Goal: Task Accomplishment & Management: Manage account settings

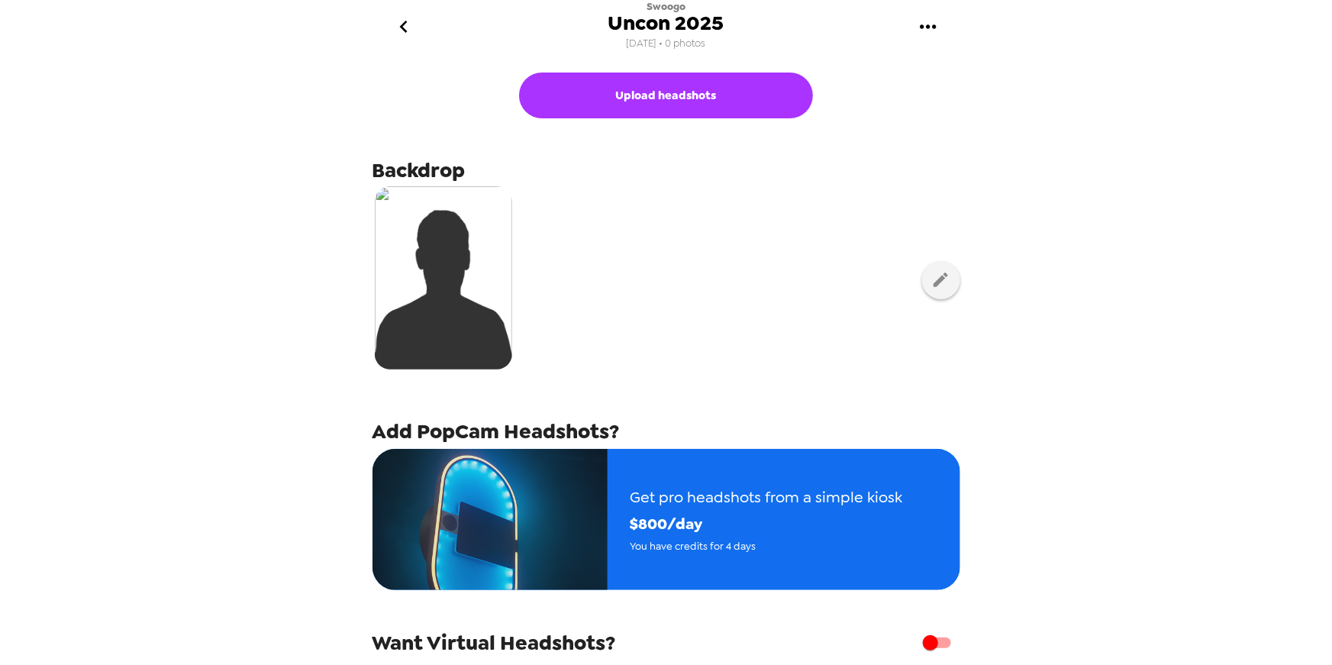
click at [128, 237] on div "Swoogo Uncon 2025 [DATE] • 0 photos Upload headshots Backdrop Add PopCam Headsh…" at bounding box center [666, 332] width 1332 height 665
click at [243, 260] on div "Swoogo Uncon 2025 [DATE] • 0 photos Upload headshots Backdrop Add PopCam Headsh…" at bounding box center [666, 332] width 1332 height 665
click at [1182, 188] on div "Swoogo Uncon 2025 [DATE] • 0 photos Upload headshots Backdrop Add PopCam Headsh…" at bounding box center [666, 332] width 1332 height 665
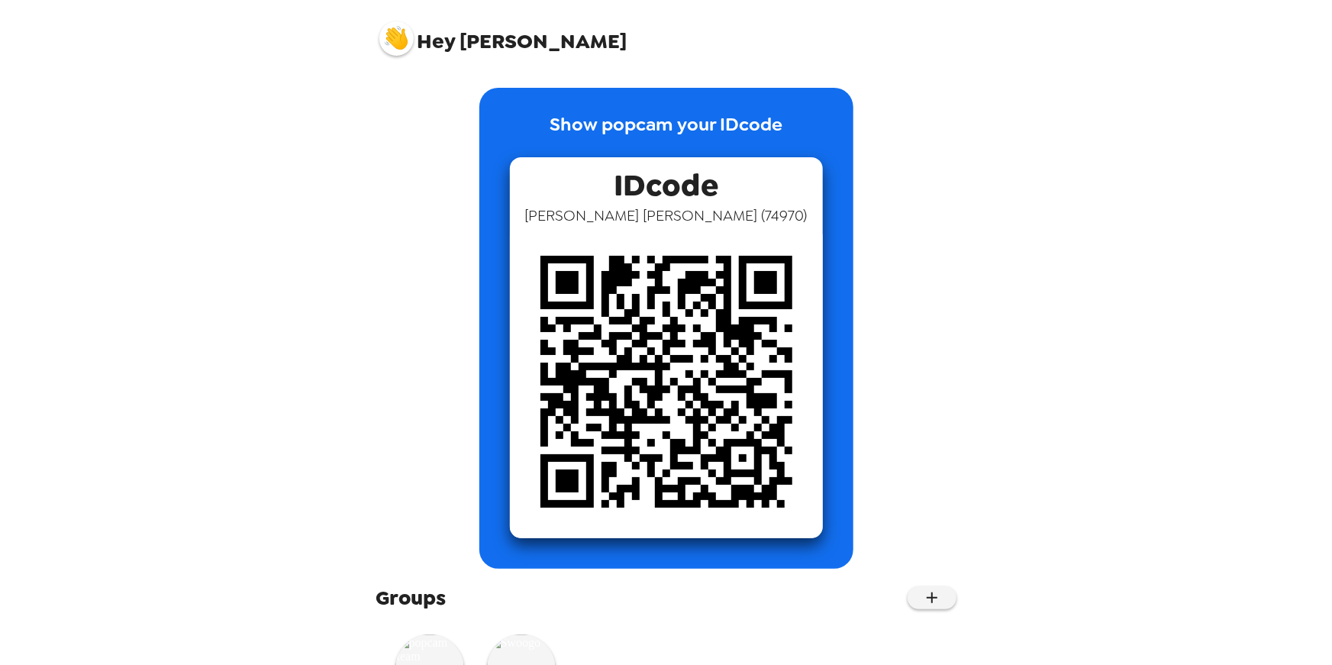
click at [395, 40] on img at bounding box center [396, 38] width 34 height 34
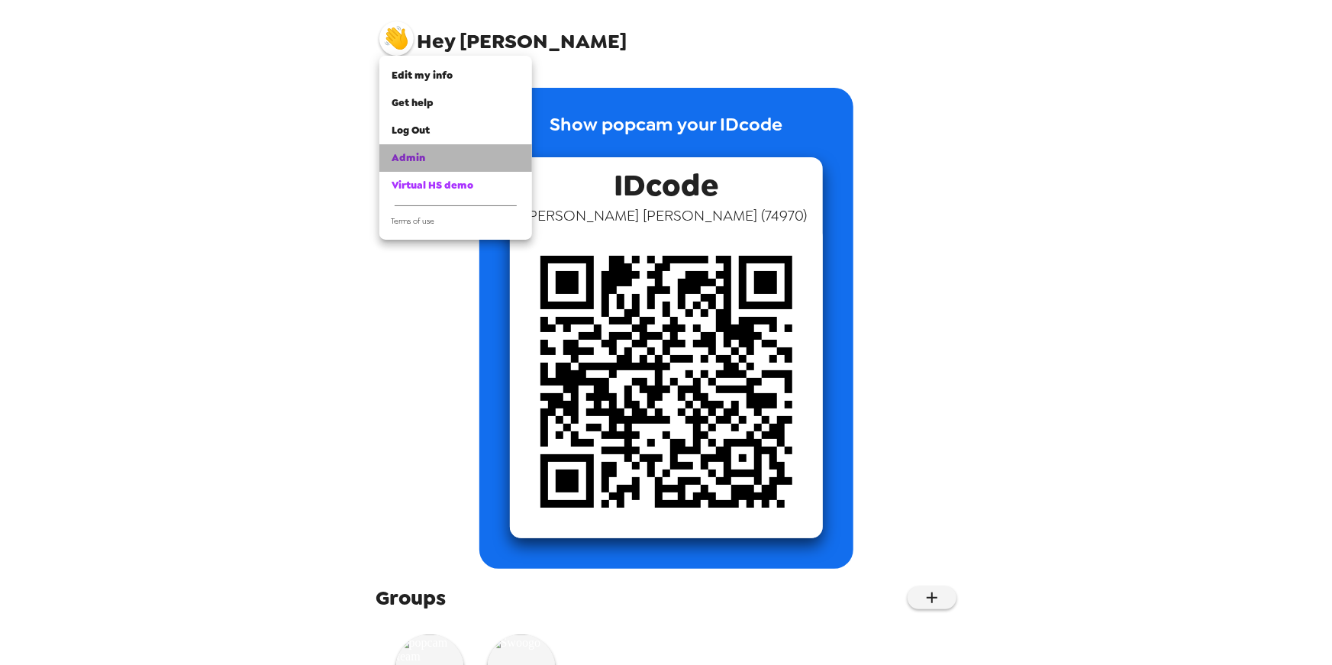
click at [462, 156] on div "Admin" at bounding box center [456, 157] width 128 height 15
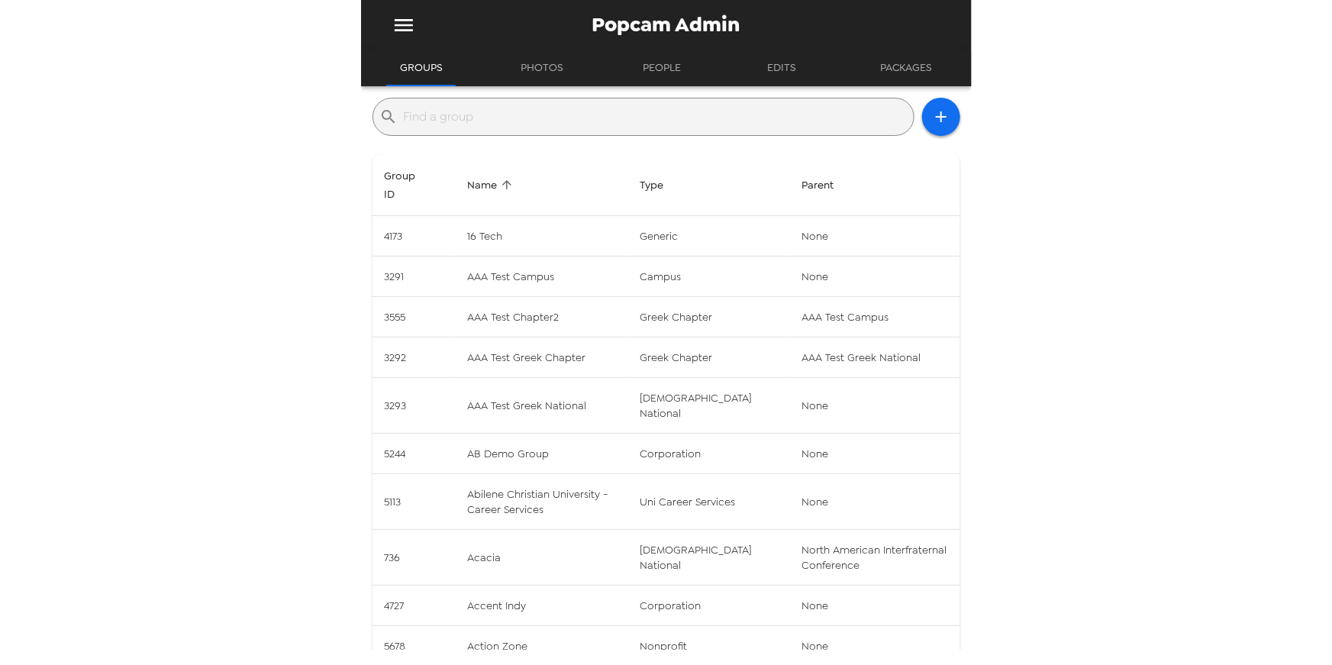
click at [463, 111] on input "text" at bounding box center [656, 117] width 504 height 24
click at [240, 224] on div "Popcam Admin Groups Photos People Edits Packages ​ Group ID Name Type Parent 41…" at bounding box center [666, 332] width 1332 height 665
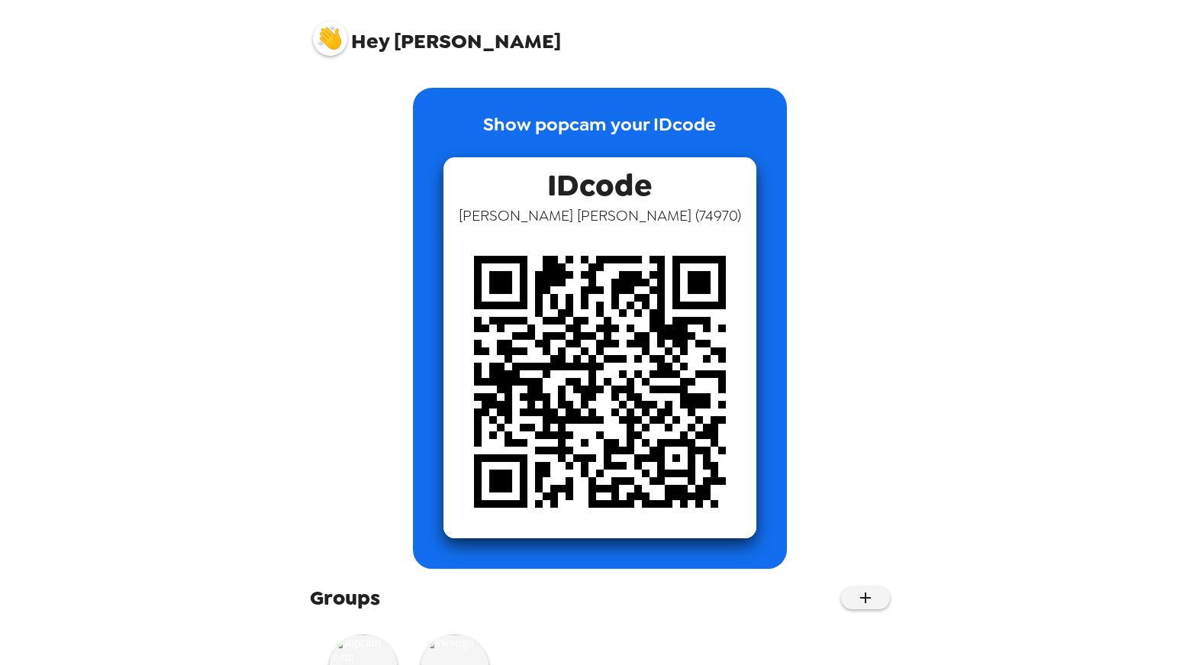
click at [331, 31] on img at bounding box center [330, 38] width 34 height 34
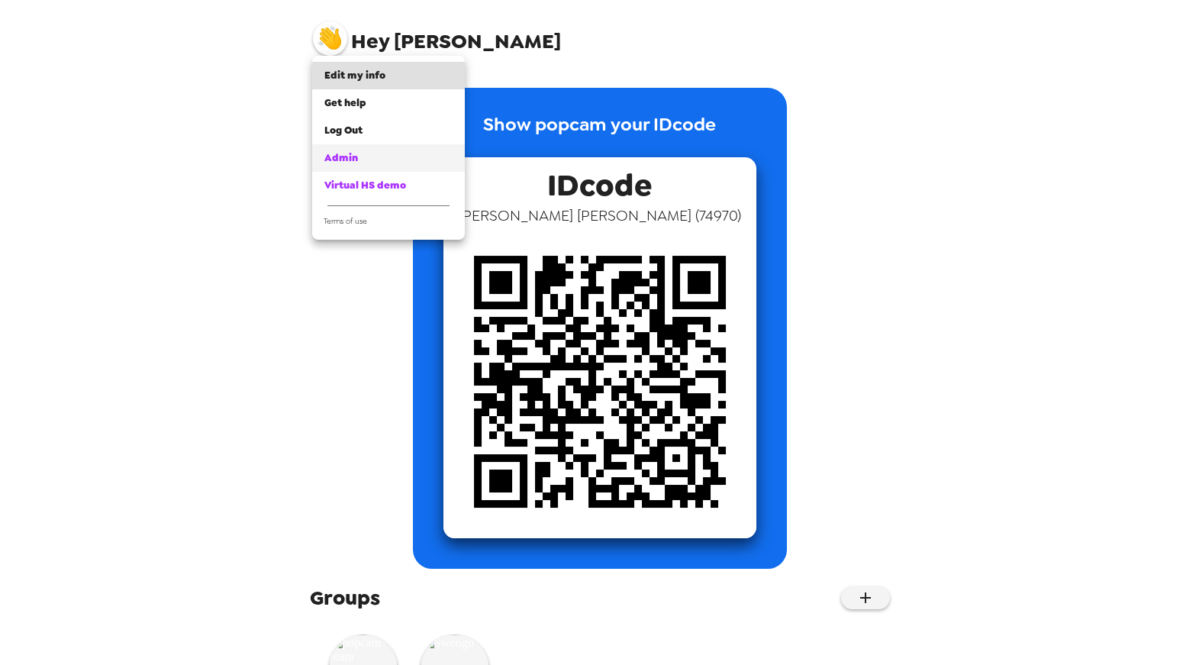
click at [353, 150] on div "Admin" at bounding box center [388, 157] width 128 height 15
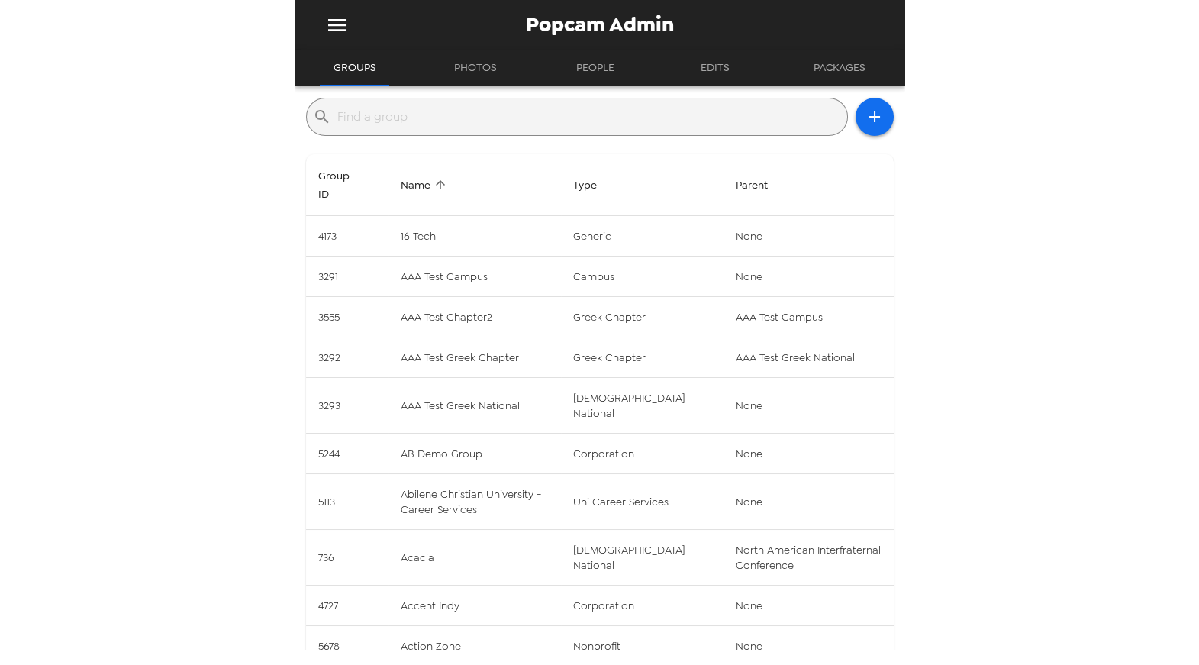
click at [623, 118] on input "text" at bounding box center [589, 117] width 504 height 24
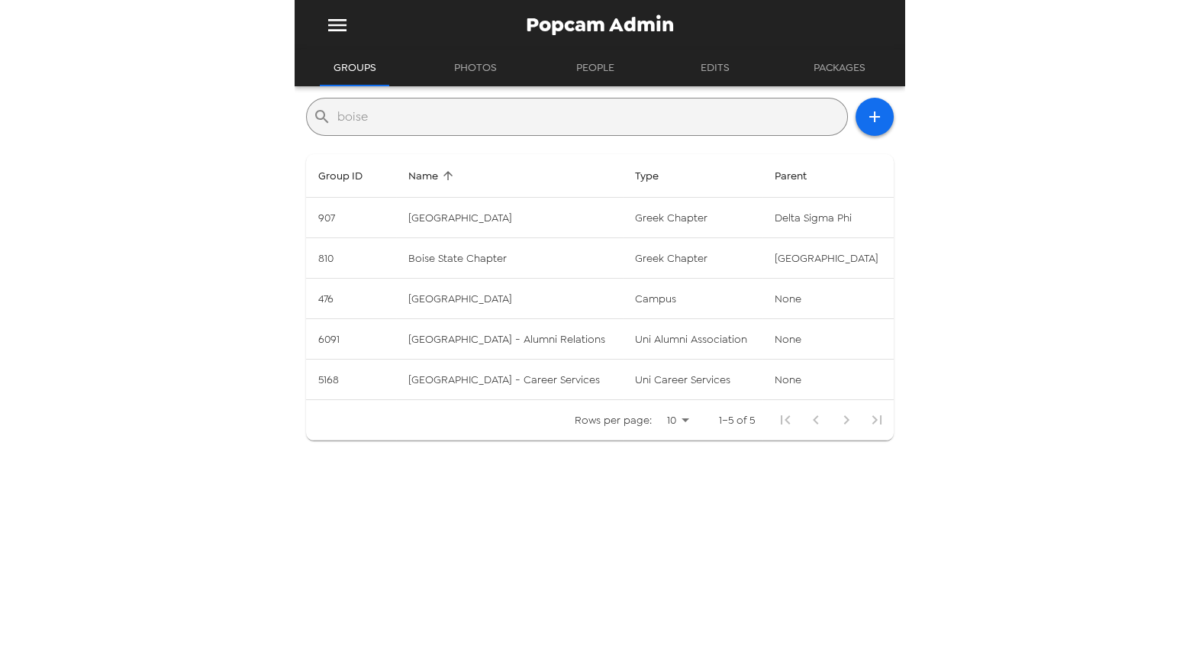
type input "boise"
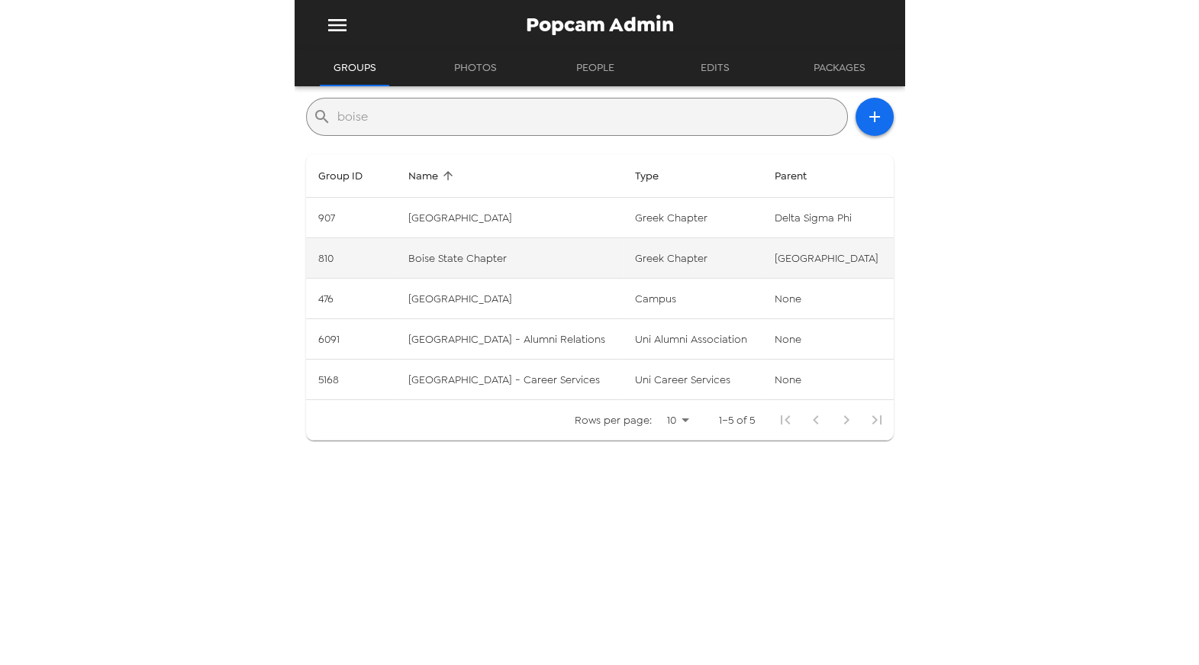
click at [482, 256] on td "Boise State Chapter" at bounding box center [509, 258] width 227 height 40
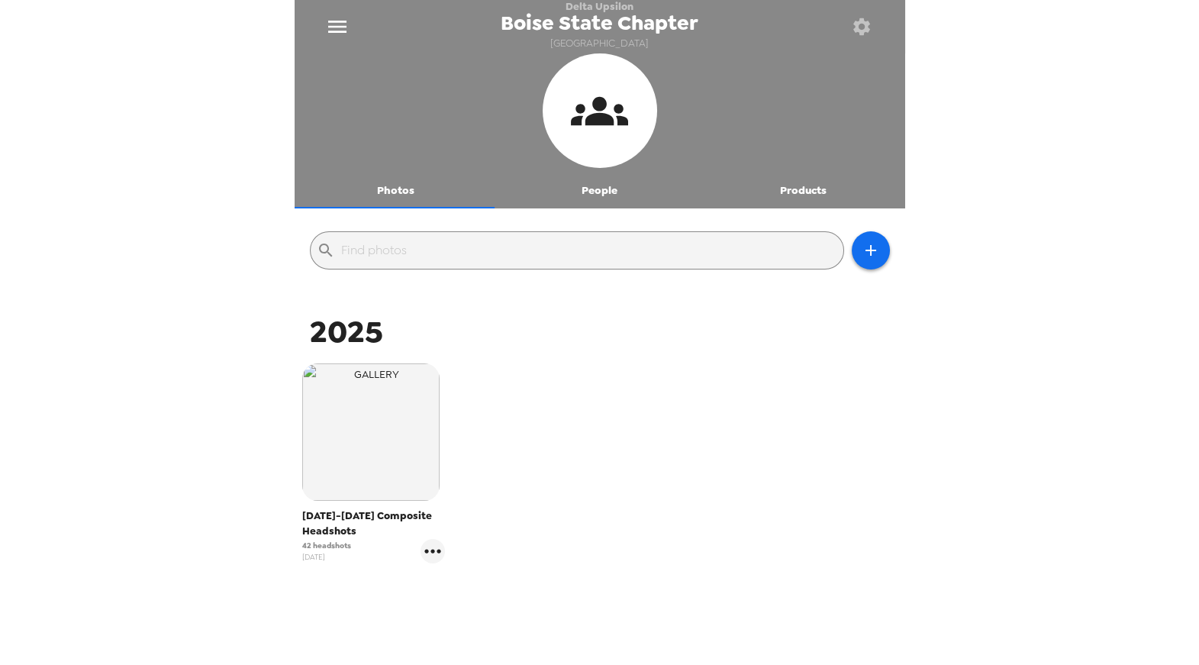
click at [790, 190] on button "Products" at bounding box center [804, 190] width 204 height 37
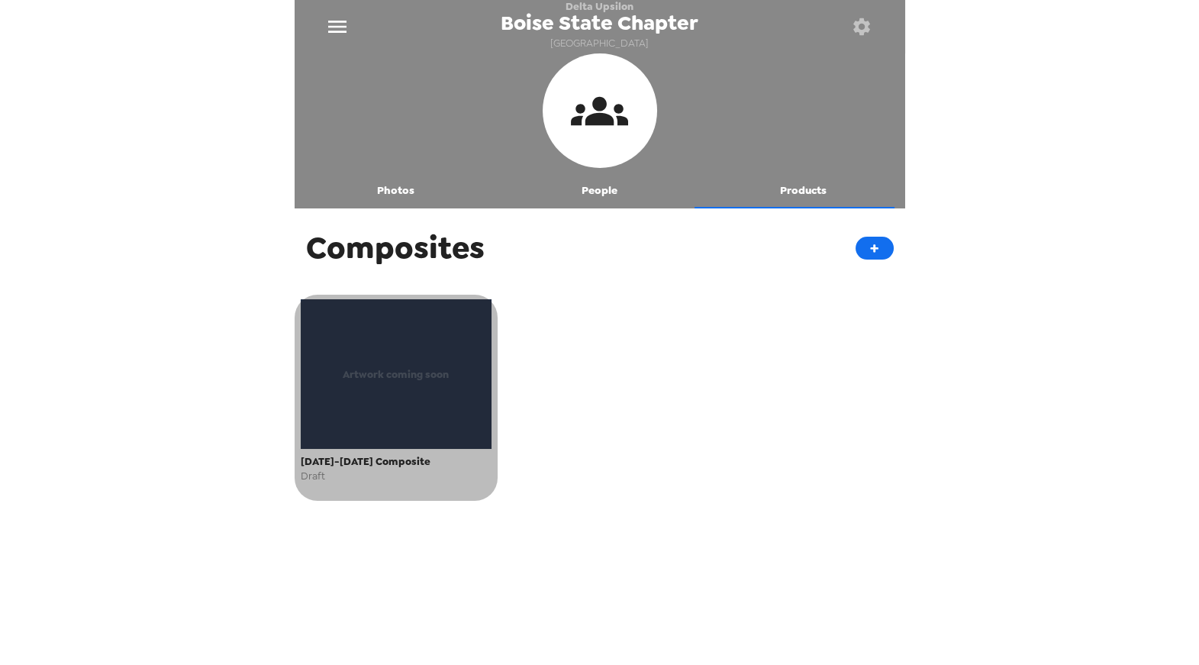
click at [424, 401] on div "Artwork coming soon" at bounding box center [397, 374] width 192 height 150
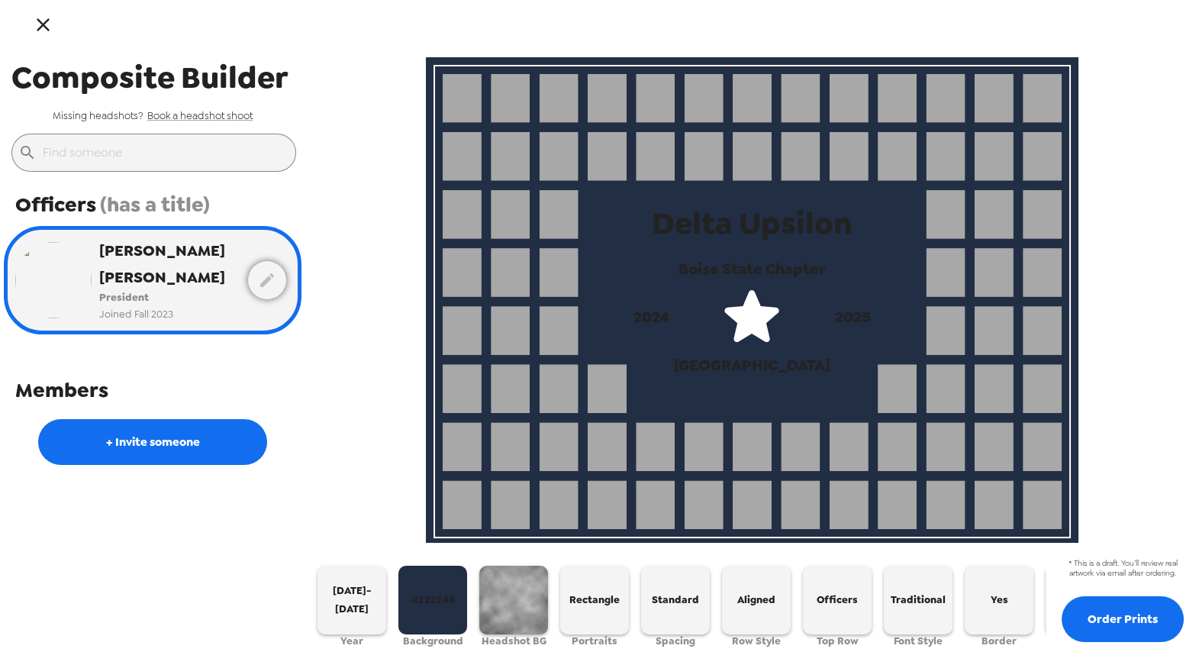
click at [43, 21] on icon "button" at bounding box center [43, 25] width 22 height 22
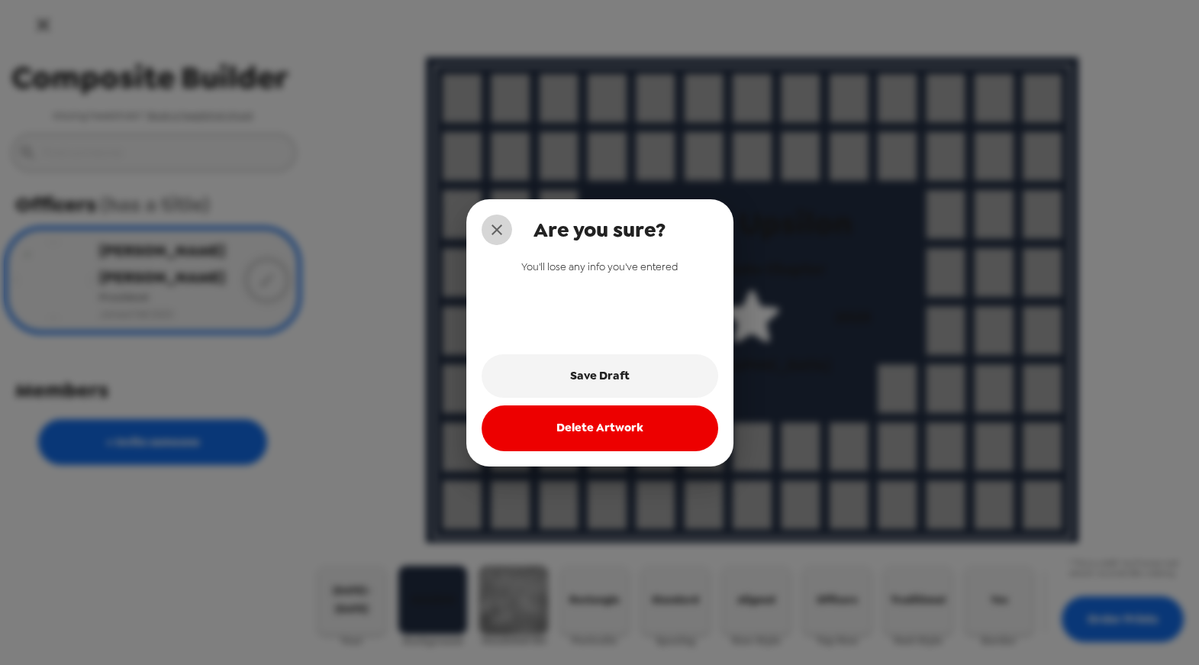
click at [498, 227] on icon "close" at bounding box center [497, 229] width 11 height 11
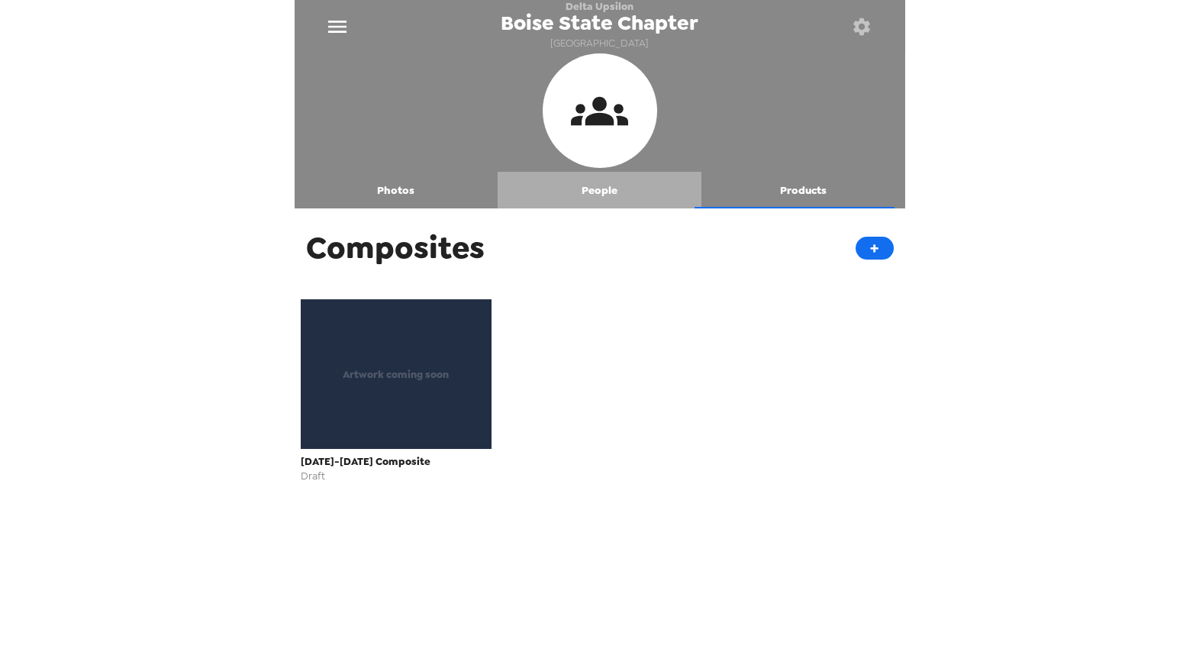
click at [609, 194] on button "People" at bounding box center [600, 190] width 204 height 37
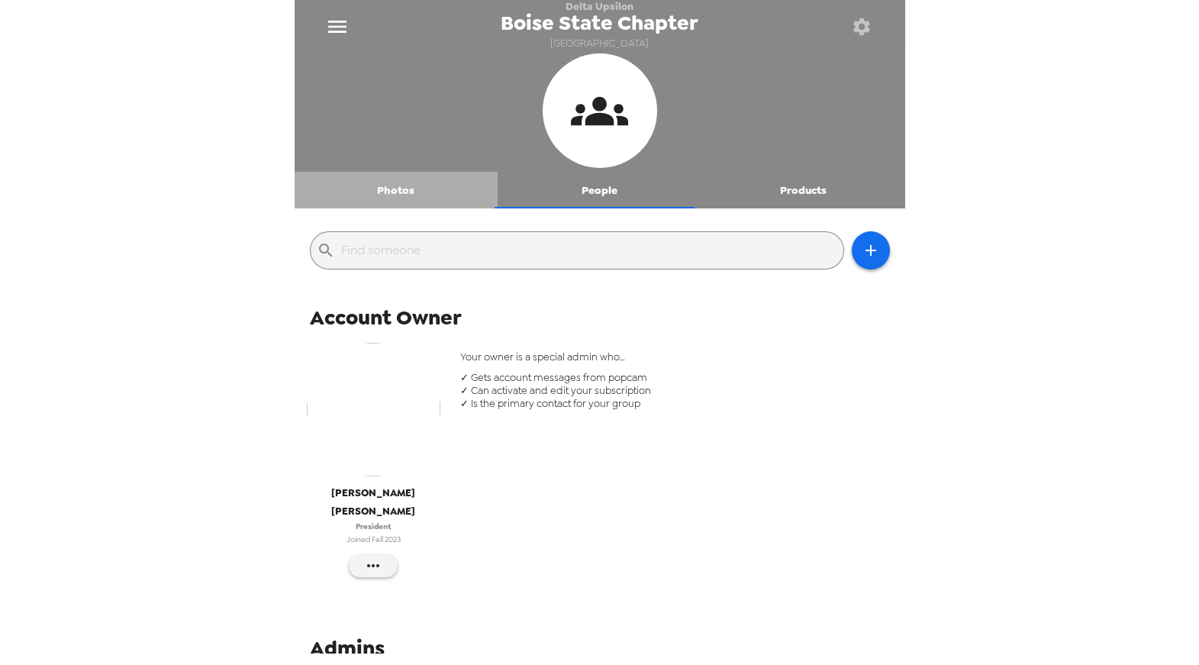
click at [415, 192] on button "Photos" at bounding box center [397, 190] width 204 height 37
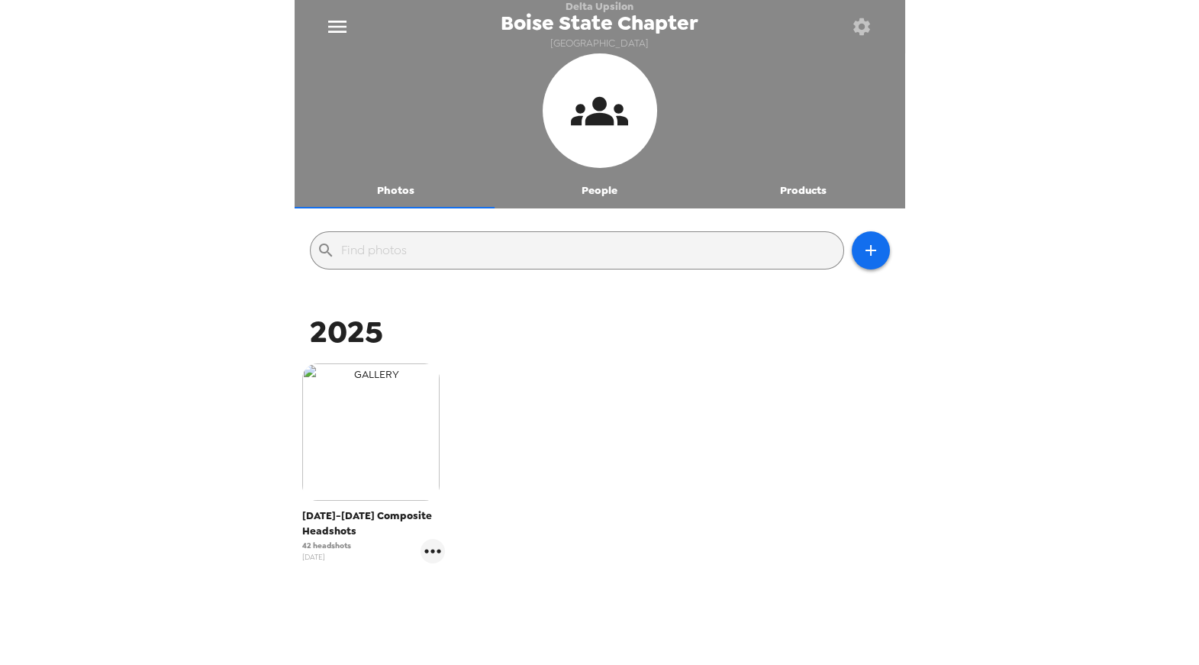
click at [384, 440] on img "button" at bounding box center [370, 431] width 137 height 137
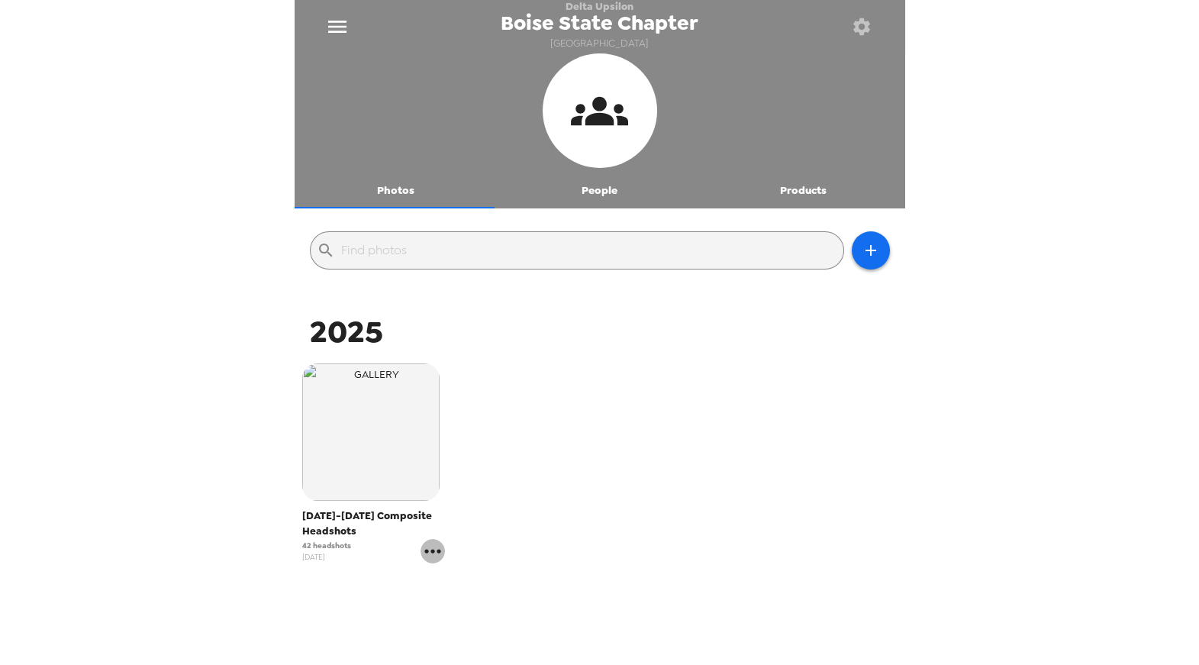
click at [437, 544] on icon "gallery menu" at bounding box center [433, 551] width 24 height 24
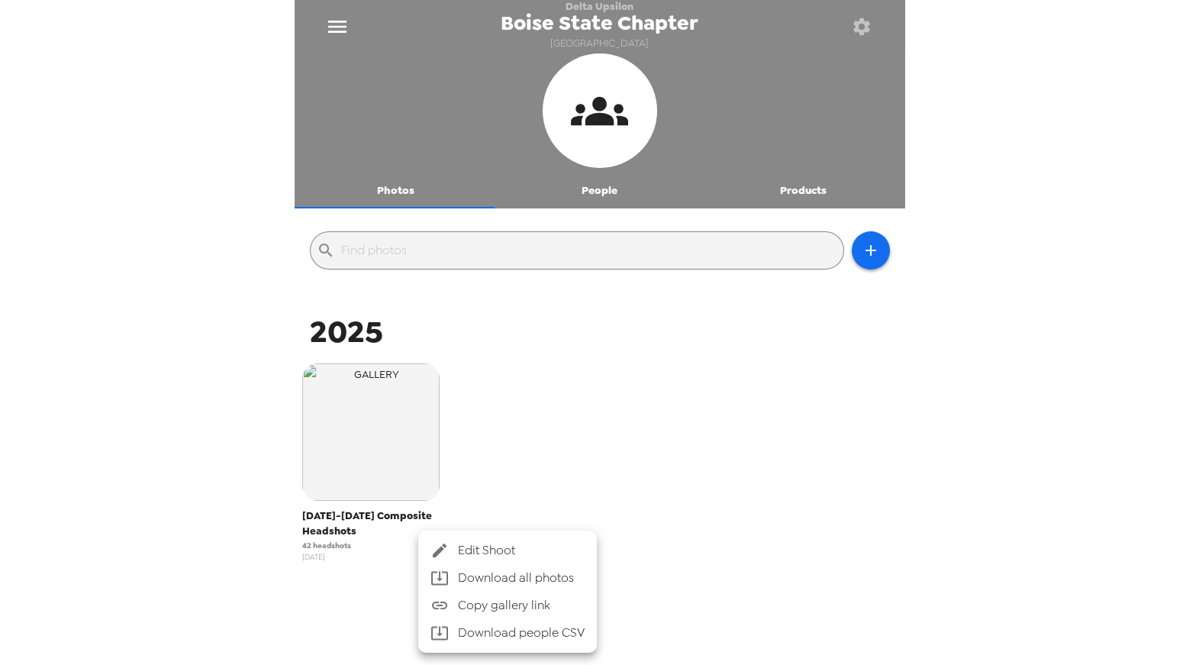
click at [547, 467] on div at bounding box center [599, 332] width 1199 height 665
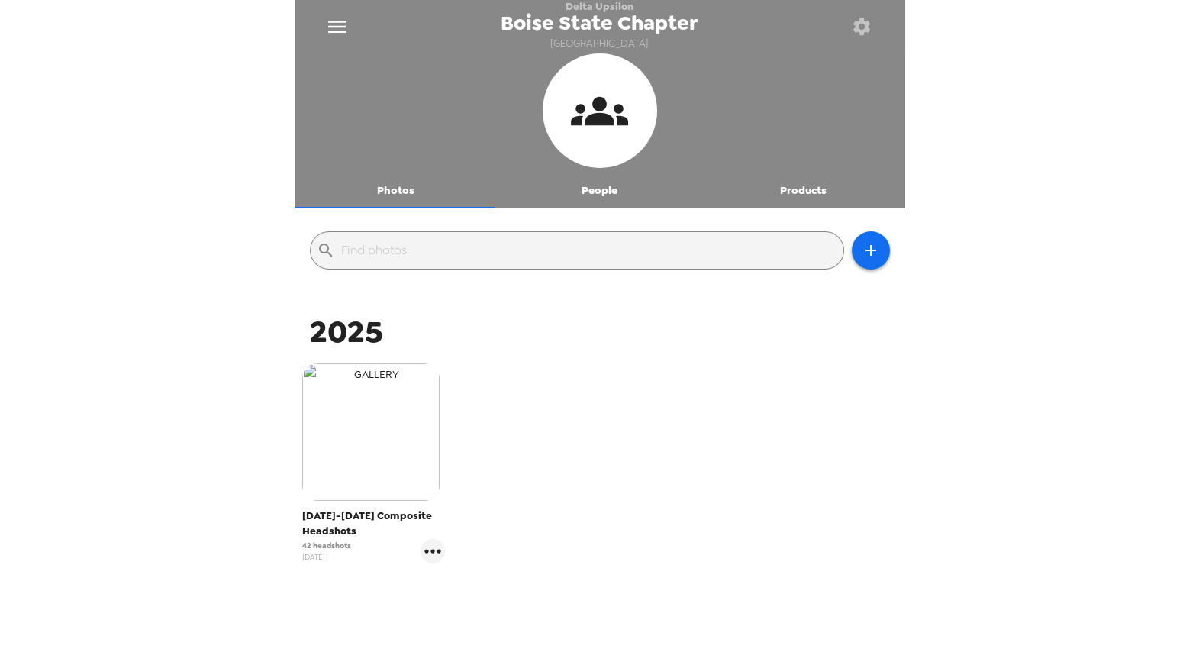
drag, startPoint x: 420, startPoint y: 469, endPoint x: 735, endPoint y: 478, distance: 315.4
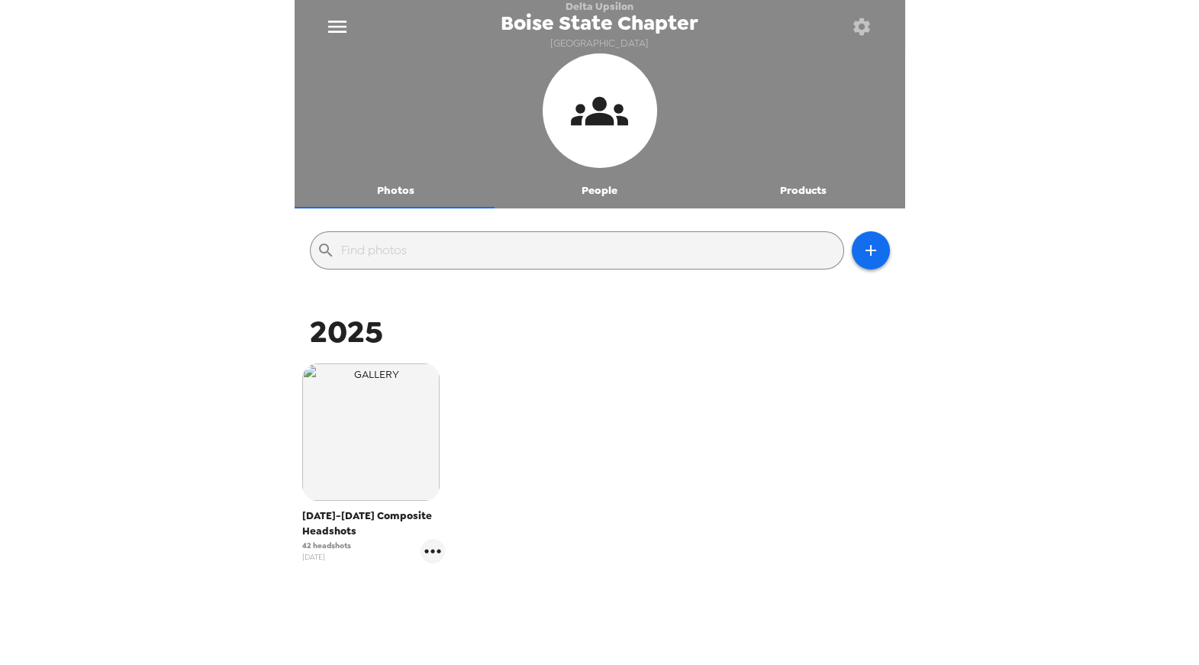
click at [420, 469] on img "button" at bounding box center [370, 431] width 137 height 137
click at [433, 552] on icon "gallery menu" at bounding box center [433, 551] width 24 height 24
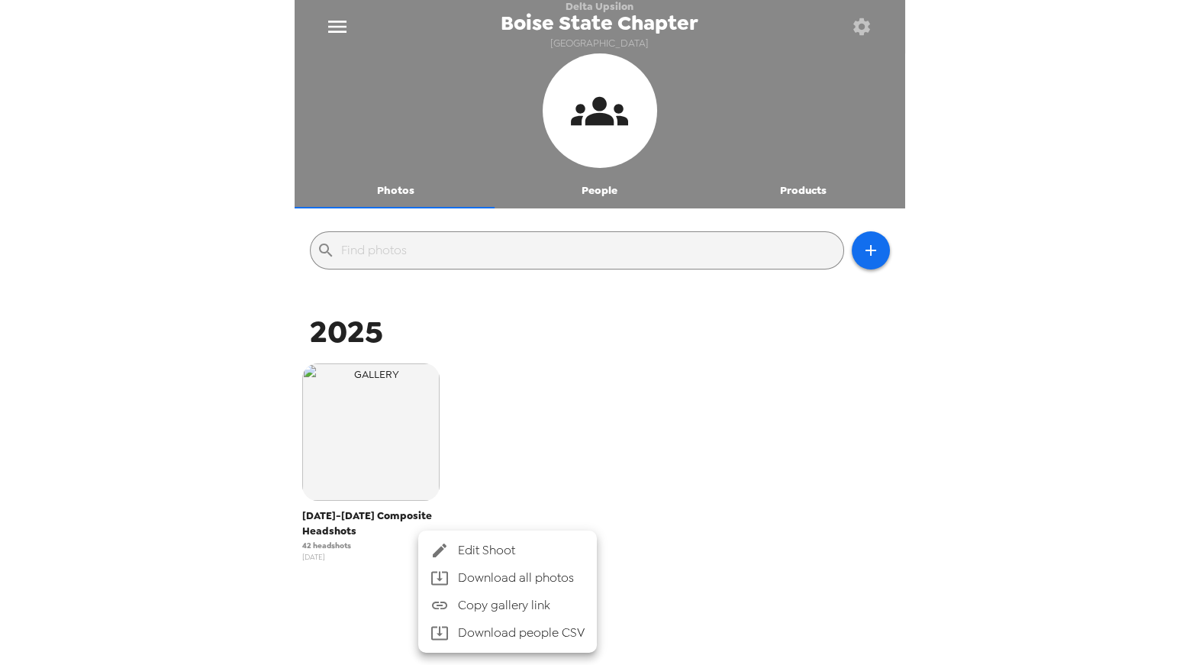
click at [520, 555] on span "Edit Shoot" at bounding box center [521, 550] width 127 height 18
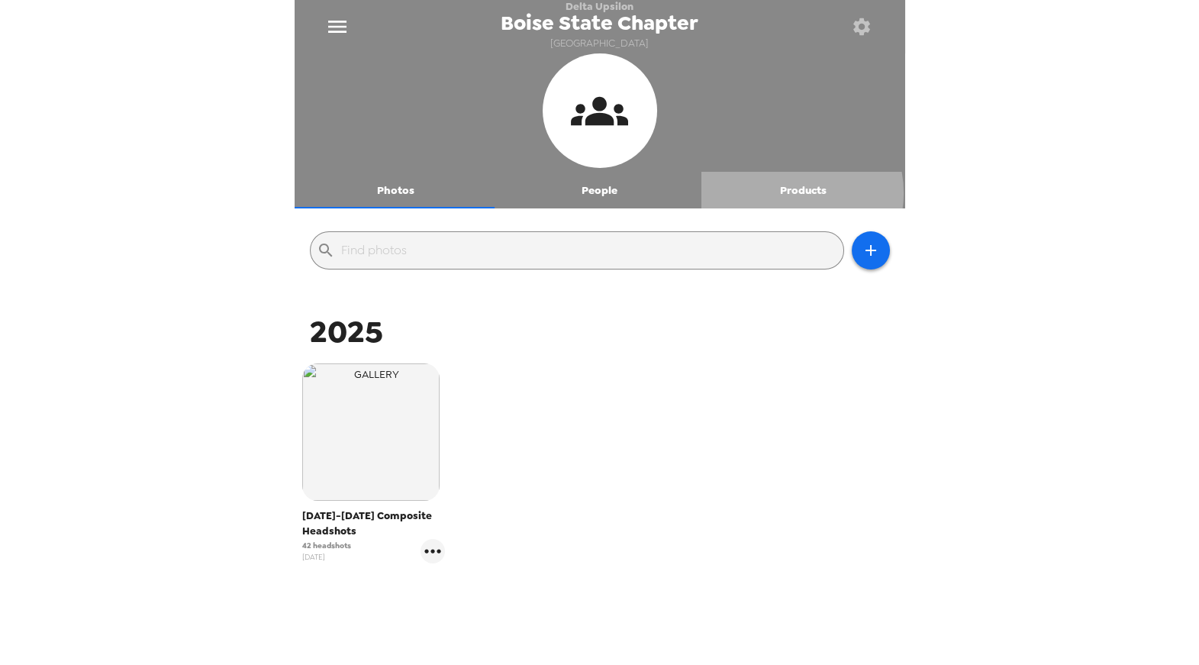
click at [781, 194] on button "Products" at bounding box center [804, 190] width 204 height 37
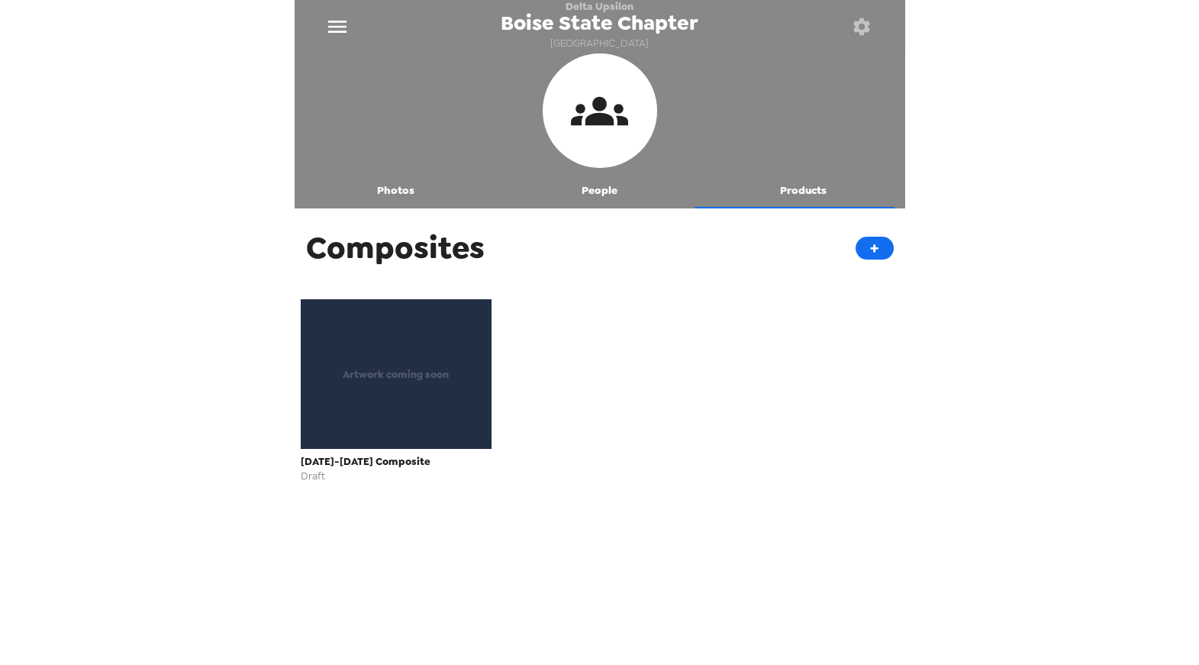
click at [451, 402] on div "Artwork coming soon" at bounding box center [397, 374] width 192 height 150
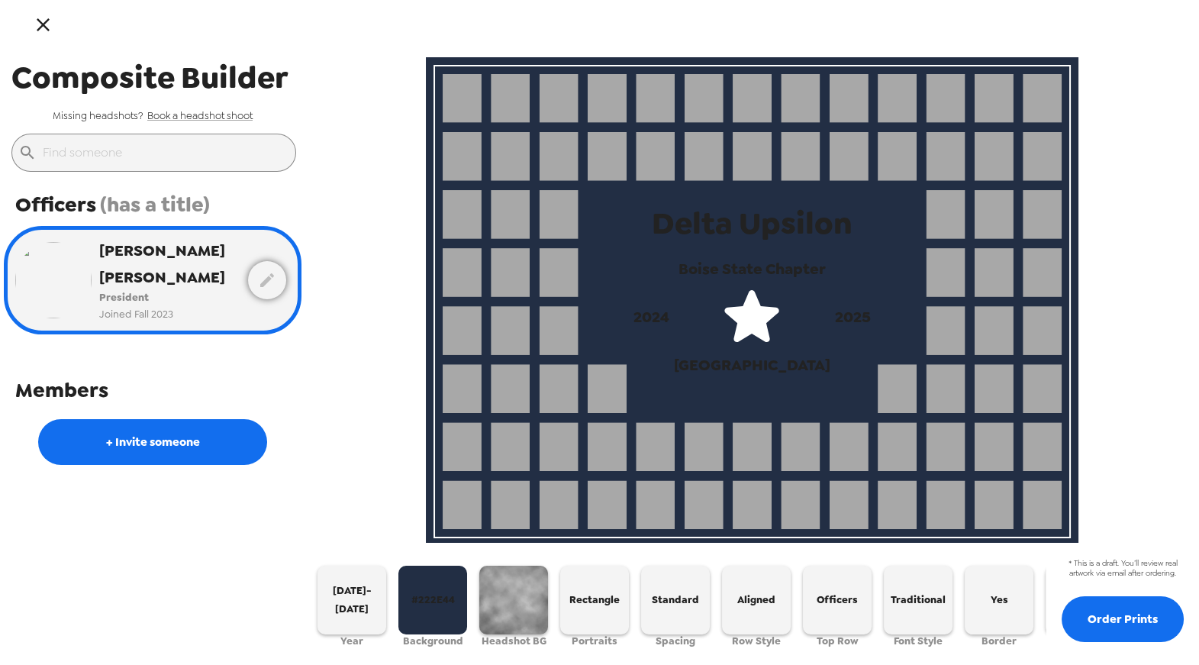
click at [40, 23] on icon "button" at bounding box center [43, 25] width 22 height 22
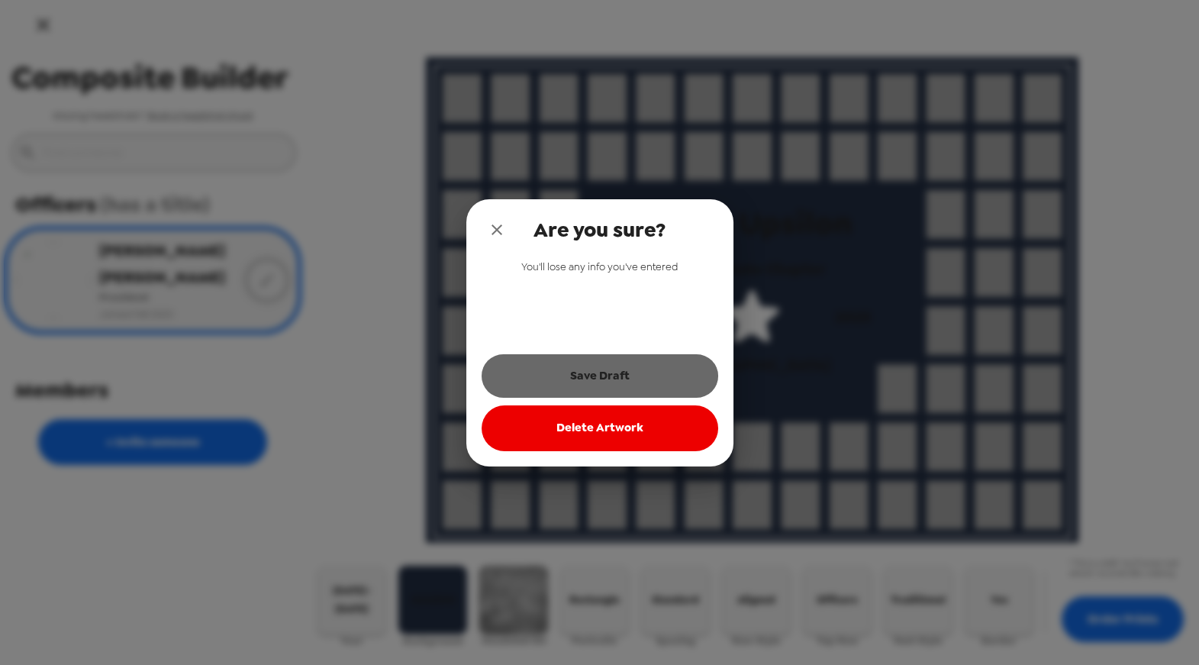
drag, startPoint x: 544, startPoint y: 368, endPoint x: 712, endPoint y: 373, distance: 168.0
click at [545, 368] on button "Save Draft" at bounding box center [600, 375] width 237 height 43
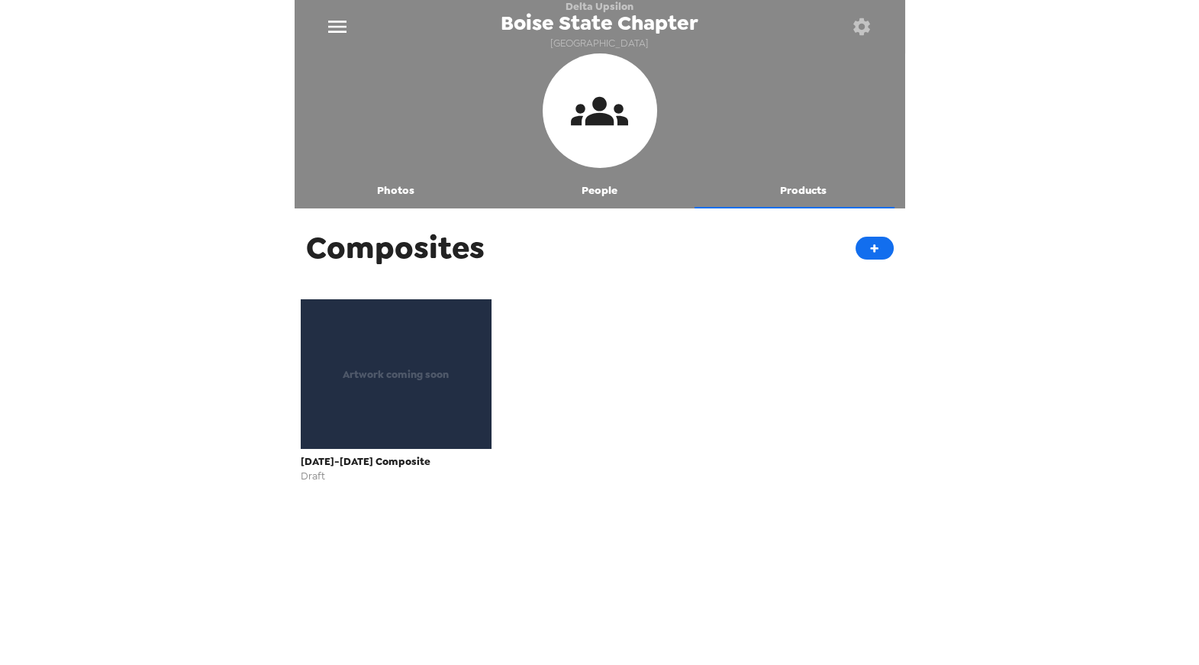
click at [399, 191] on button "Photos" at bounding box center [397, 190] width 204 height 37
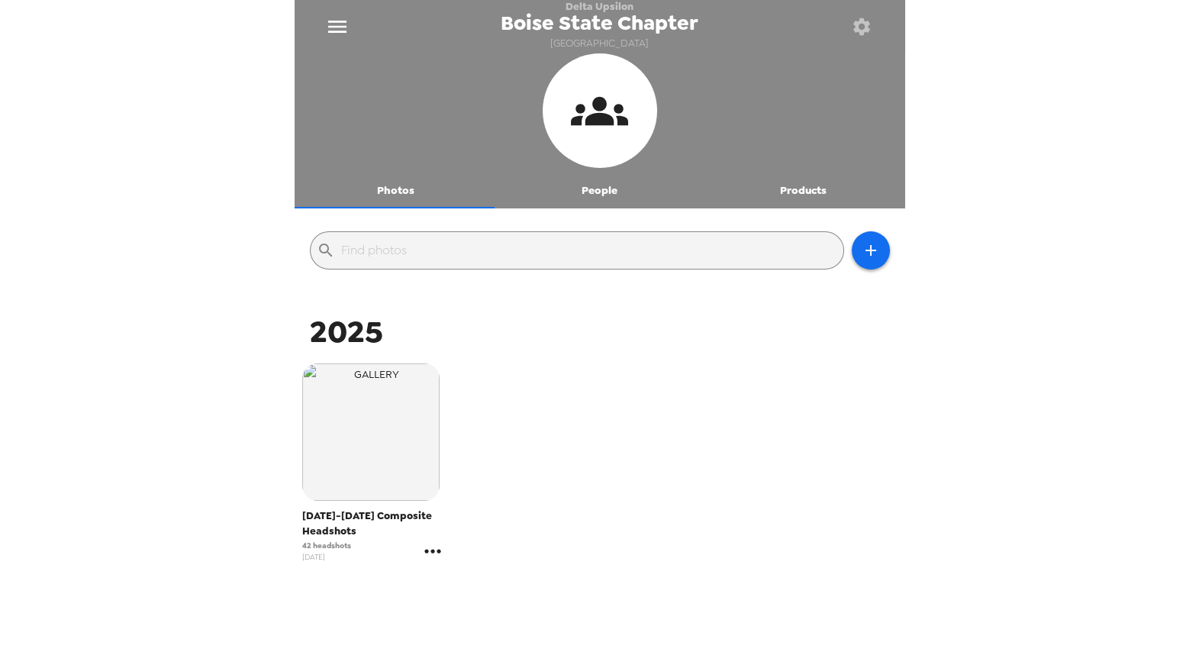
click at [432, 544] on icon "gallery menu" at bounding box center [433, 551] width 24 height 24
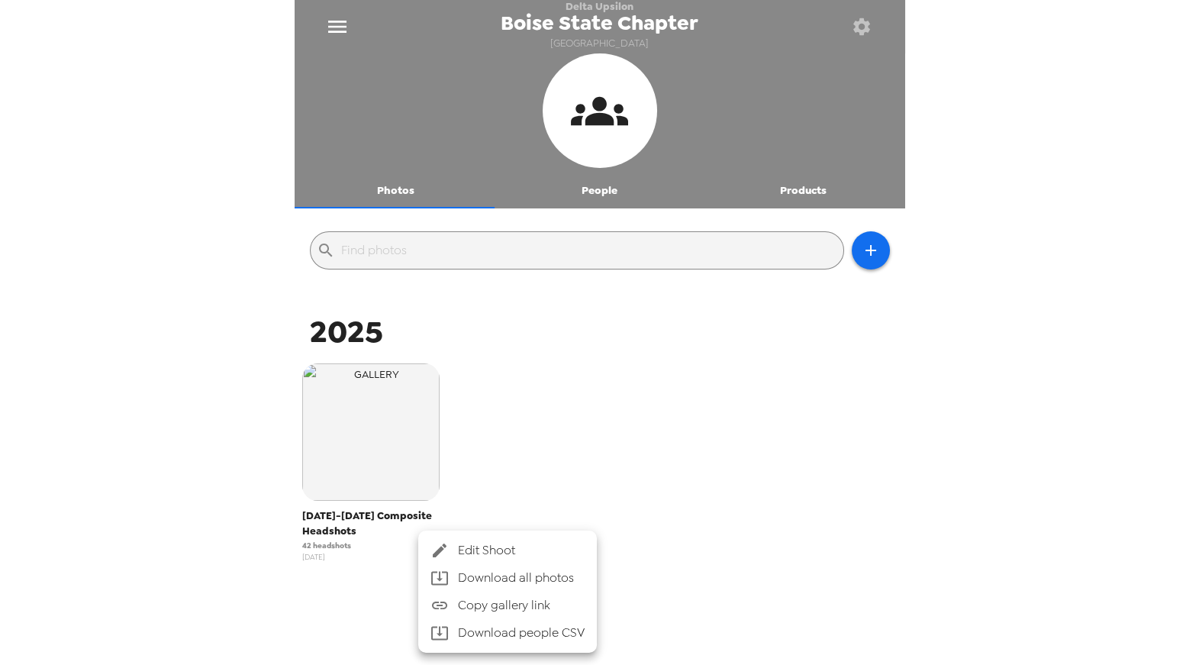
drag, startPoint x: 801, startPoint y: 386, endPoint x: 819, endPoint y: 367, distance: 26.5
click at [801, 386] on div at bounding box center [599, 332] width 1199 height 665
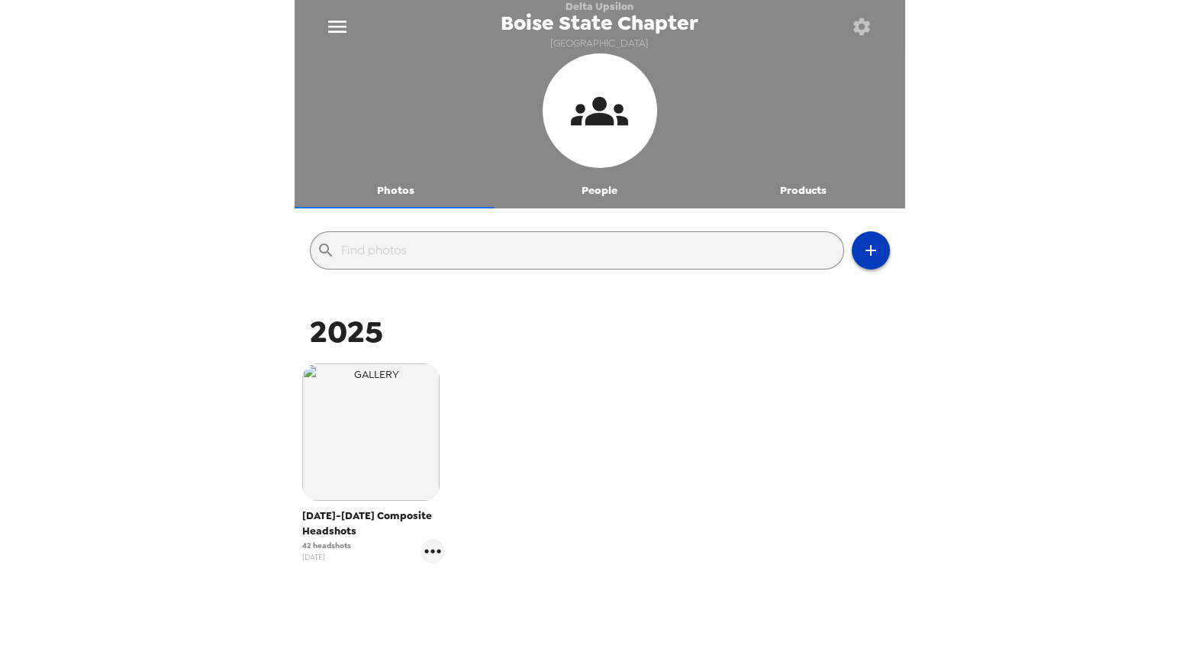
click at [863, 255] on icon "button" at bounding box center [871, 250] width 18 height 18
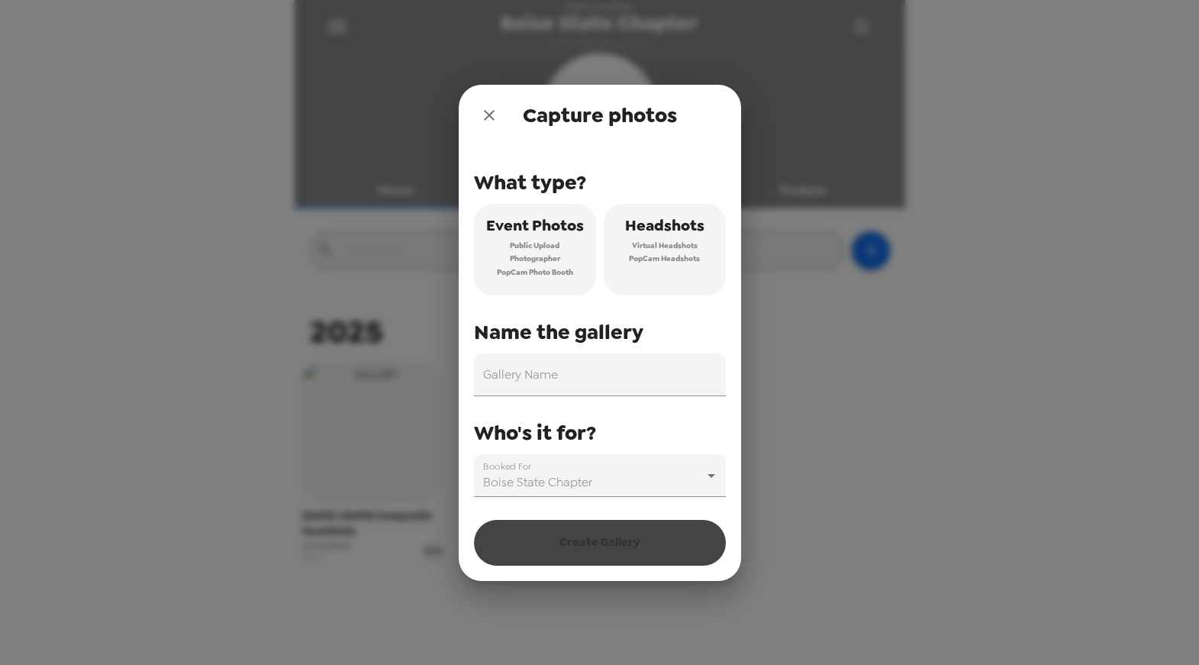
click at [492, 119] on icon "close" at bounding box center [489, 115] width 11 height 11
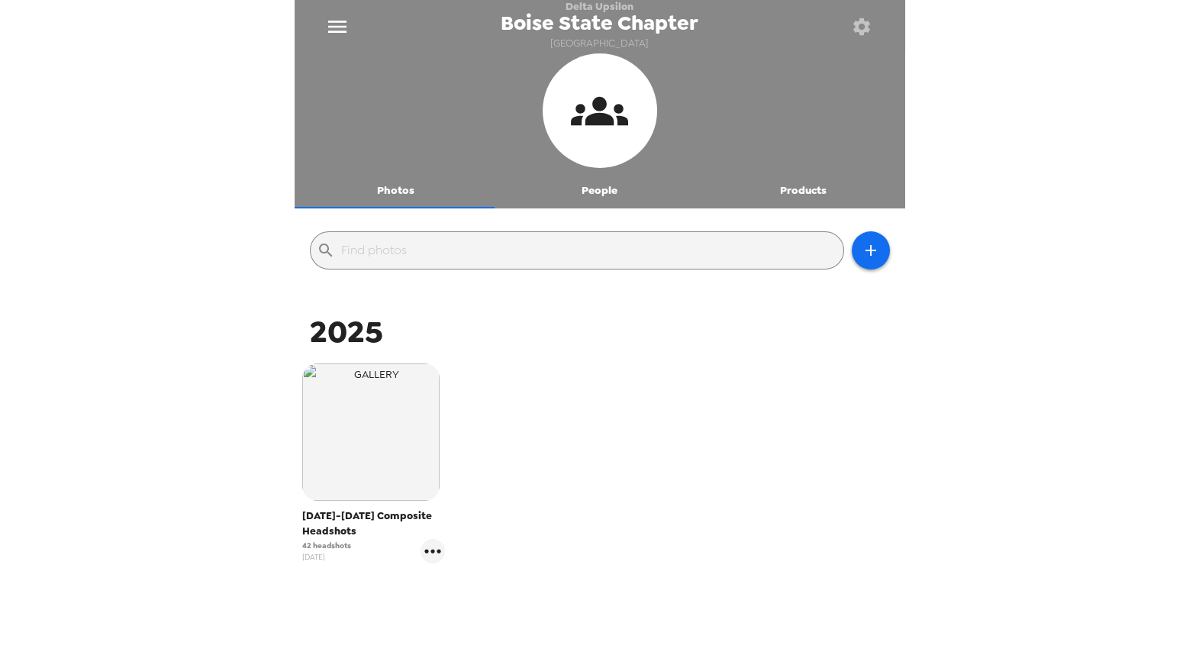
click at [801, 432] on div "2024-2025 Composite Headshots 42 headshots 4/2/25" at bounding box center [599, 475] width 603 height 231
click at [572, 192] on button "People" at bounding box center [600, 190] width 204 height 37
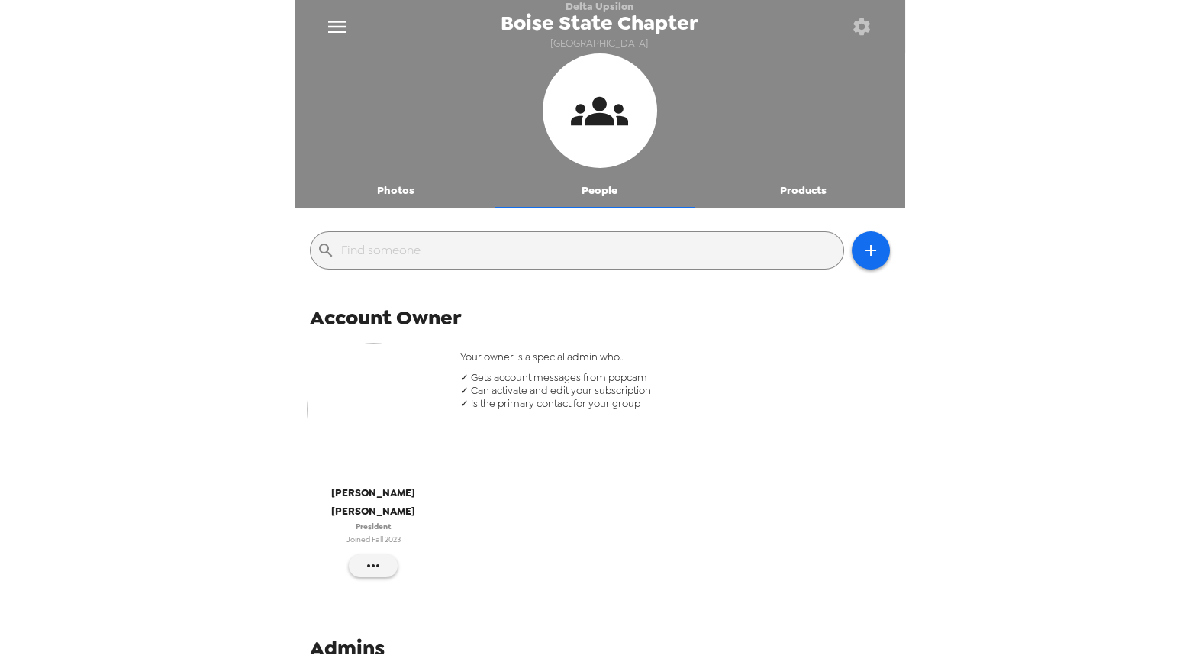
click at [892, 259] on div "​" at bounding box center [600, 250] width 611 height 69
click at [873, 256] on button "button" at bounding box center [871, 250] width 38 height 38
click at [898, 368] on li "Download people CSV" at bounding box center [927, 372] width 172 height 27
drag, startPoint x: 590, startPoint y: 327, endPoint x: 480, endPoint y: 250, distance: 133.8
click at [589, 327] on div at bounding box center [599, 332] width 1199 height 665
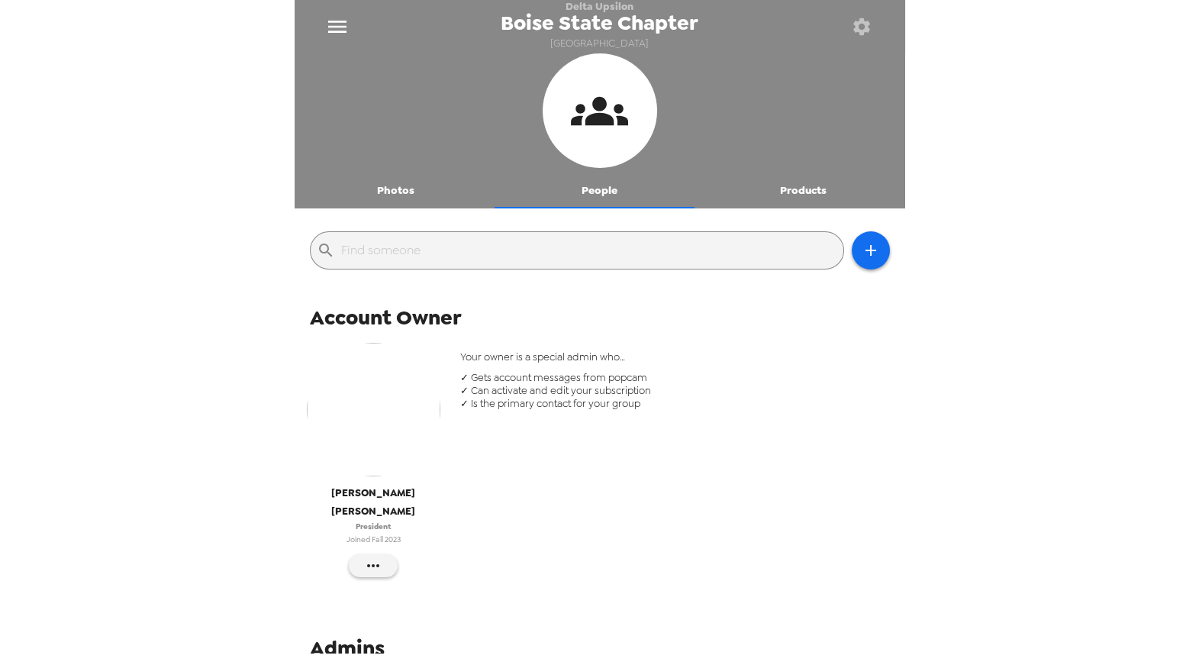
click at [409, 208] on button "Photos" at bounding box center [397, 190] width 204 height 37
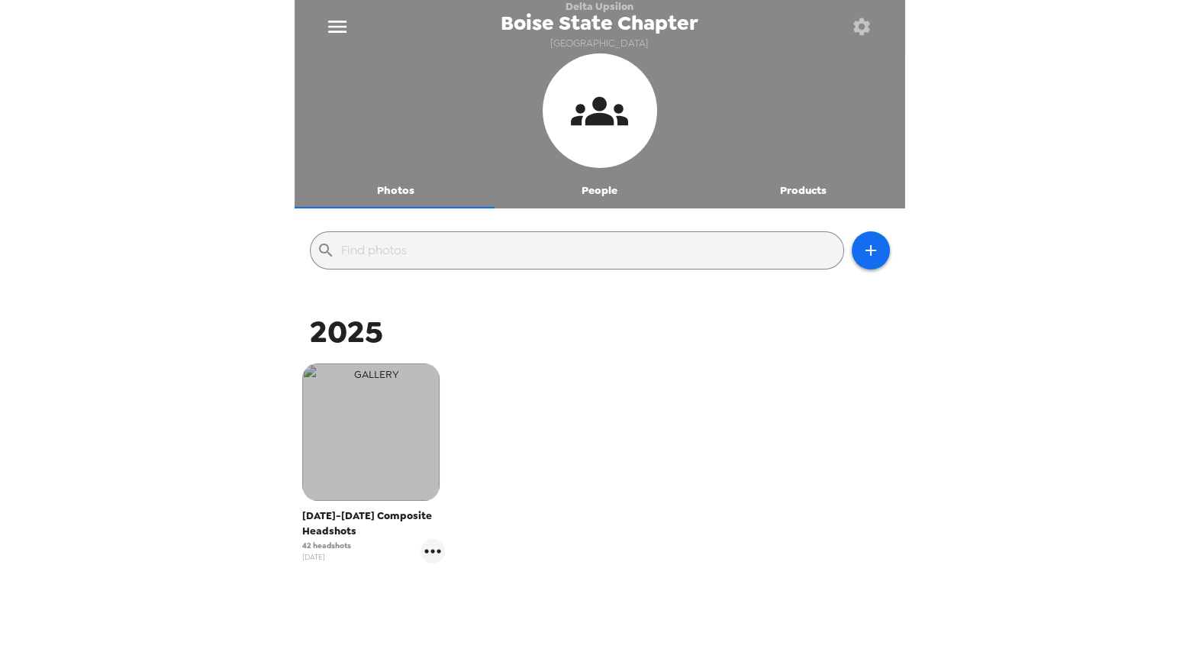
click at [427, 392] on img "button" at bounding box center [370, 431] width 137 height 137
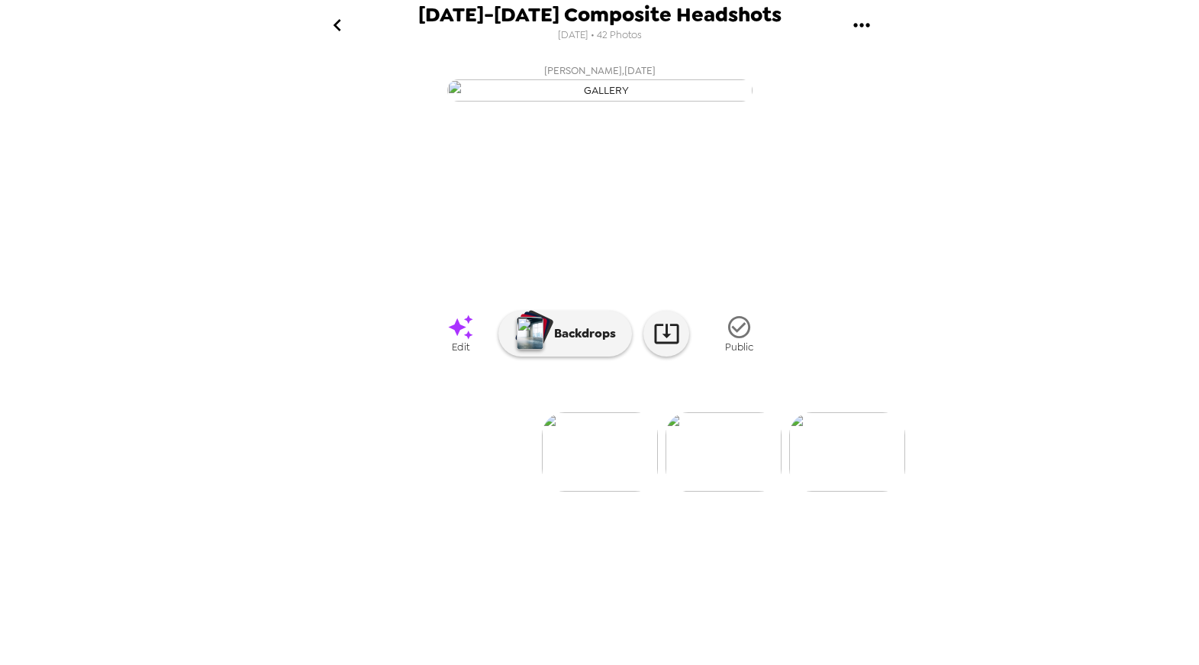
click at [848, 37] on button "gallery menu" at bounding box center [862, 25] width 50 height 50
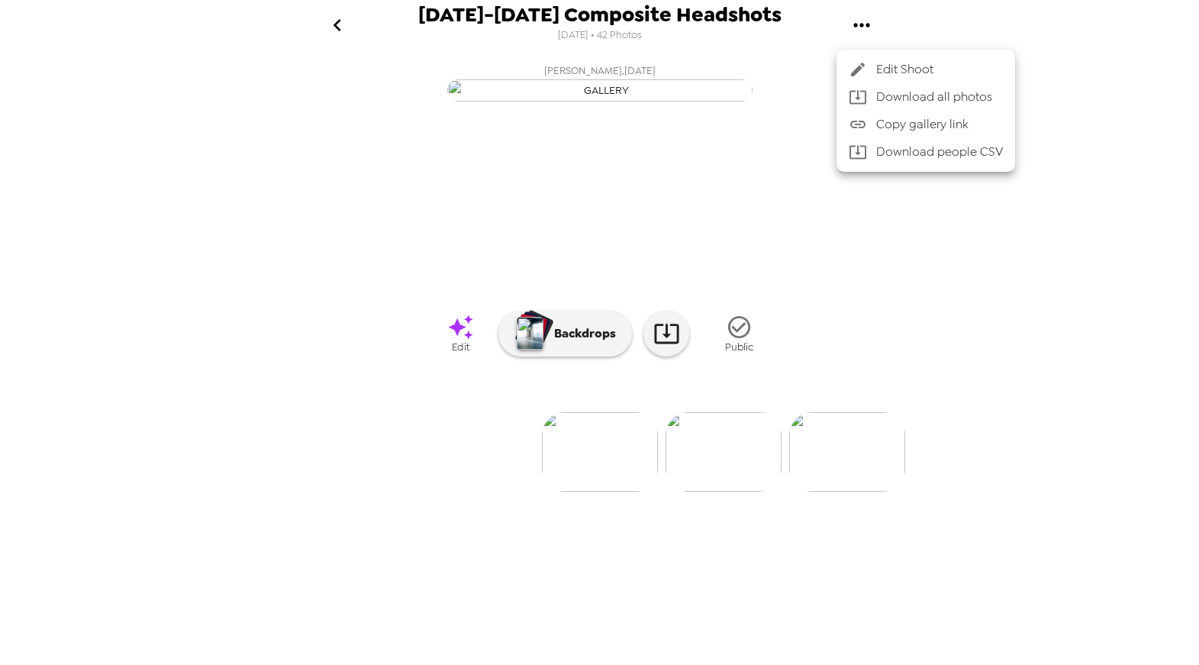
click at [898, 144] on li "Download people CSV" at bounding box center [926, 151] width 179 height 27
click at [332, 24] on div at bounding box center [599, 332] width 1199 height 665
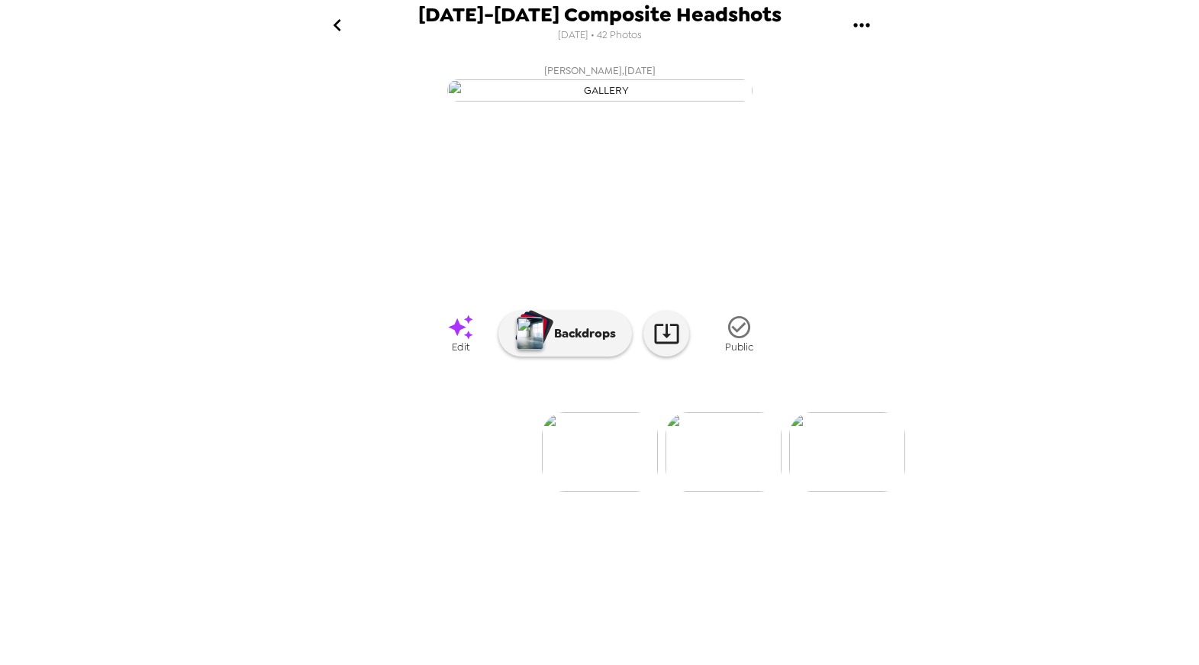
click at [337, 24] on icon "go back" at bounding box center [337, 25] width 24 height 24
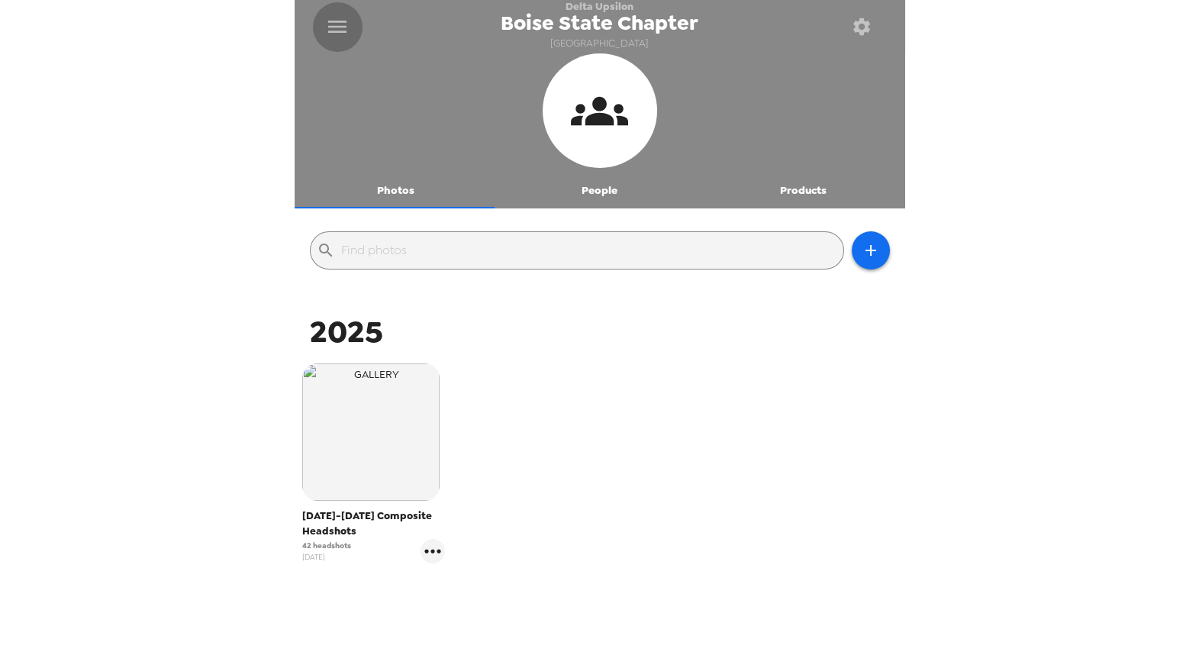
click at [331, 25] on icon "menu" at bounding box center [337, 27] width 24 height 24
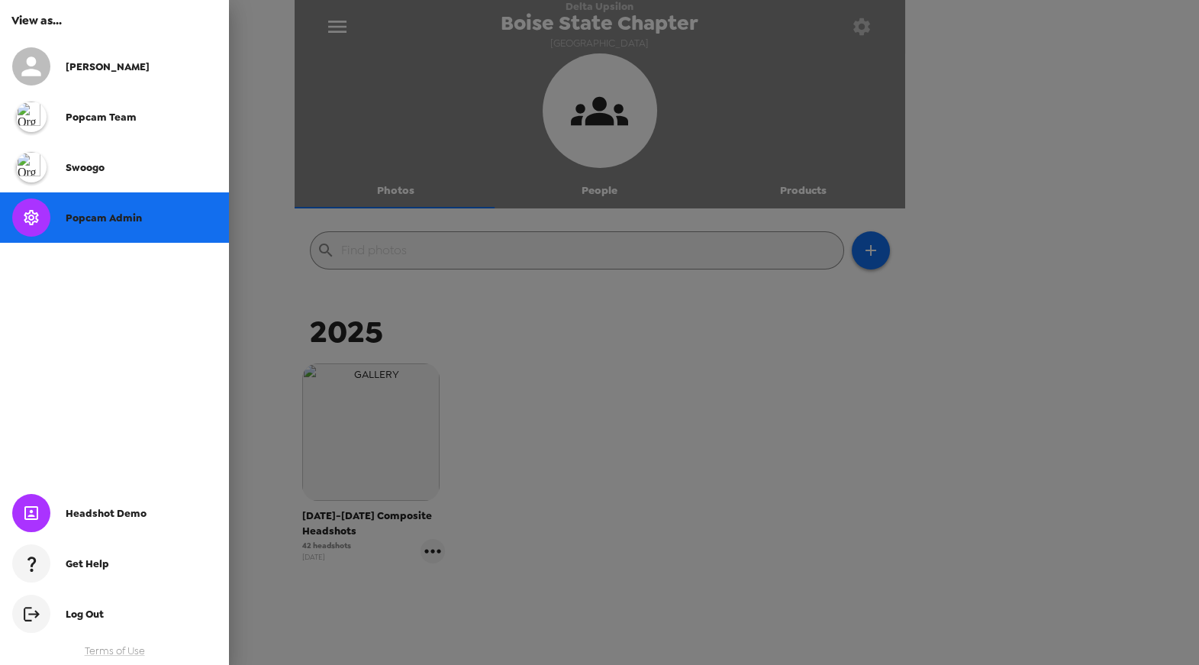
click at [103, 211] on div "Popcam Admin" at bounding box center [114, 217] width 229 height 50
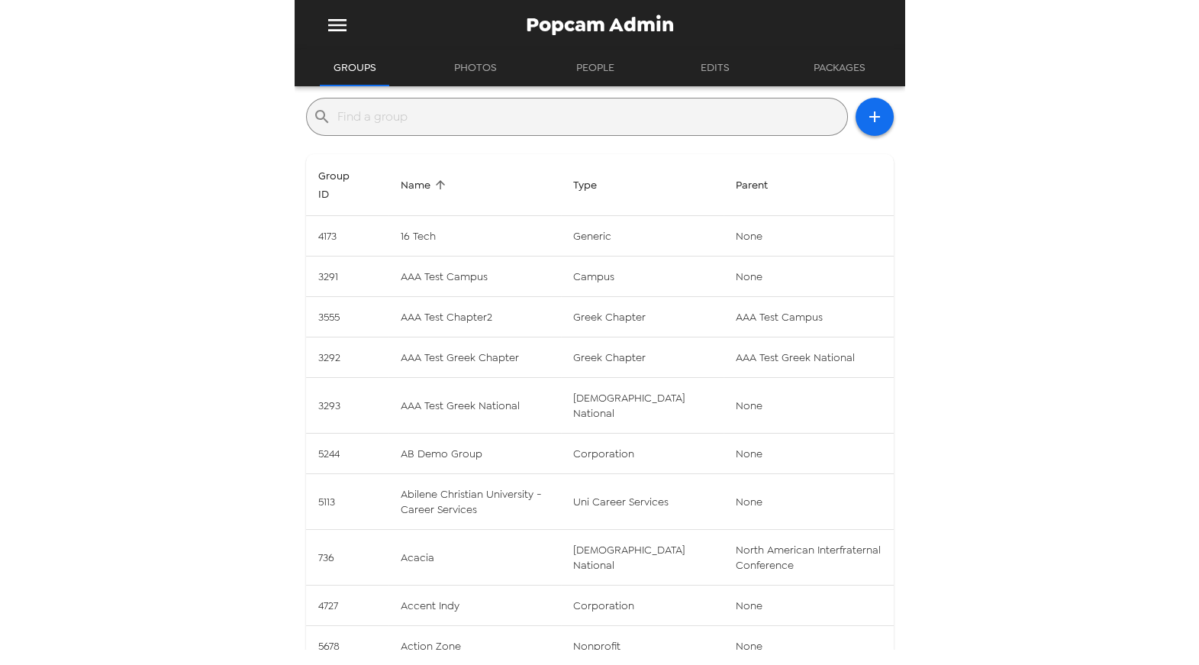
click at [536, 121] on input "text" at bounding box center [589, 117] width 504 height 24
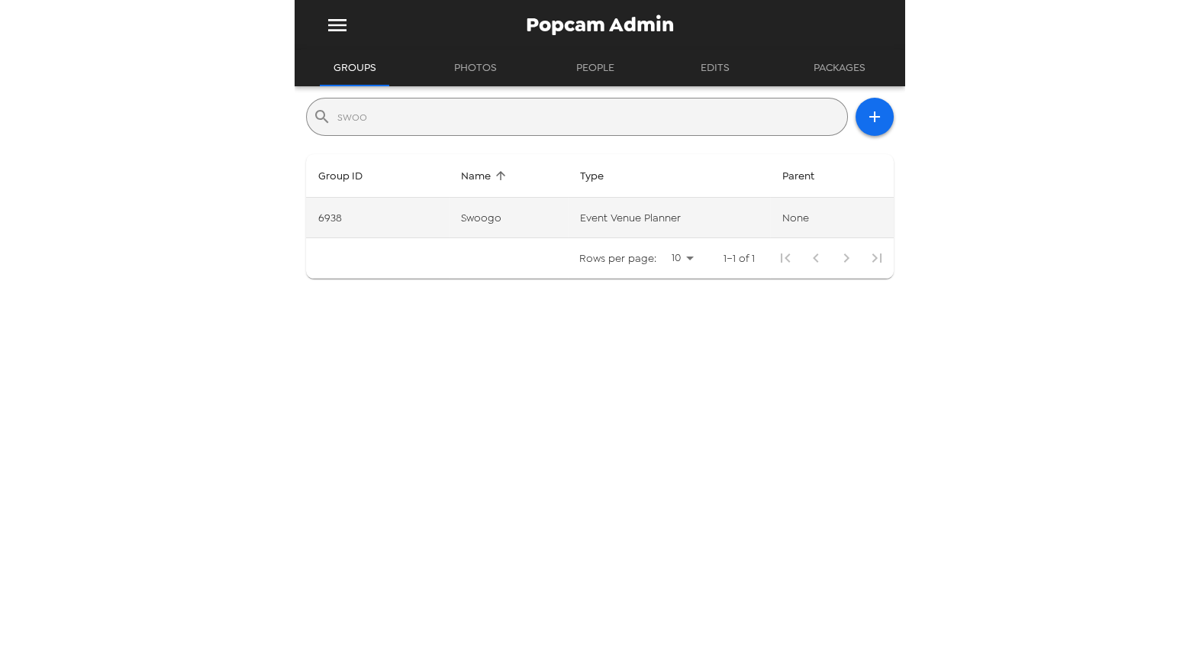
type input "swoo"
click at [679, 228] on td "event venue planner" at bounding box center [669, 218] width 202 height 40
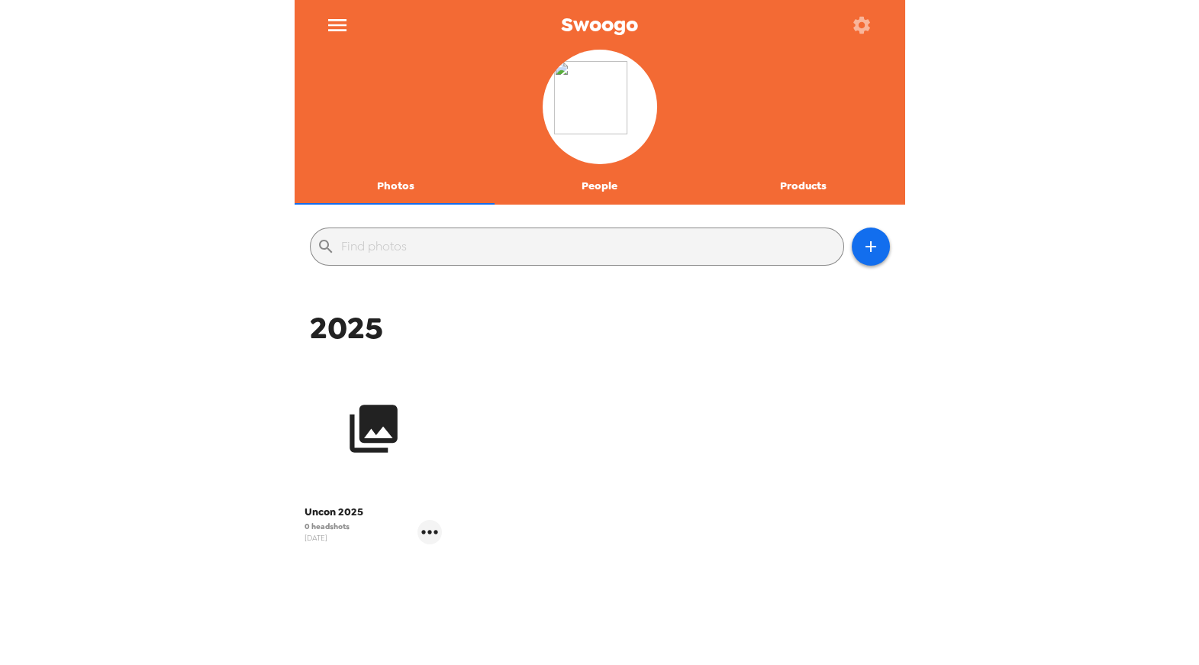
click at [345, 447] on icon "button" at bounding box center [373, 428] width 57 height 57
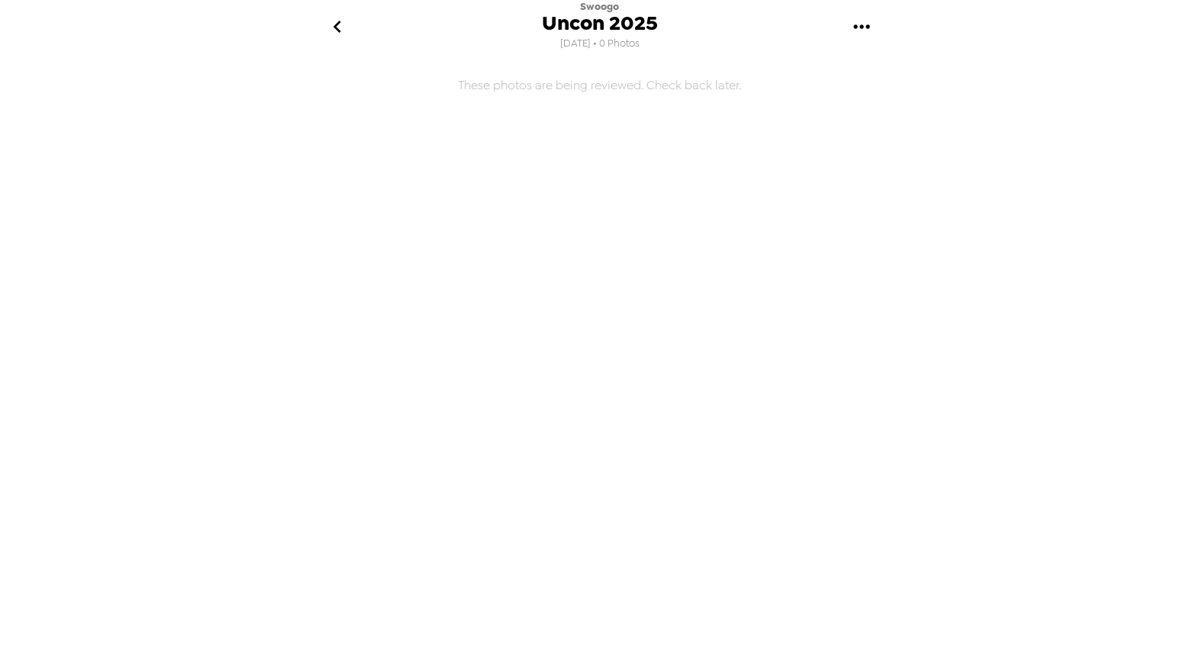
click at [345, 21] on icon "go back" at bounding box center [337, 27] width 24 height 24
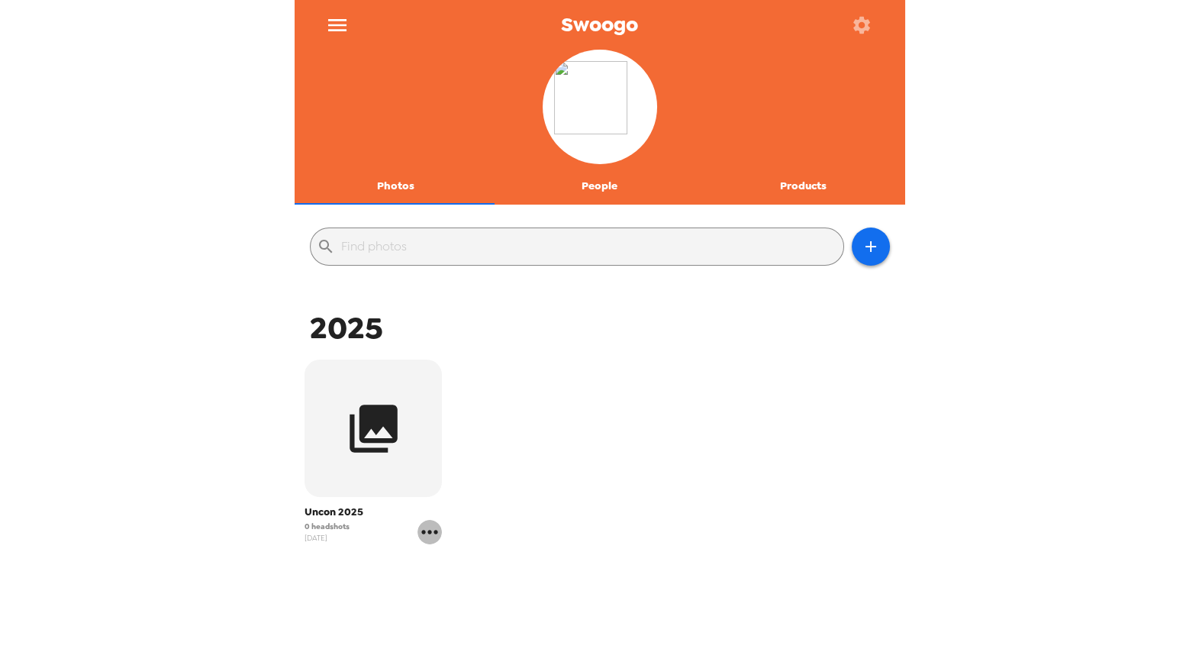
click at [432, 527] on icon "gallery menu" at bounding box center [430, 532] width 24 height 24
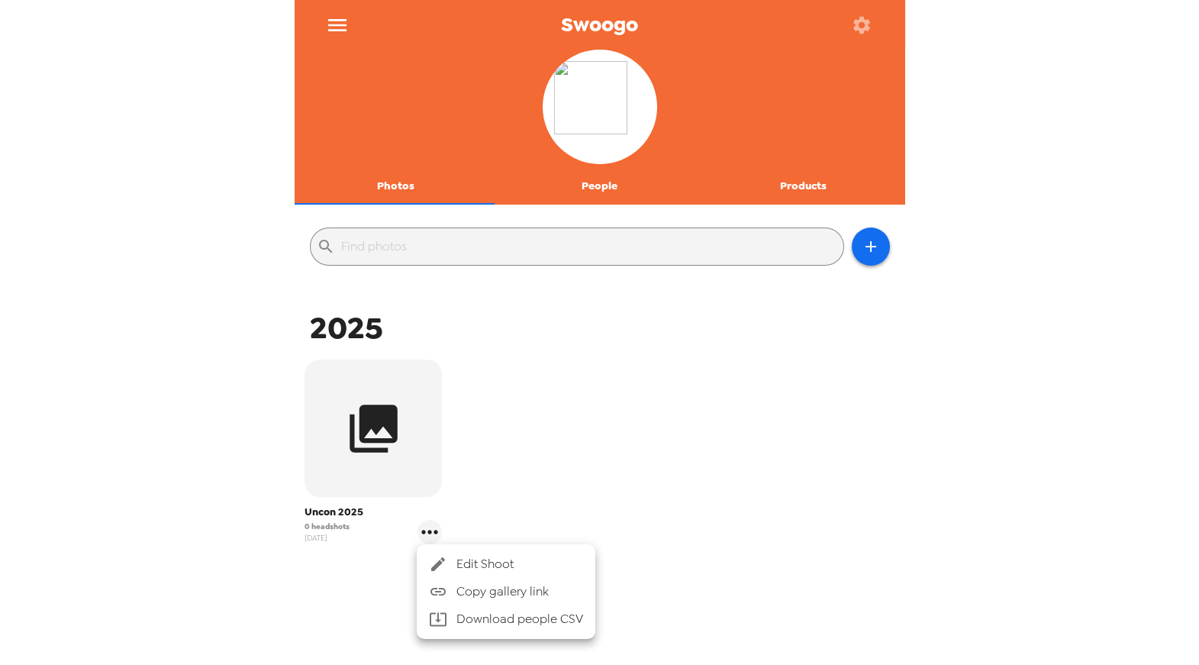
click at [472, 556] on span "Edit Shoot" at bounding box center [520, 564] width 127 height 18
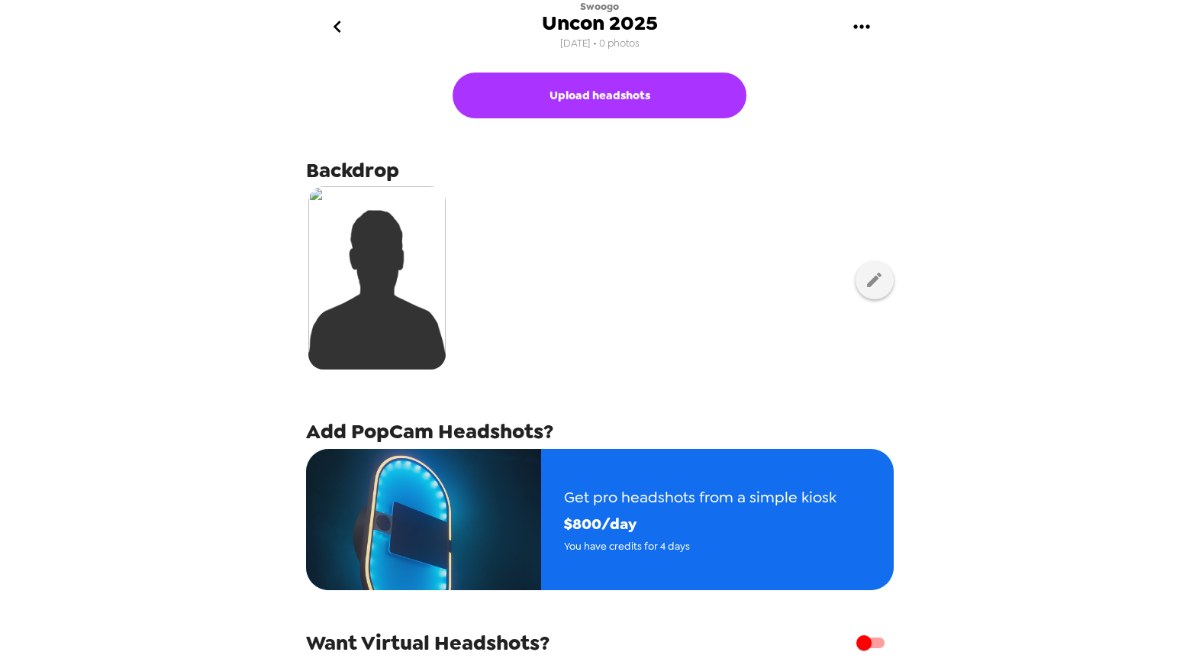
click at [337, 23] on icon "go back" at bounding box center [338, 27] width 8 height 12
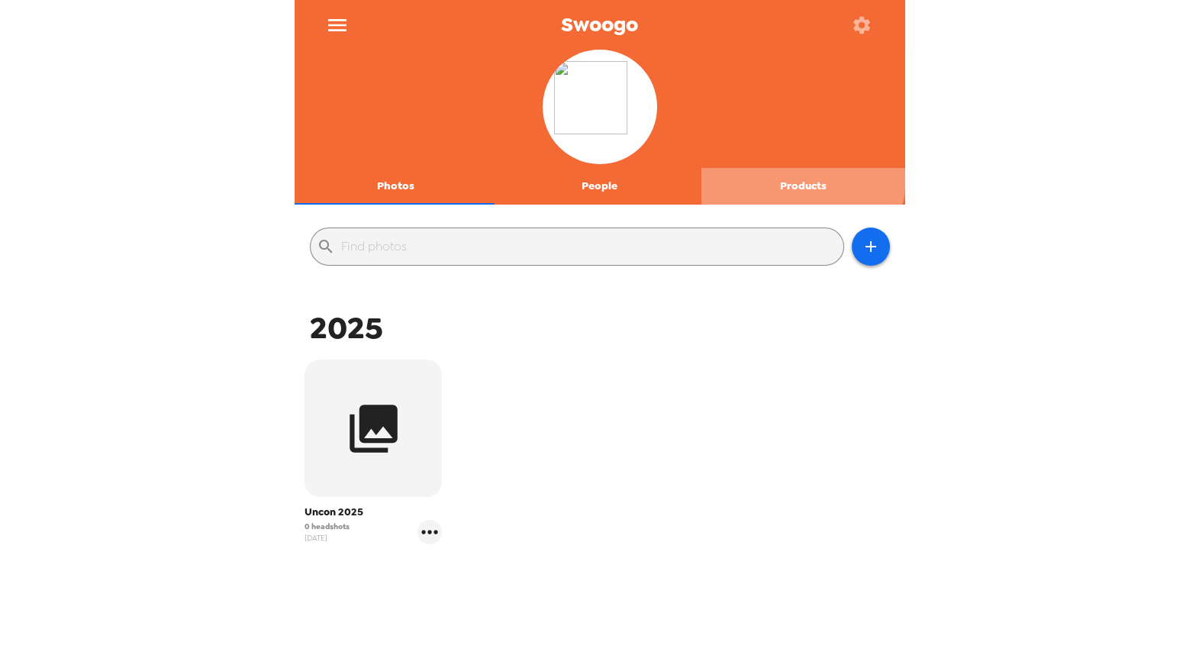
click at [794, 174] on button "Products" at bounding box center [804, 186] width 204 height 37
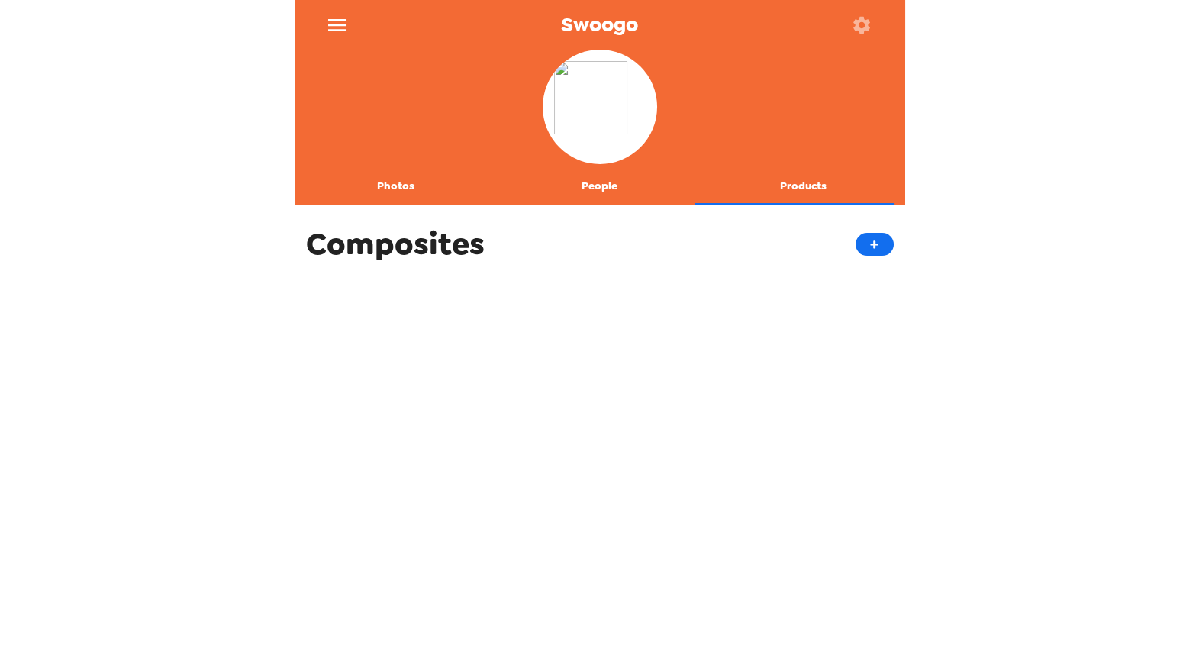
click at [405, 187] on button "Photos" at bounding box center [397, 186] width 204 height 37
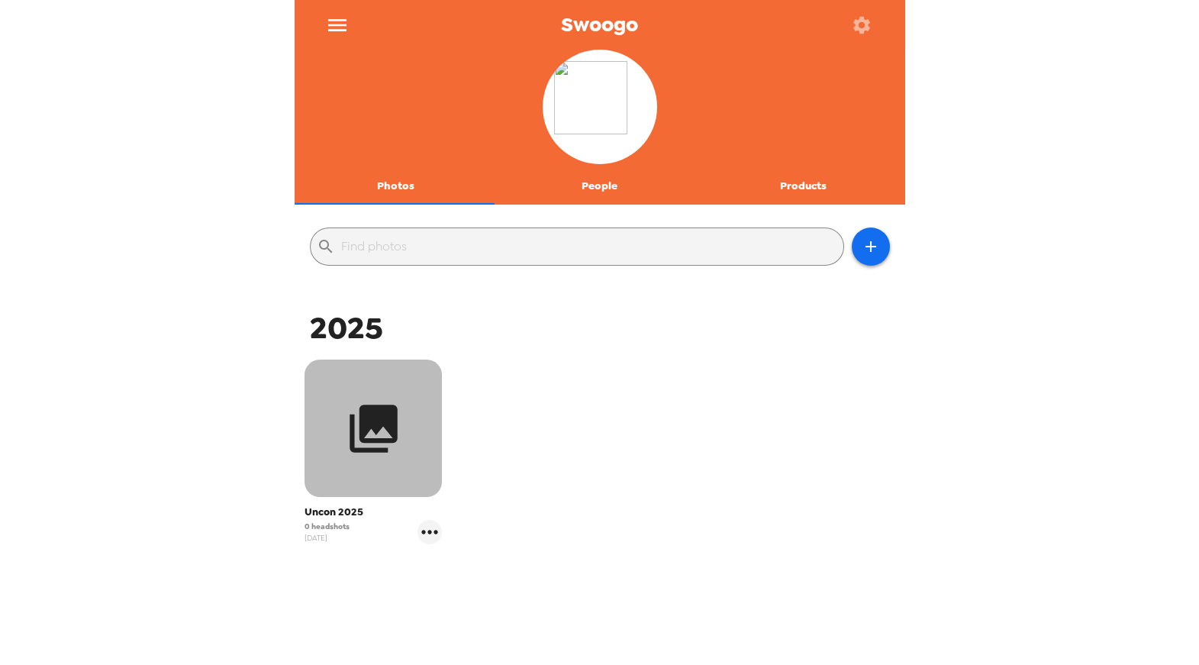
click at [414, 424] on button "button" at bounding box center [373, 428] width 137 height 137
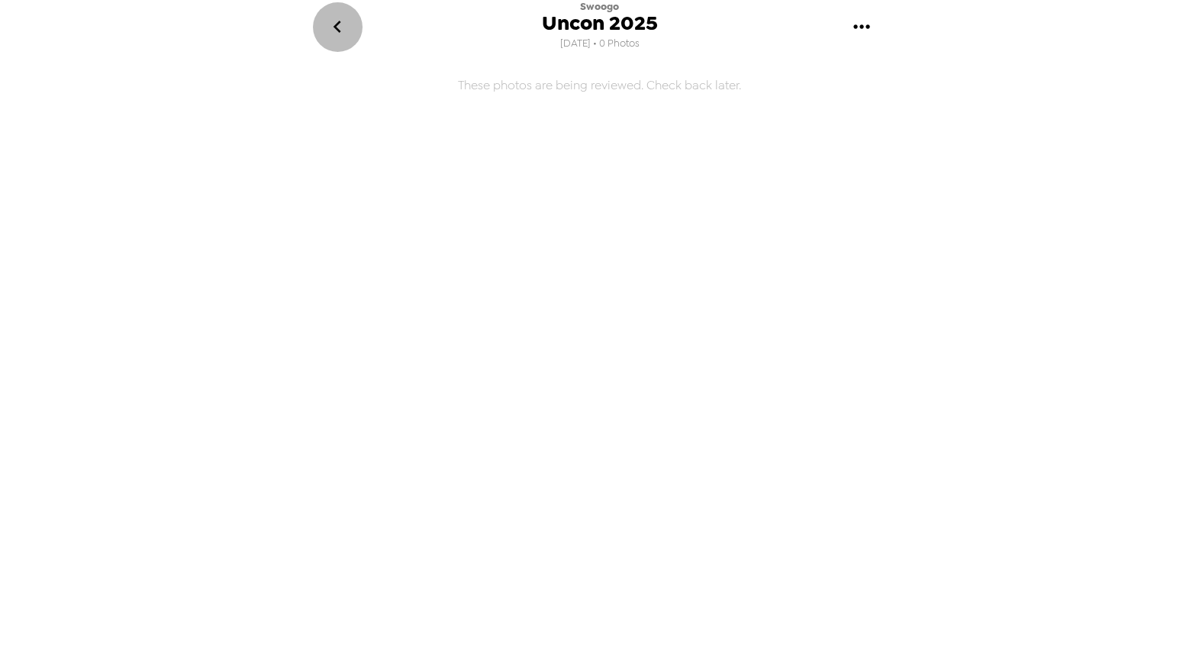
click at [340, 26] on icon "go back" at bounding box center [337, 27] width 24 height 24
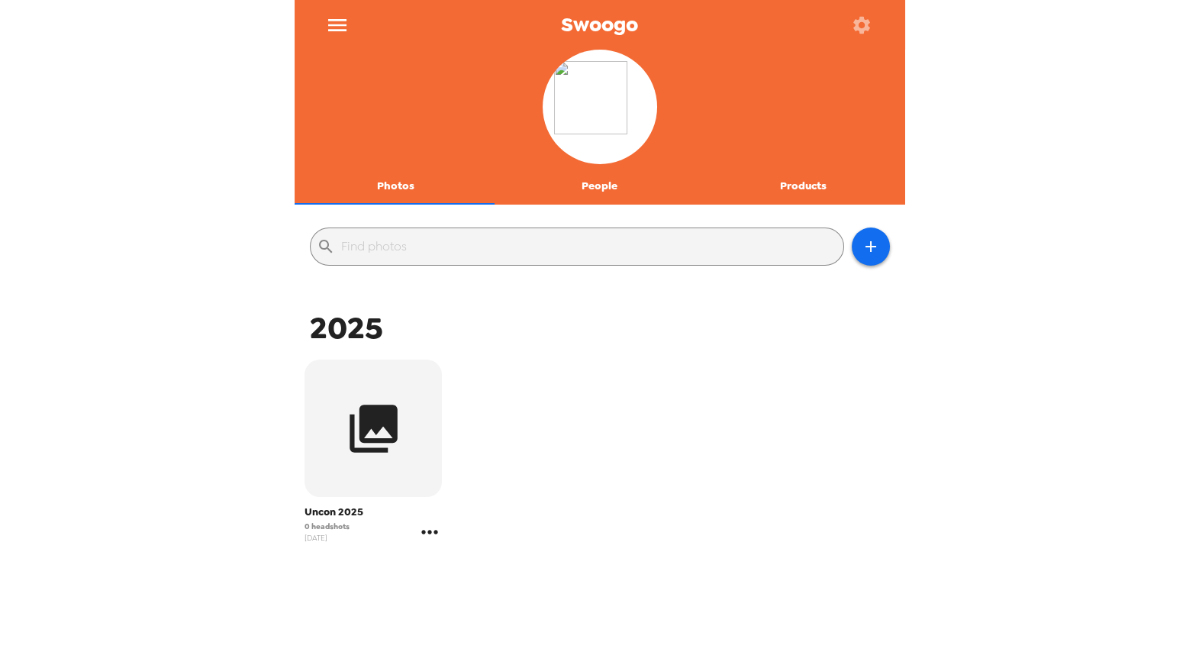
click at [432, 535] on icon "gallery menu" at bounding box center [430, 532] width 24 height 24
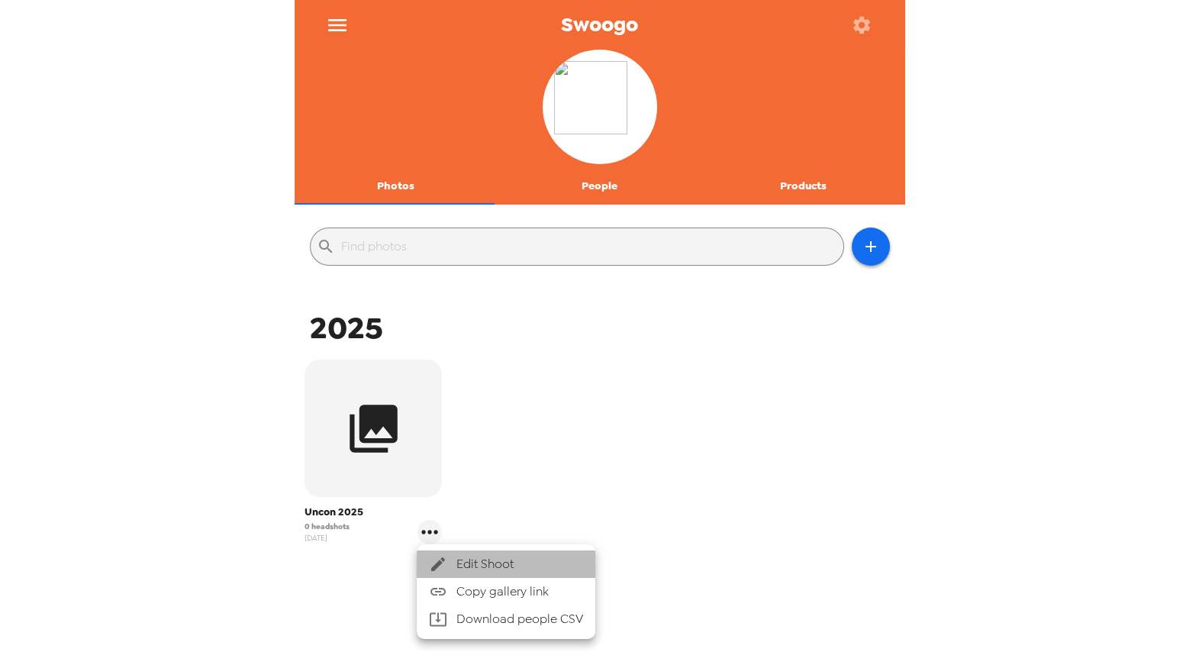
click at [482, 564] on span "Edit Shoot" at bounding box center [520, 564] width 127 height 18
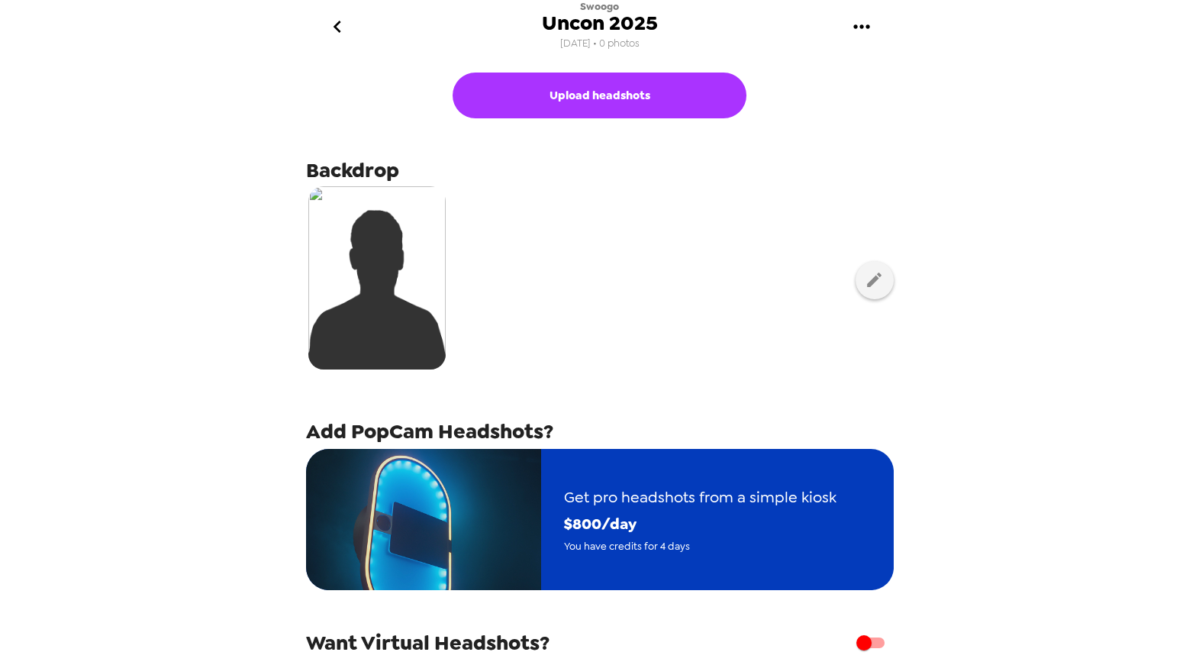
scroll to position [157, 0]
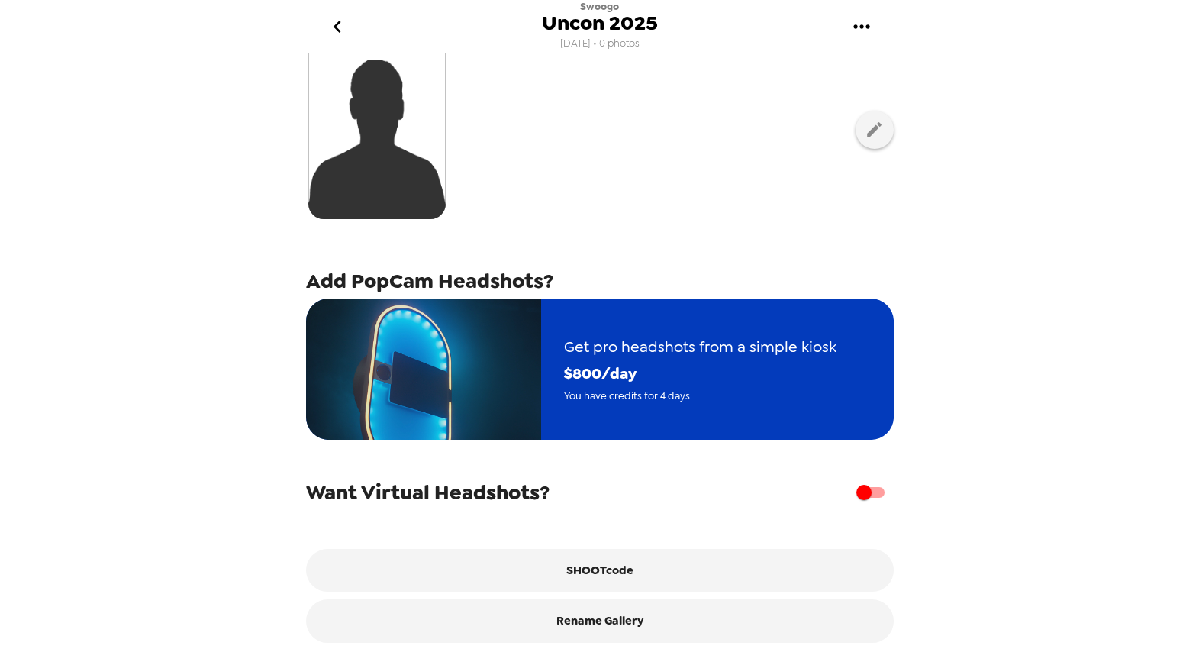
click at [749, 360] on span "$ 800 /day" at bounding box center [700, 373] width 273 height 27
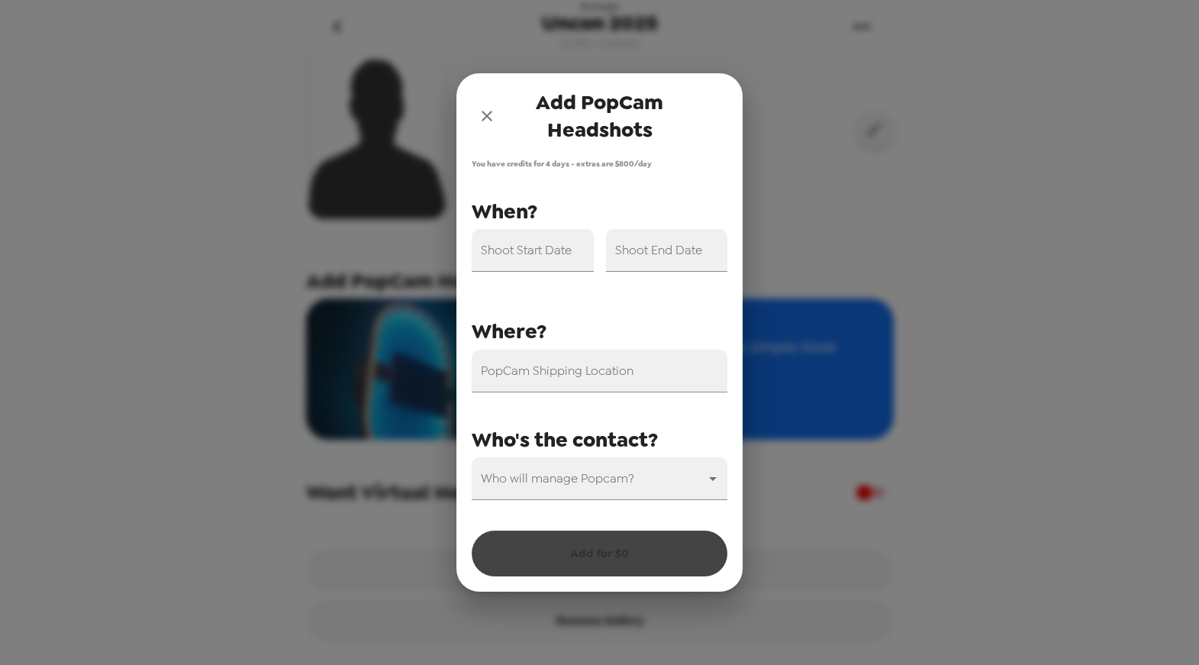
click at [488, 117] on icon "close" at bounding box center [487, 116] width 11 height 11
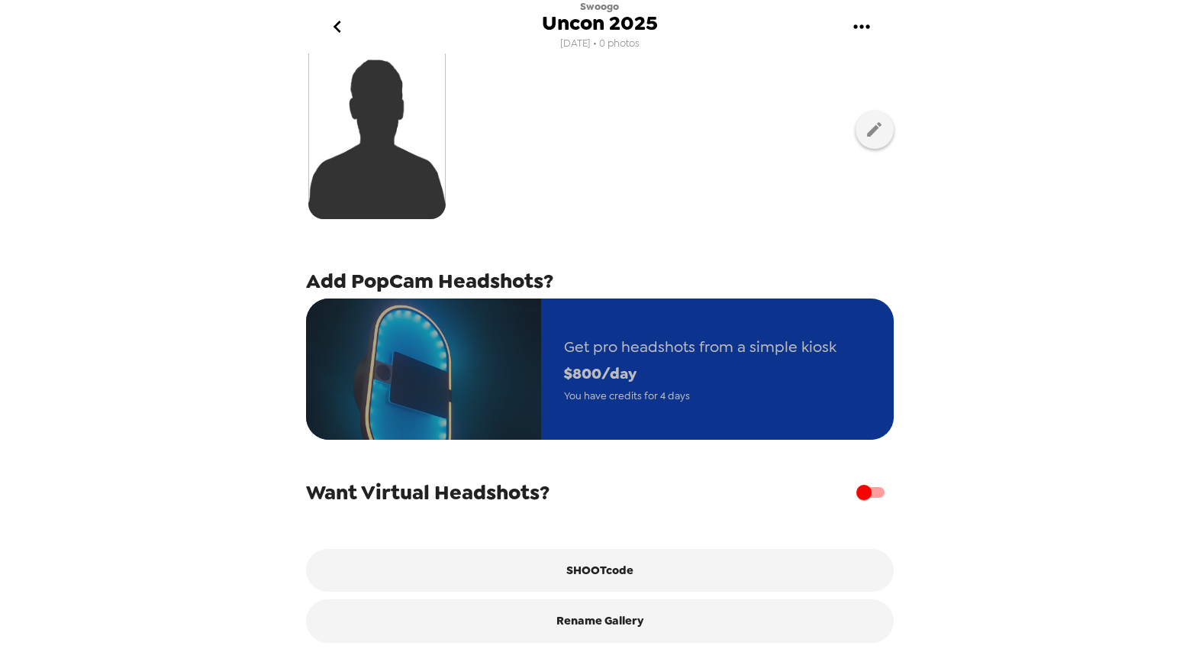
click at [764, 360] on span "$ 800 /day" at bounding box center [700, 373] width 273 height 27
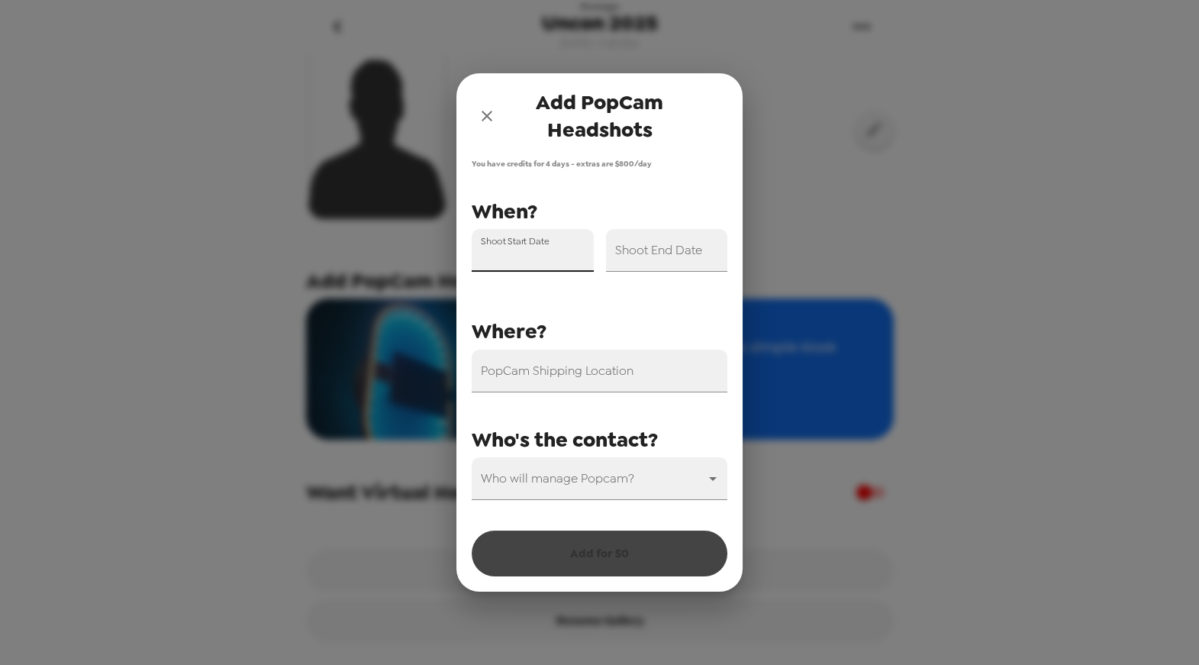
click at [525, 260] on input "Shoot Start Date" at bounding box center [533, 250] width 122 height 43
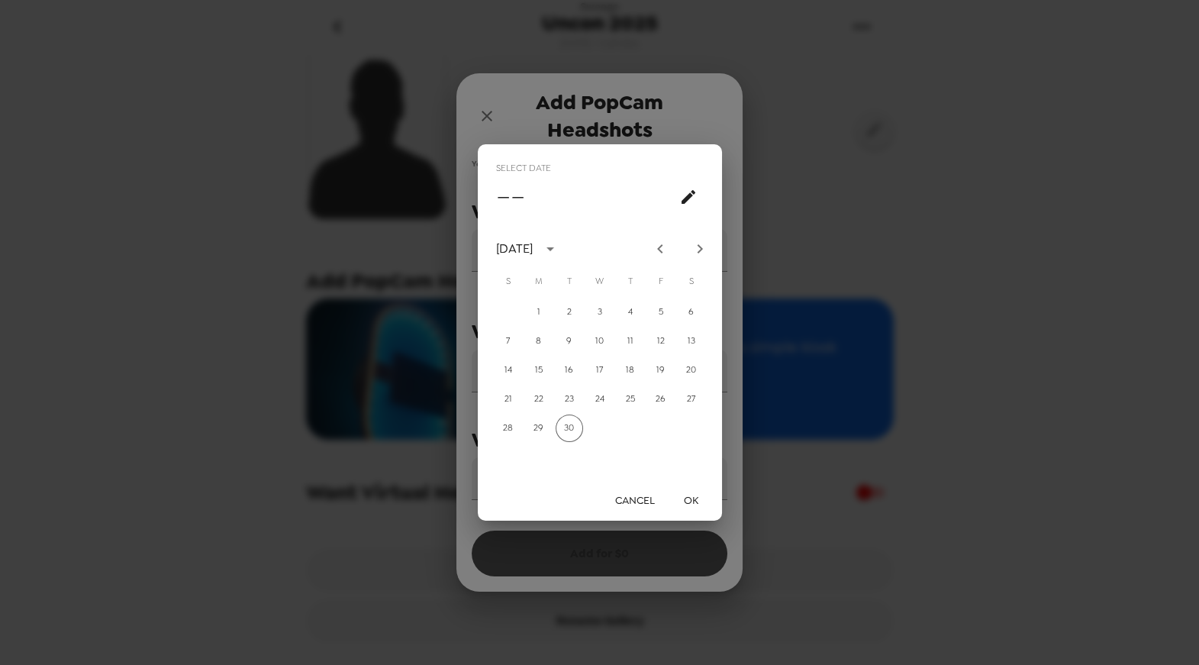
click at [705, 250] on icon "Next month" at bounding box center [700, 249] width 18 height 18
click at [706, 250] on icon "Next month" at bounding box center [700, 249] width 18 height 18
click at [629, 344] on button "6" at bounding box center [630, 340] width 27 height 27
type input "11/06/2025"
click at [506, 110] on div "Select date Thu, Nov 6 November 2025 S M T W T F S 1 2 3 4 5 6 7 8 9 10 11 12 1…" at bounding box center [599, 332] width 1199 height 665
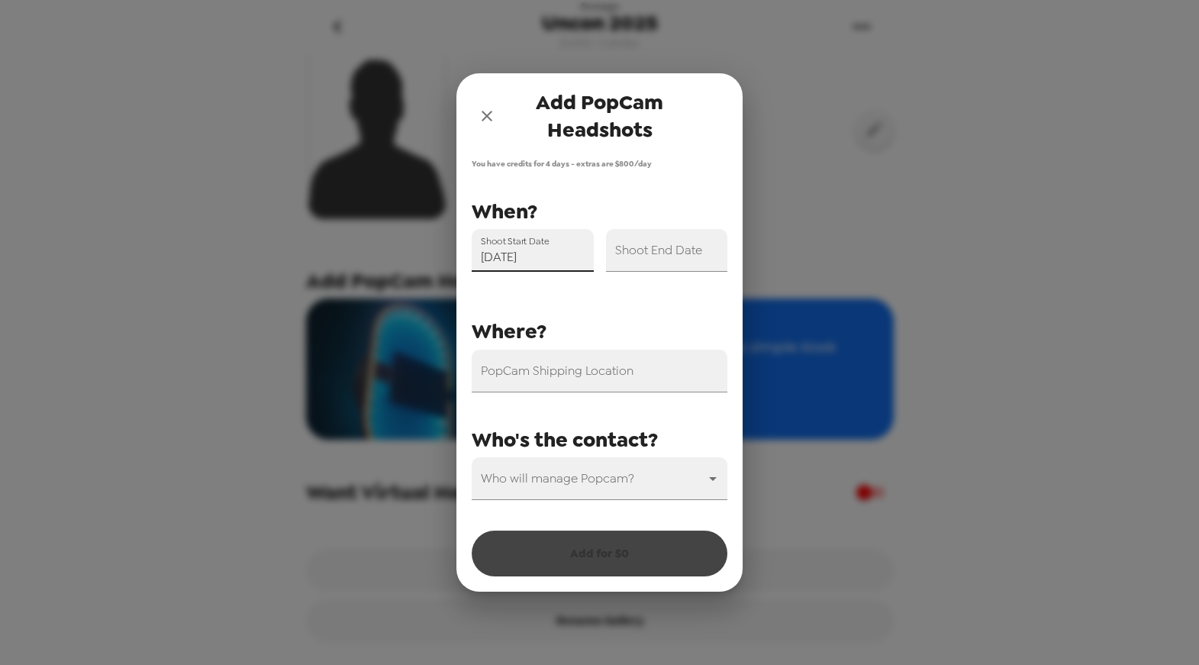
click at [486, 115] on icon "close" at bounding box center [487, 116] width 11 height 11
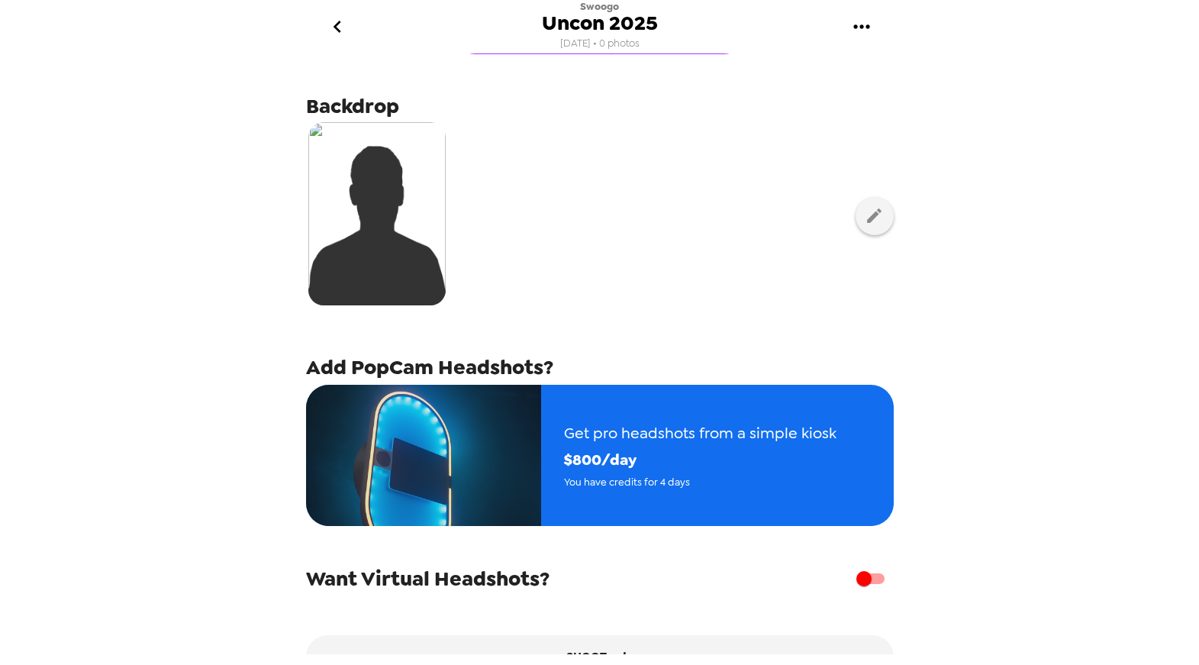
scroll to position [0, 0]
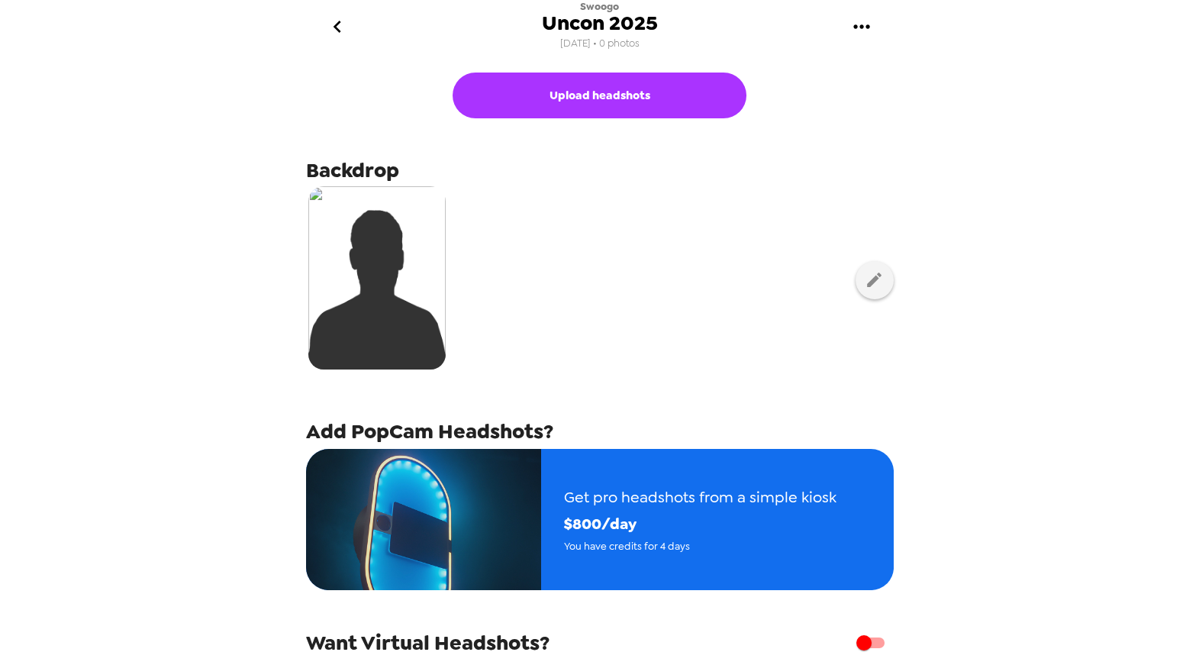
click at [331, 17] on icon "go back" at bounding box center [337, 27] width 24 height 24
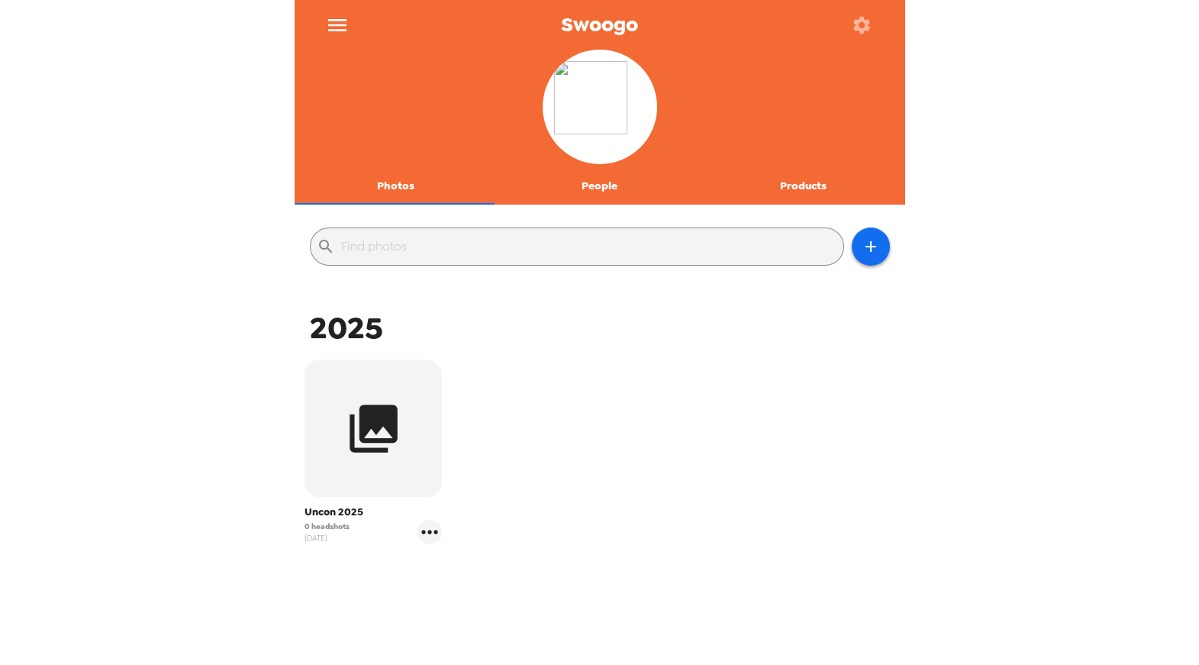
click at [344, 26] on icon "menu" at bounding box center [337, 25] width 24 height 24
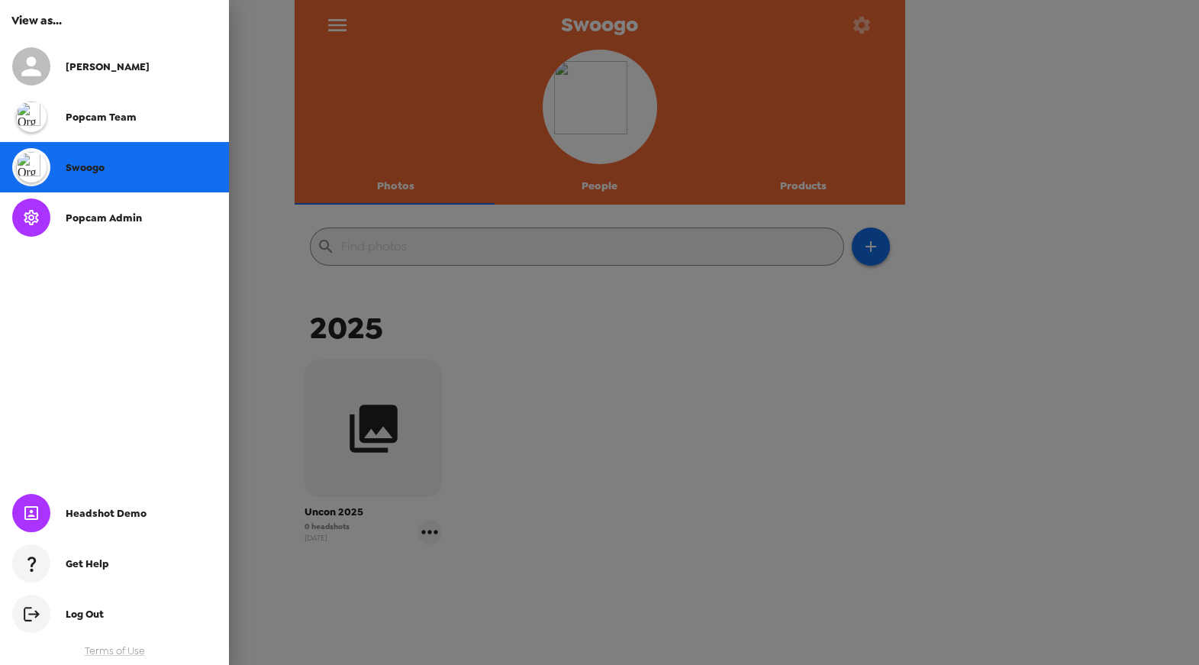
click at [94, 221] on span "Popcam Admin" at bounding box center [104, 217] width 76 height 13
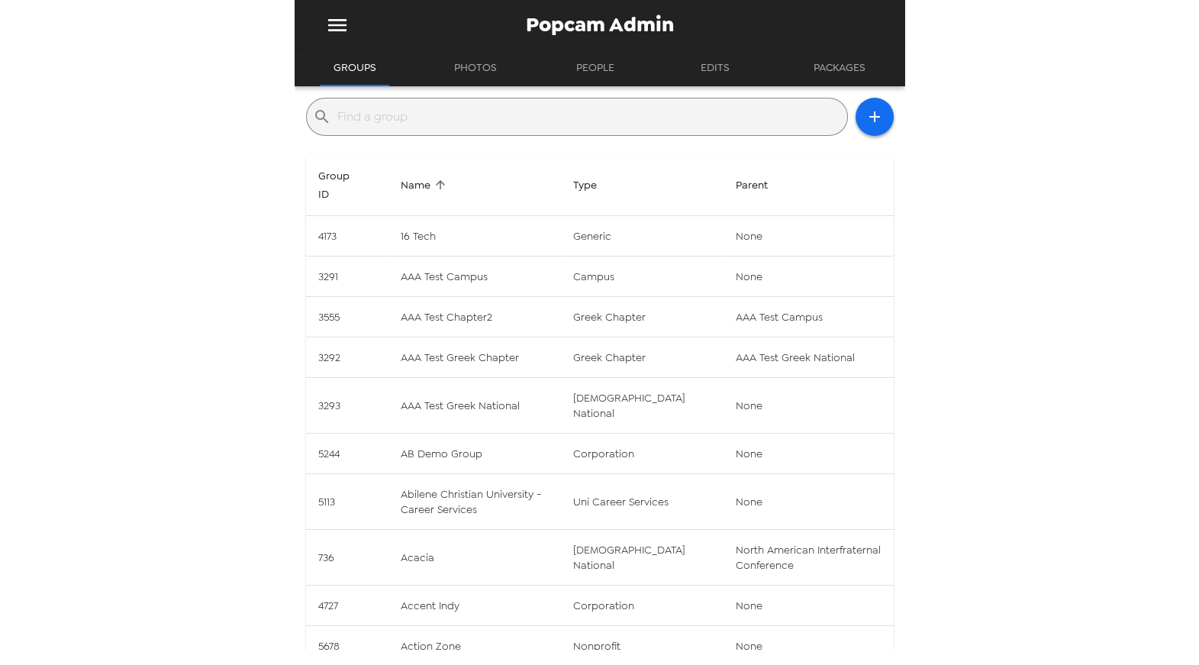
click at [598, 115] on input "text" at bounding box center [589, 117] width 504 height 24
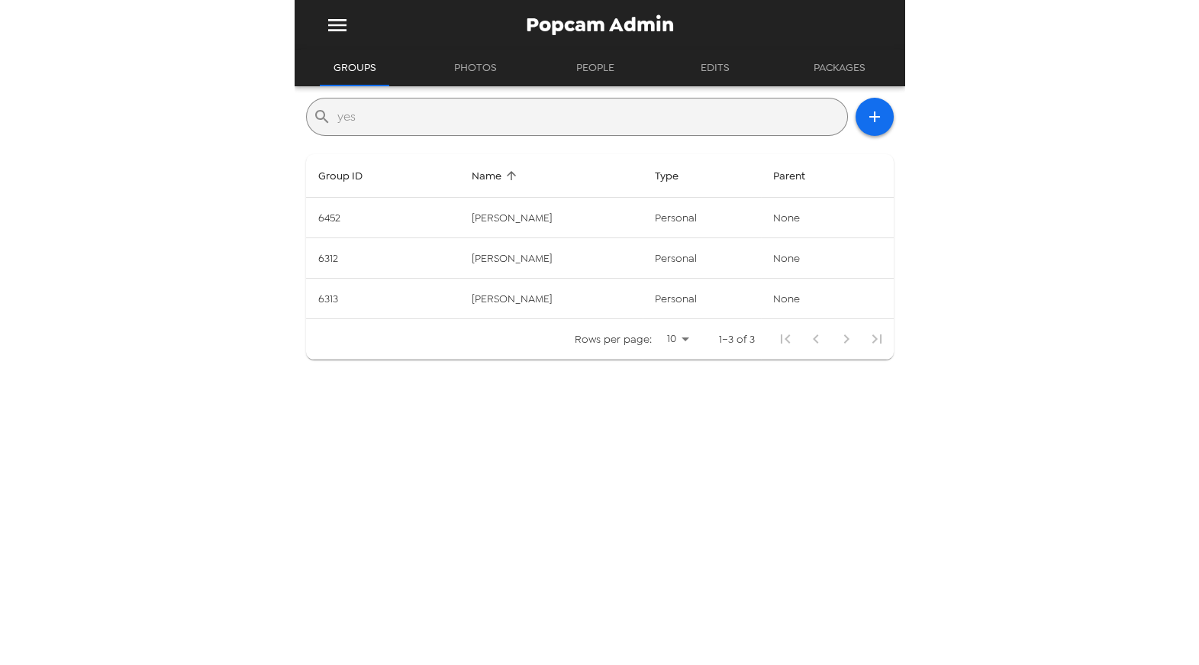
type input "yes"
click at [213, 121] on div "Popcam Admin Groups Photos People Edits Packages ​ yes Group ID Name Type Paren…" at bounding box center [599, 332] width 1199 height 665
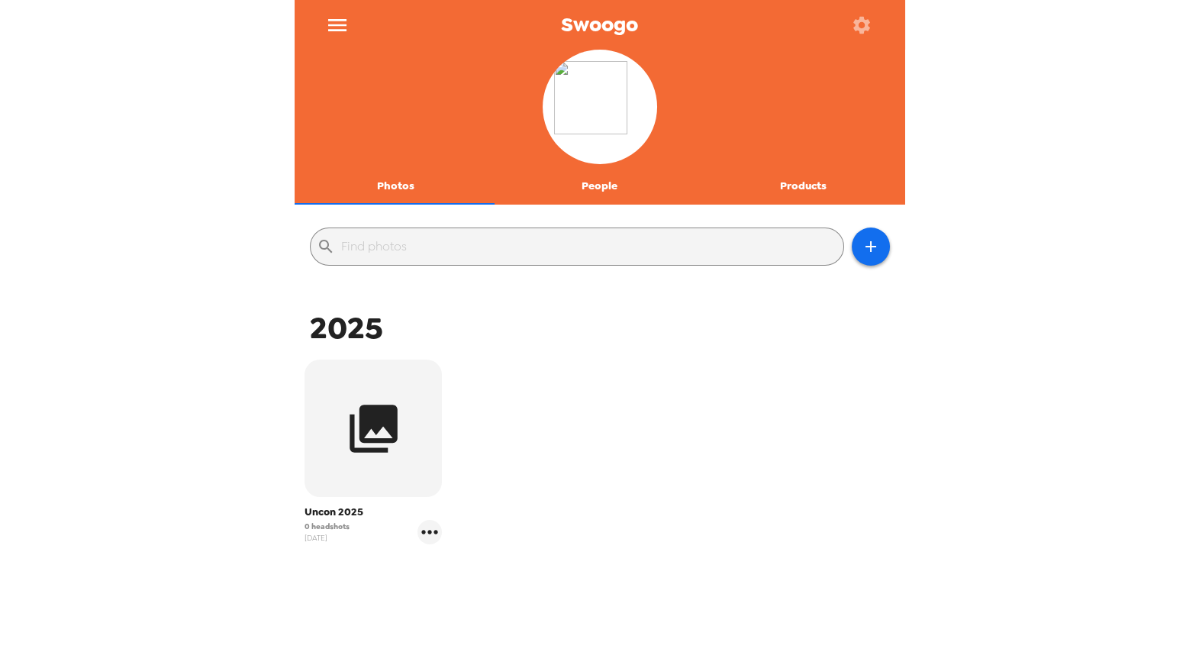
click at [520, 499] on div "Uncon 2025 0 headshots 9/26/25" at bounding box center [599, 463] width 603 height 215
click at [435, 539] on icon "gallery menu" at bounding box center [430, 532] width 24 height 24
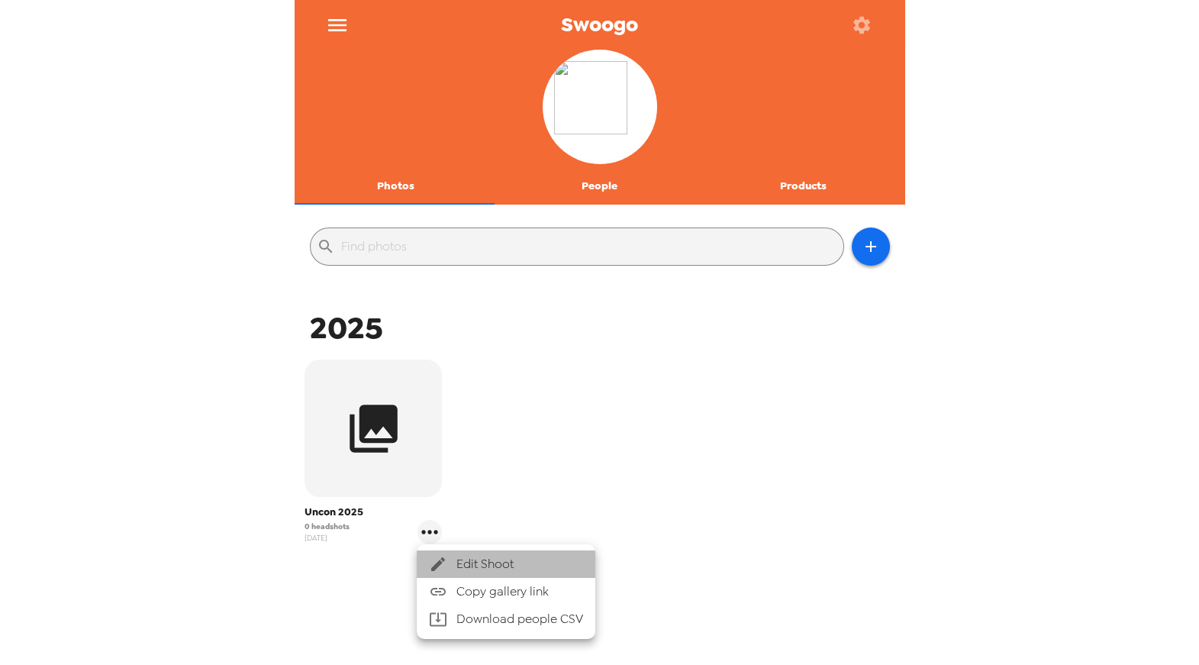
click at [474, 557] on span "Edit Shoot" at bounding box center [520, 564] width 127 height 18
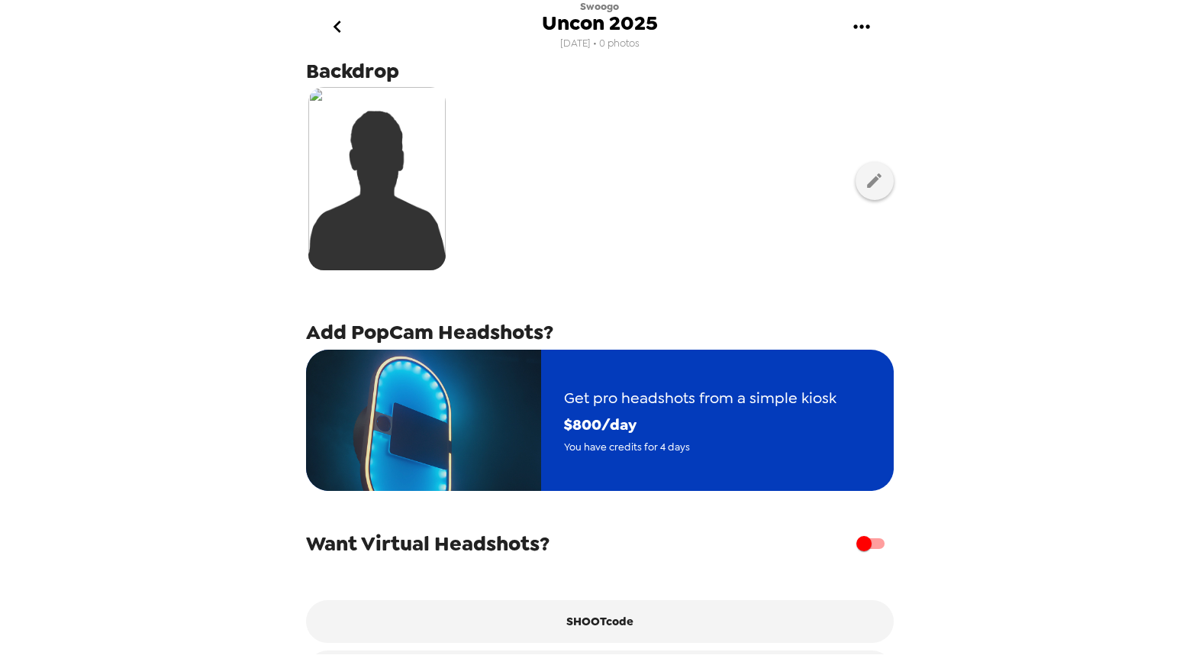
scroll to position [157, 0]
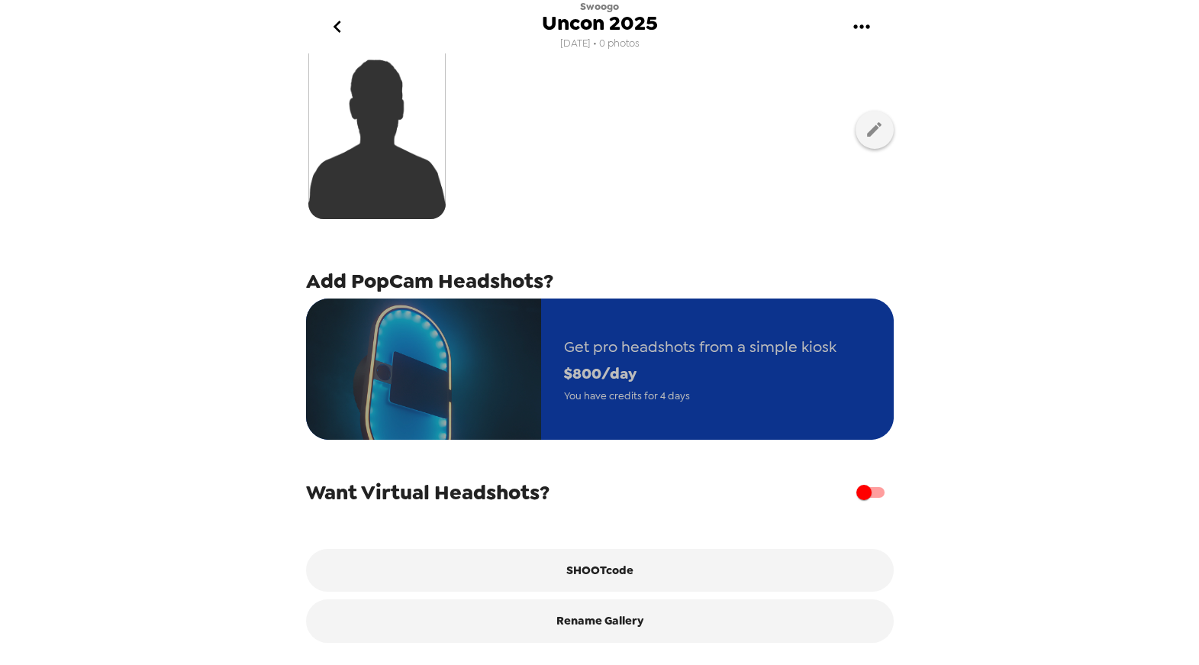
click at [681, 373] on span "$ 800 /day" at bounding box center [700, 373] width 273 height 27
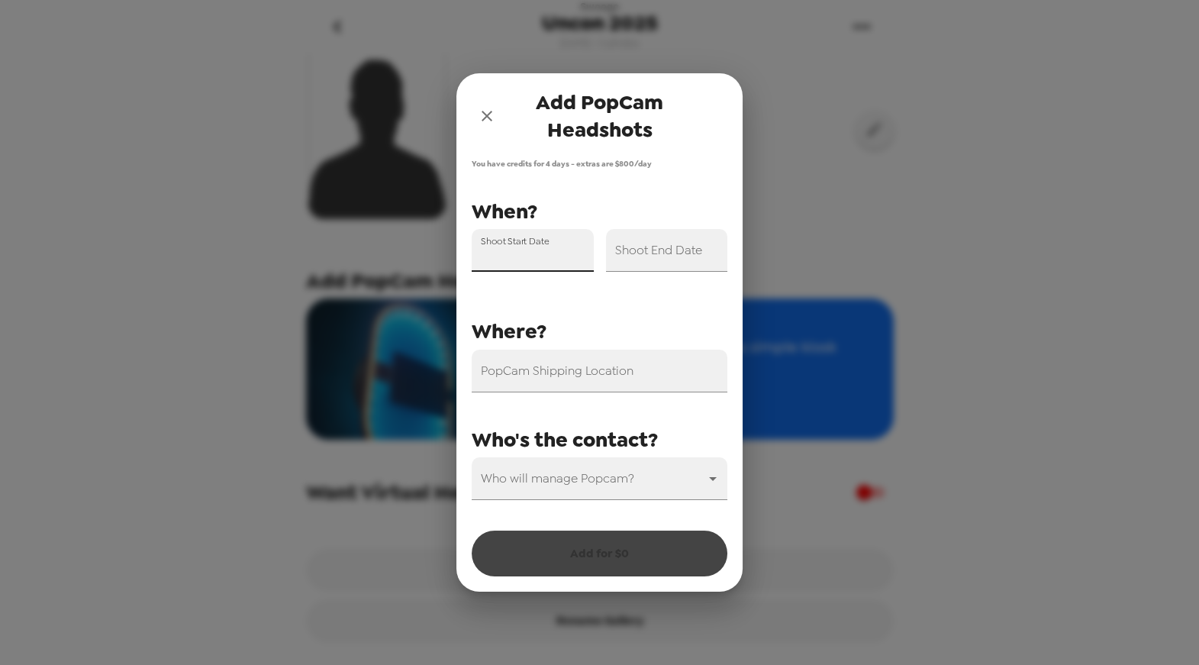
click at [527, 256] on input "Shoot Start Date" at bounding box center [533, 250] width 122 height 43
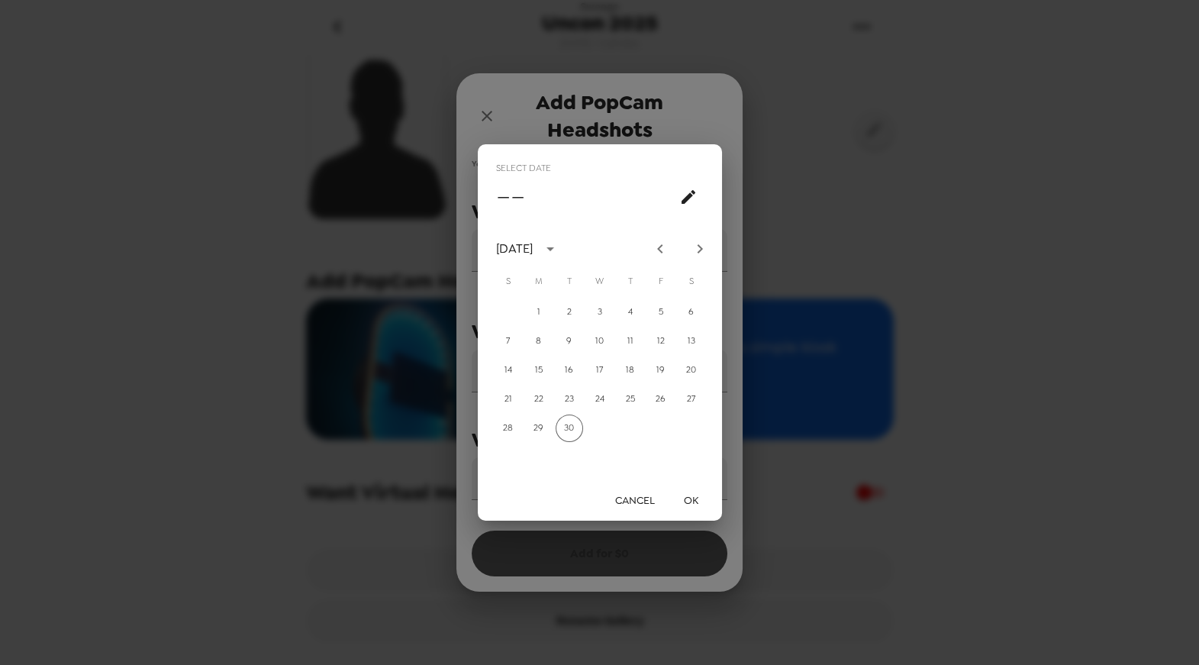
click at [703, 249] on icon "Next month" at bounding box center [700, 249] width 18 height 18
click at [704, 250] on icon "Next month" at bounding box center [700, 249] width 18 height 18
click at [566, 341] on button "4" at bounding box center [569, 340] width 27 height 27
type input "11/04/2025"
click at [692, 502] on button "OK" at bounding box center [691, 500] width 49 height 28
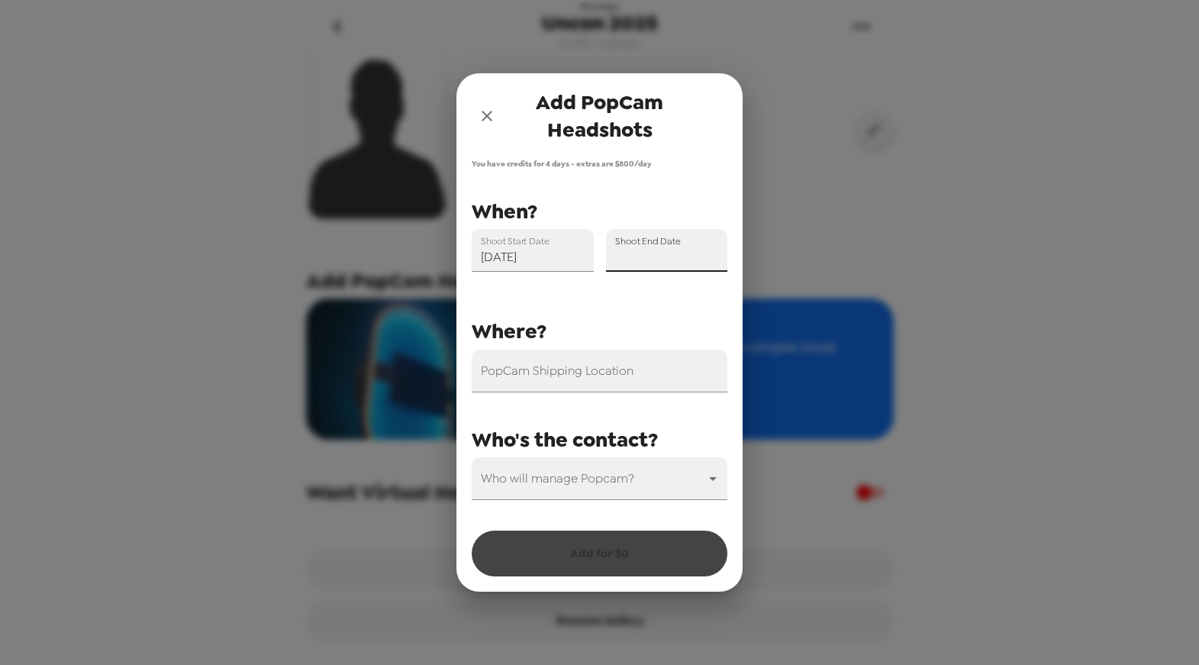
click at [684, 249] on div "Shoot End Date" at bounding box center [667, 250] width 122 height 43
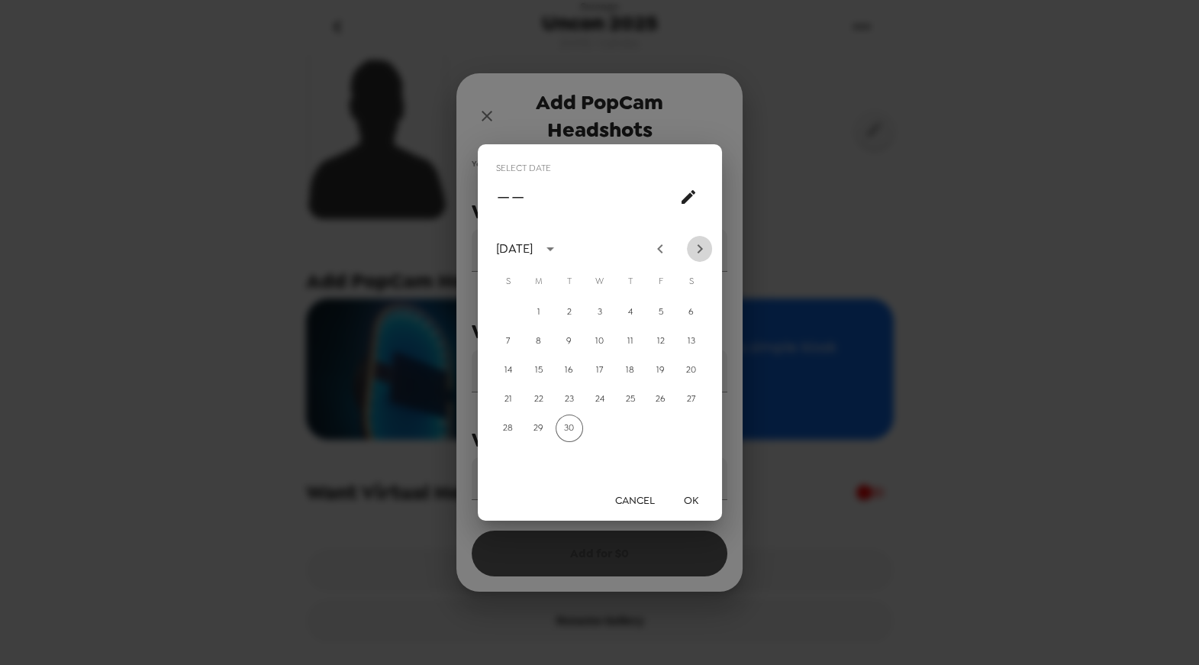
click at [700, 250] on icon "Next month" at bounding box center [699, 248] width 5 height 9
click at [700, 251] on icon "Next month" at bounding box center [700, 249] width 18 height 18
click at [599, 340] on button "5" at bounding box center [599, 340] width 27 height 27
type input "11/05/2025"
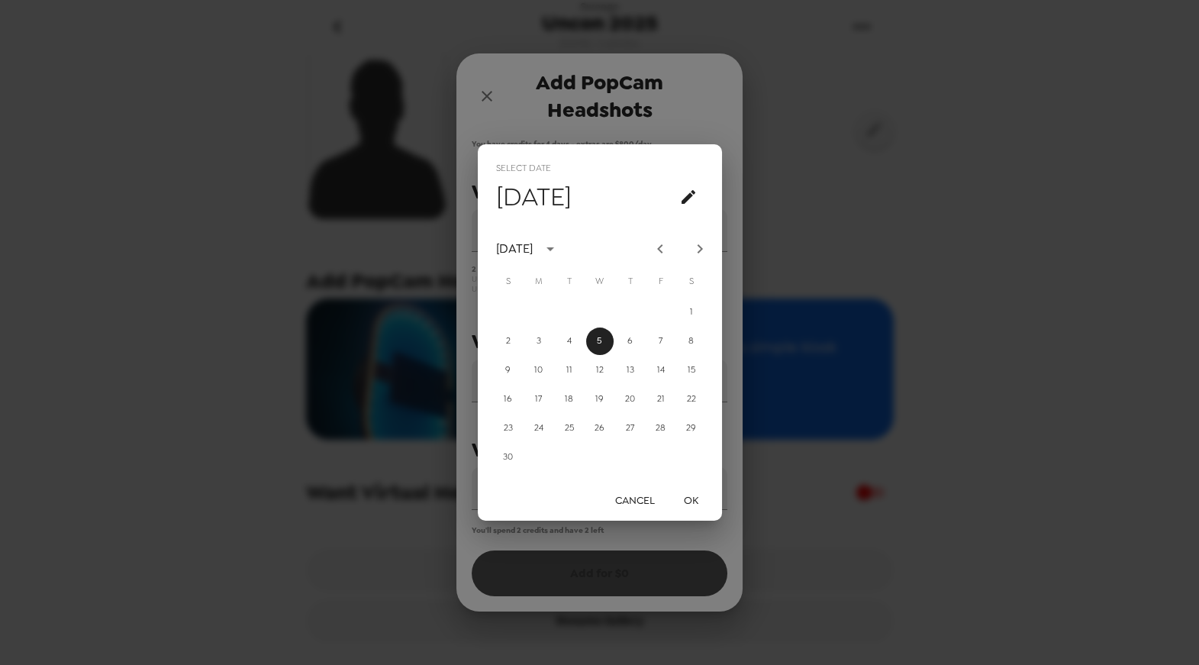
click at [695, 495] on button "OK" at bounding box center [691, 500] width 49 height 28
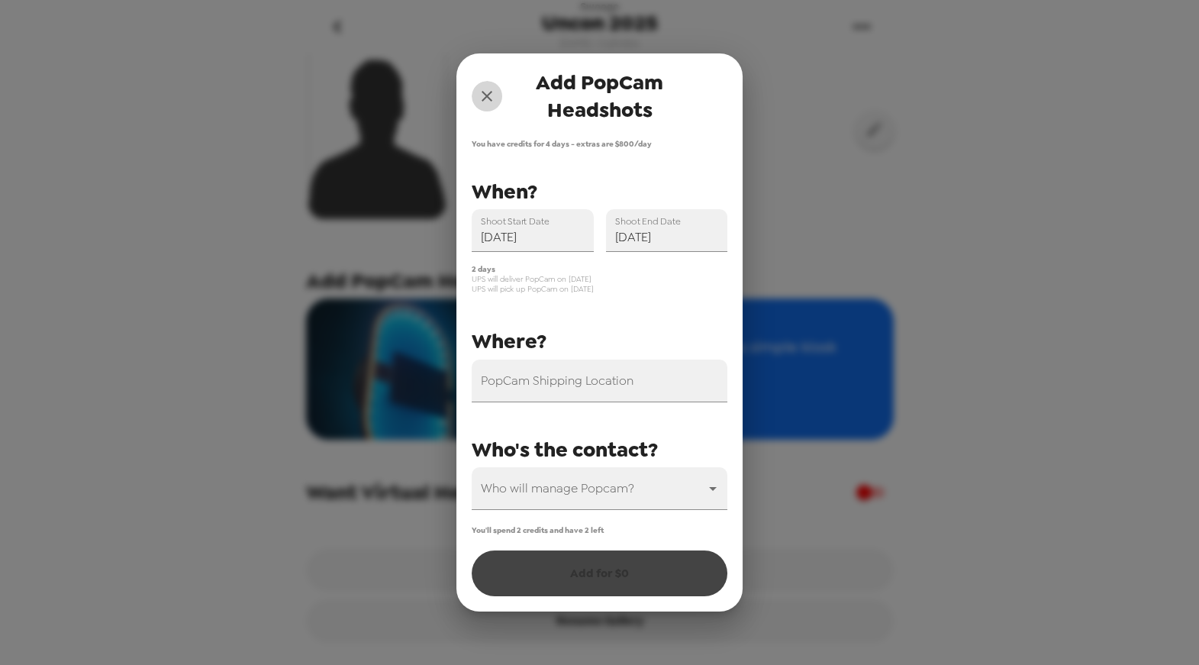
click at [490, 96] on icon "close" at bounding box center [487, 96] width 18 height 18
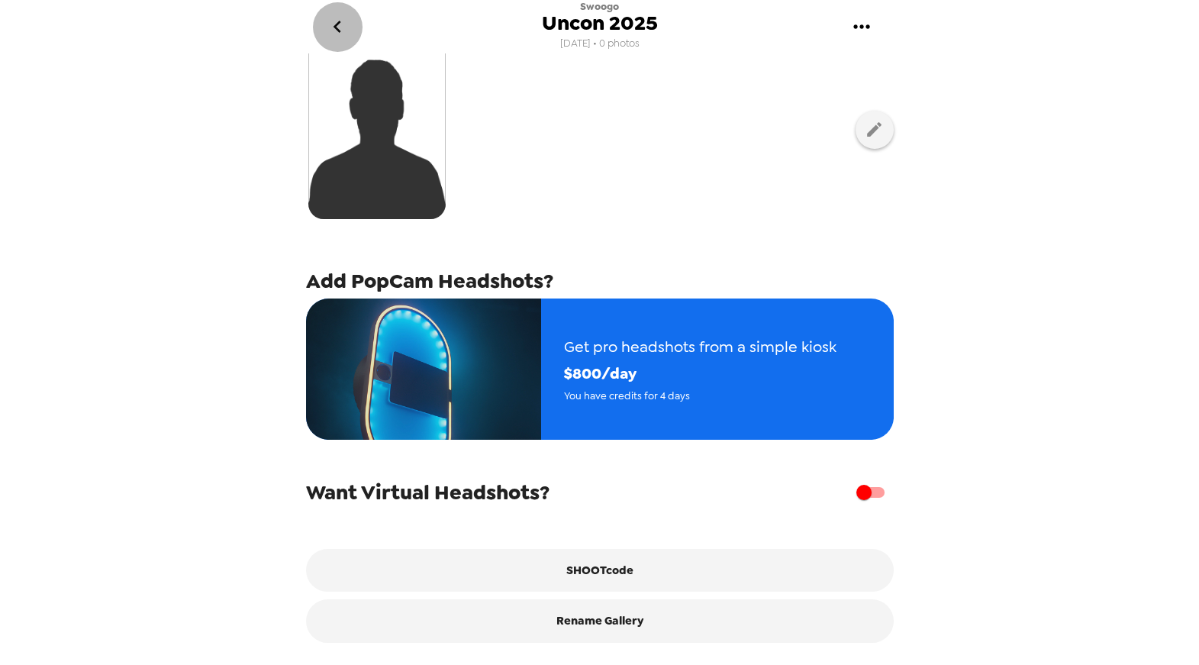
click at [347, 37] on icon "go back" at bounding box center [337, 27] width 24 height 24
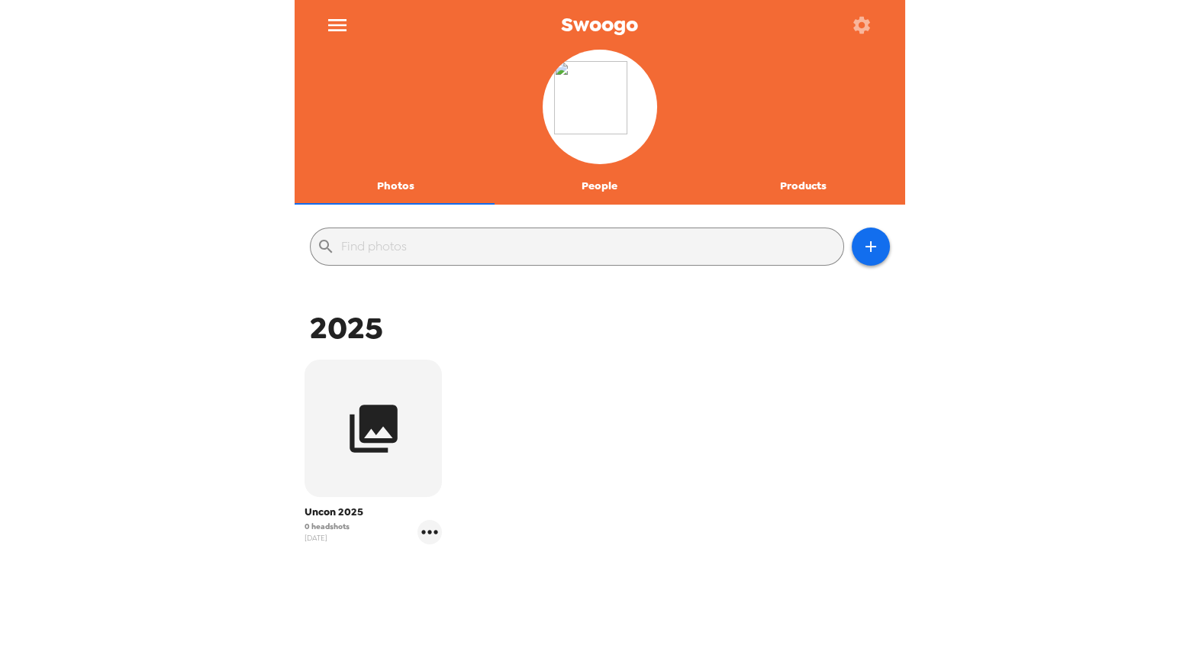
click at [334, 24] on icon "menu" at bounding box center [337, 25] width 18 height 12
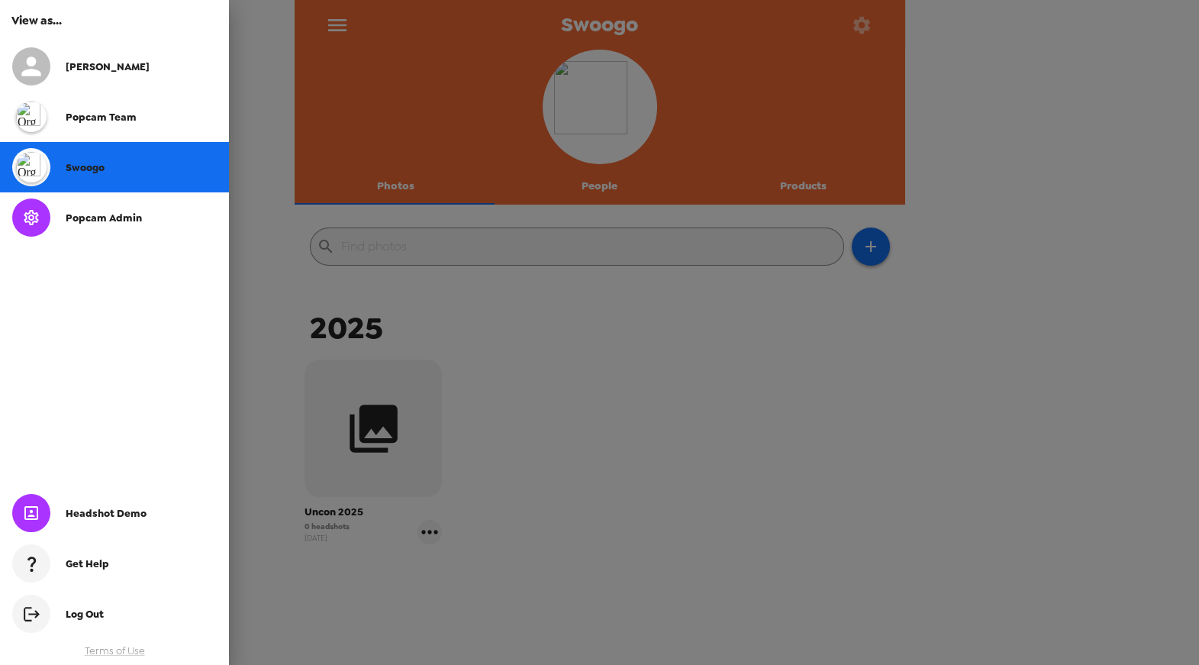
click at [120, 215] on span "Popcam Admin" at bounding box center [104, 217] width 76 height 13
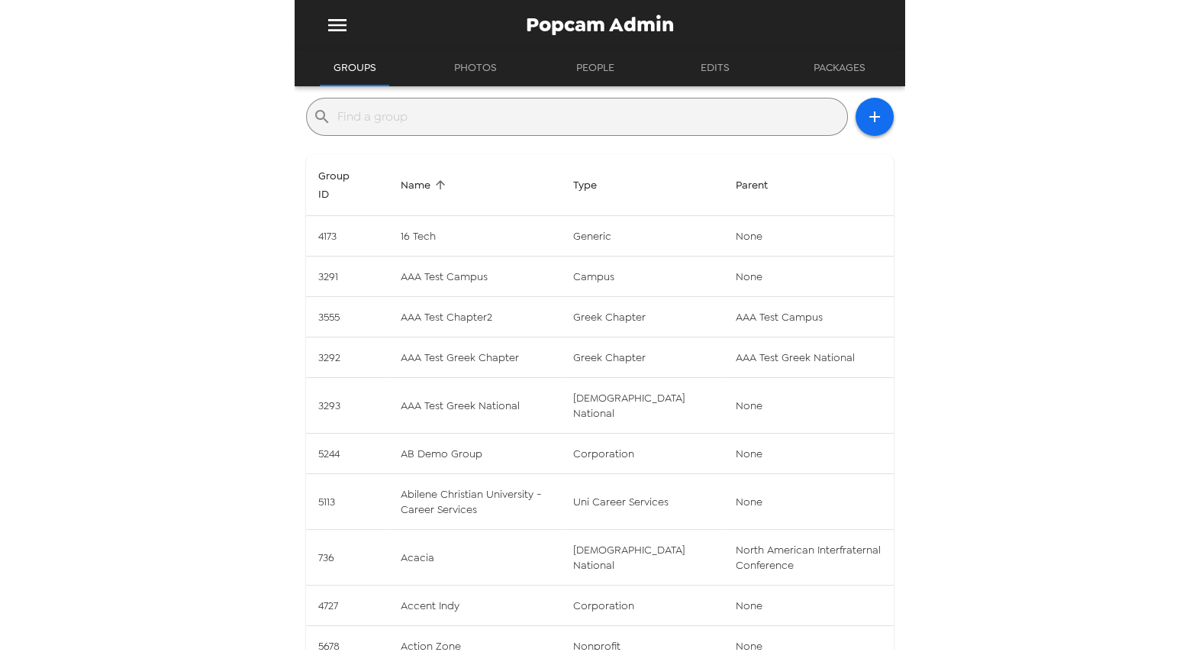
drag, startPoint x: 234, startPoint y: 223, endPoint x: 286, endPoint y: 245, distance: 55.7
click at [234, 223] on div "Popcam Admin Groups Photos People Edits Packages ​ Group ID Name Type Parent 41…" at bounding box center [599, 332] width 1199 height 665
click at [868, 115] on icon "button" at bounding box center [875, 117] width 18 height 18
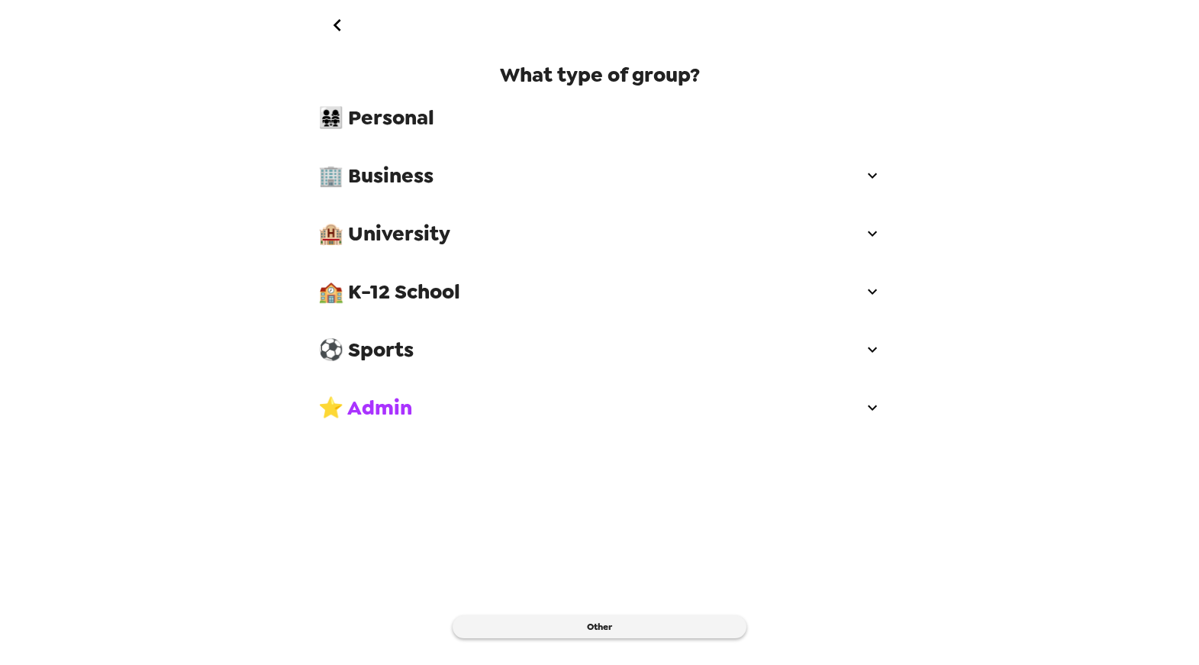
click at [394, 182] on span "🏢 Business" at bounding box center [590, 175] width 545 height 27
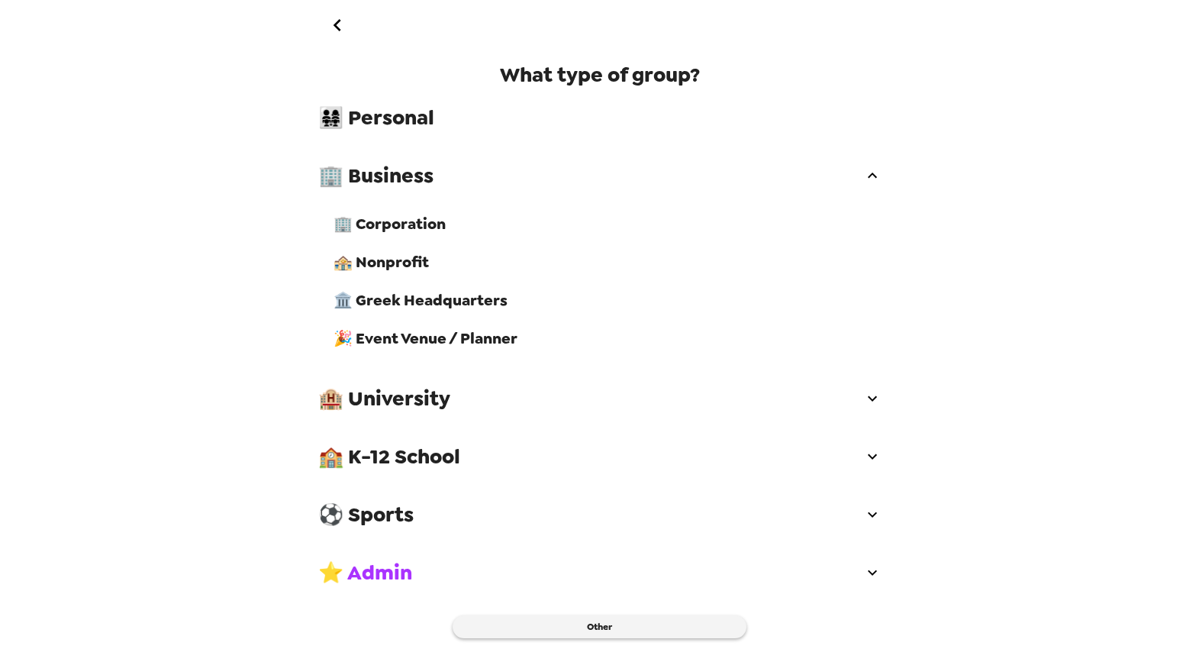
click at [409, 216] on span "🏢 Corporation" at bounding box center [608, 224] width 548 height 20
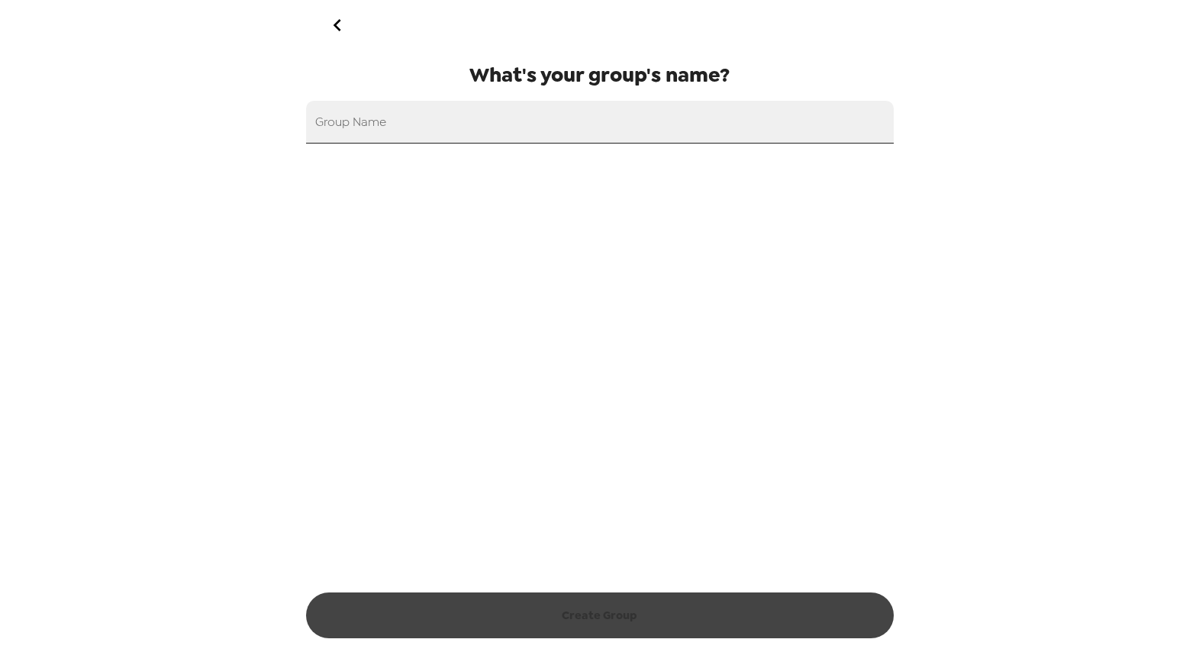
click at [438, 115] on input "Group Name" at bounding box center [600, 122] width 588 height 43
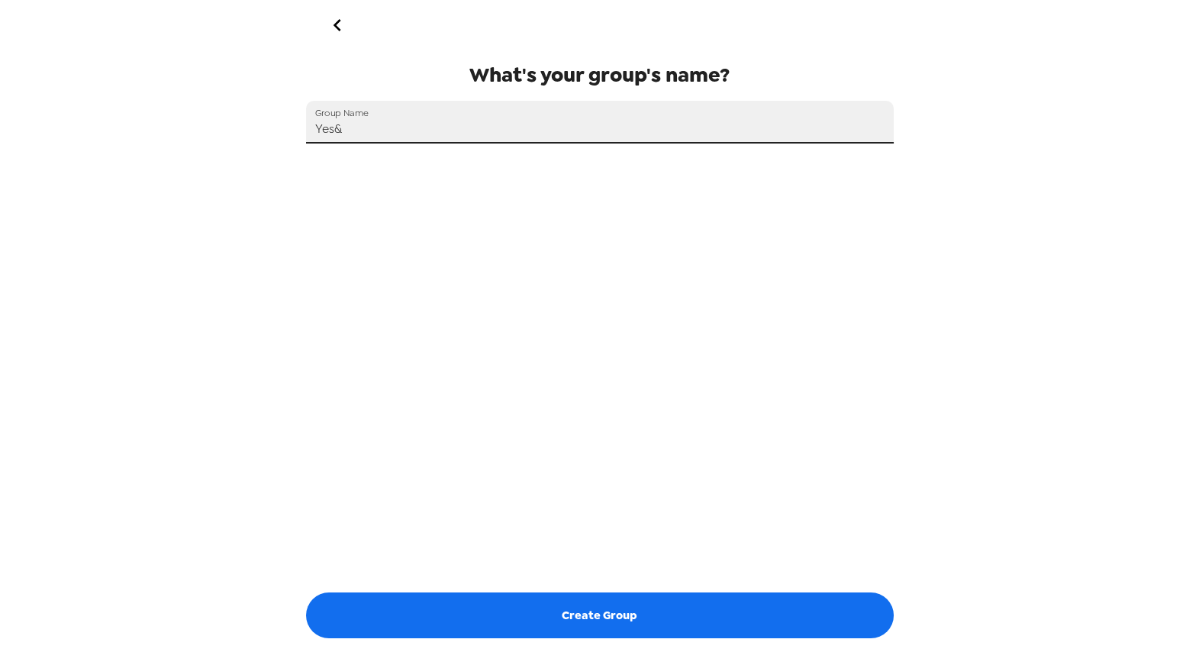
type input "Yes&"
click at [405, 139] on input "Yes&" at bounding box center [600, 122] width 588 height 43
click at [521, 128] on input "Yes&" at bounding box center [600, 122] width 588 height 43
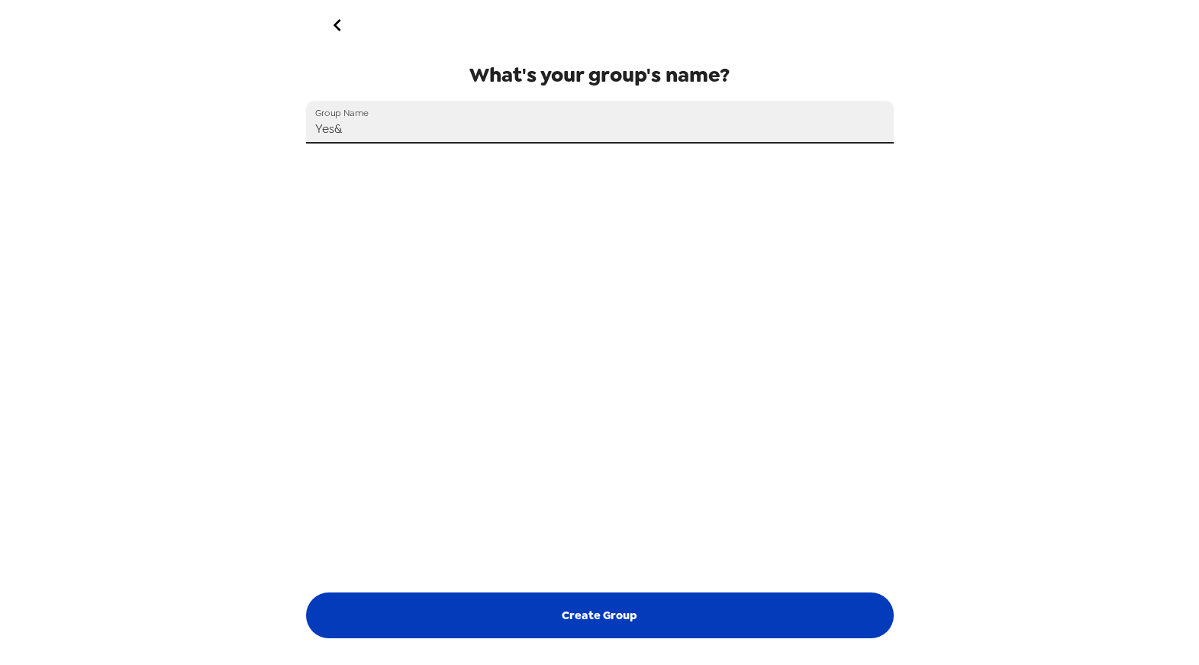
click at [717, 621] on button "Create Group" at bounding box center [600, 615] width 588 height 46
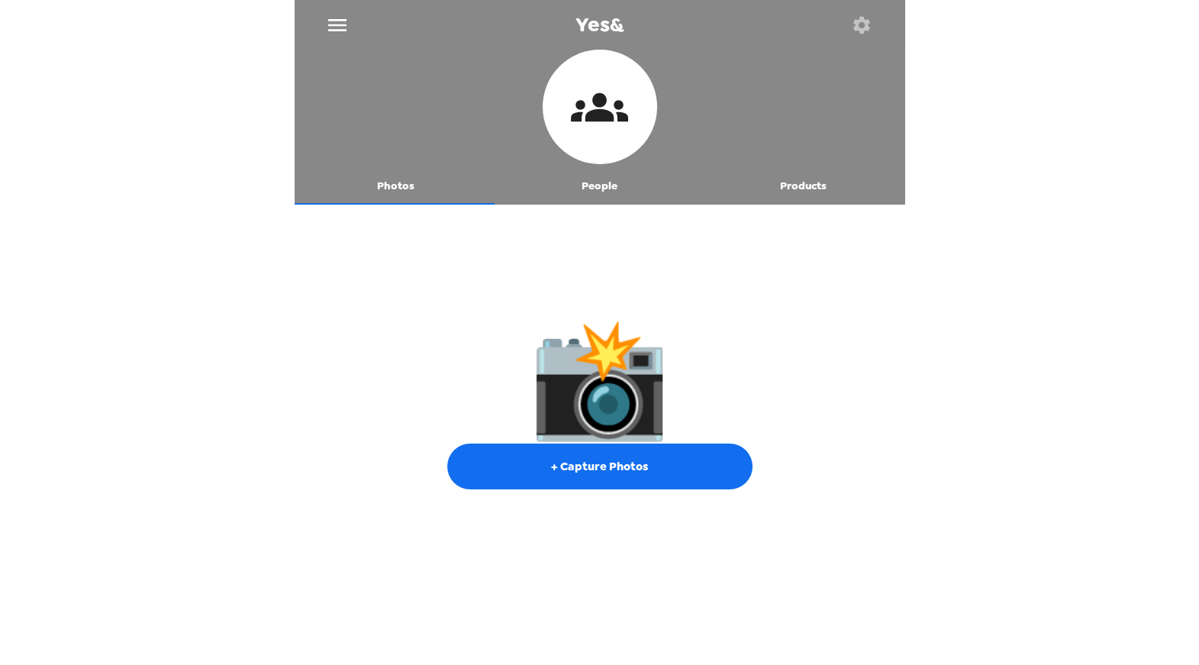
click at [608, 188] on button "People" at bounding box center [600, 186] width 204 height 37
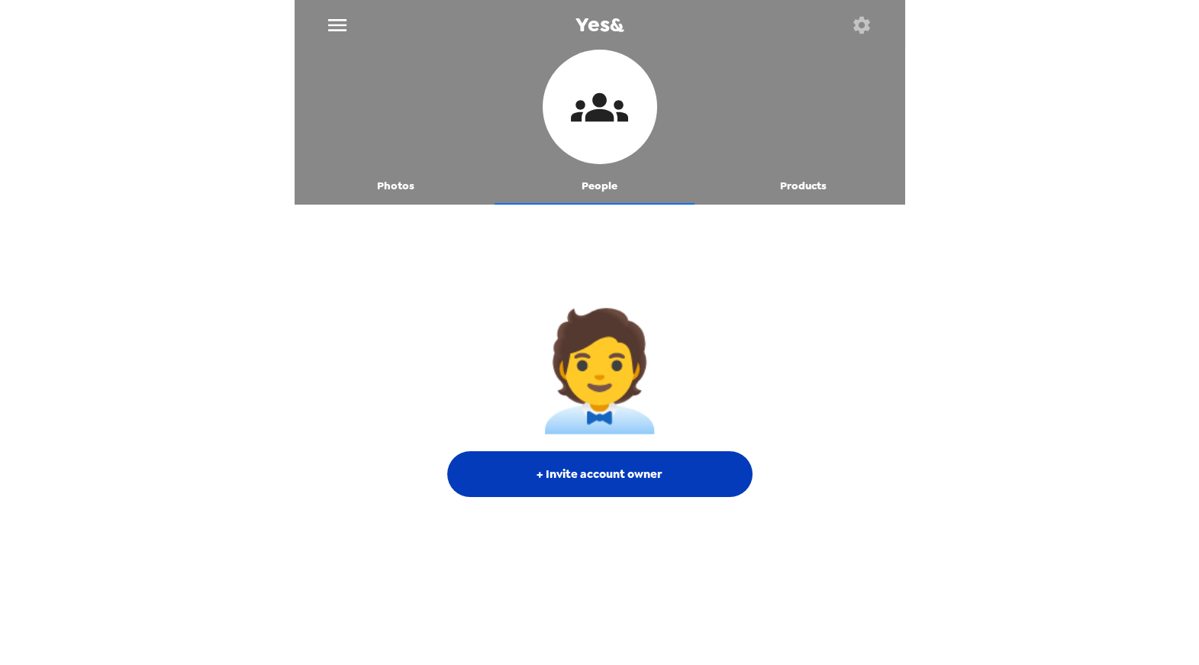
click at [660, 467] on button "+ Invite account owner" at bounding box center [599, 474] width 305 height 46
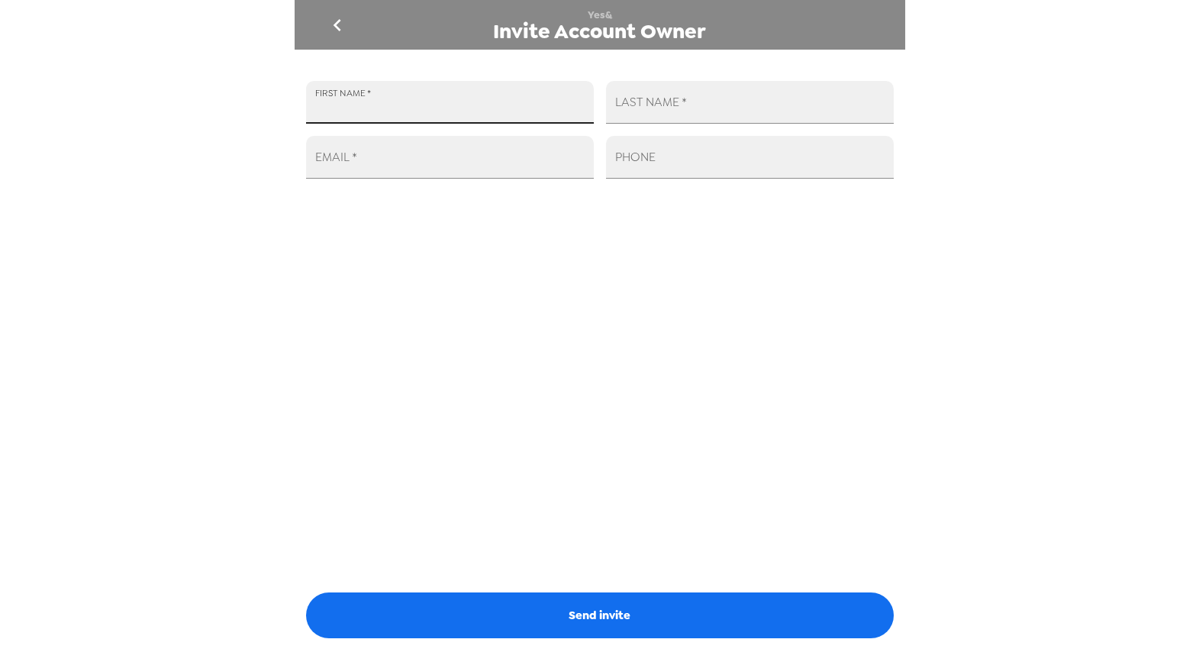
click at [479, 101] on input "FIRST NAME   *" at bounding box center [450, 102] width 288 height 43
click at [562, 158] on input "EMAIL   *" at bounding box center [450, 157] width 288 height 43
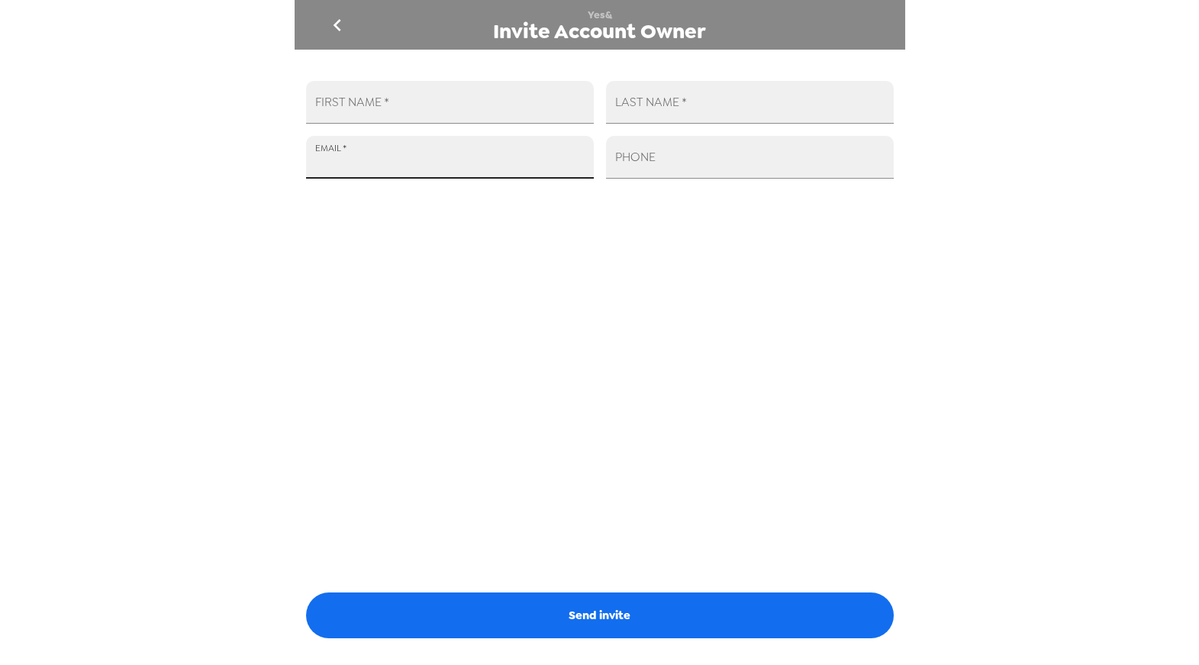
paste input "JWerner@yesandagency.com"
type input "JWerner@yesandagency.com"
click at [515, 340] on div "FIRST NAME   * LAST NAME   * EMAIL   * JWerner@yesandagency.com PHONE Send invi…" at bounding box center [600, 350] width 611 height 600
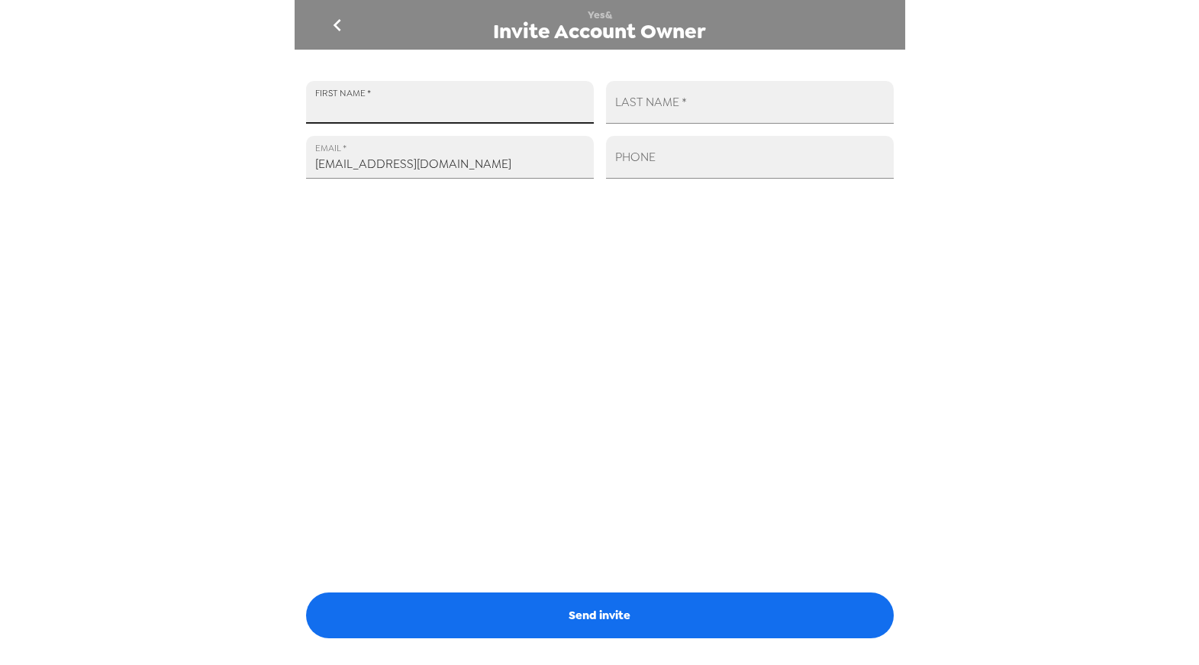
click at [424, 95] on input "FIRST NAME   *" at bounding box center [450, 102] width 288 height 43
type input "Jordie"
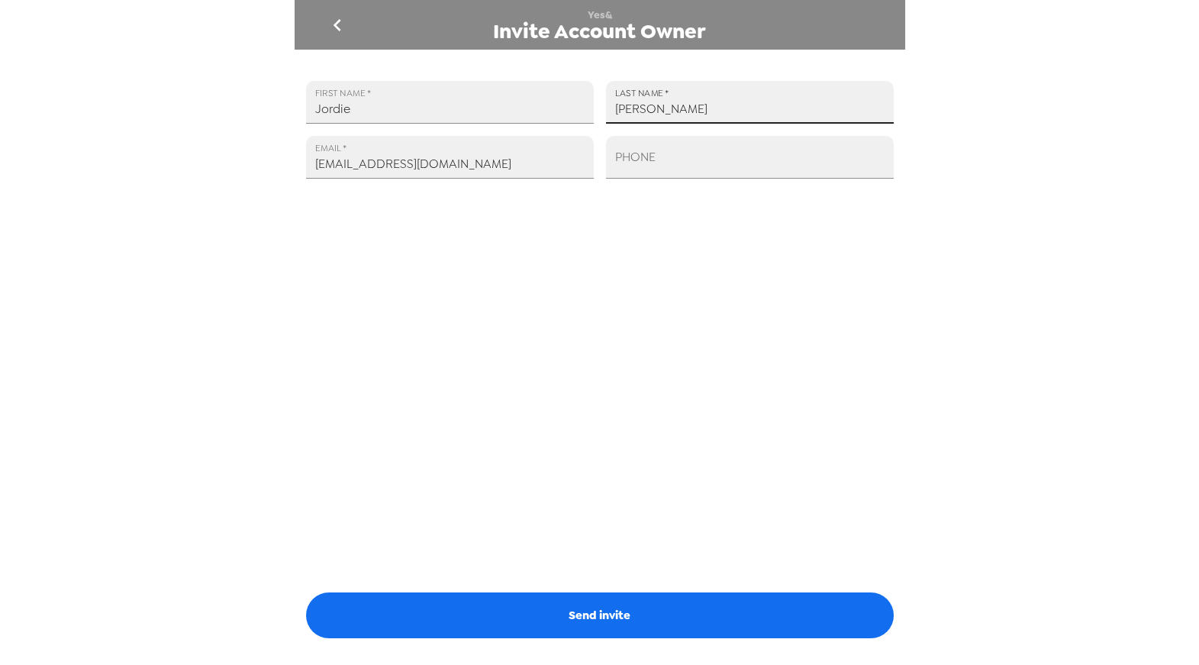
type input "Werner"
click at [627, 388] on div "FIRST NAME   * Jordie LAST NAME   * Werner EMAIL   * JWerner@yesandagency.com P…" at bounding box center [600, 350] width 611 height 600
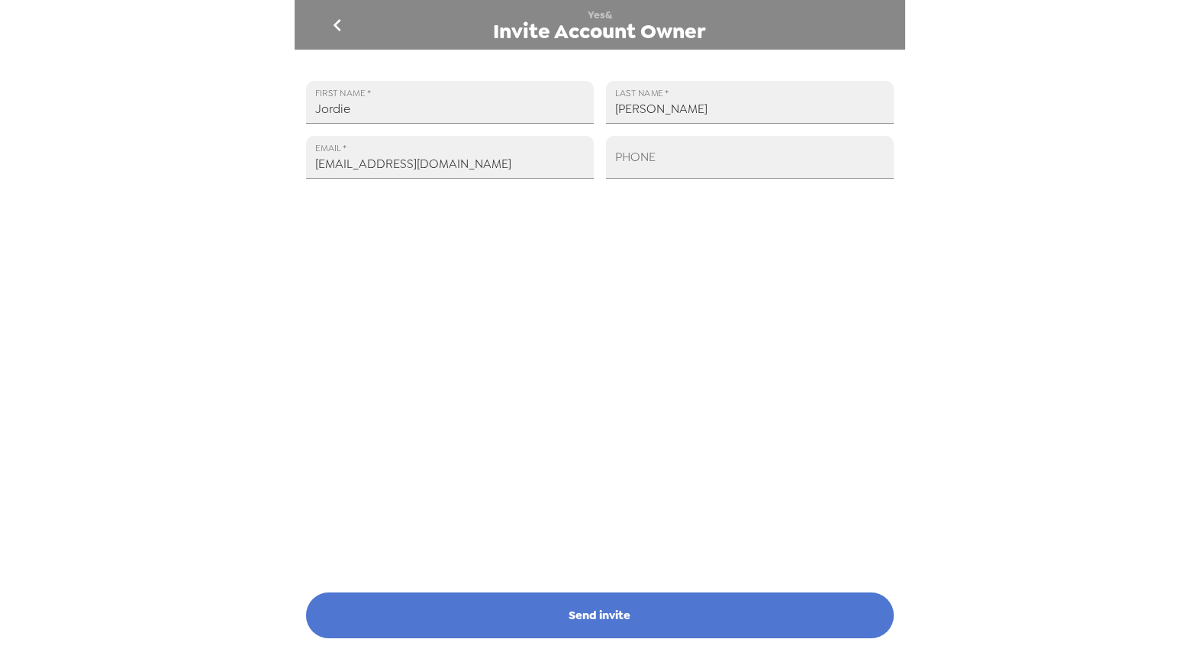
click at [635, 610] on button "Send invite" at bounding box center [600, 615] width 588 height 46
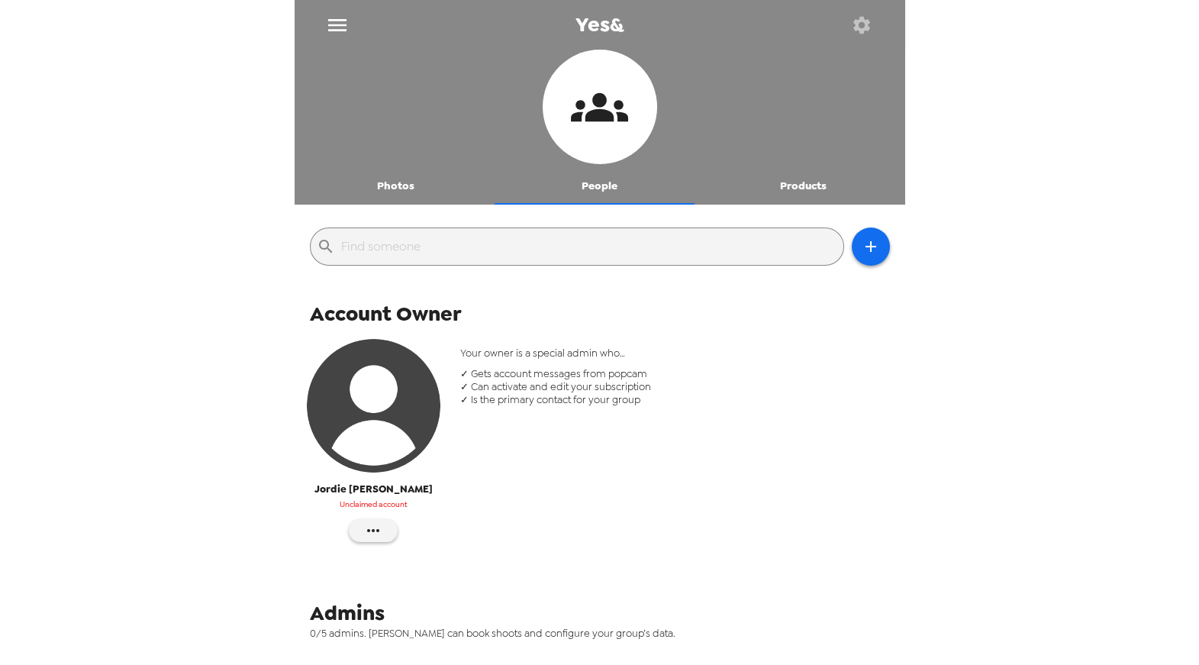
click at [861, 34] on icon "button" at bounding box center [861, 25] width 21 height 21
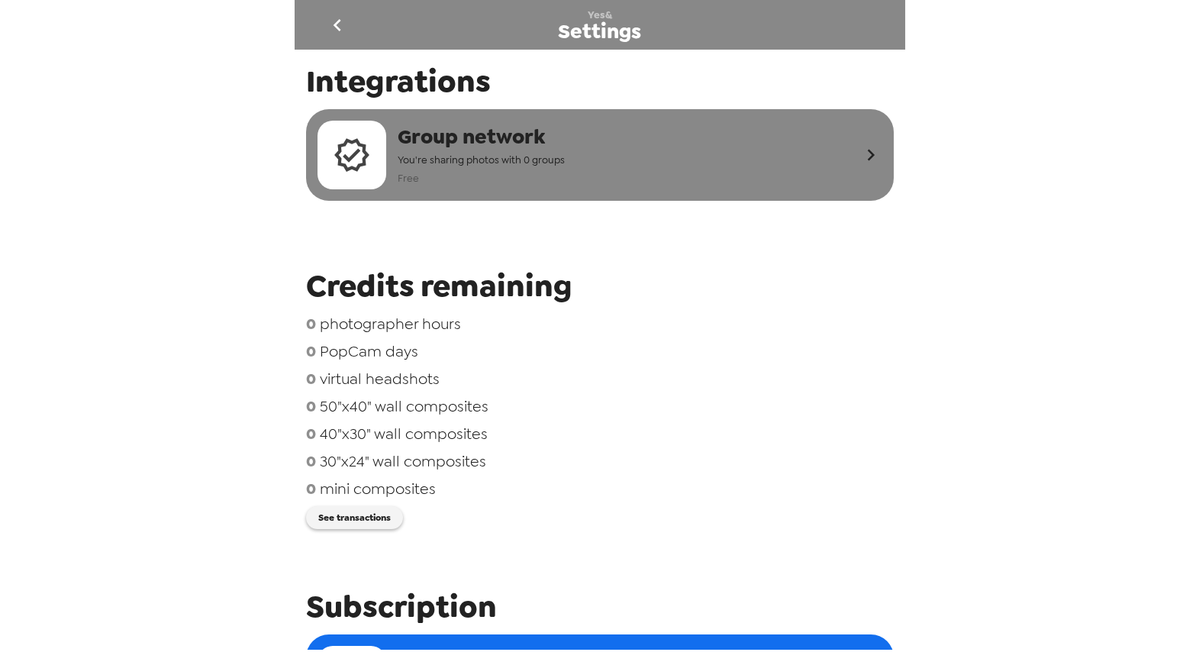
click at [662, 134] on div "Group network You're sharing photos with 0 groups Free" at bounding box center [589, 155] width 542 height 69
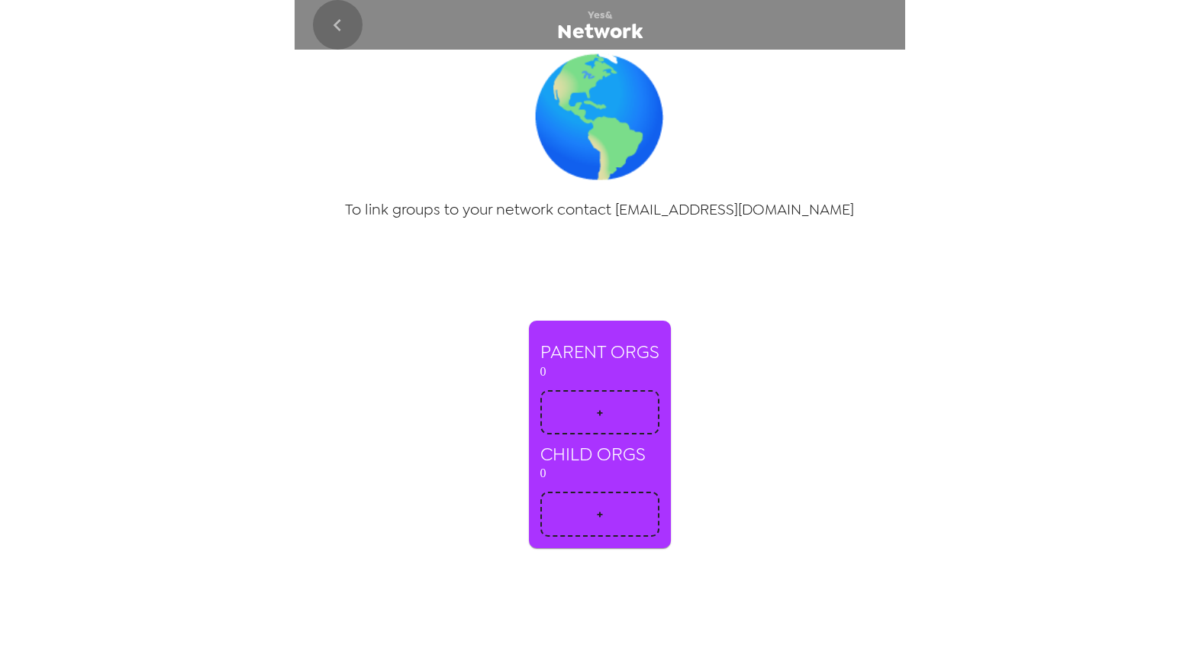
click at [342, 23] on icon "go back" at bounding box center [337, 25] width 24 height 24
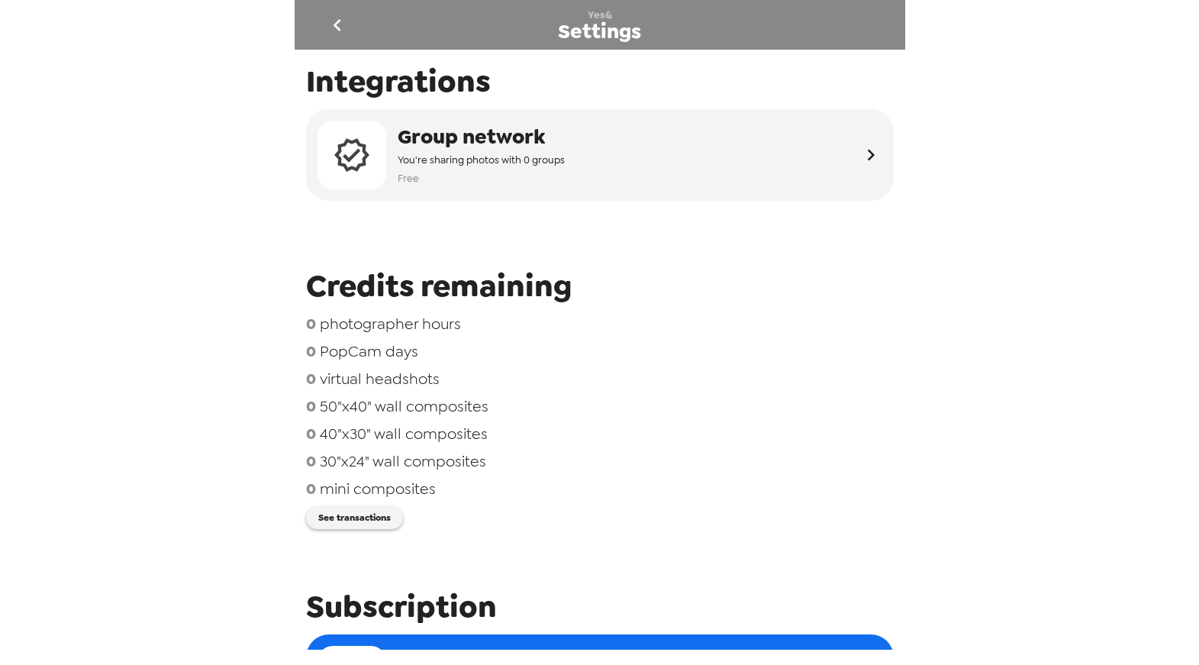
click at [343, 23] on icon "go back" at bounding box center [337, 25] width 24 height 24
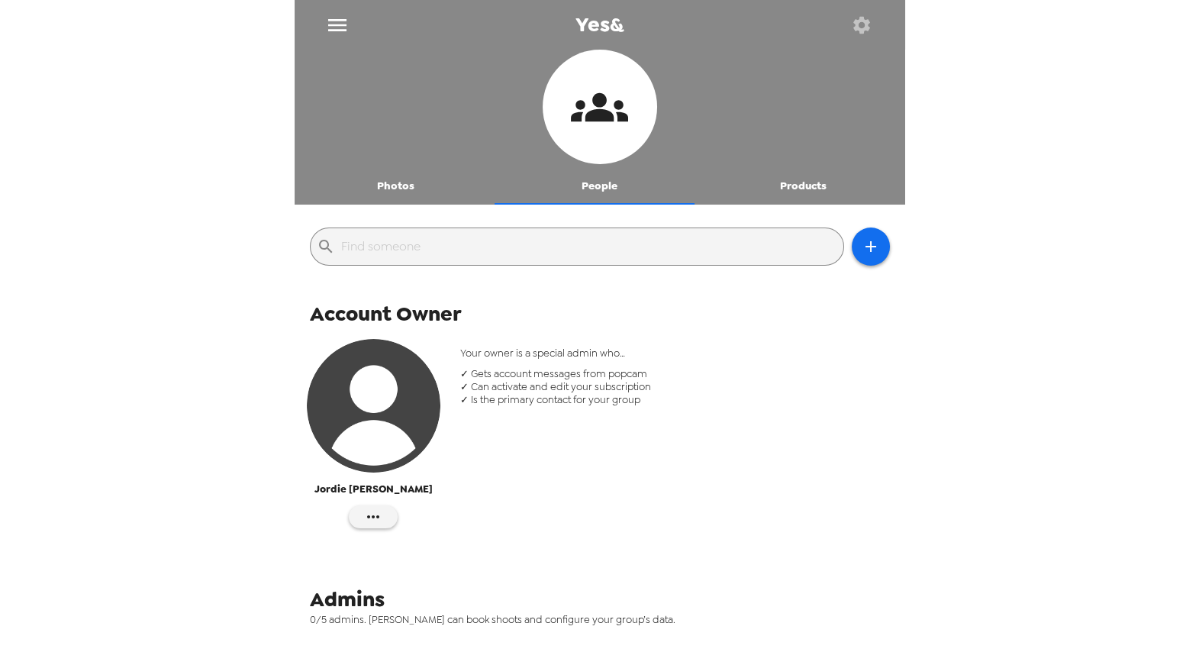
click at [589, 121] on icon at bounding box center [599, 107] width 57 height 57
click at [858, 29] on icon "button" at bounding box center [861, 24] width 17 height 17
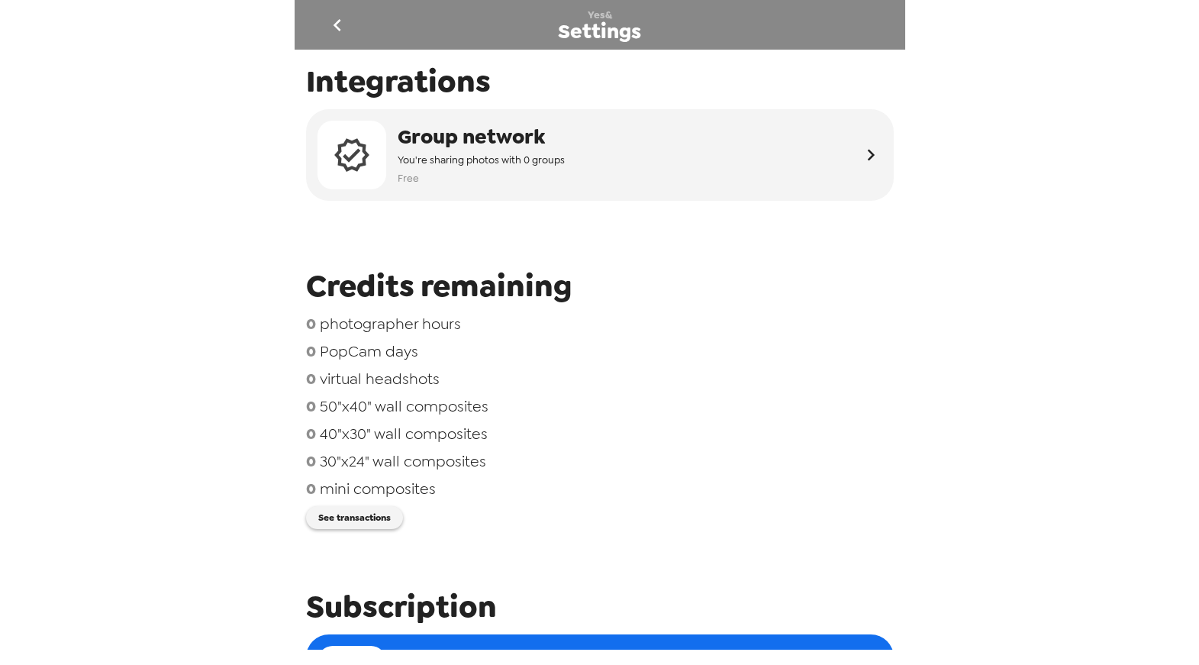
click at [340, 24] on icon "go back" at bounding box center [337, 25] width 24 height 24
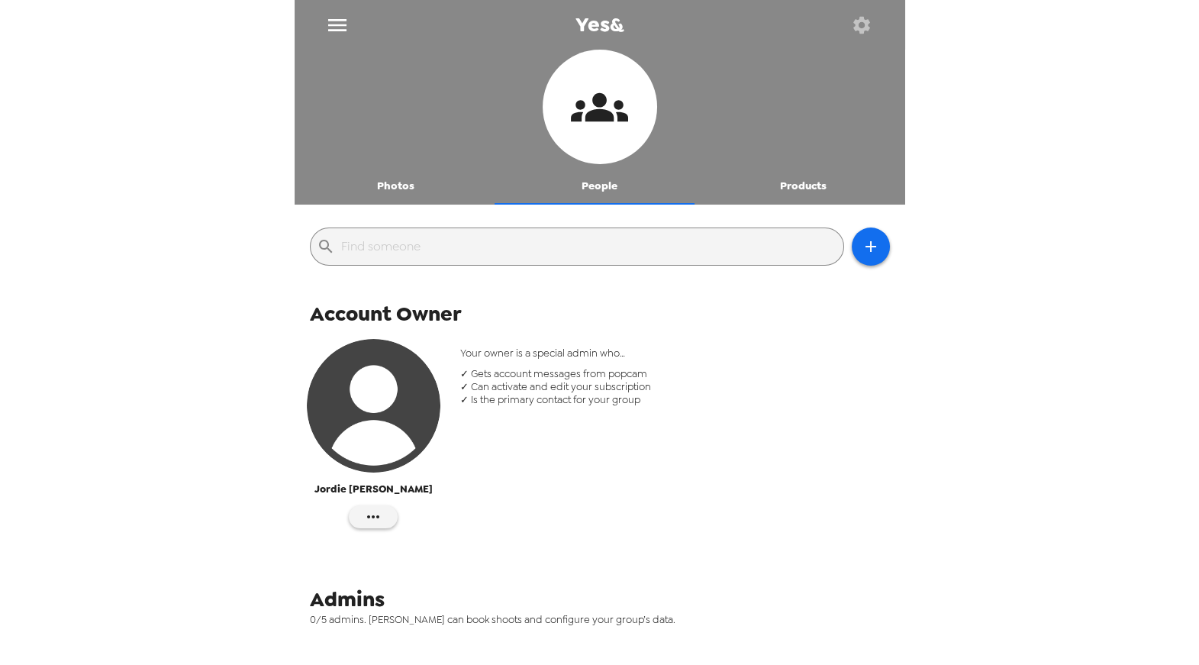
click at [333, 23] on icon "menu" at bounding box center [337, 25] width 24 height 24
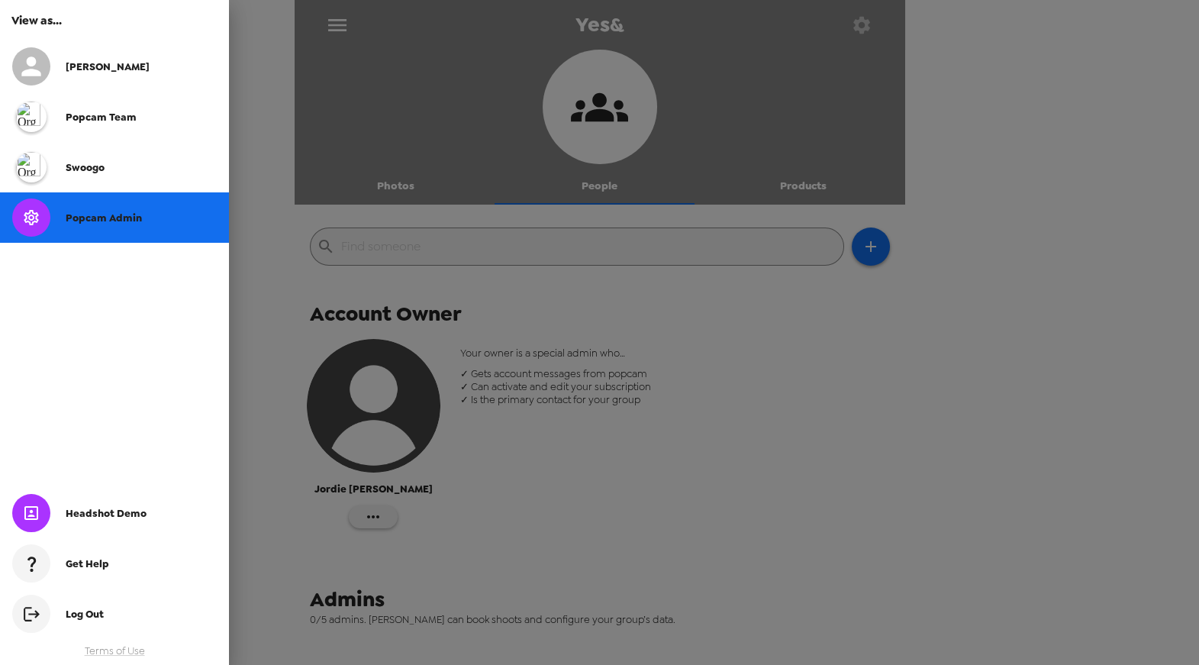
click at [724, 362] on div at bounding box center [599, 332] width 1199 height 665
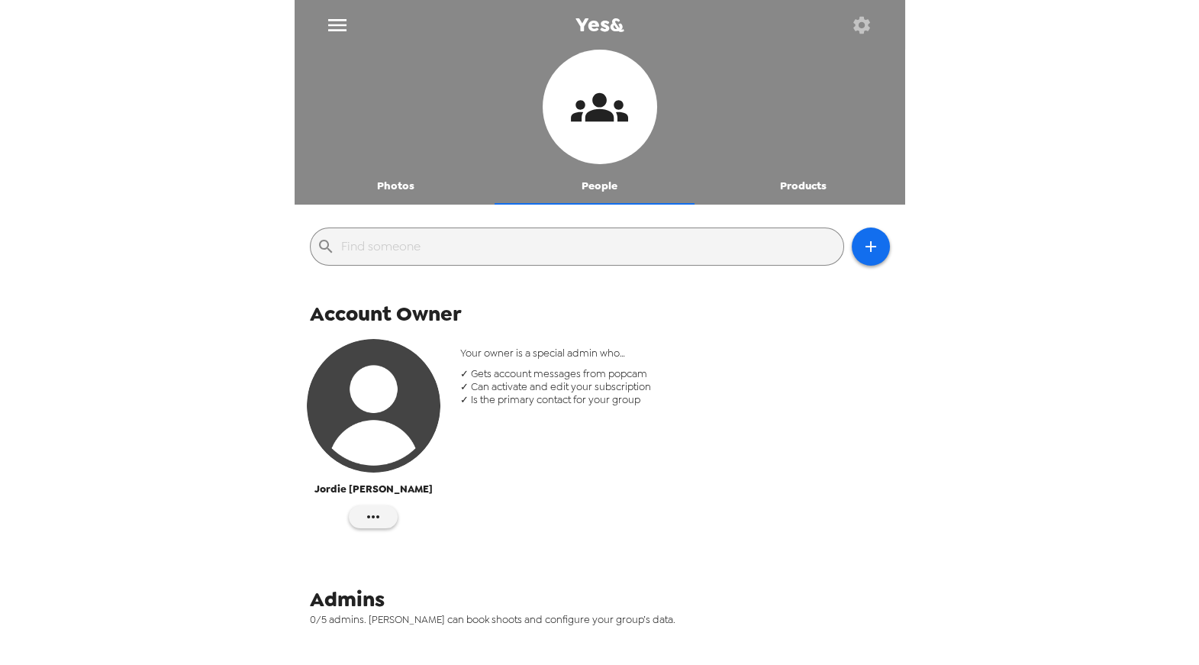
click at [344, 24] on icon "menu" at bounding box center [337, 25] width 18 height 12
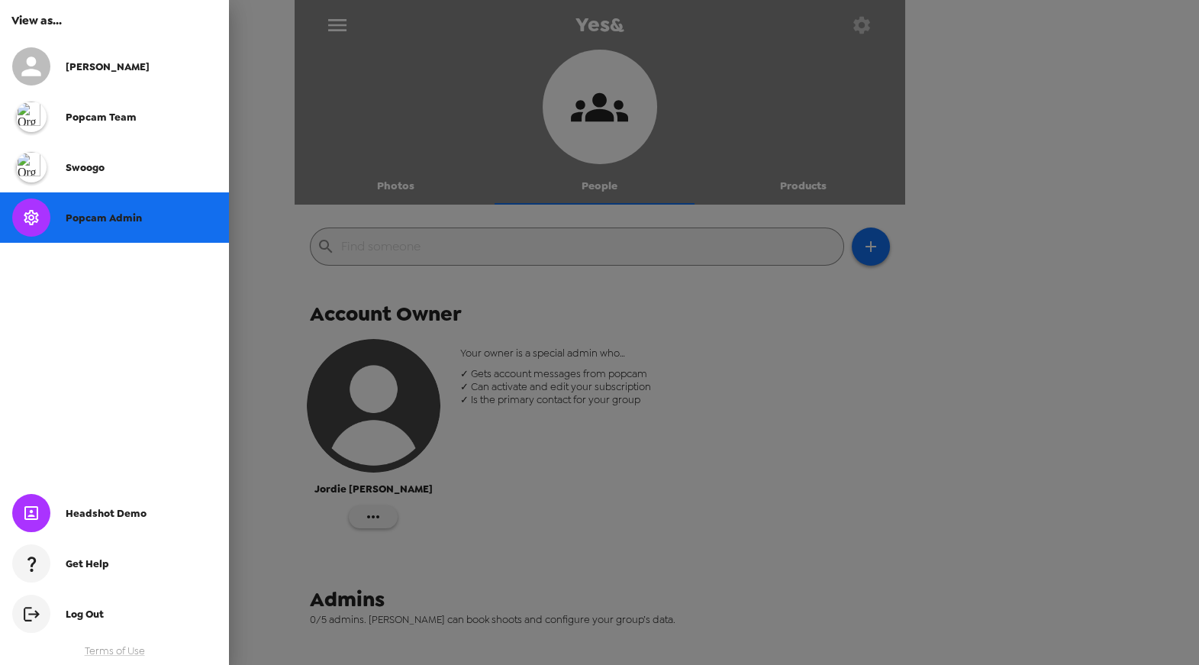
click at [344, 24] on div at bounding box center [599, 332] width 1199 height 665
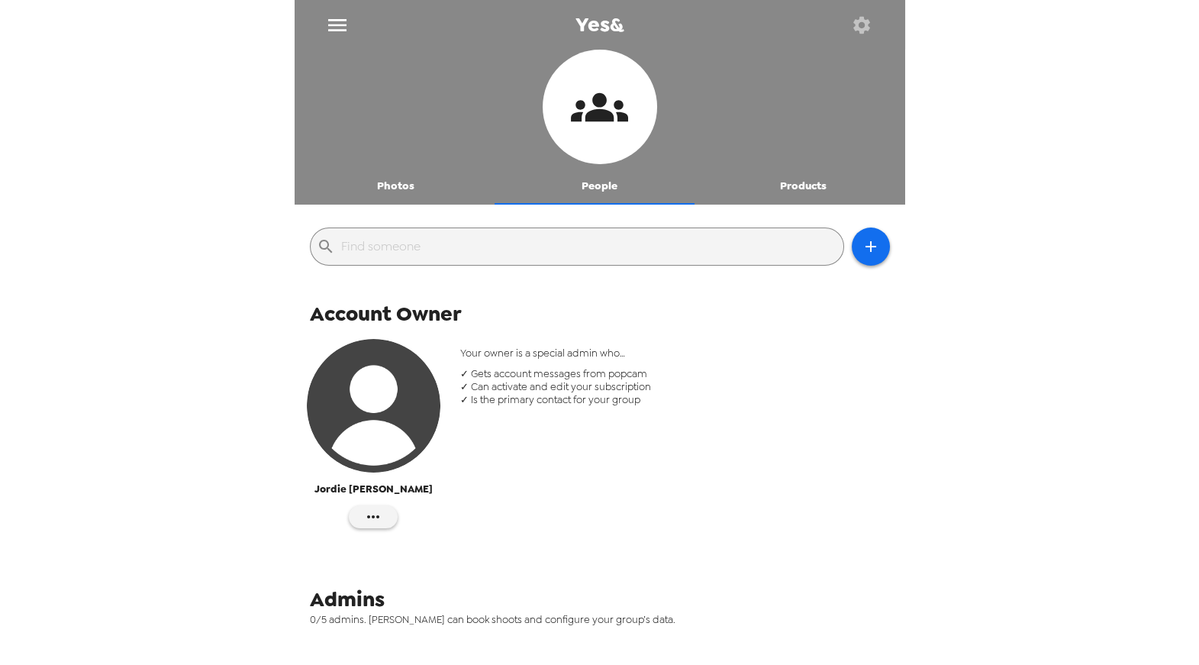
click at [602, 93] on icon at bounding box center [599, 107] width 57 height 57
click at [811, 180] on button "Products" at bounding box center [804, 186] width 204 height 37
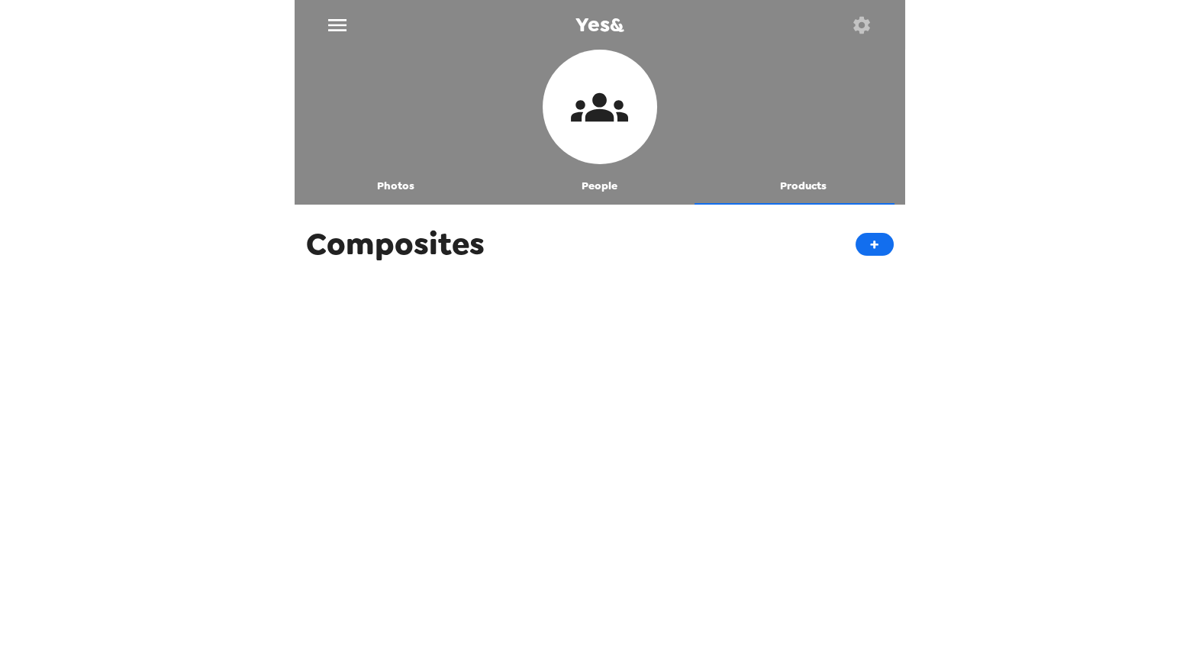
drag, startPoint x: 632, startPoint y: 182, endPoint x: 776, endPoint y: 108, distance: 161.1
click at [634, 182] on button "People" at bounding box center [600, 186] width 204 height 37
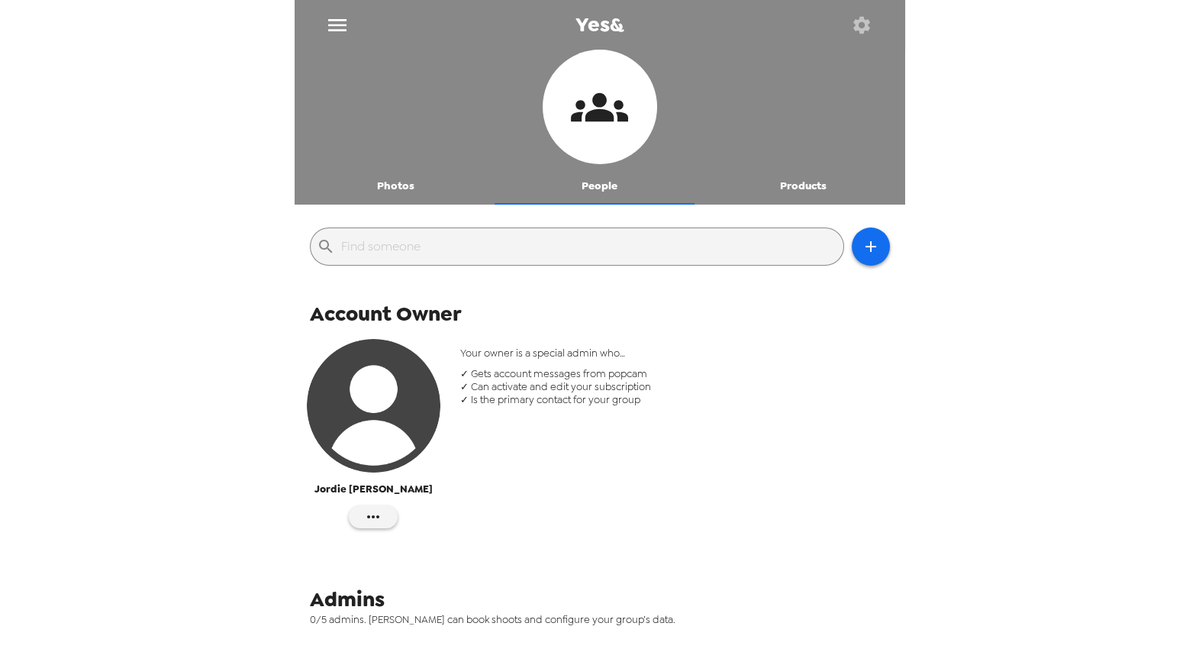
click at [872, 28] on icon "button" at bounding box center [861, 25] width 21 height 21
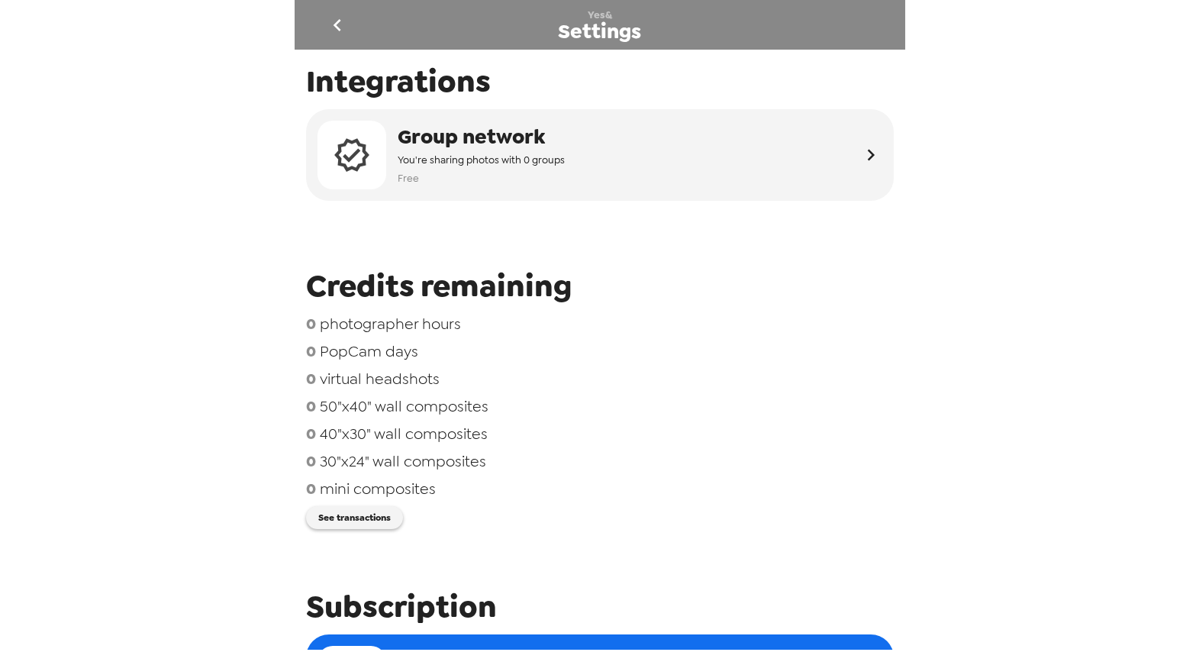
click at [348, 26] on icon "go back" at bounding box center [337, 25] width 24 height 24
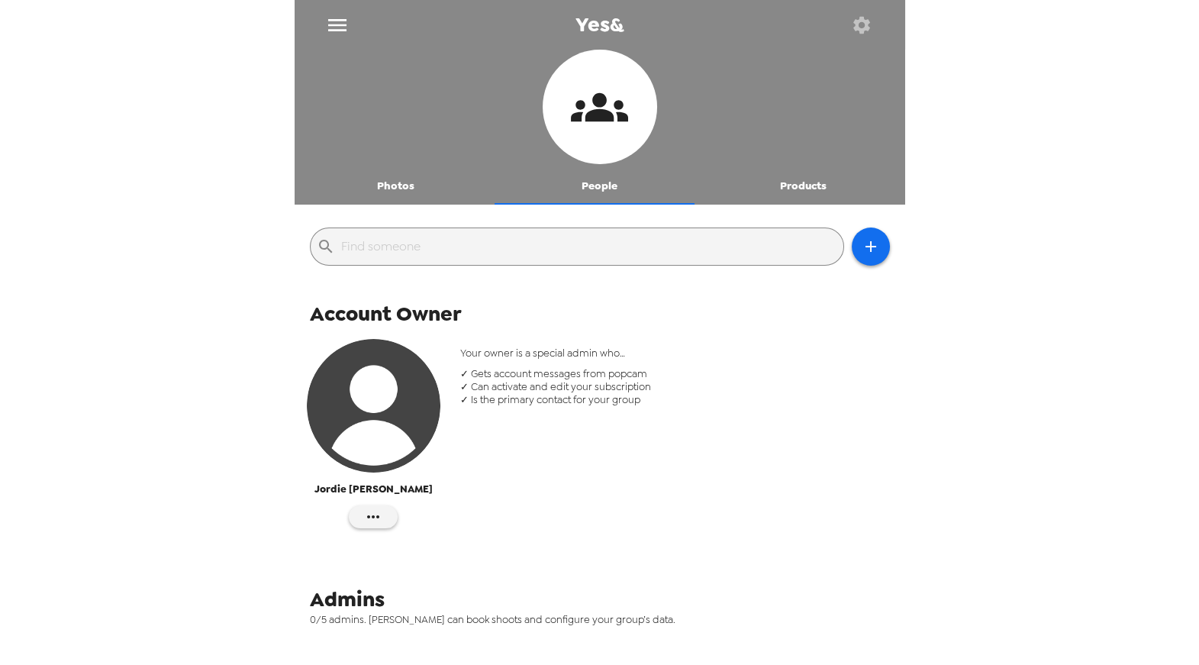
click at [340, 24] on icon "menu" at bounding box center [337, 25] width 18 height 12
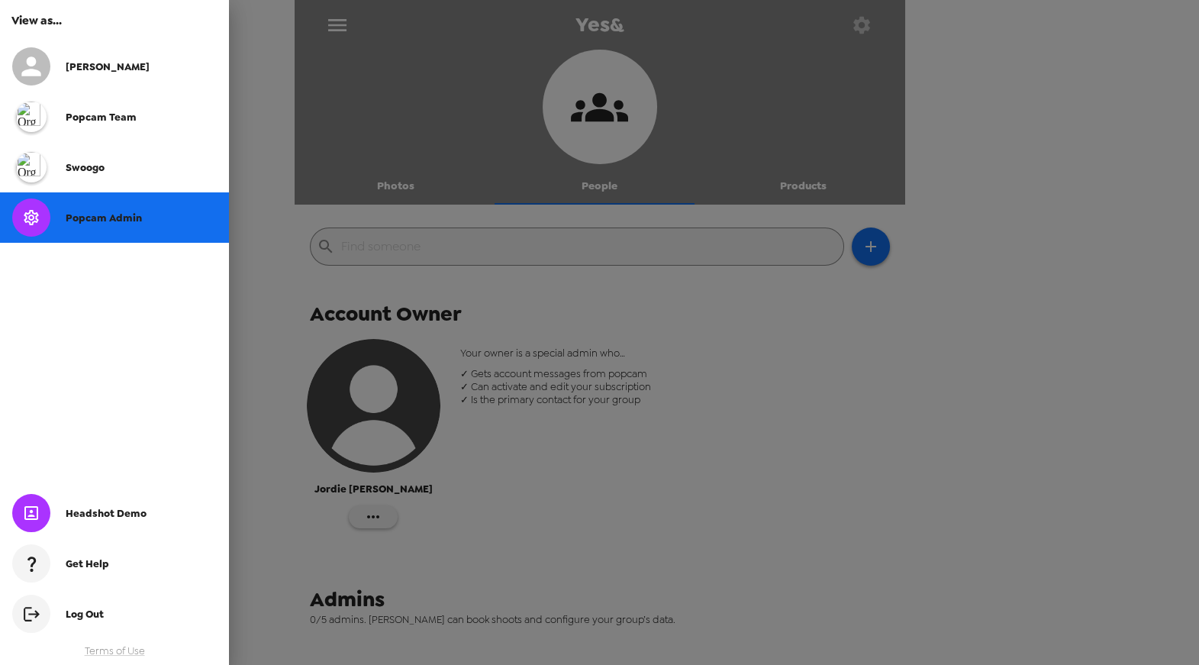
click at [678, 305] on div at bounding box center [599, 332] width 1199 height 665
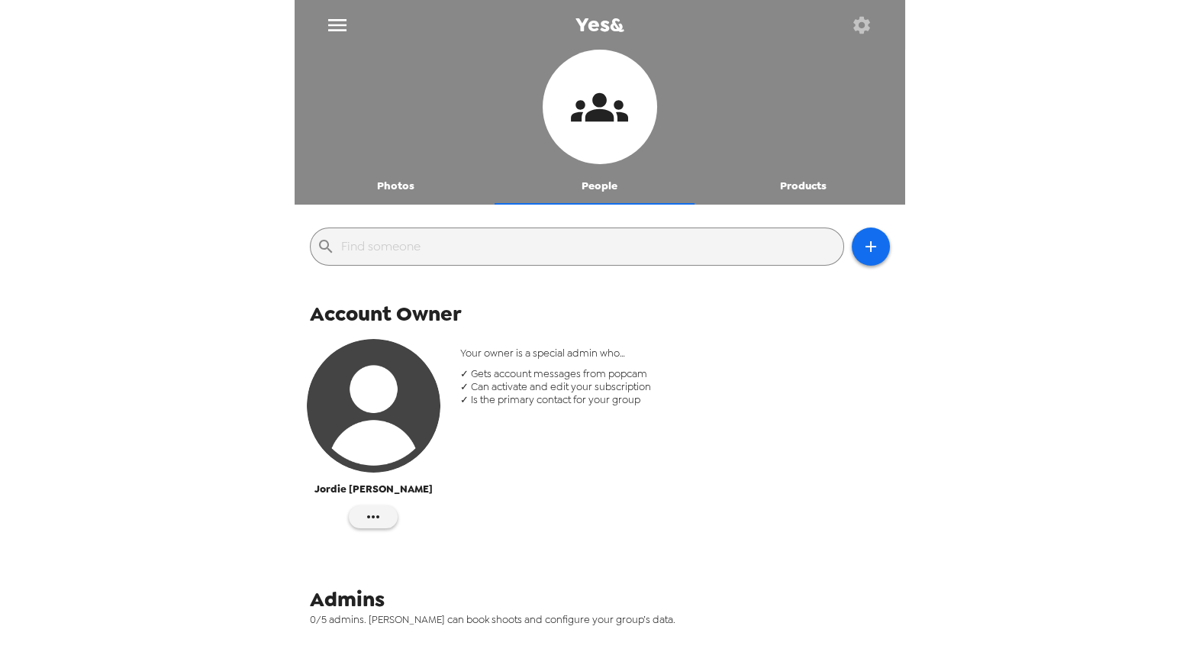
click at [597, 179] on button "People" at bounding box center [600, 186] width 204 height 37
click at [449, 182] on button "Photos" at bounding box center [397, 186] width 204 height 37
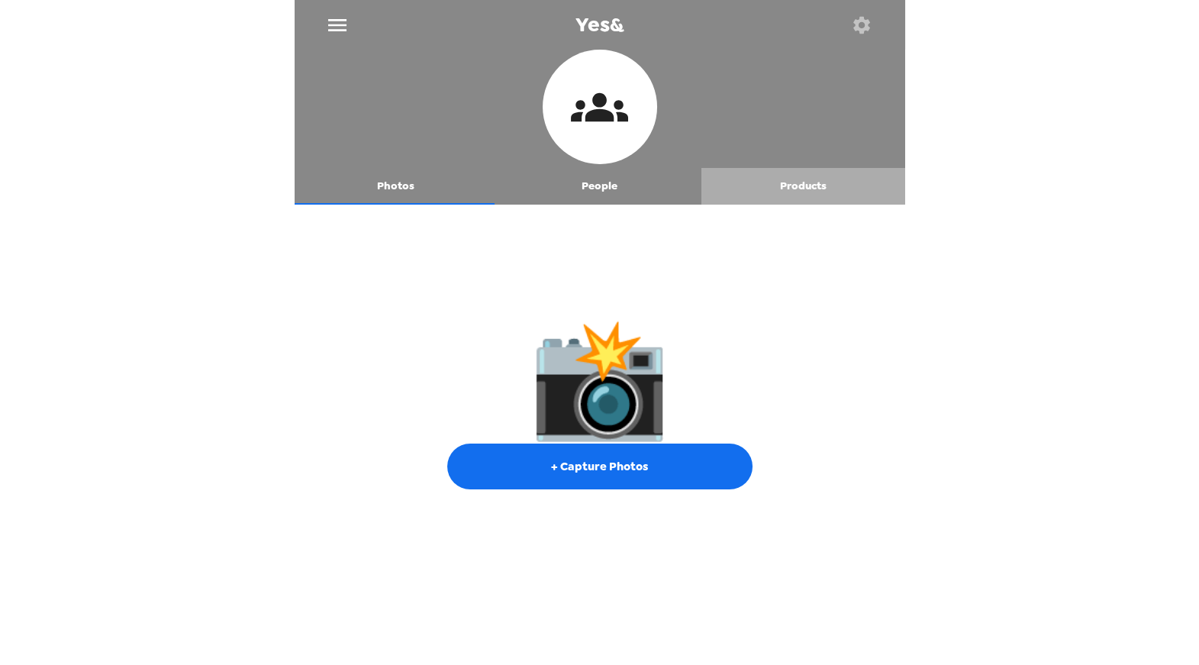
click at [807, 183] on button "Products" at bounding box center [804, 186] width 204 height 37
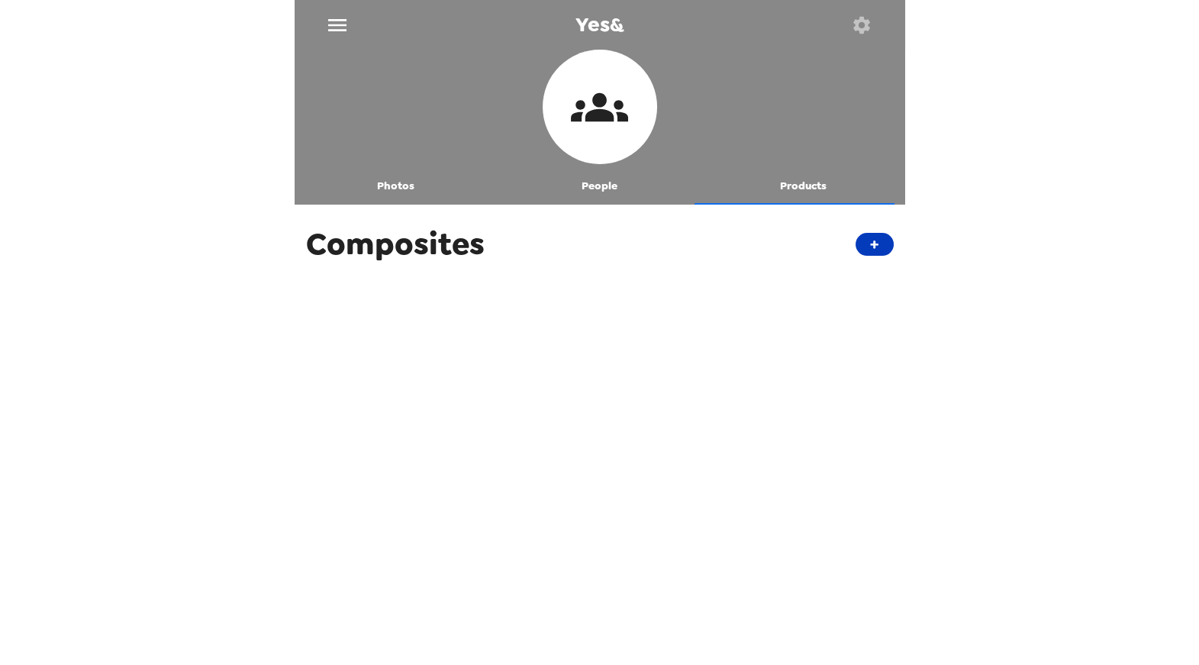
click at [876, 242] on button "+" at bounding box center [875, 244] width 38 height 23
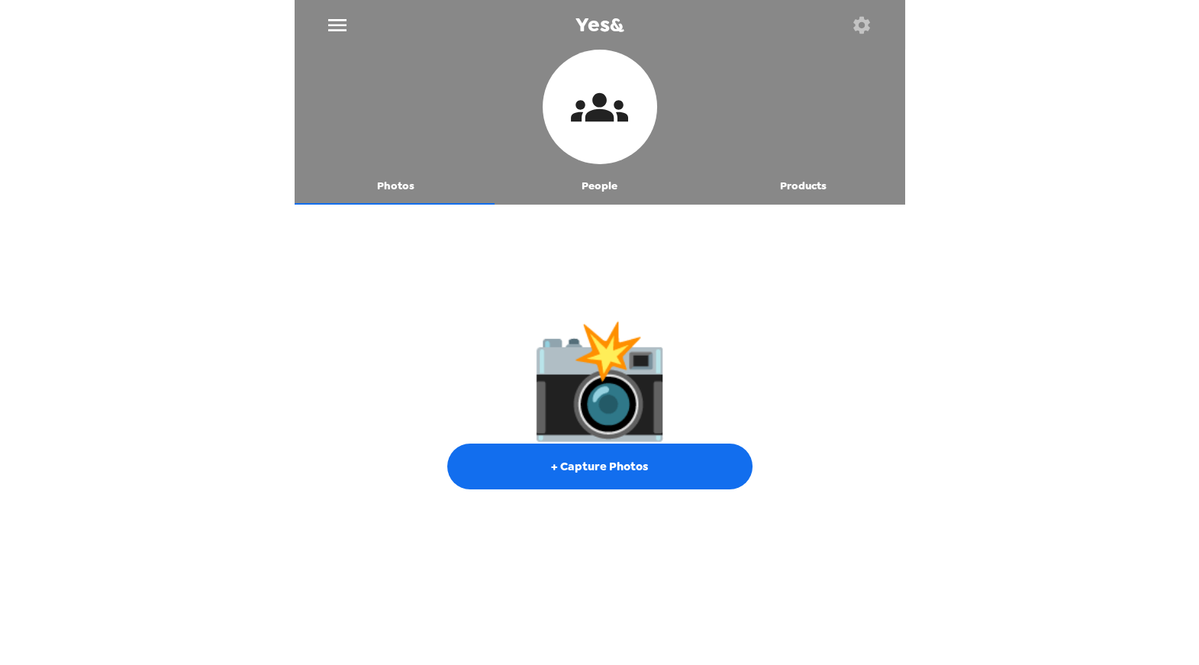
click at [582, 102] on icon at bounding box center [599, 107] width 57 height 57
click at [329, 19] on icon "menu" at bounding box center [337, 25] width 18 height 12
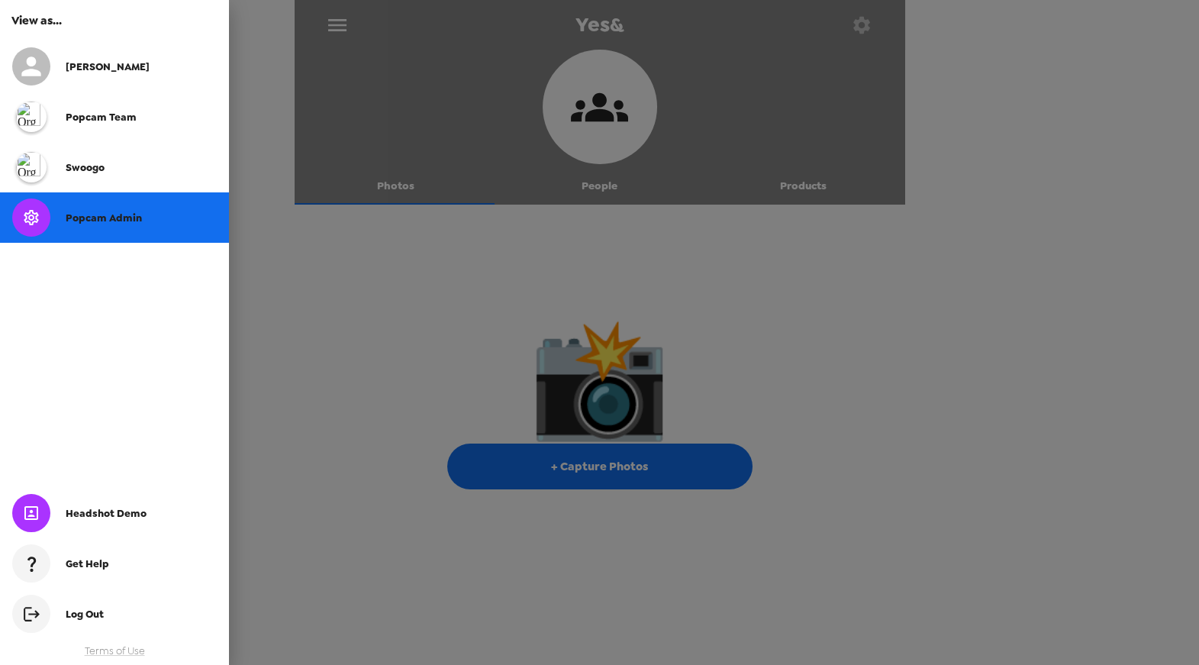
click at [735, 21] on div at bounding box center [599, 332] width 1199 height 665
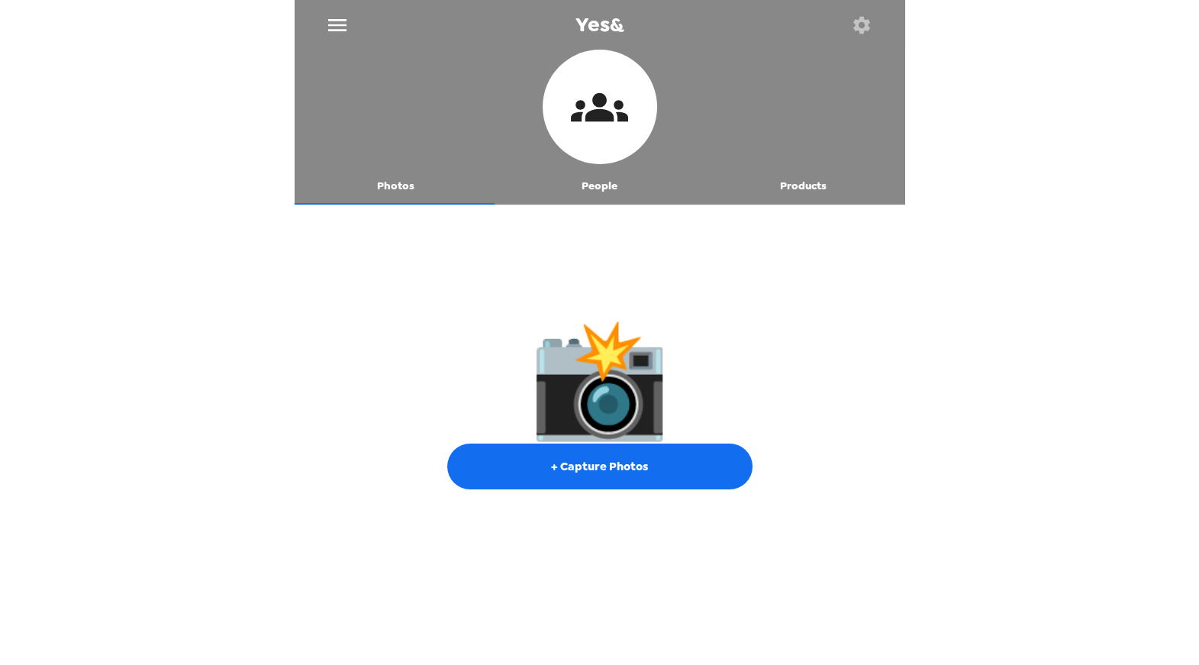
click at [865, 31] on icon "button" at bounding box center [861, 25] width 21 height 21
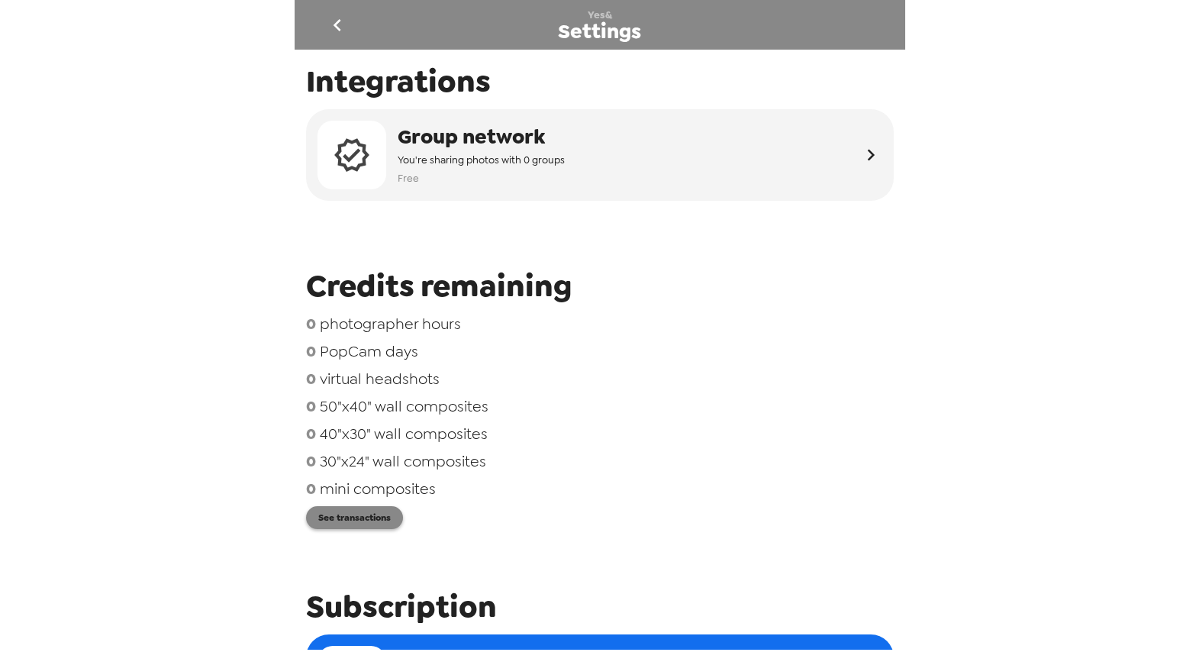
click at [355, 519] on button "See transactions" at bounding box center [354, 517] width 97 height 23
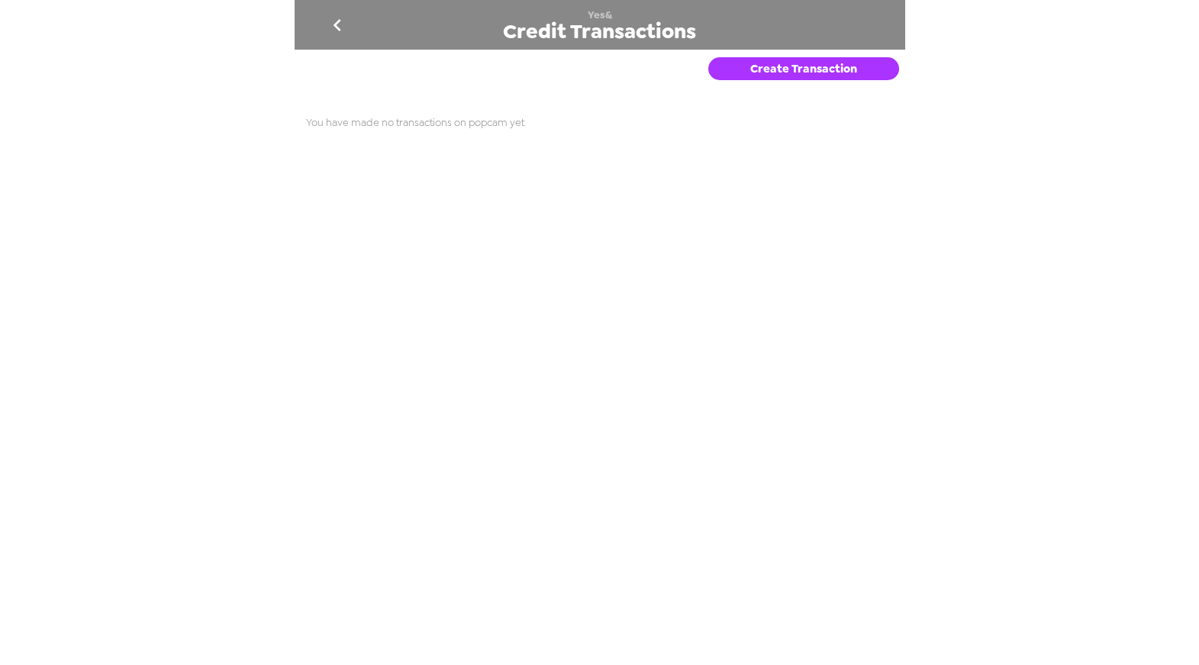
click at [792, 67] on button "Create Transaction" at bounding box center [803, 68] width 191 height 23
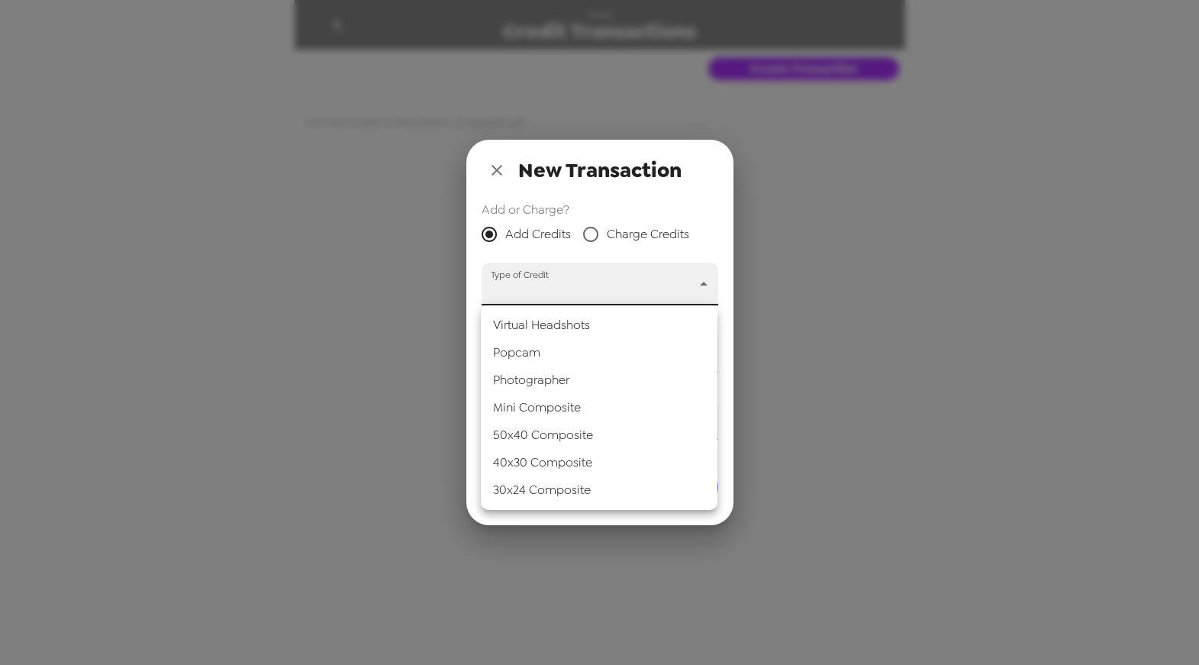
click at [690, 287] on body "Yes& Credit Transactions Create Transaction You have made no transactions on po…" at bounding box center [599, 332] width 1199 height 665
click at [705, 195] on div at bounding box center [599, 332] width 1199 height 665
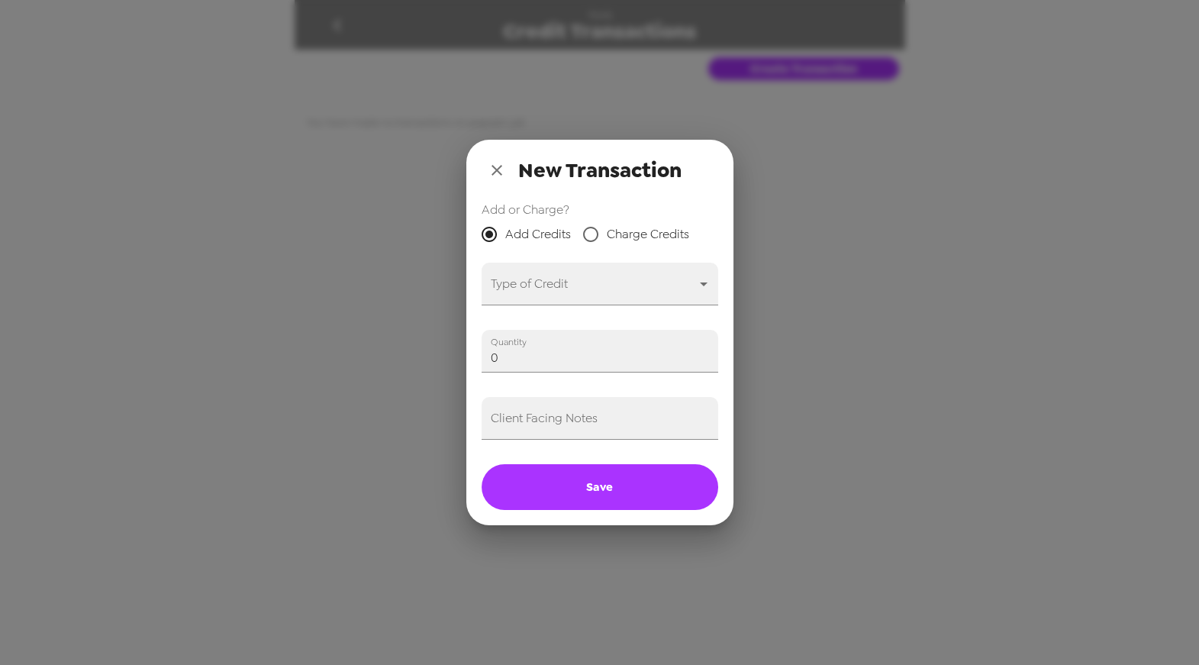
click at [657, 227] on span "Charge Credits" at bounding box center [648, 234] width 82 height 18
click at [607, 227] on input "Charge Credits" at bounding box center [591, 234] width 32 height 32
radio input "true"
click at [710, 283] on body "Yes& Credit Transactions Create Transaction You have made no transactions on po…" at bounding box center [599, 332] width 1199 height 665
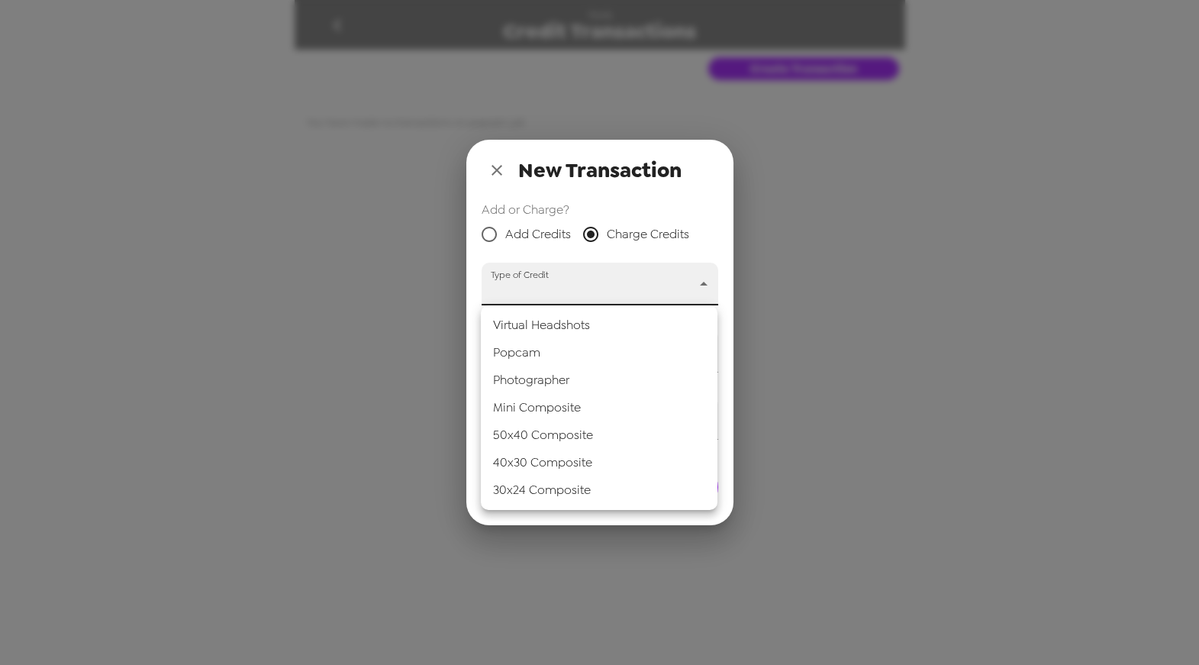
click at [706, 210] on div at bounding box center [599, 332] width 1199 height 665
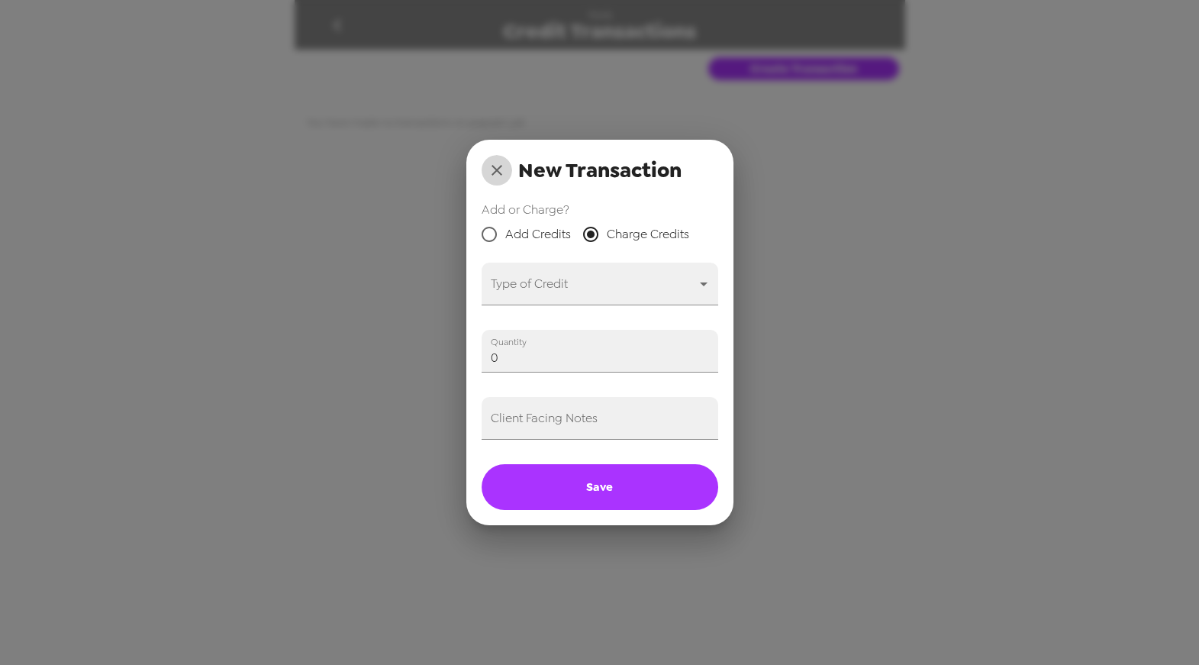
click at [501, 169] on icon "close" at bounding box center [497, 170] width 18 height 18
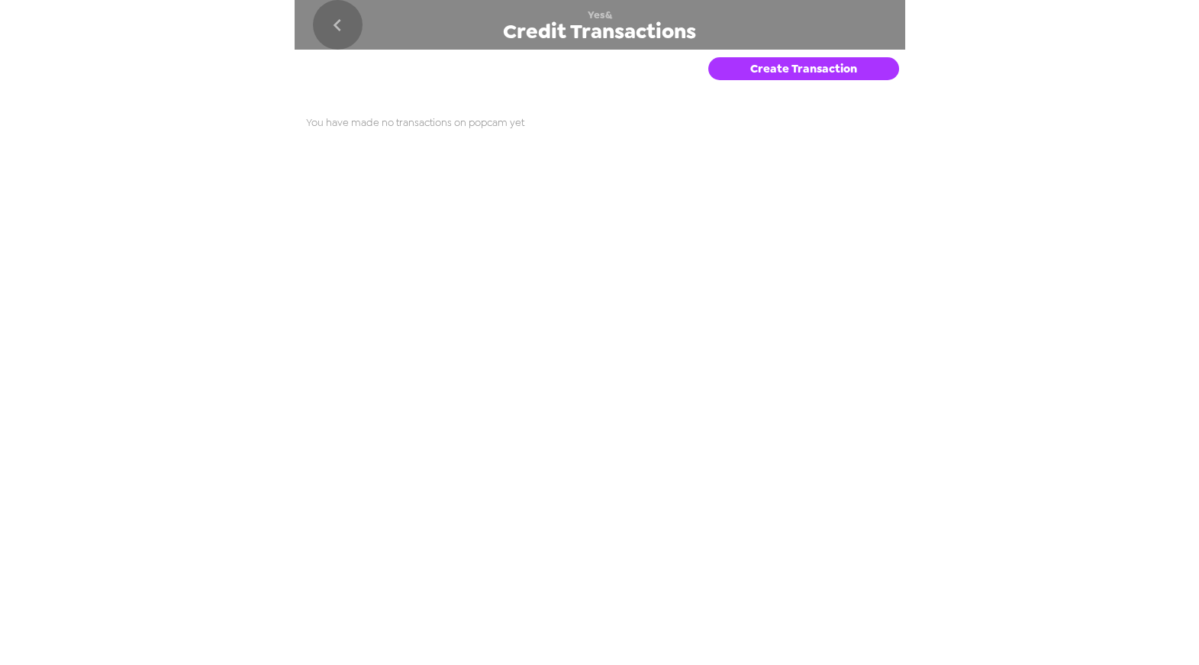
click at [333, 21] on icon "go back" at bounding box center [337, 25] width 24 height 24
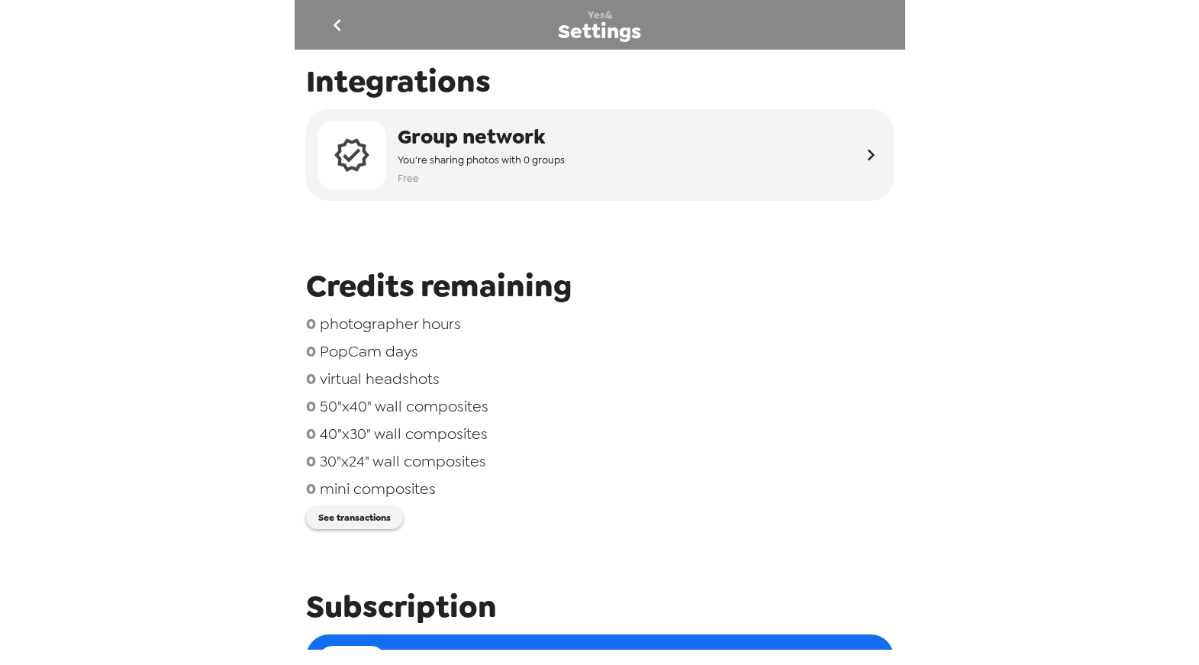
click at [637, 27] on span "Settings" at bounding box center [599, 31] width 83 height 21
click at [337, 18] on icon "go back" at bounding box center [337, 25] width 24 height 24
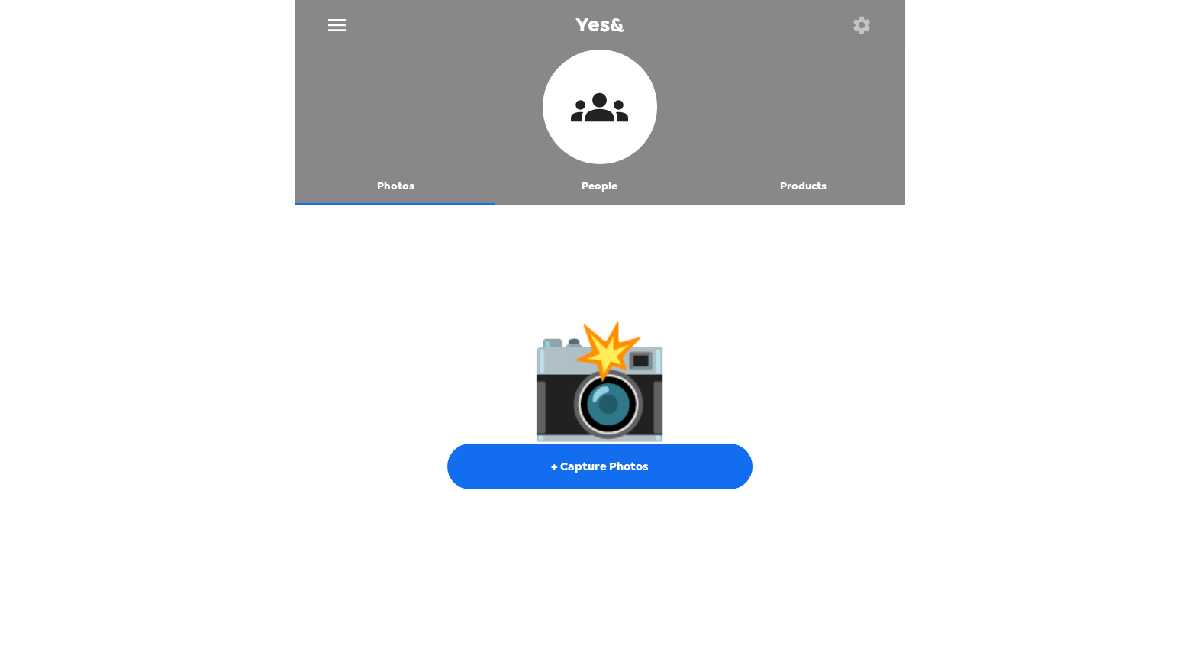
click at [420, 63] on div at bounding box center [600, 109] width 611 height 118
click at [612, 31] on span "Yes&" at bounding box center [600, 25] width 48 height 21
click at [340, 27] on icon "menu" at bounding box center [337, 25] width 24 height 24
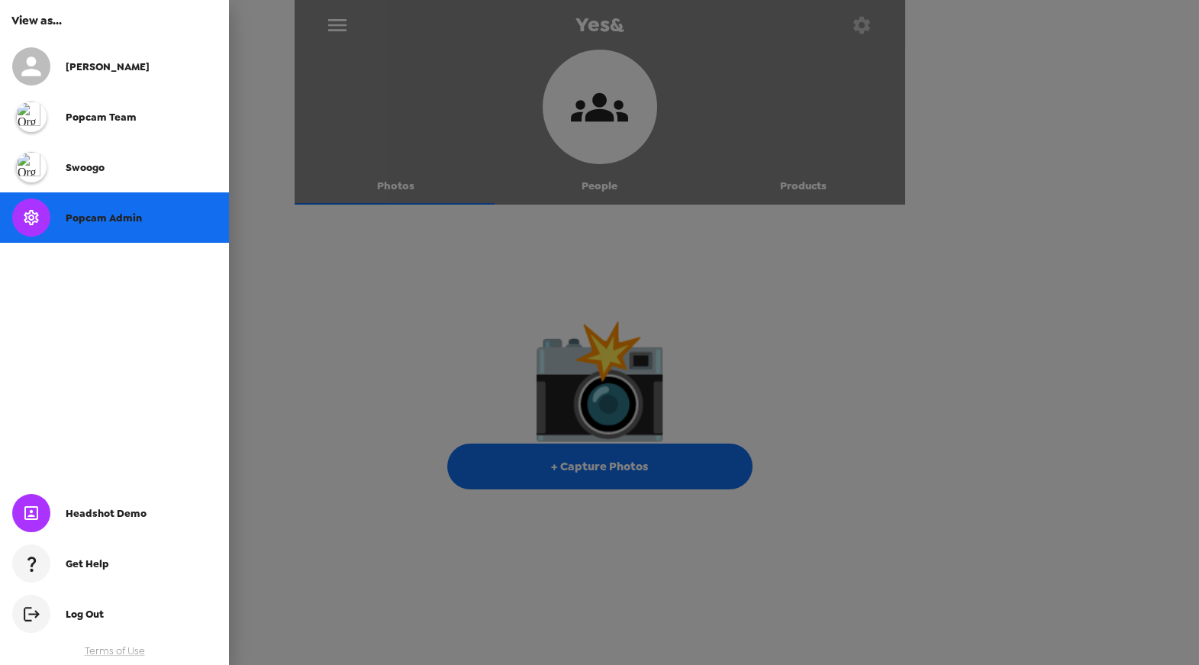
click at [482, 115] on div at bounding box center [599, 332] width 1199 height 665
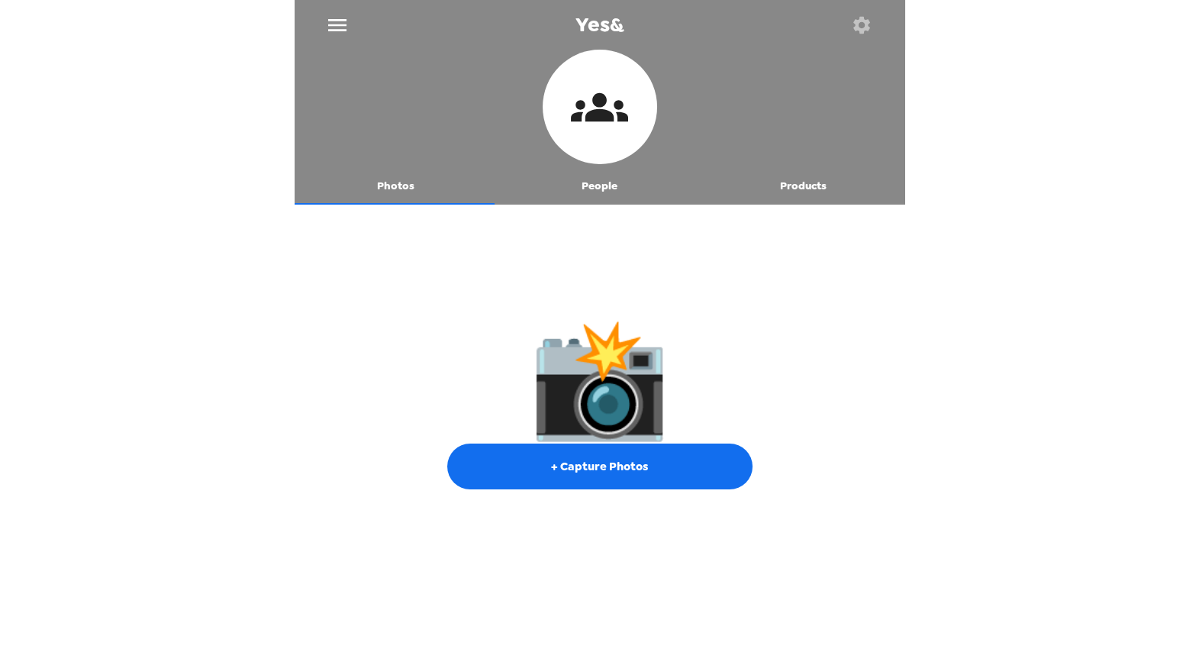
click at [606, 191] on button "People" at bounding box center [600, 186] width 204 height 37
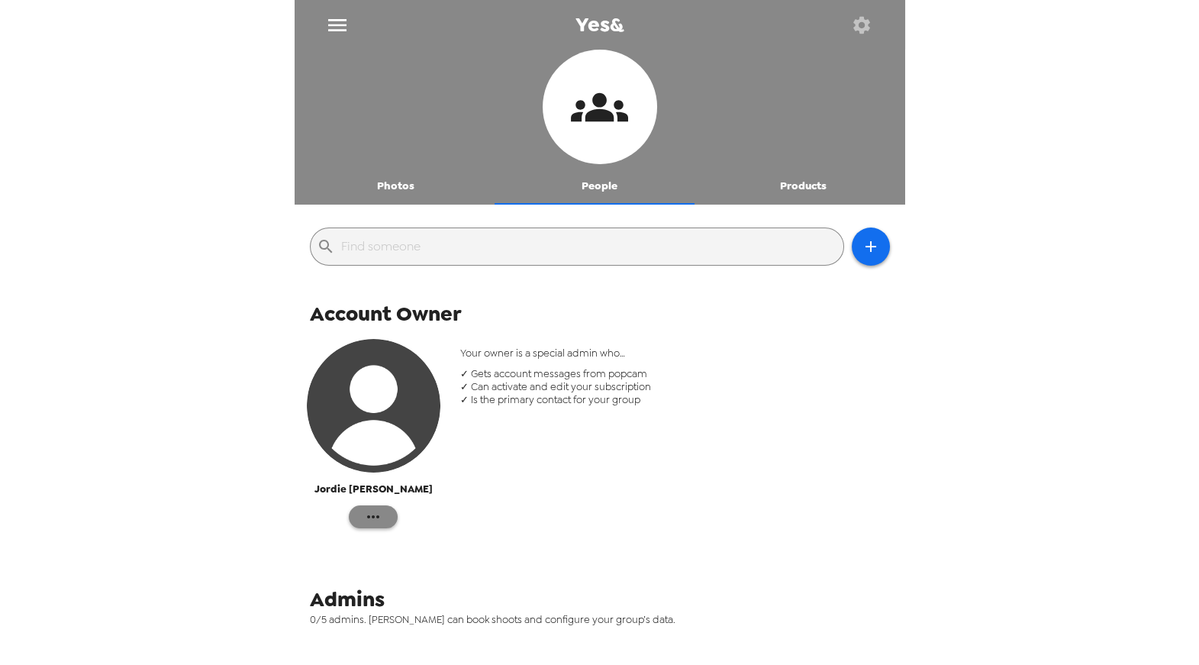
click at [378, 523] on icon "button" at bounding box center [373, 517] width 18 height 18
click at [415, 550] on span "Edit Details" at bounding box center [418, 548] width 63 height 18
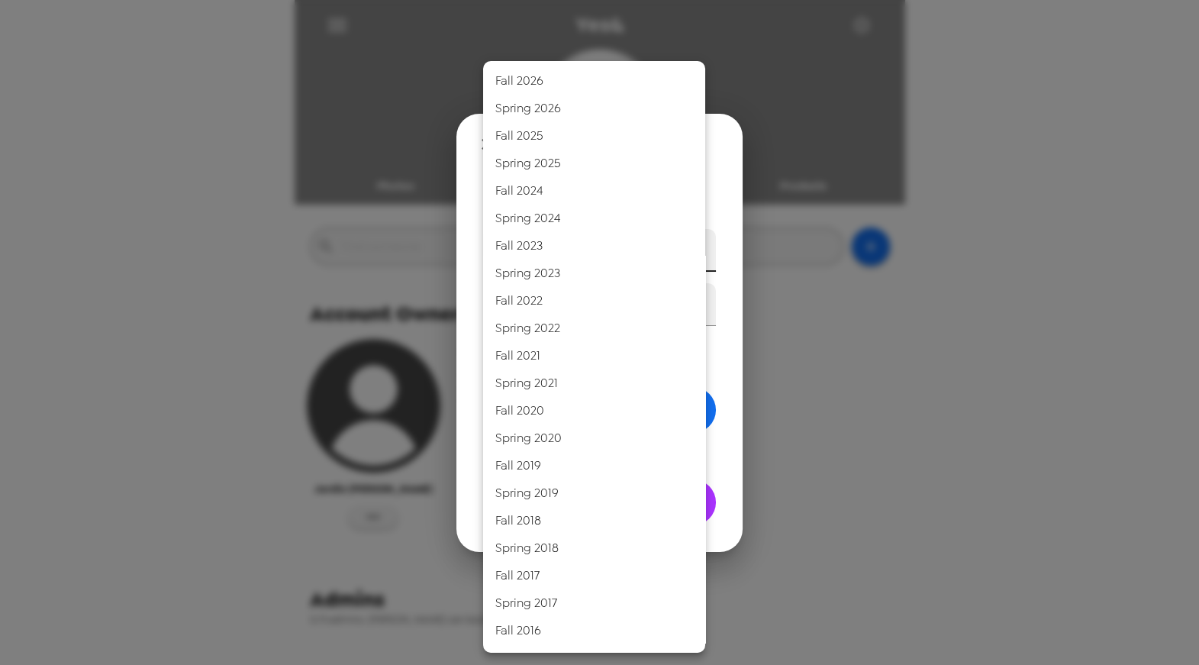
click at [695, 247] on body "Yes& Photos People Products ​ Account Owner Jordie Werner Your owner is a speci…" at bounding box center [599, 332] width 1199 height 665
click at [741, 236] on div at bounding box center [599, 332] width 1199 height 665
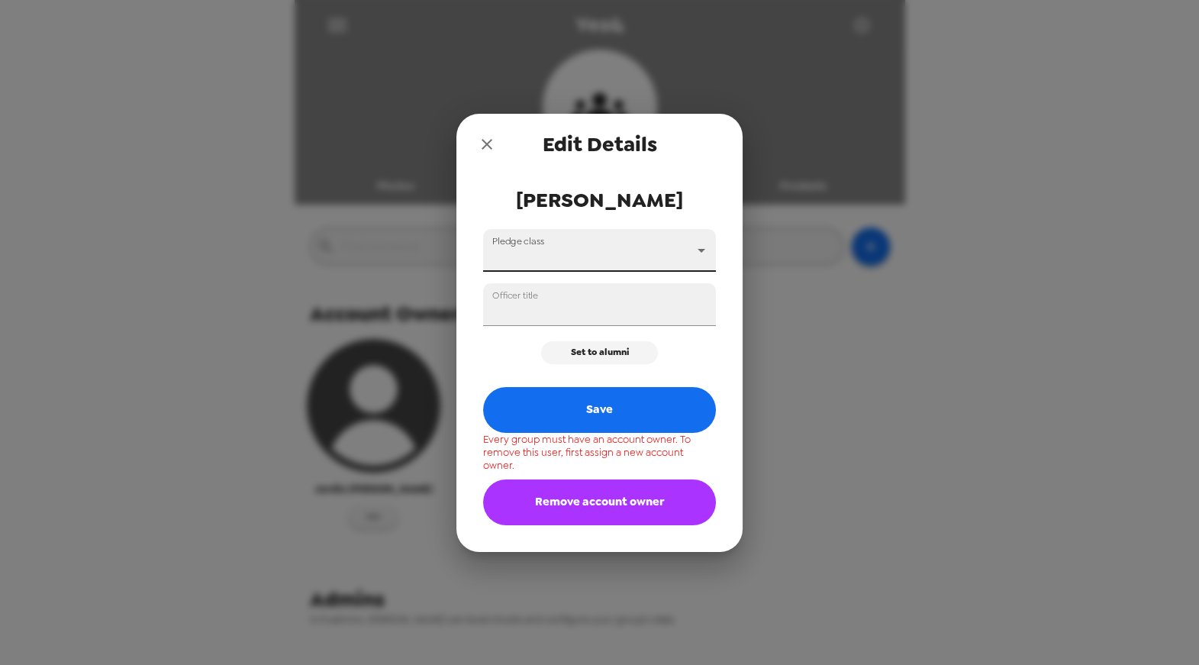
drag, startPoint x: 486, startPoint y: 148, endPoint x: 536, endPoint y: 181, distance: 59.5
click at [486, 148] on icon "close" at bounding box center [487, 144] width 18 height 18
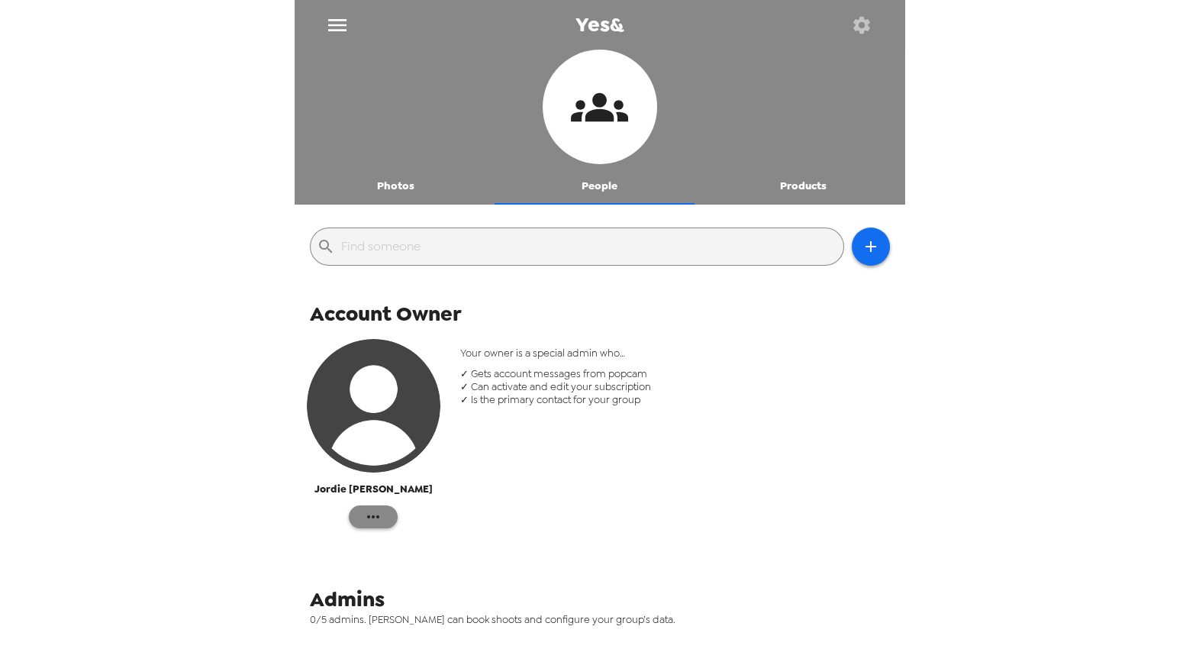
click at [384, 518] on button "button" at bounding box center [373, 516] width 49 height 23
click at [421, 550] on span "Edit Details" at bounding box center [418, 548] width 63 height 18
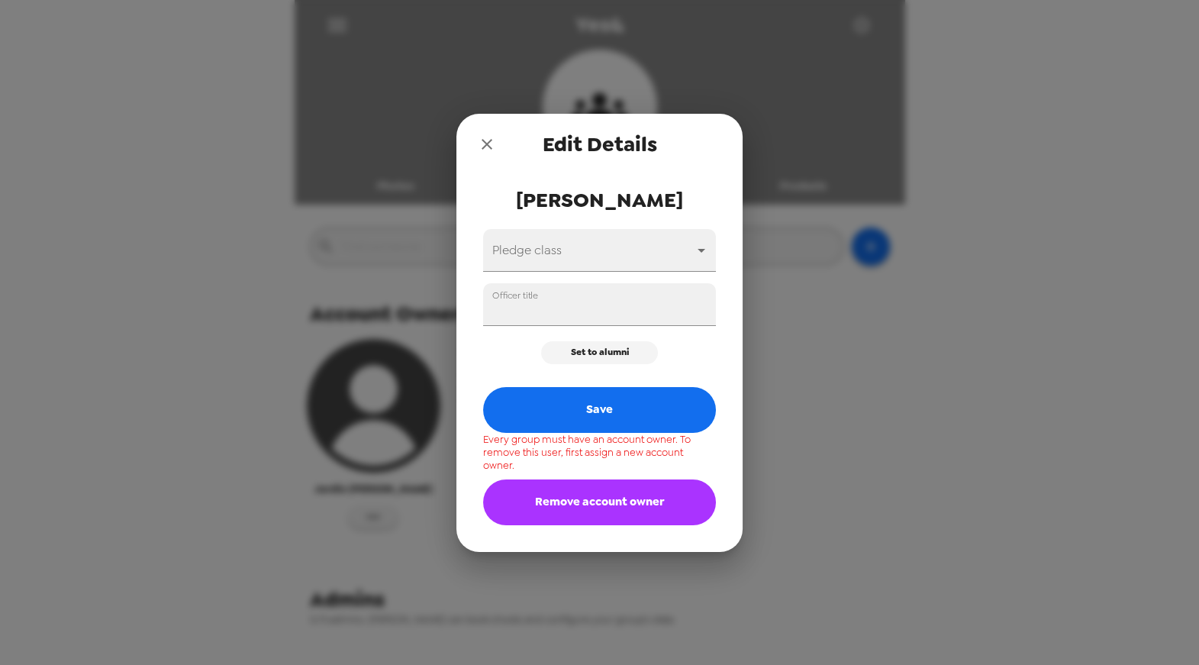
click at [487, 139] on icon "close" at bounding box center [487, 144] width 18 height 18
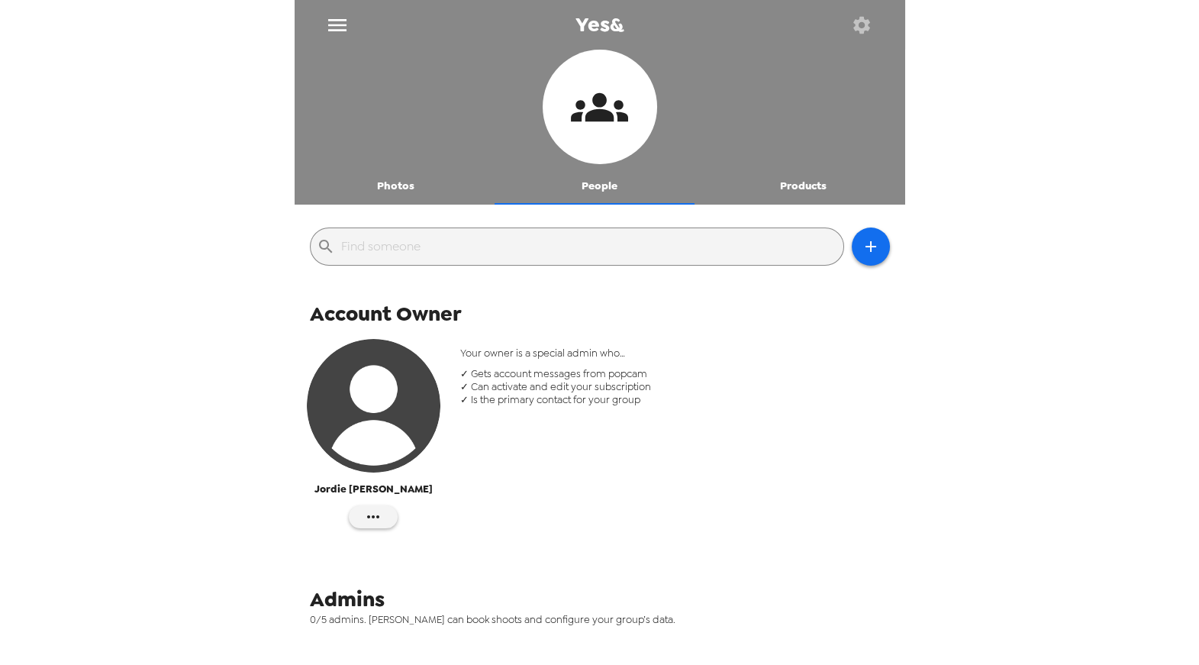
click at [337, 29] on icon "menu" at bounding box center [337, 25] width 18 height 12
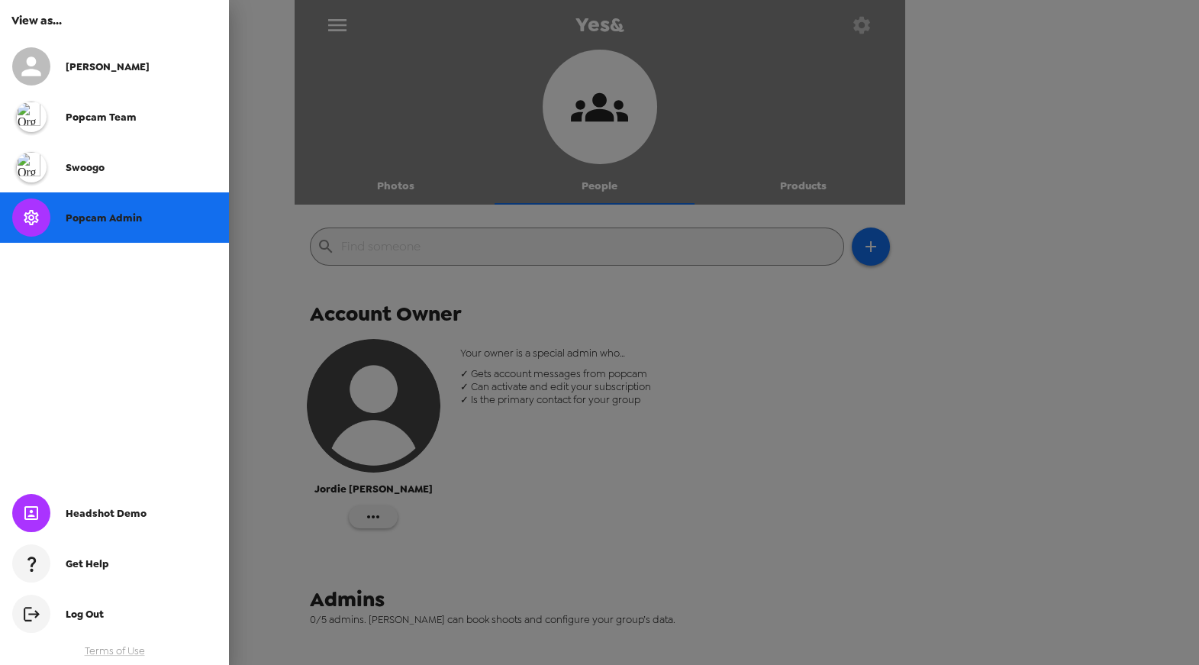
click at [587, 459] on div at bounding box center [599, 332] width 1199 height 665
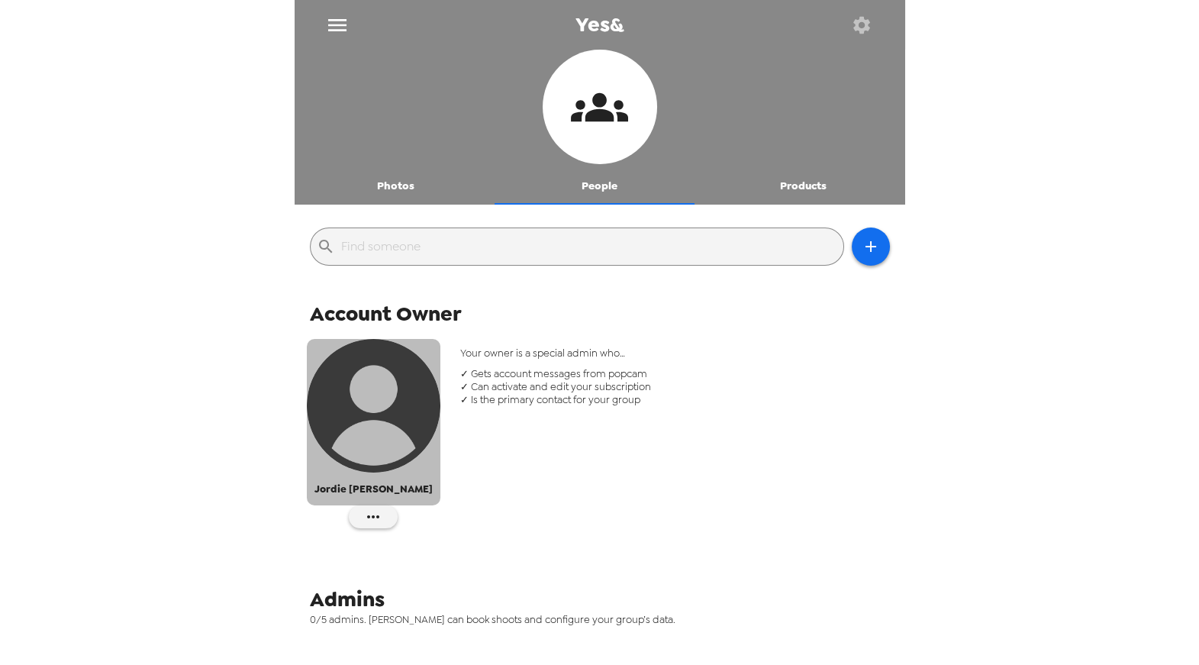
click at [417, 413] on img "button" at bounding box center [374, 406] width 134 height 134
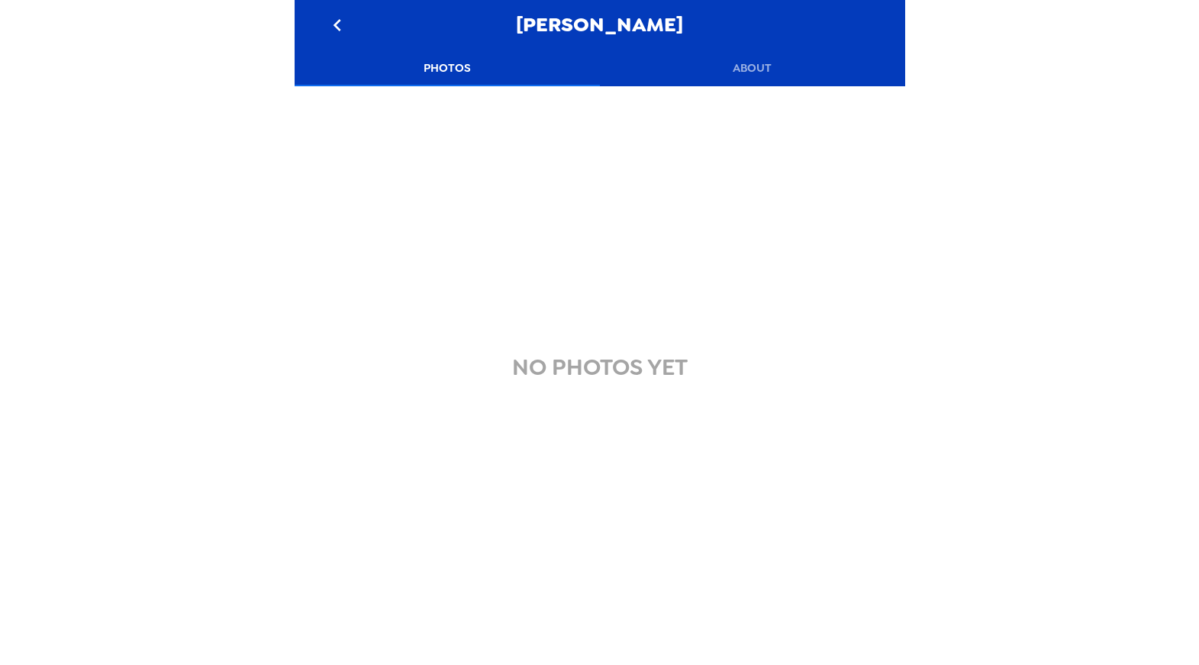
click at [760, 76] on button "About" at bounding box center [752, 68] width 305 height 37
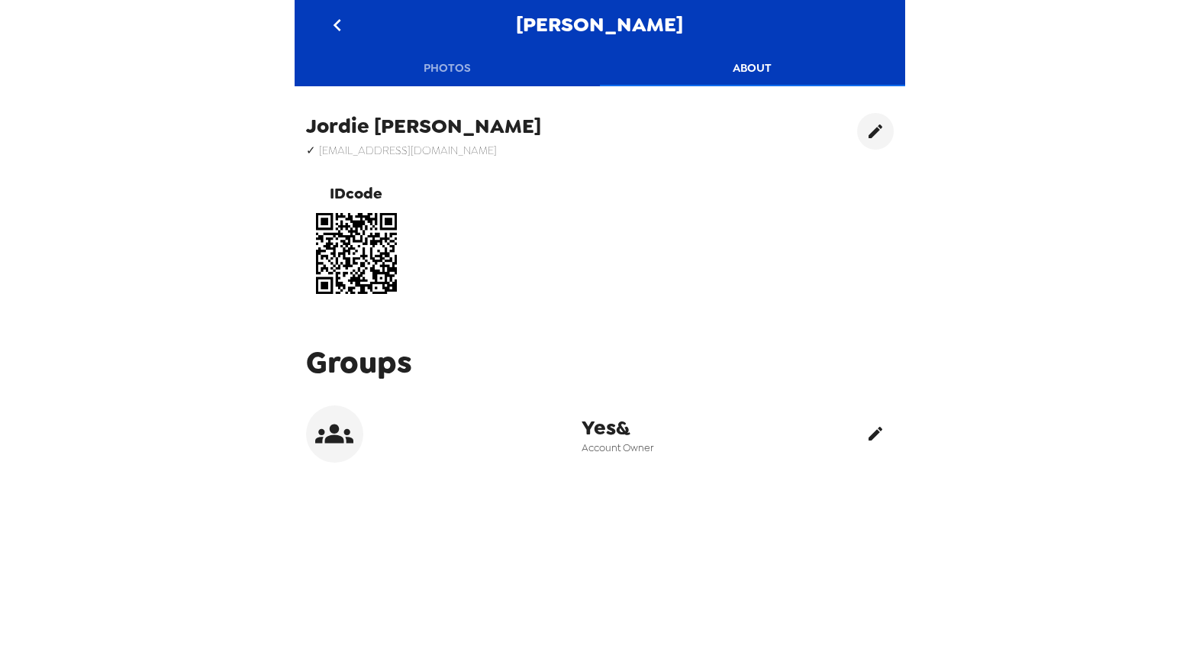
click at [869, 428] on icon "edit" at bounding box center [876, 434] width 14 height 14
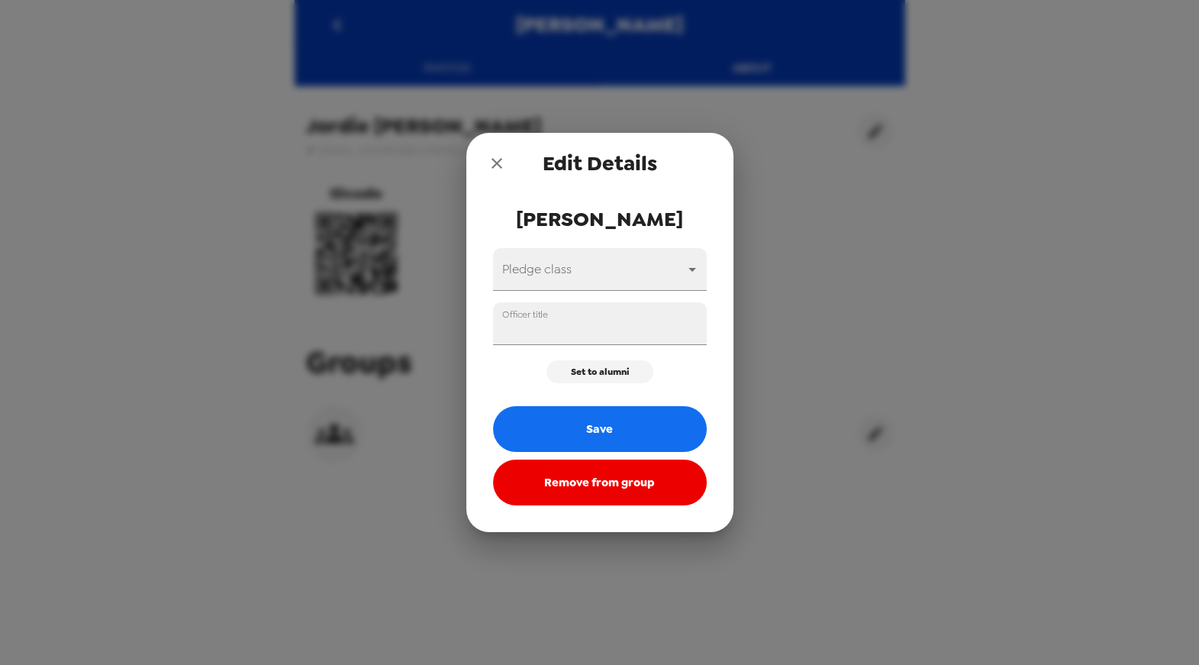
drag, startPoint x: 501, startPoint y: 160, endPoint x: 640, endPoint y: 192, distance: 143.3
click at [501, 160] on icon "close" at bounding box center [497, 163] width 18 height 18
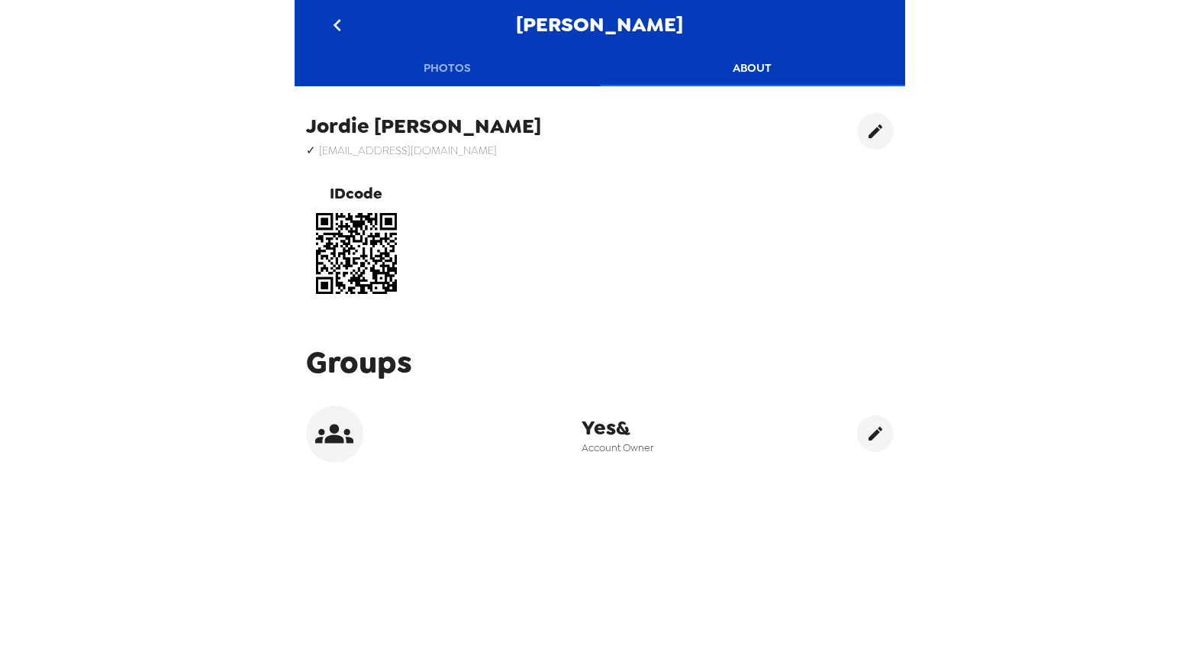
click at [757, 74] on button "About" at bounding box center [752, 68] width 305 height 37
click at [459, 69] on button "Photos" at bounding box center [447, 68] width 305 height 37
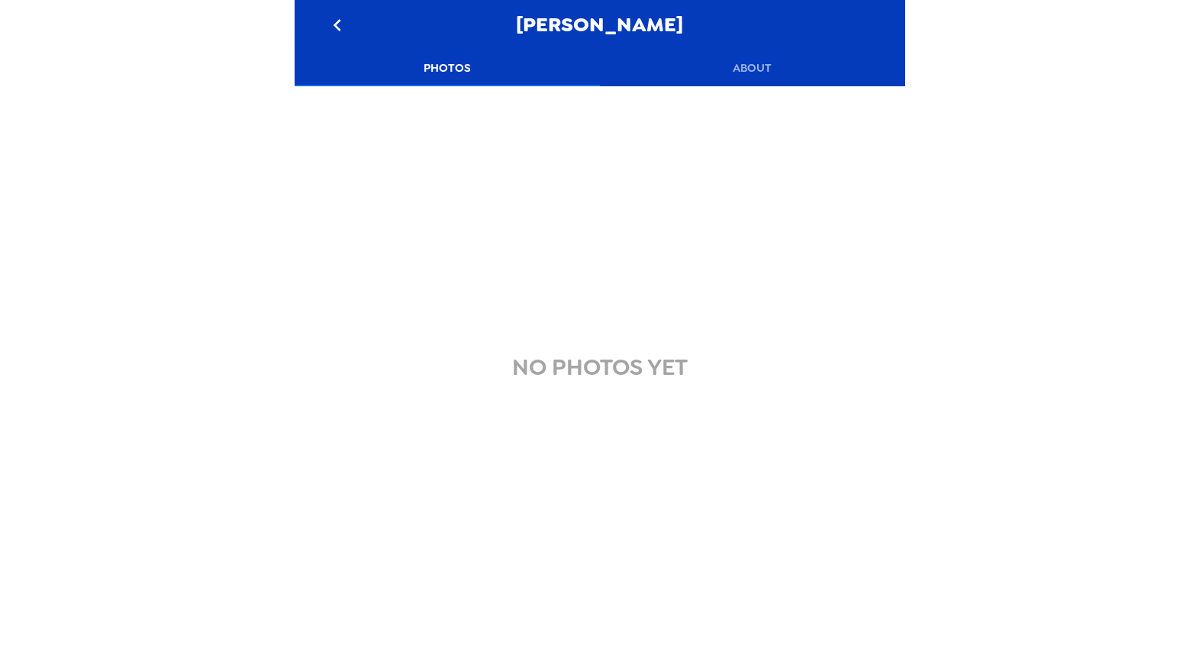
click at [345, 31] on icon "go back" at bounding box center [337, 25] width 24 height 24
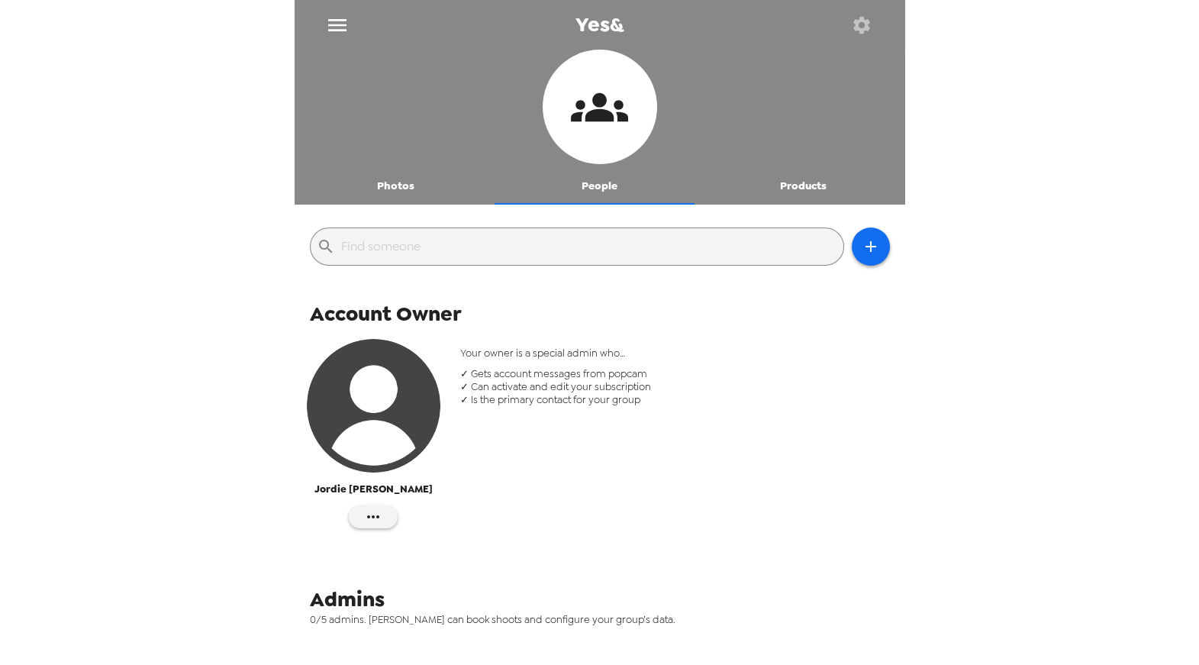
click at [865, 28] on icon "button" at bounding box center [861, 24] width 17 height 17
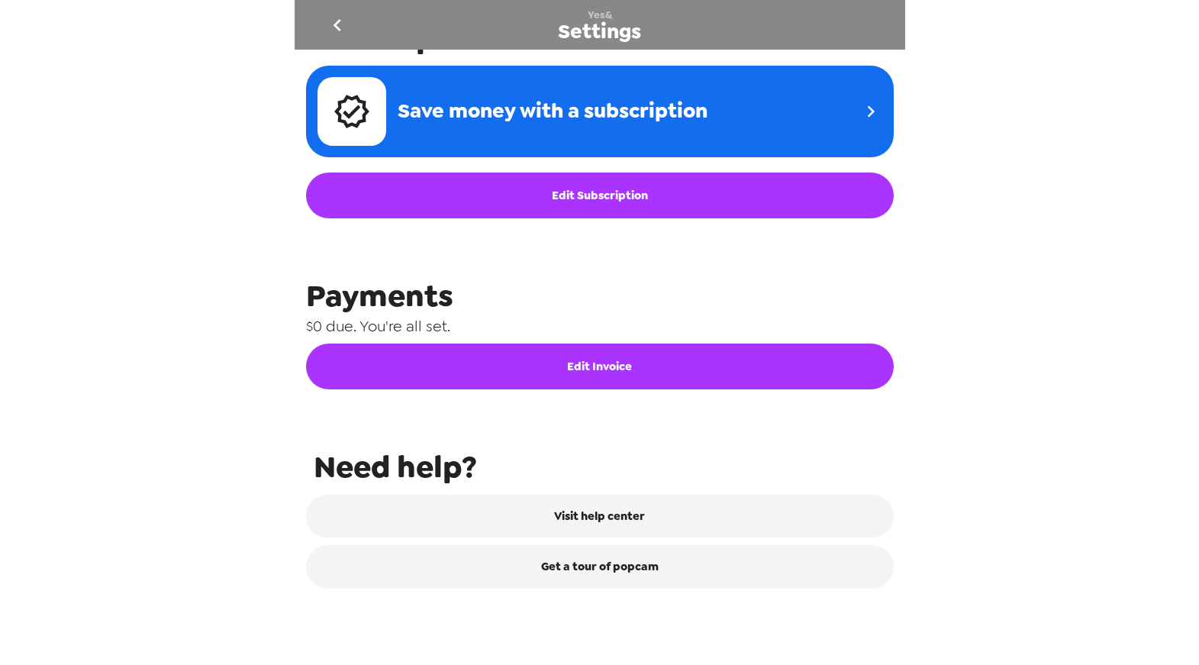
scroll to position [629, 0]
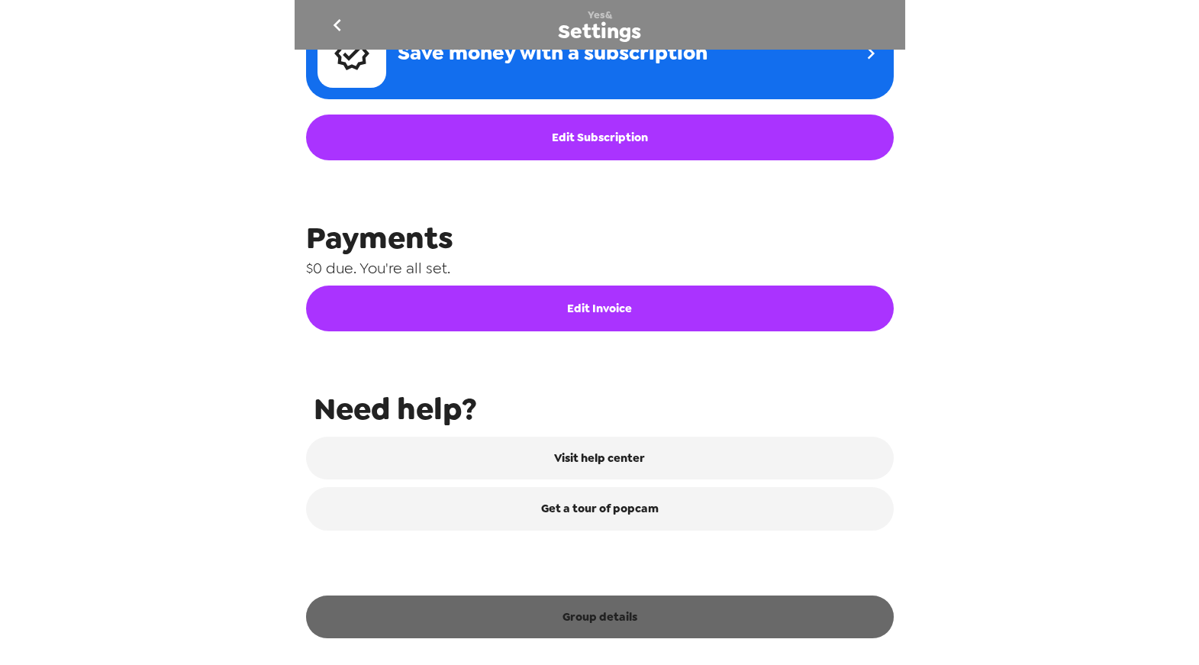
click at [657, 624] on button "Group details" at bounding box center [600, 616] width 588 height 43
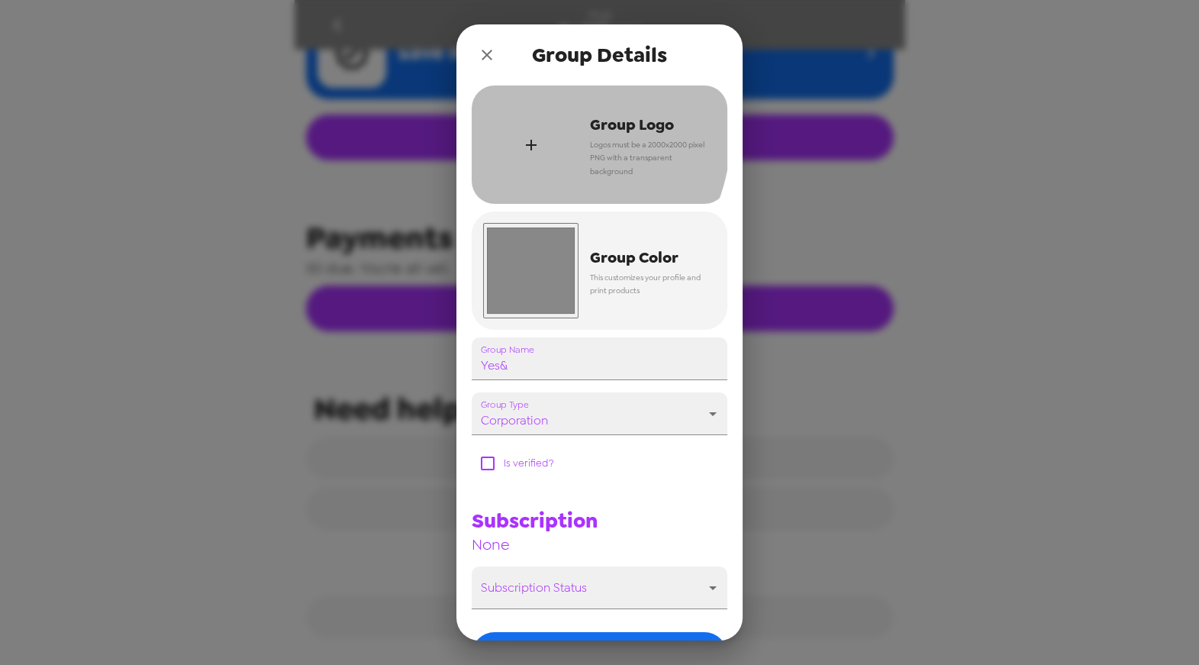
click at [532, 131] on div "button" at bounding box center [530, 144] width 95 height 95
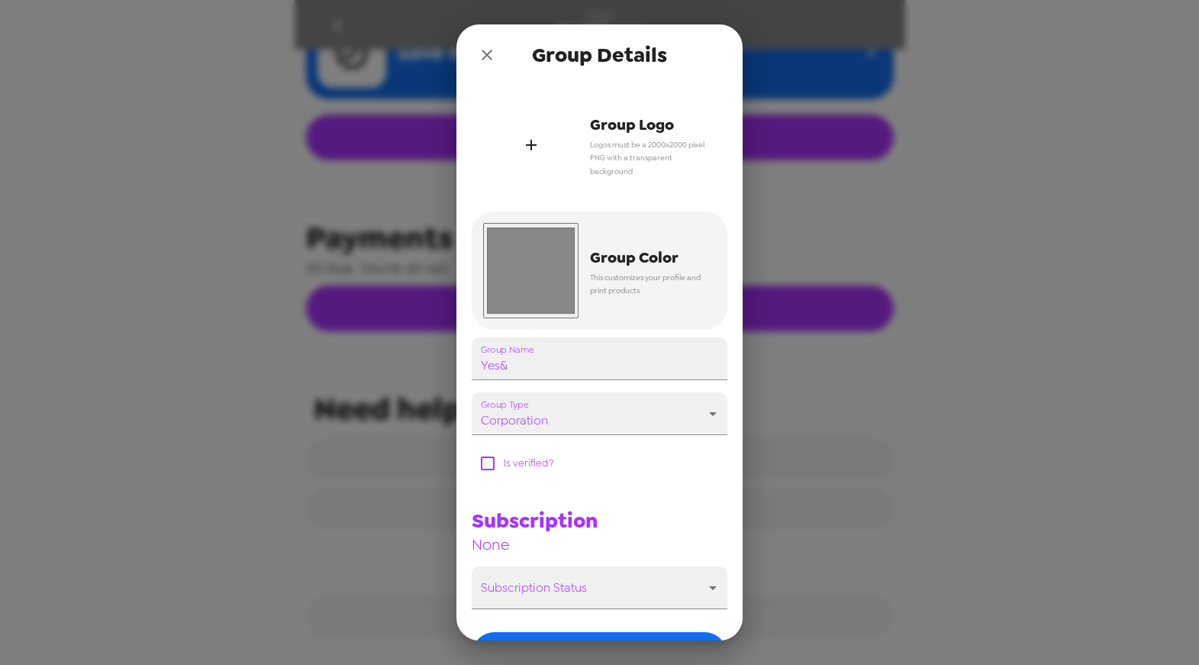
click at [587, 149] on div "Group Logo Logos must be a 2000x2000 pixel PNG with a transparent background" at bounding box center [647, 145] width 137 height 90
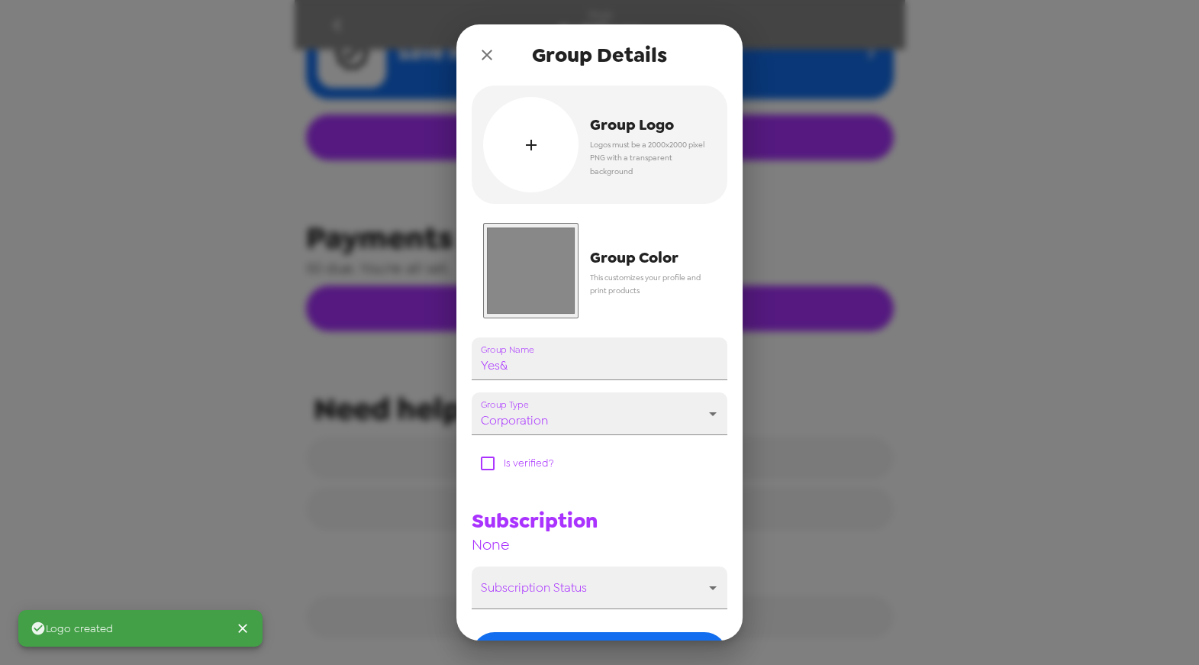
click at [525, 280] on input "#888888" at bounding box center [530, 270] width 95 height 95
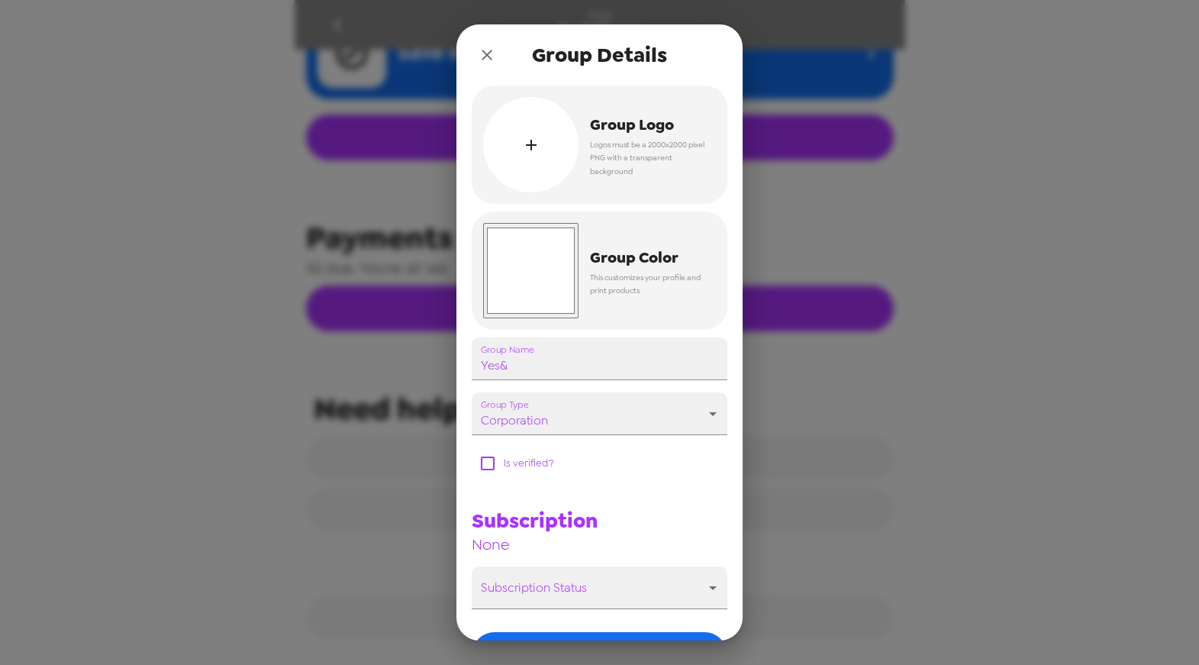
type input "#ffffff"
click at [692, 516] on div "Subscription None" at bounding box center [594, 525] width 268 height 60
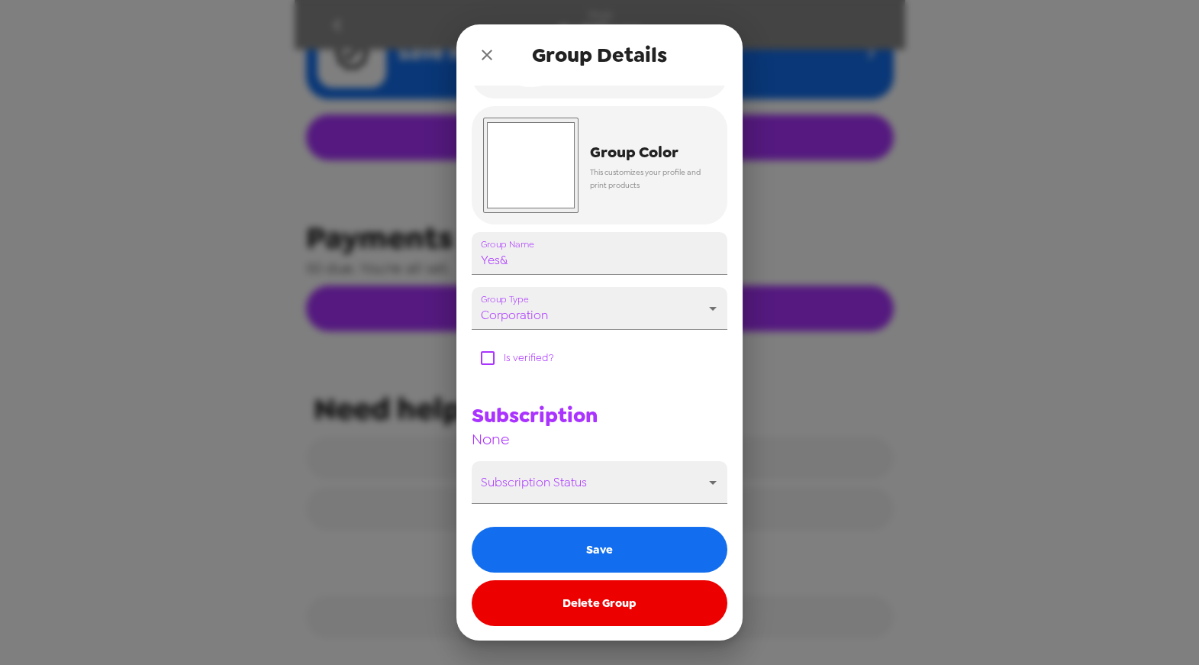
drag, startPoint x: 482, startPoint y: 357, endPoint x: 487, endPoint y: 367, distance: 11.3
click at [482, 358] on input "checkbox" at bounding box center [488, 358] width 32 height 32
checkbox input "true"
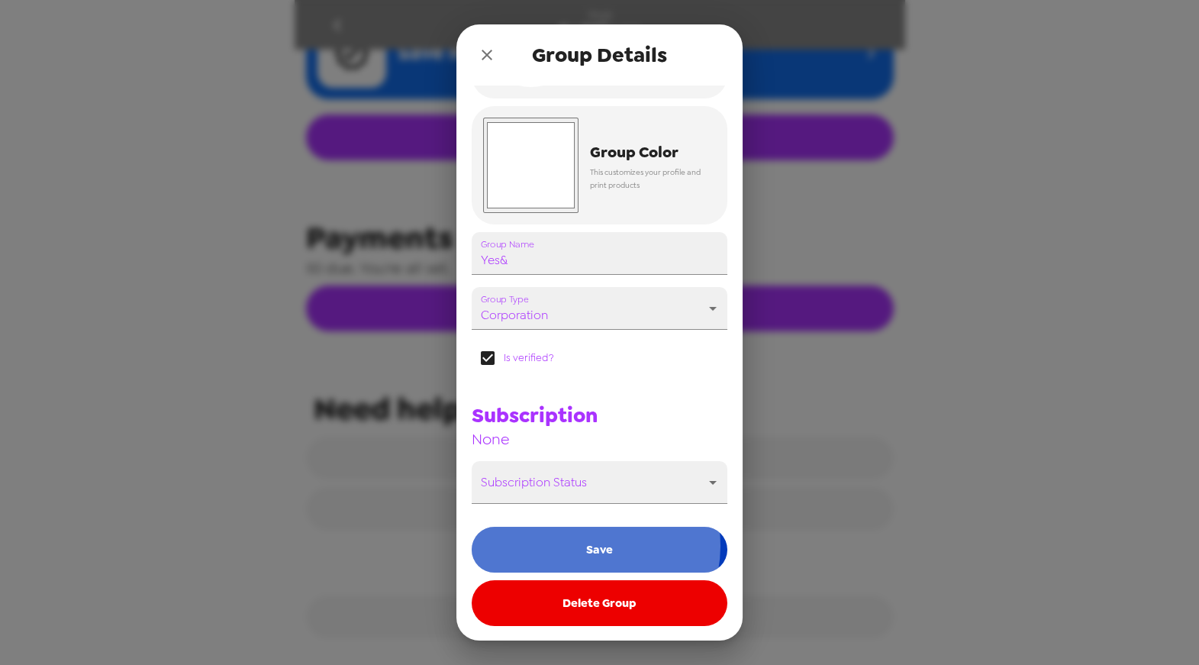
click at [588, 545] on button "Save" at bounding box center [600, 550] width 256 height 46
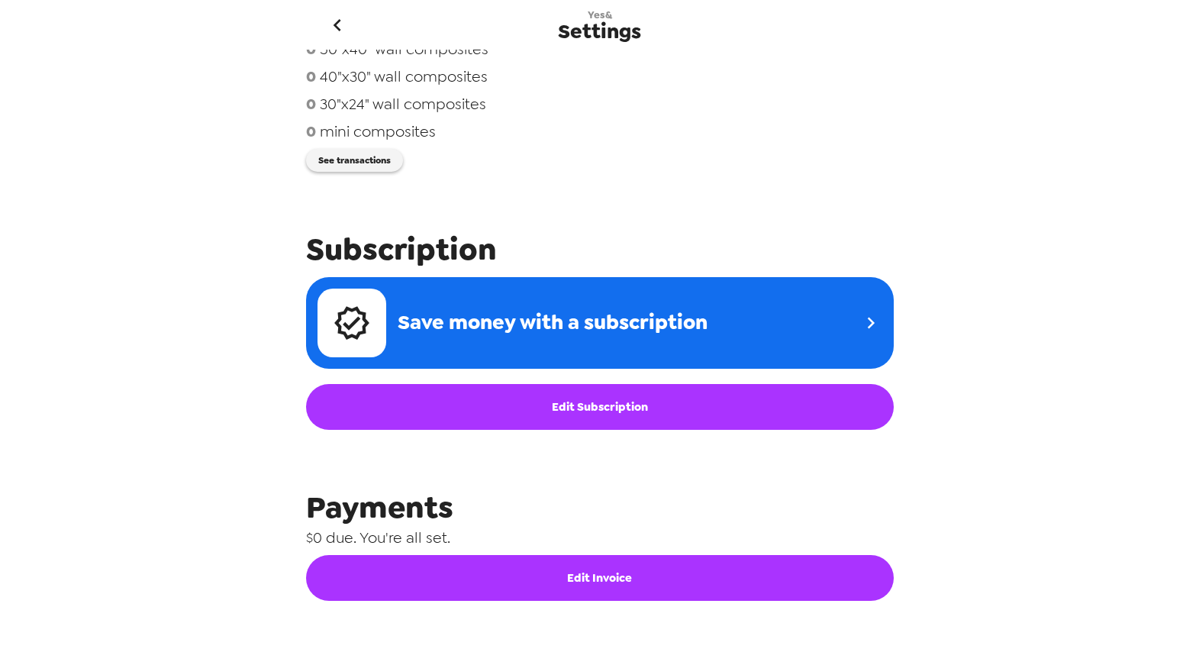
scroll to position [0, 0]
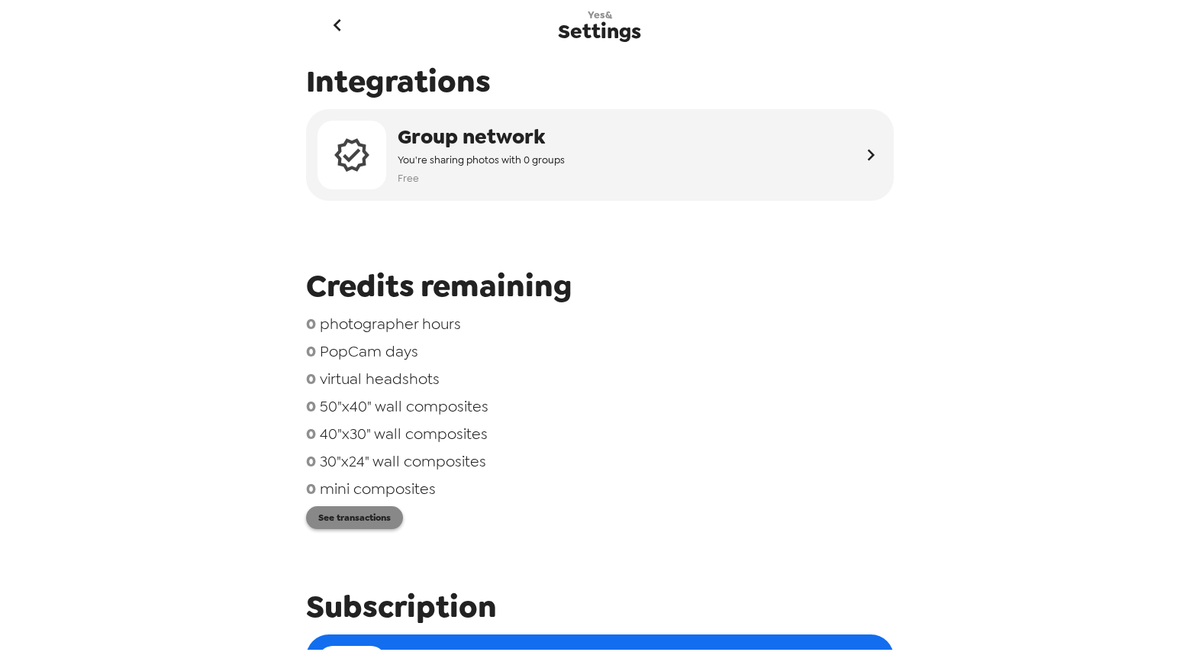
click at [381, 517] on button "See transactions" at bounding box center [354, 517] width 97 height 23
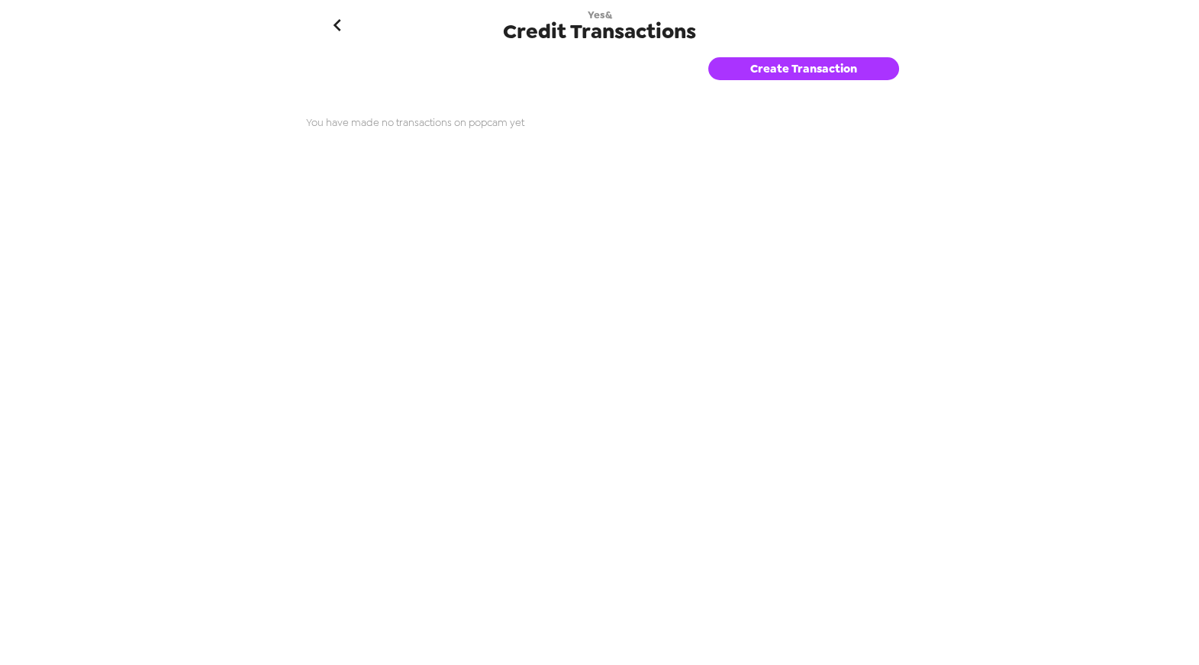
click at [843, 56] on div "Create Transaction" at bounding box center [806, 77] width 197 height 55
click at [818, 66] on button "Create Transaction" at bounding box center [803, 68] width 191 height 23
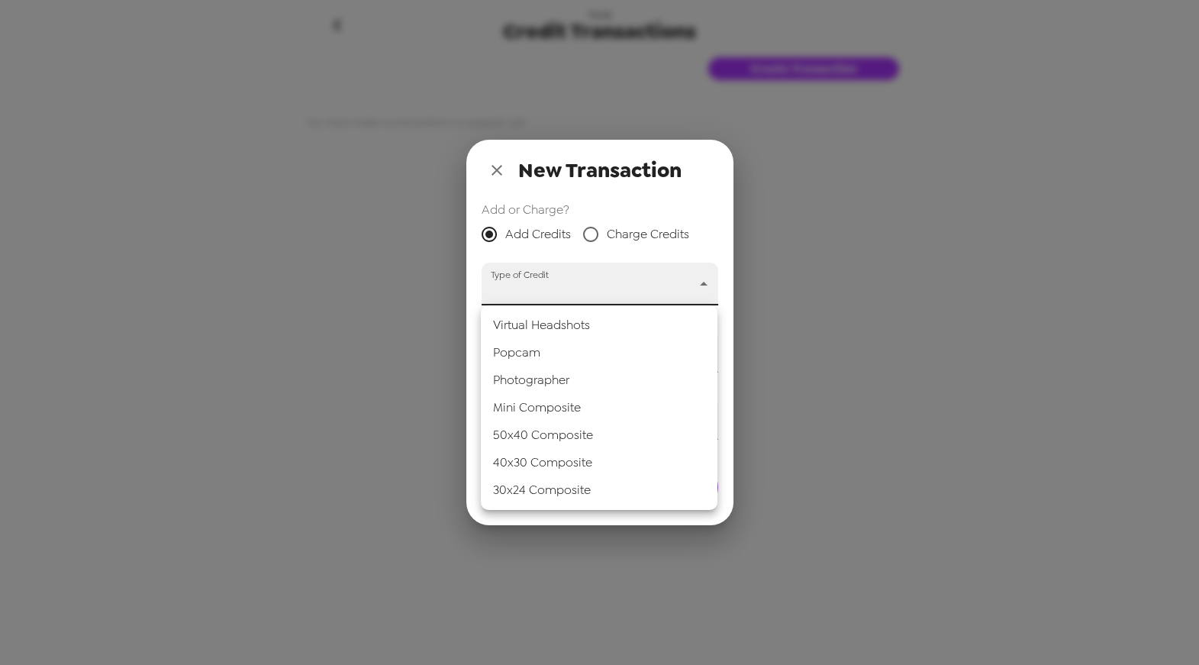
click at [701, 283] on body "Yes& Credit Transactions Create Transaction You have made no transactions on po…" at bounding box center [599, 332] width 1199 height 665
click at [573, 346] on li "Popcam" at bounding box center [599, 352] width 237 height 27
type input "popcam"
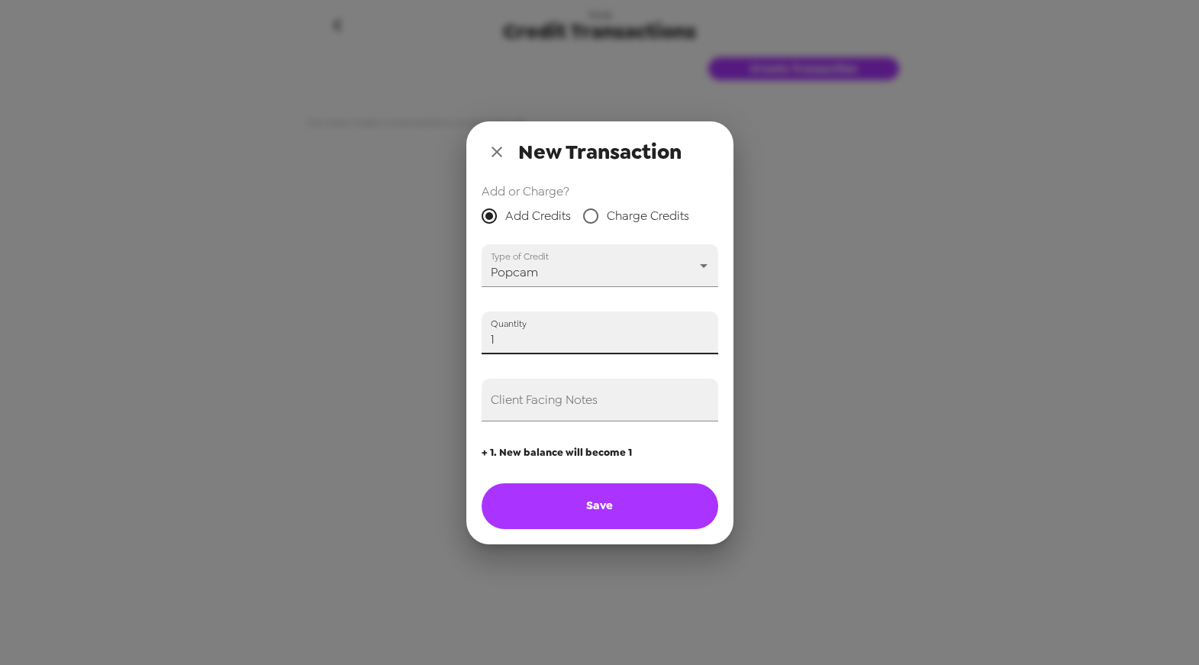
type input "1"
click at [706, 333] on input "1" at bounding box center [600, 332] width 237 height 43
click at [630, 214] on span "Charge Credits" at bounding box center [648, 216] width 82 height 18
click at [607, 214] on input "Charge Credits" at bounding box center [591, 216] width 32 height 32
radio input "true"
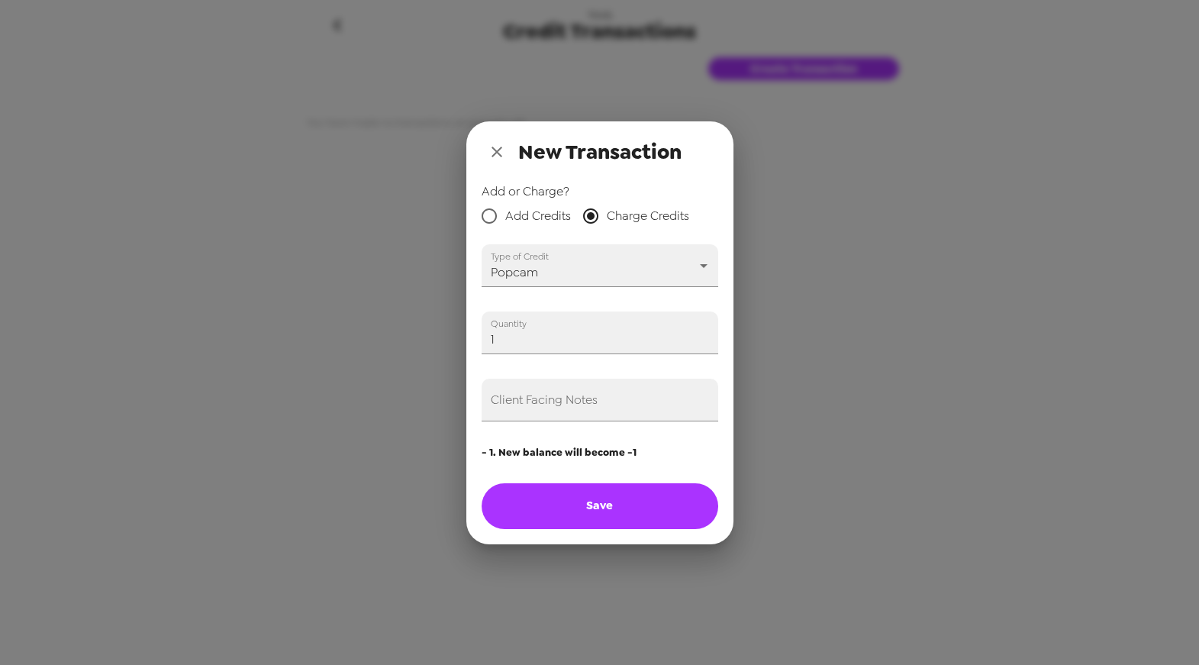
click at [497, 147] on icon "close" at bounding box center [497, 152] width 18 height 18
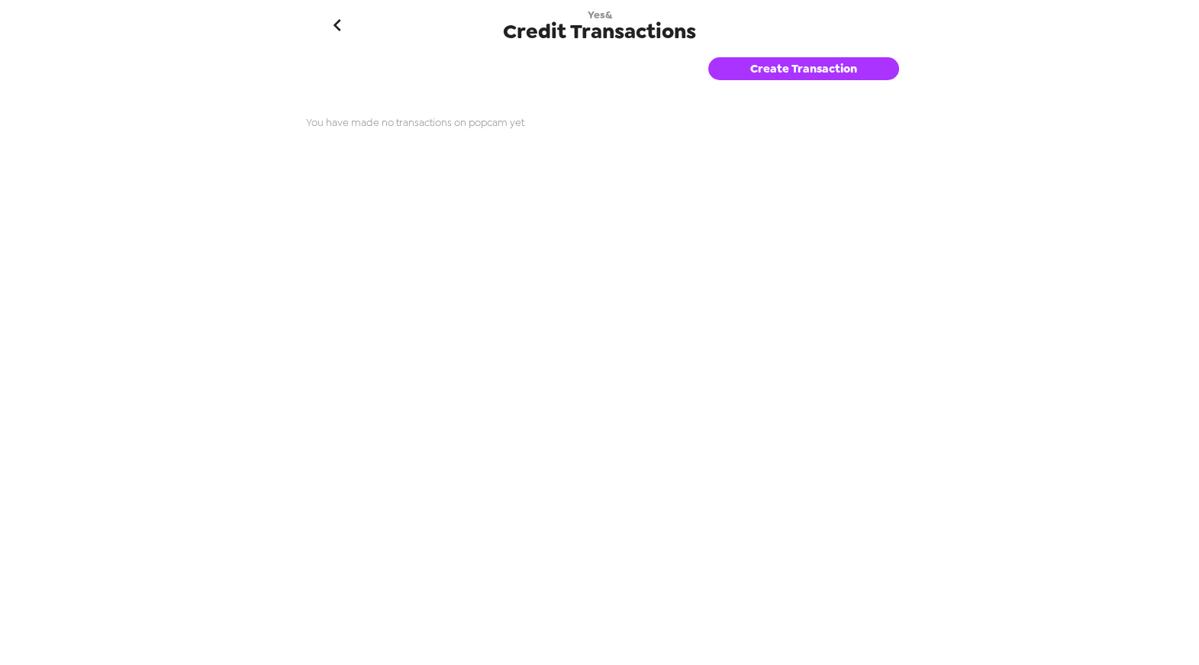
click at [335, 21] on icon "go back" at bounding box center [337, 25] width 24 height 24
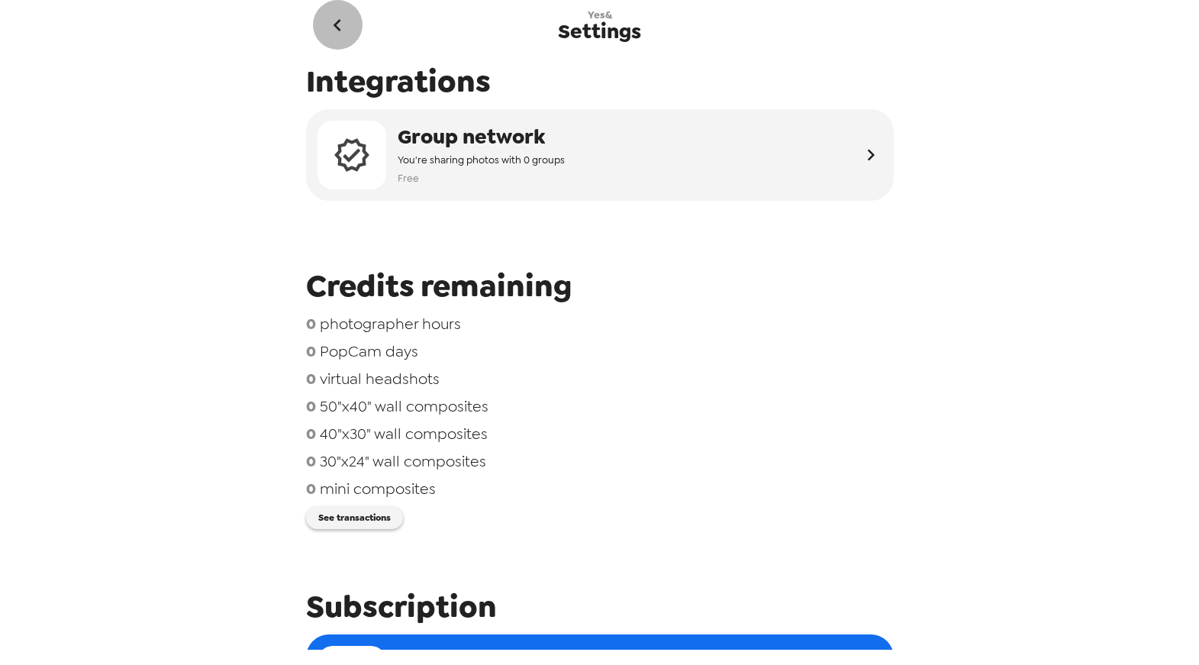
click at [328, 27] on icon "go back" at bounding box center [337, 25] width 24 height 24
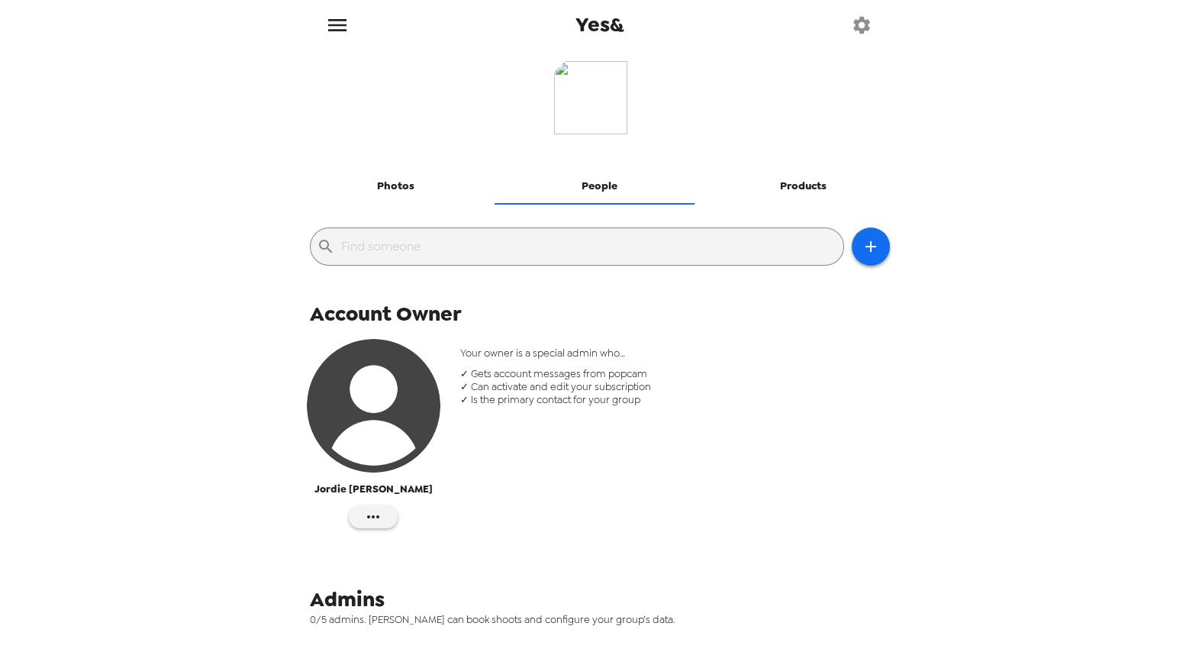
click at [227, 140] on div "Yes& Photos People Products ​ Account Owner Jordie Werner Your owner is a speci…" at bounding box center [599, 332] width 1199 height 665
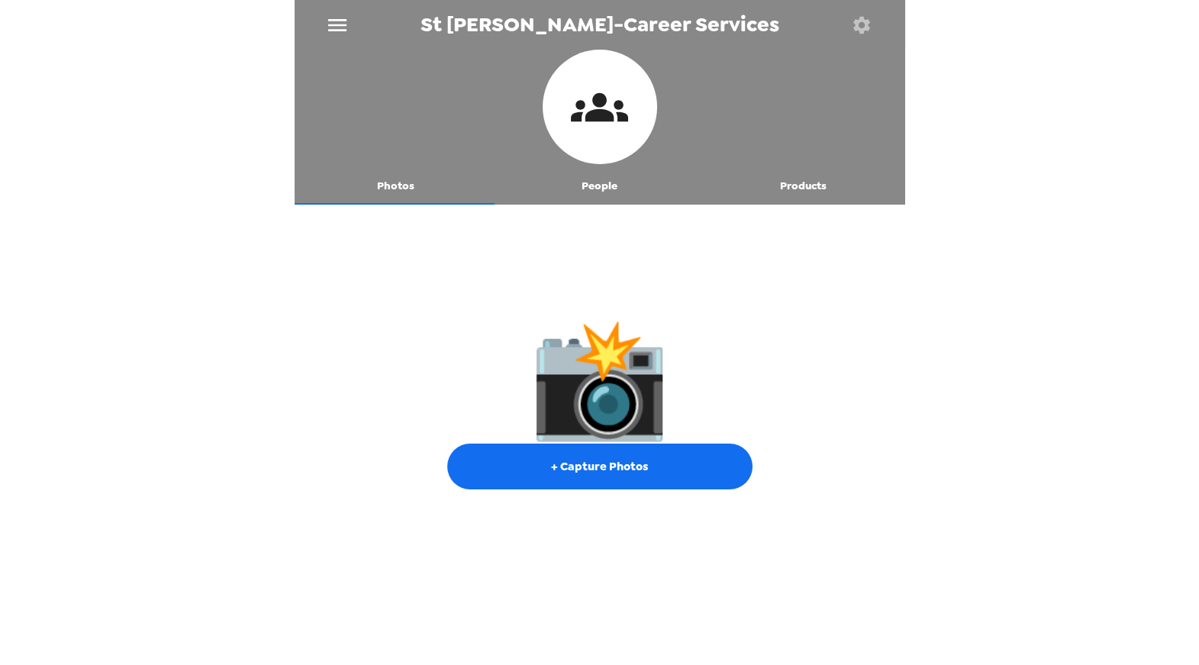
click at [411, 286] on div "📸 + Capture Photos" at bounding box center [600, 405] width 611 height 386
click at [392, 184] on button "Photos" at bounding box center [397, 186] width 204 height 37
click at [337, 25] on icon "menu" at bounding box center [337, 25] width 24 height 24
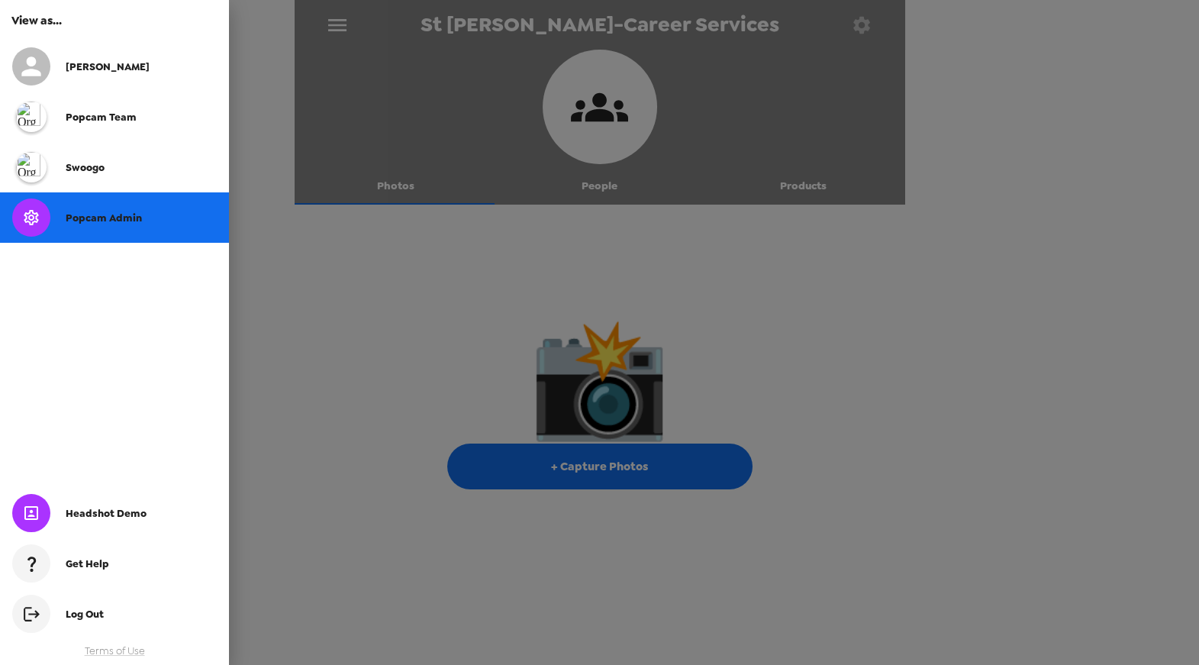
click at [123, 64] on div "[PERSON_NAME]" at bounding box center [141, 66] width 151 height 13
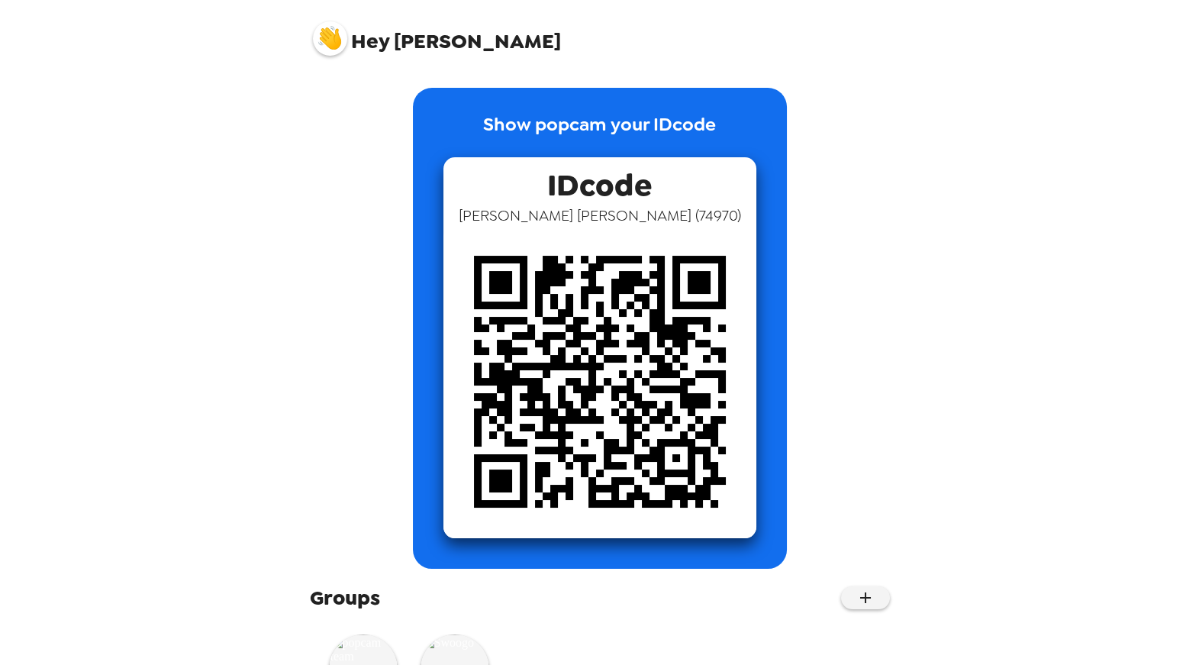
click at [324, 43] on img at bounding box center [330, 38] width 34 height 34
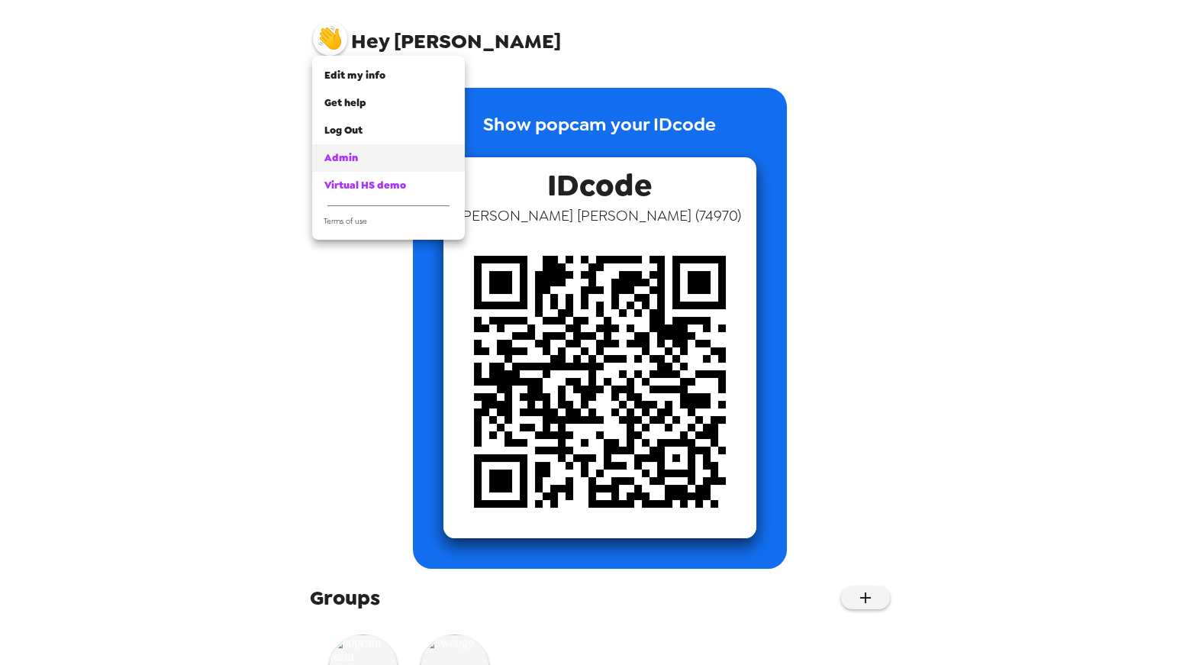
click at [343, 155] on span "Admin" at bounding box center [341, 157] width 34 height 13
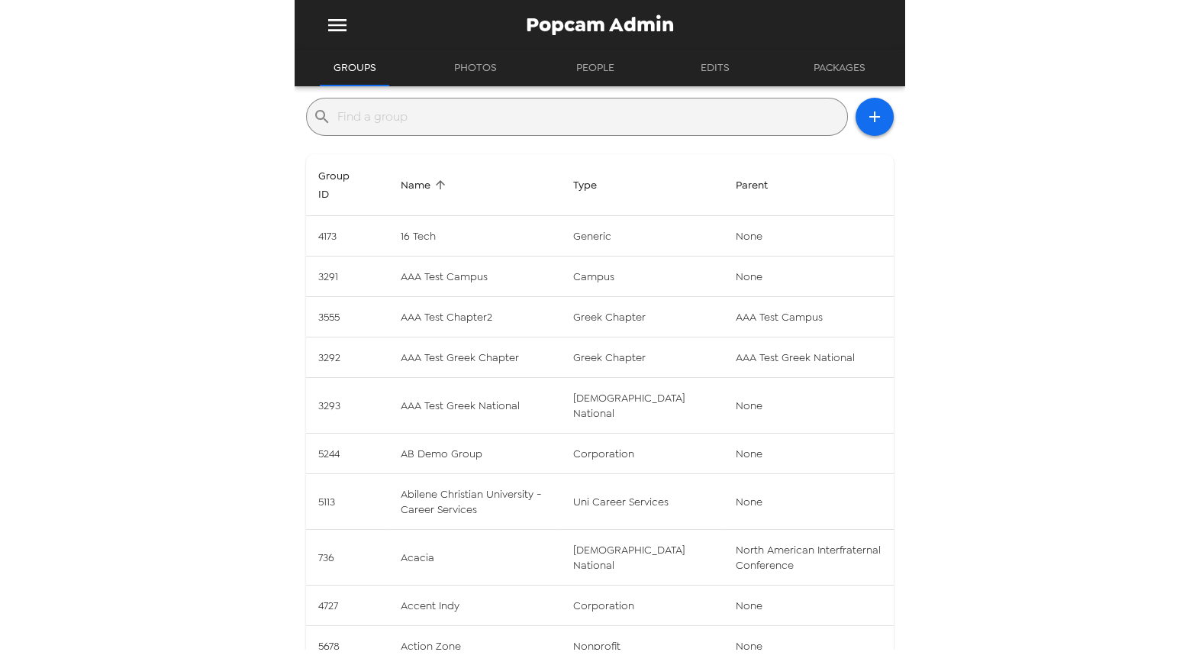
click at [393, 115] on input "text" at bounding box center [589, 117] width 504 height 24
click at [214, 155] on div "Popcam Admin Groups Photos People Edits Packages ​ Group ID Name Type Parent 41…" at bounding box center [599, 332] width 1199 height 665
click at [337, 29] on icon "menu" at bounding box center [337, 25] width 18 height 12
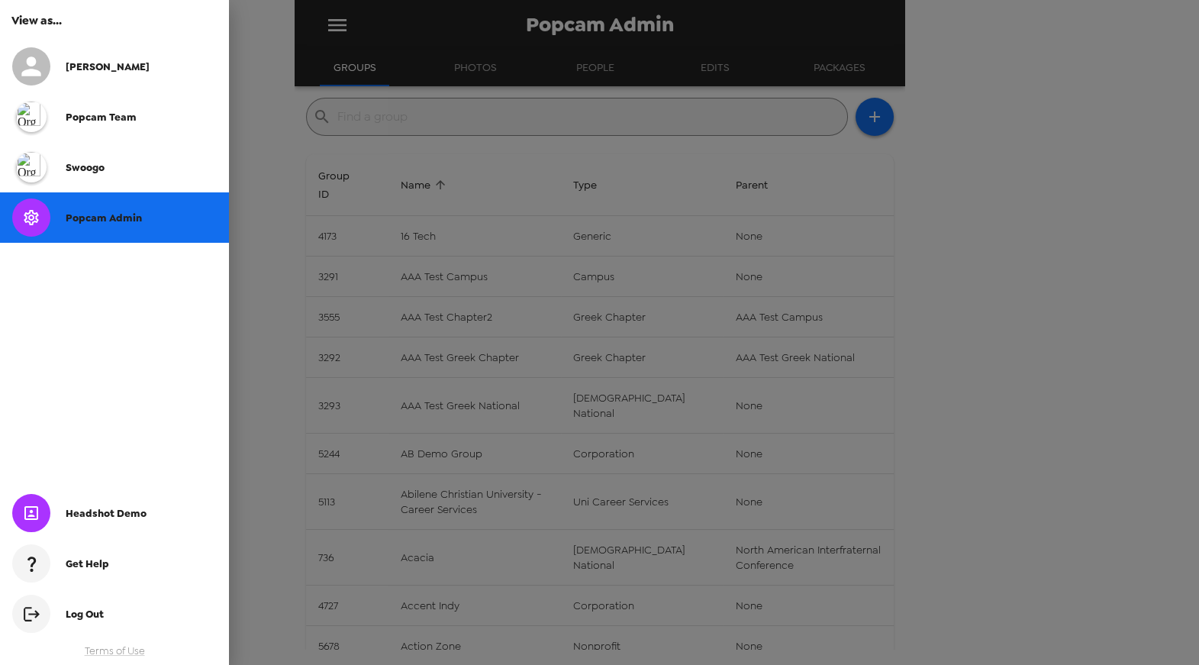
click at [166, 118] on div "popcam team" at bounding box center [141, 117] width 151 height 13
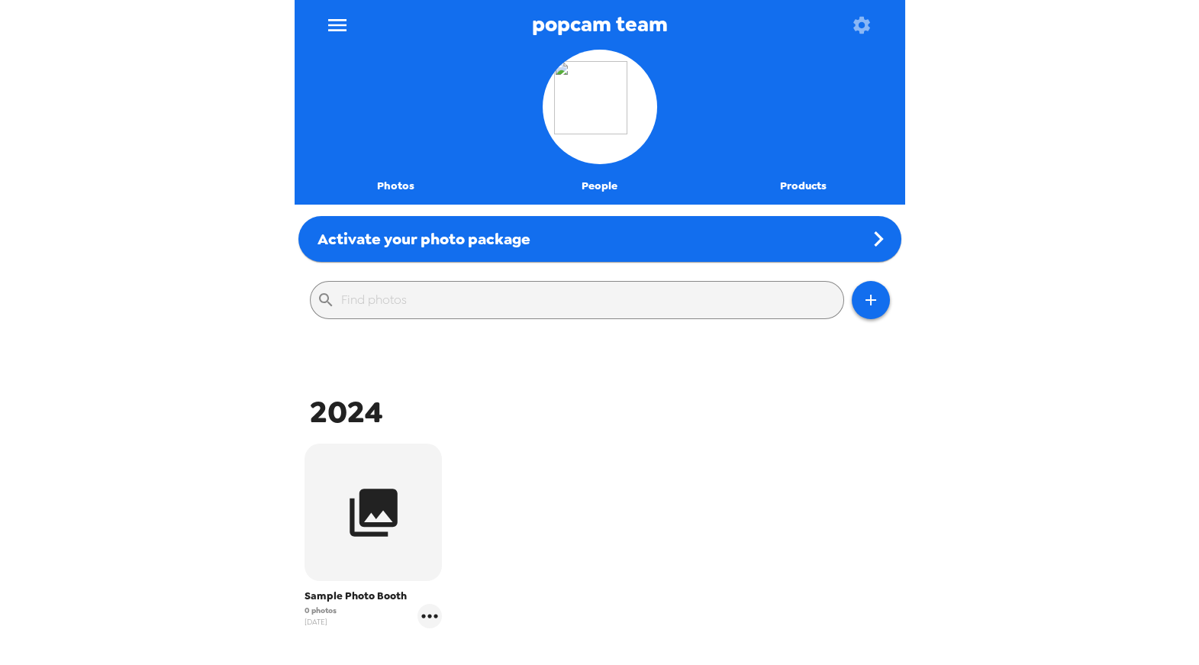
click at [184, 217] on div "popcam team Photos People Products Activate your photo package ​ 2024 Sample Ph…" at bounding box center [599, 332] width 1199 height 665
click at [385, 188] on button "Photos" at bounding box center [397, 186] width 204 height 37
click at [867, 302] on icon "button" at bounding box center [871, 300] width 18 height 18
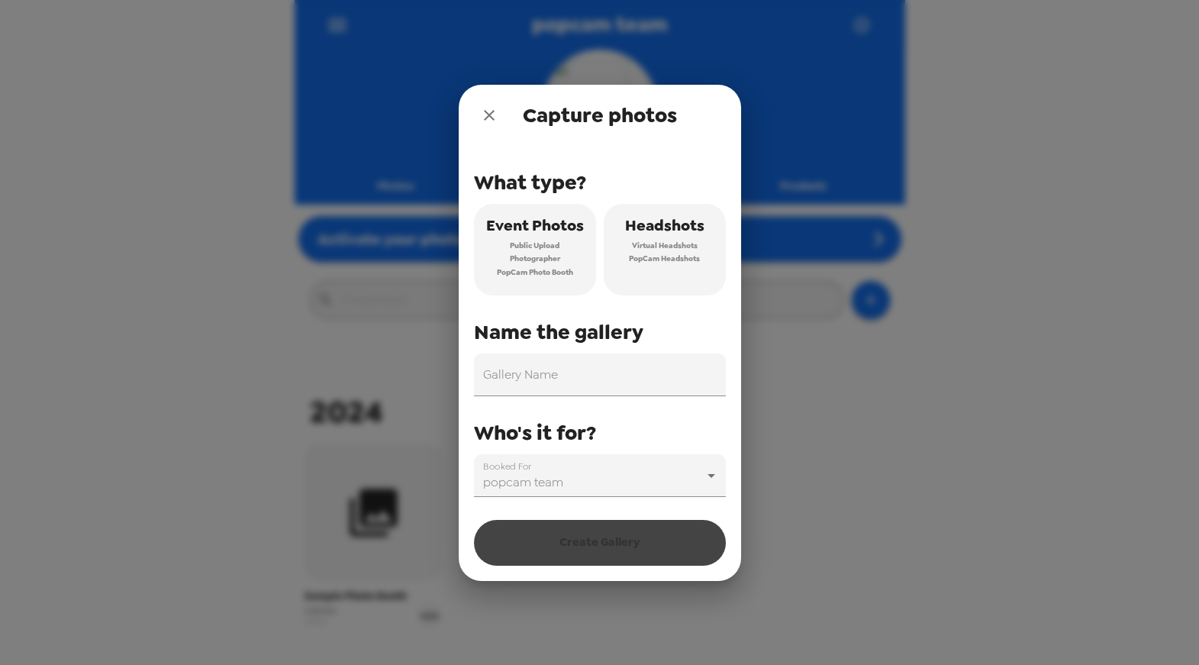
click at [670, 250] on span "Virtual Headshots" at bounding box center [665, 246] width 66 height 14
click at [617, 375] on input "Gallery Name" at bounding box center [600, 374] width 252 height 43
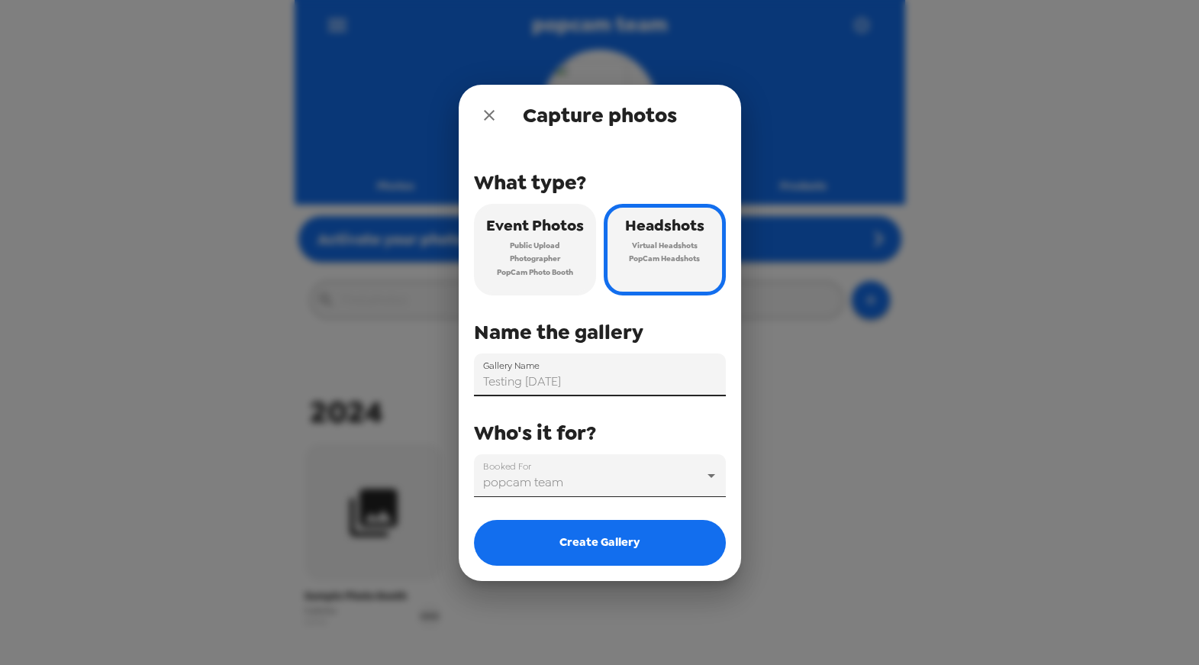
type input "Testing 10-30-25"
click at [640, 480] on body "popcam team Photos People Products Activate your photo package ​ 2024 Sample Ph…" at bounding box center [599, 332] width 1199 height 665
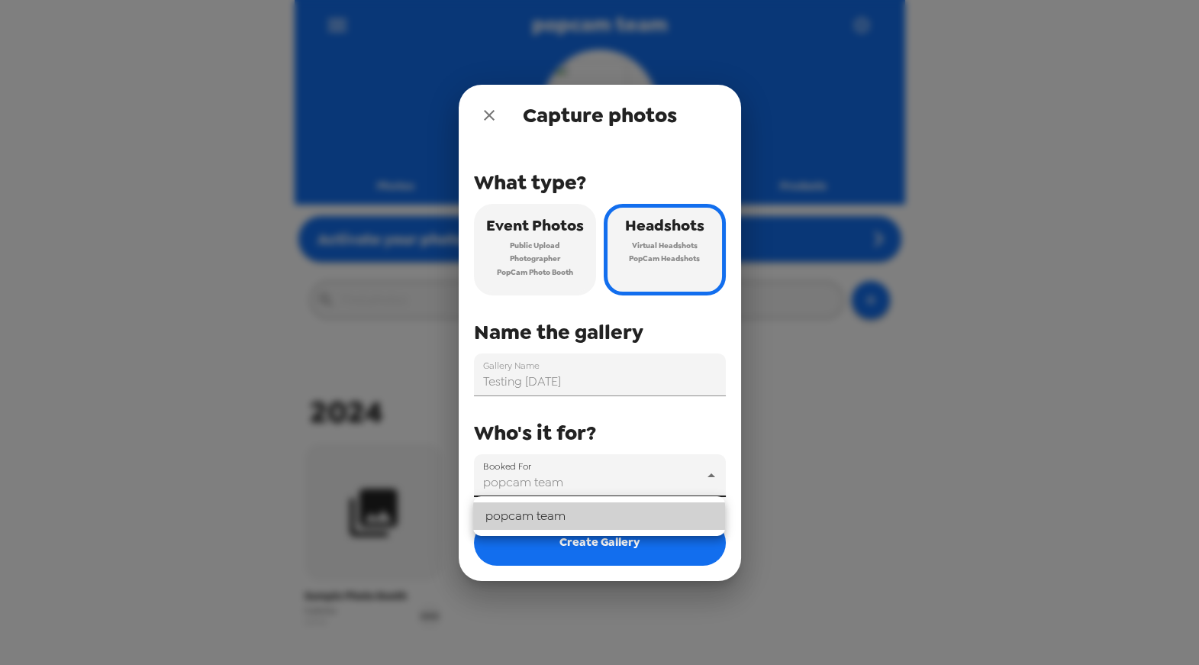
click at [702, 408] on div at bounding box center [599, 332] width 1199 height 665
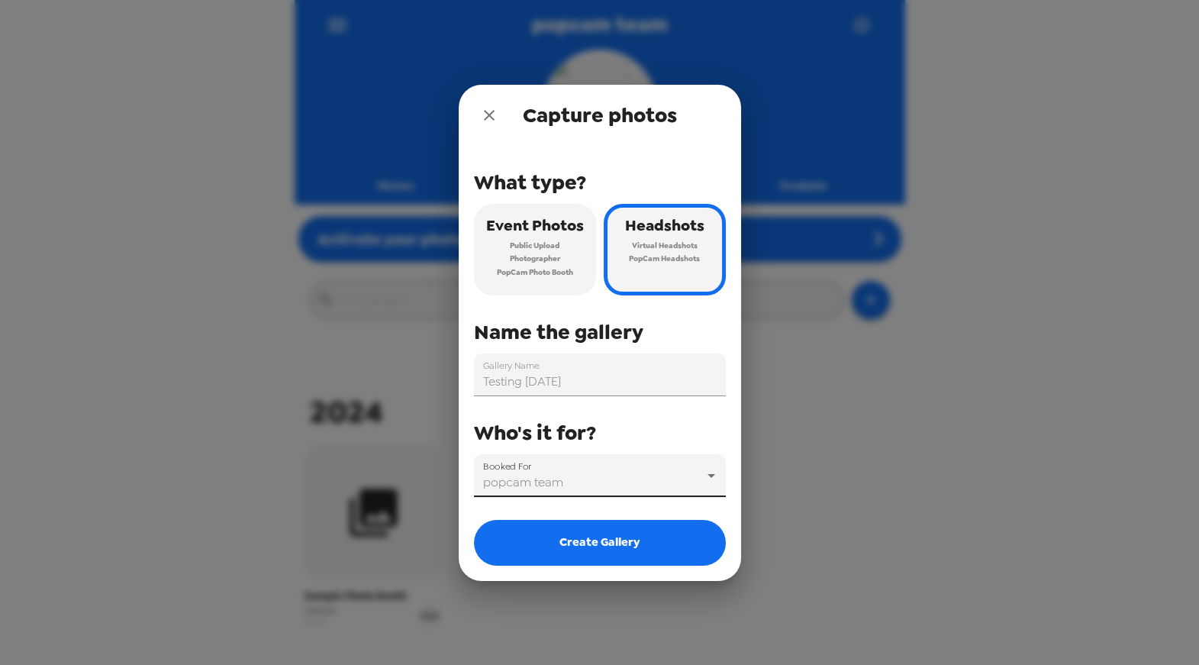
click at [708, 474] on body "popcam team Photos People Products Activate your photo package ​ 2024 Sample Ph…" at bounding box center [599, 332] width 1199 height 665
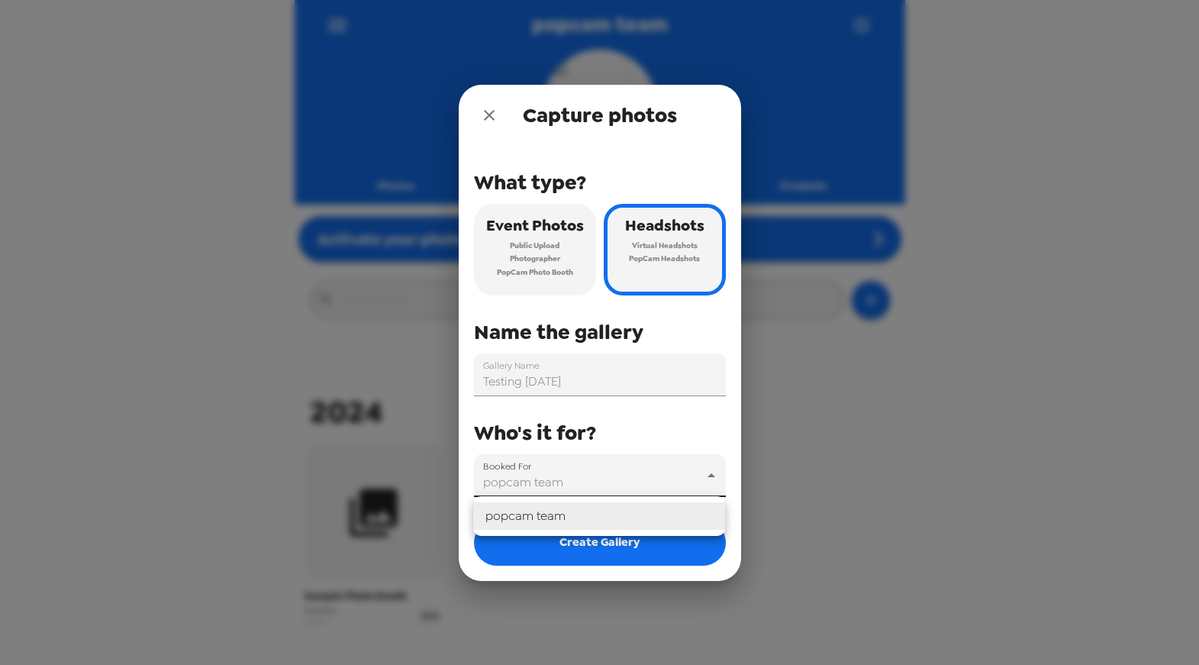
click at [705, 428] on div at bounding box center [599, 332] width 1199 height 665
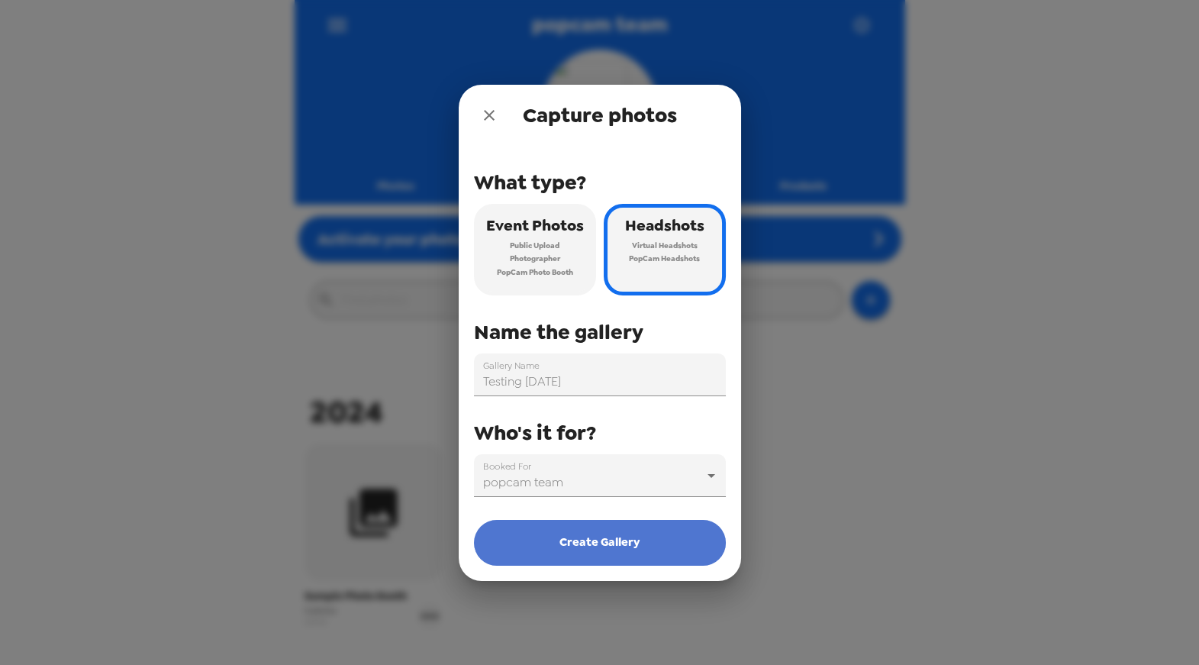
click at [680, 540] on button "Create Gallery" at bounding box center [600, 543] width 252 height 46
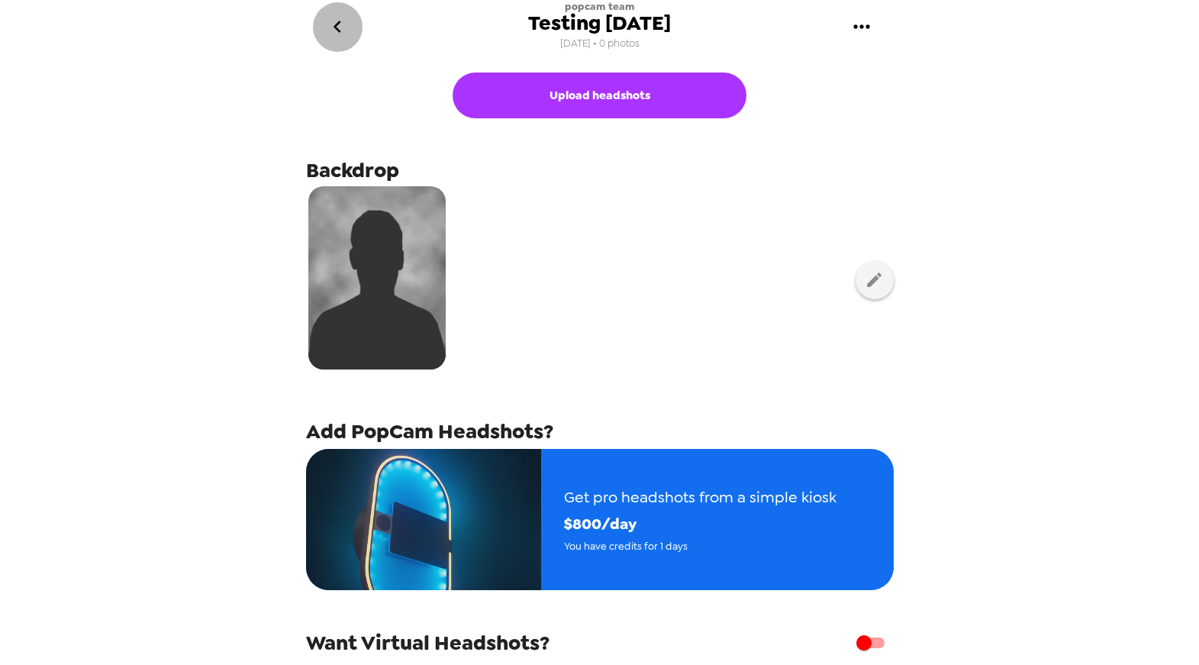
click at [337, 28] on icon "go back" at bounding box center [337, 27] width 24 height 24
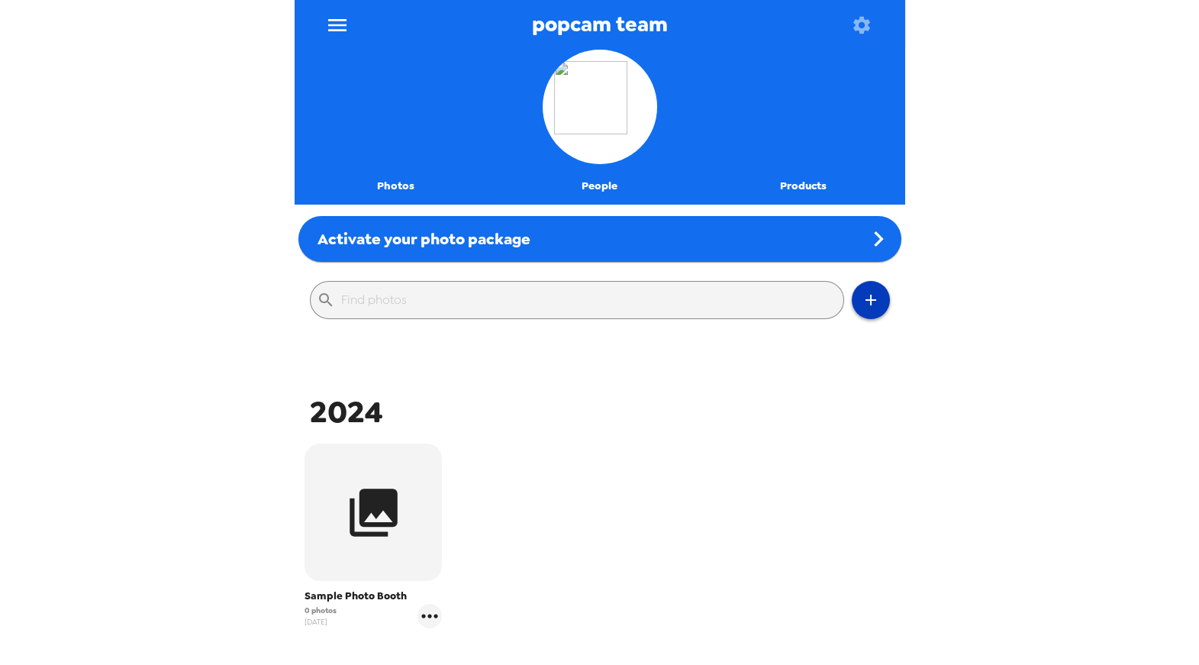
click at [867, 302] on icon "button" at bounding box center [871, 300] width 18 height 18
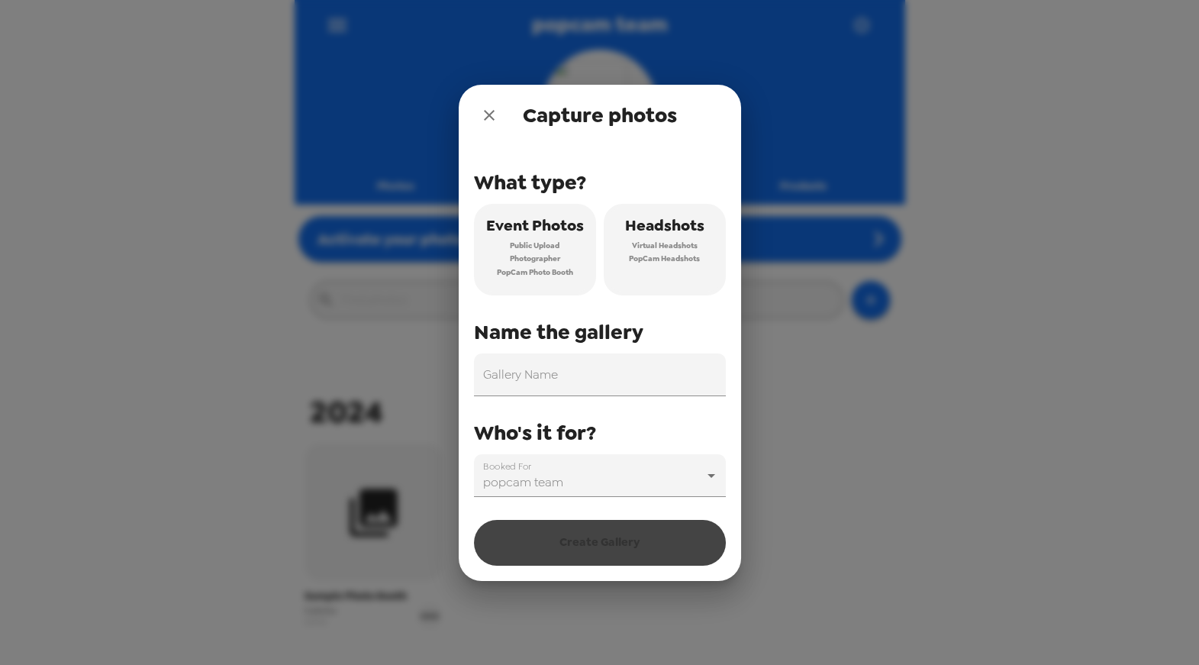
click at [656, 240] on span "Virtual Headshots" at bounding box center [665, 246] width 66 height 14
click at [601, 353] on input "Gallery Name" at bounding box center [600, 374] width 252 height 43
type input "Email: Test"
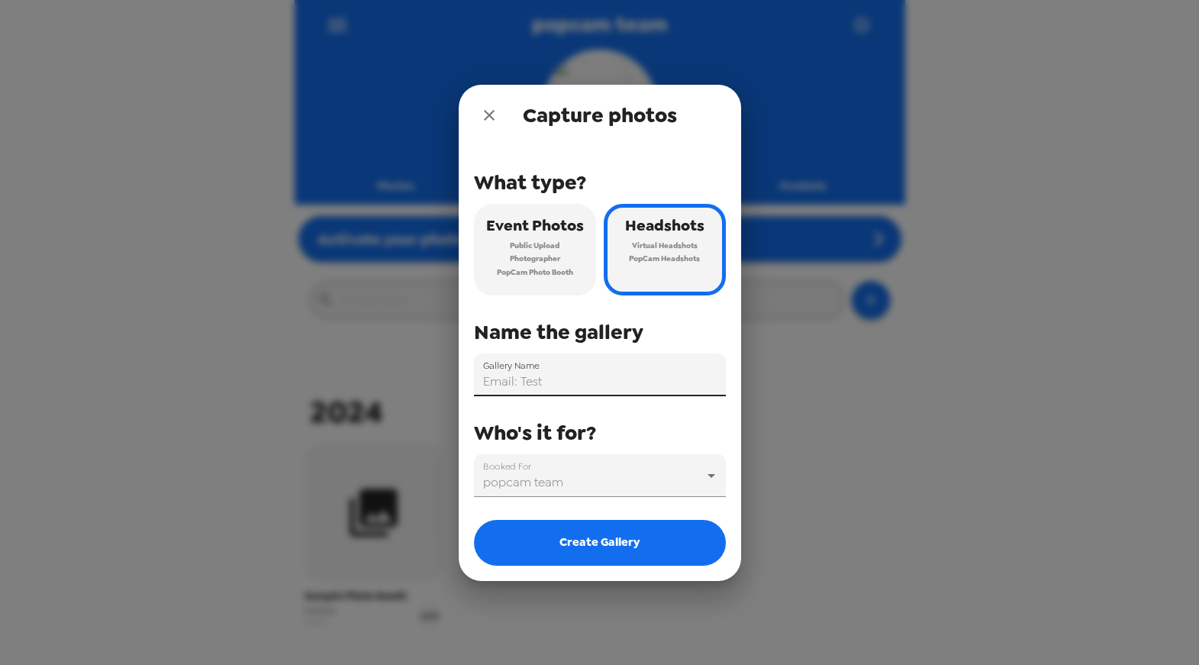
click at [491, 114] on icon "close" at bounding box center [489, 115] width 11 height 11
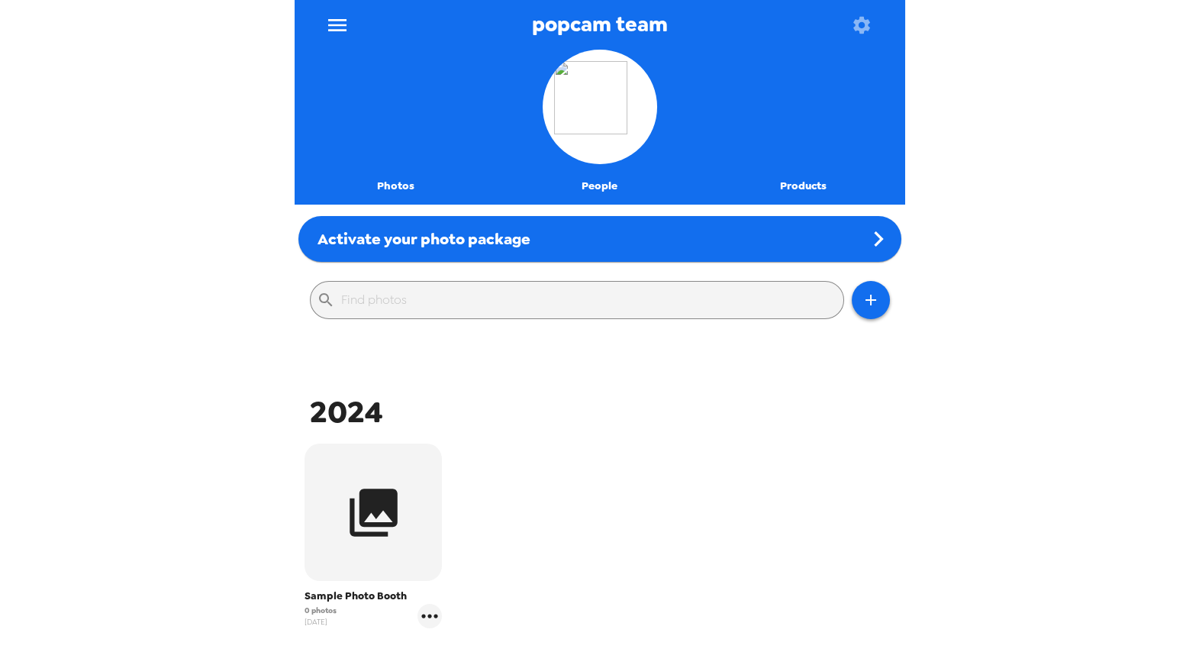
click at [390, 183] on button "Photos" at bounding box center [397, 186] width 204 height 37
click at [604, 185] on button "People" at bounding box center [600, 186] width 204 height 37
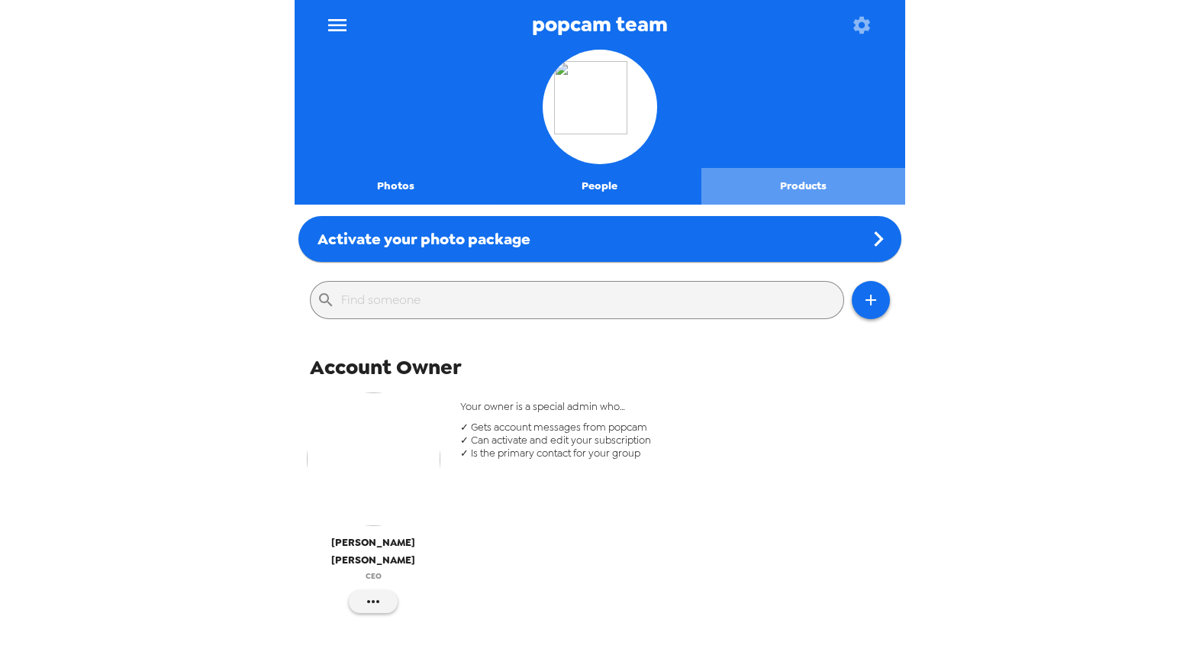
click at [797, 189] on button "Products" at bounding box center [804, 186] width 204 height 37
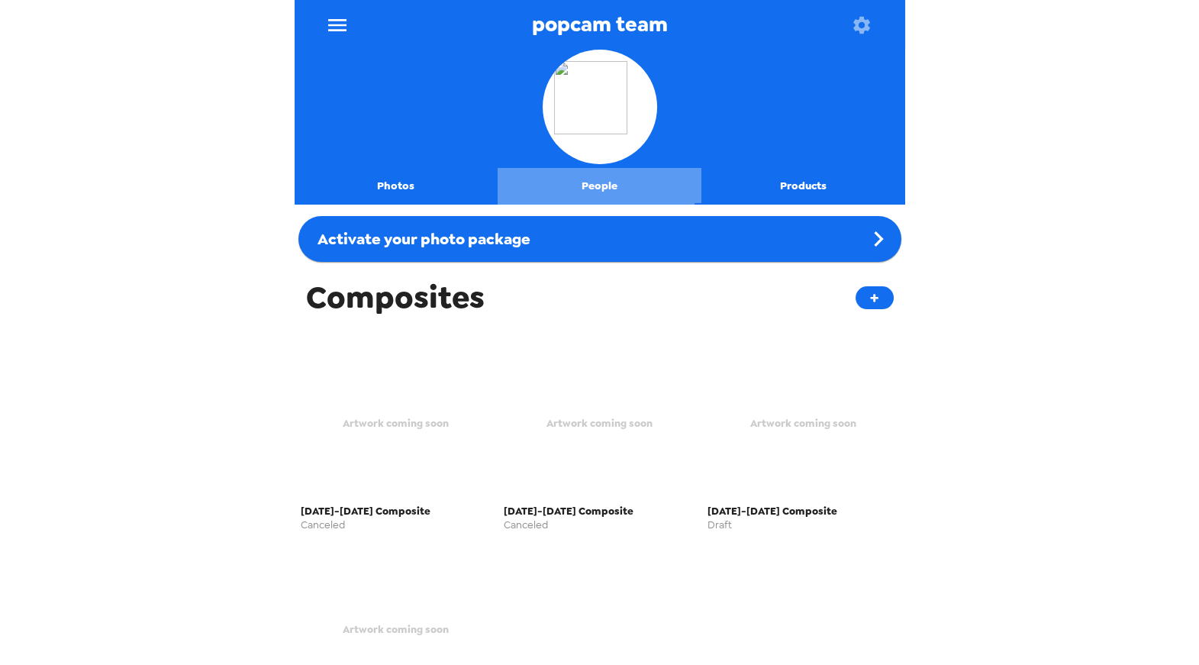
click at [604, 187] on button "People" at bounding box center [600, 186] width 204 height 37
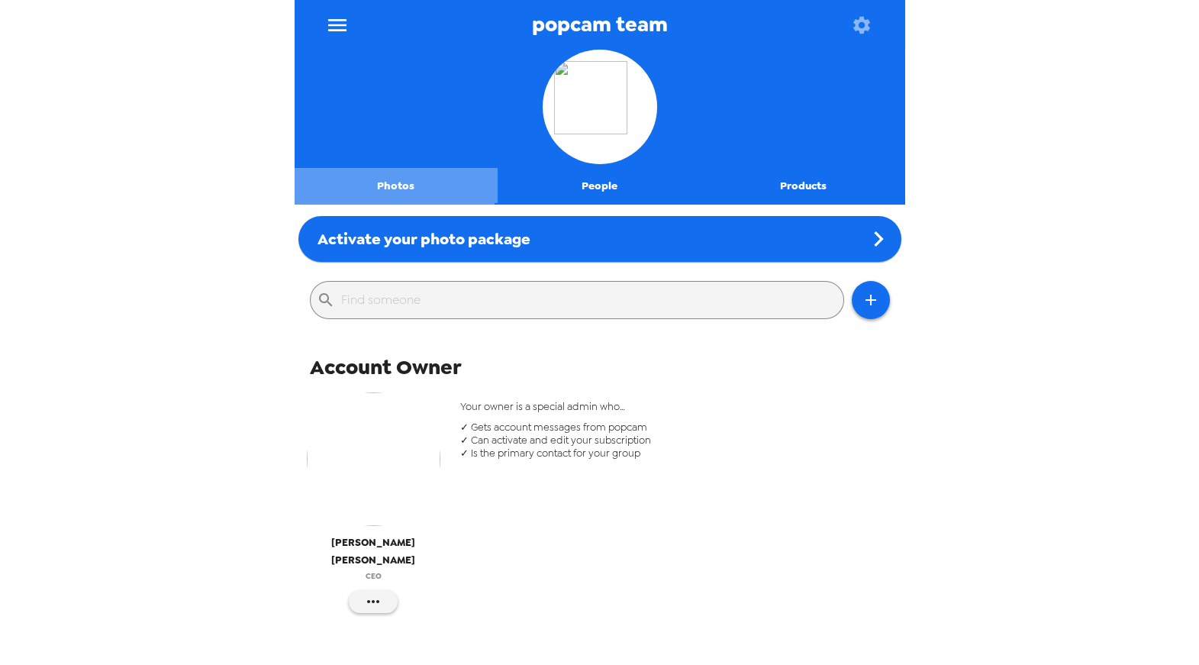
click at [399, 188] on button "Photos" at bounding box center [397, 186] width 204 height 37
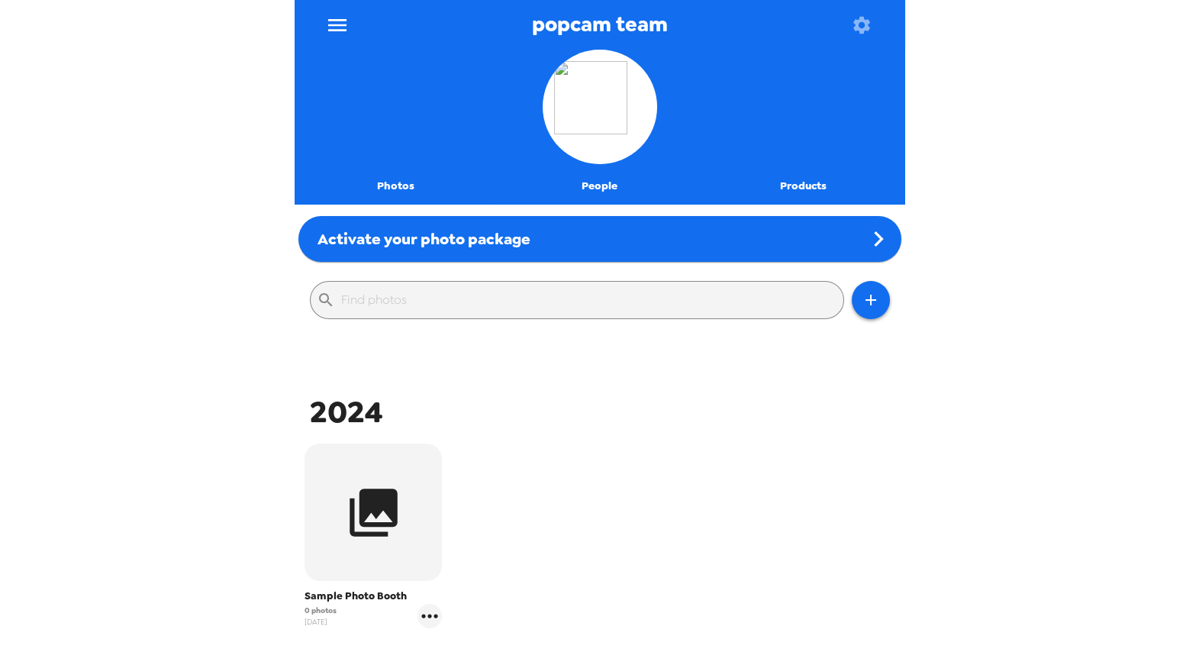
click at [401, 537] on button "button" at bounding box center [373, 512] width 137 height 137
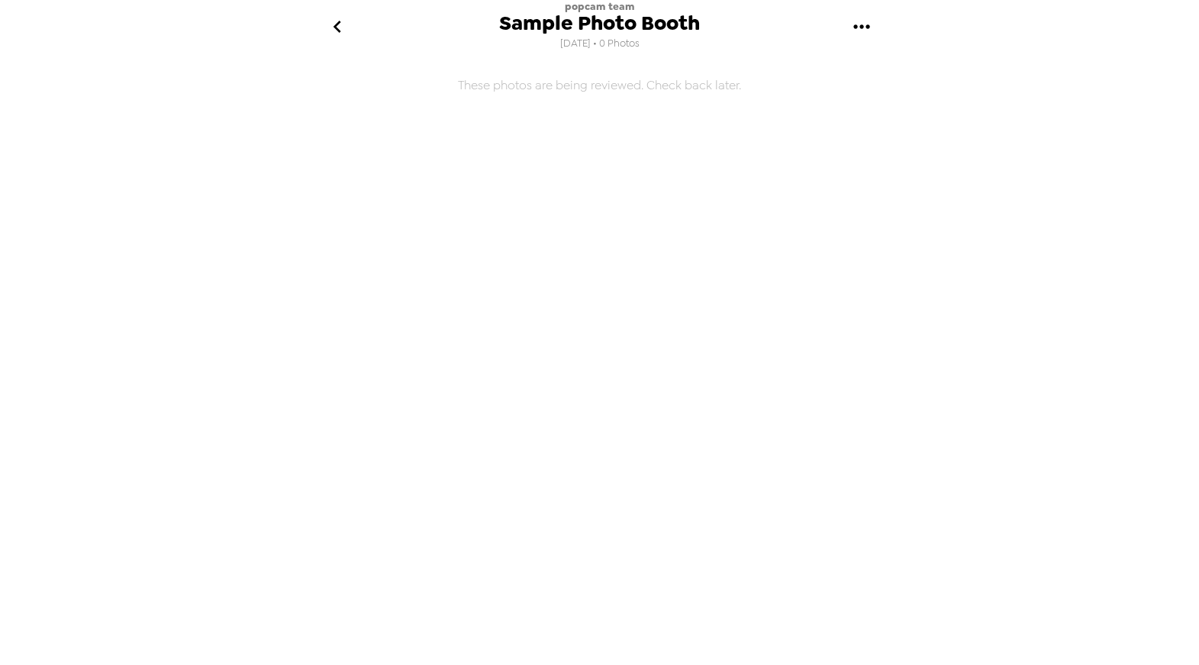
click at [334, 27] on icon "go back" at bounding box center [338, 27] width 8 height 12
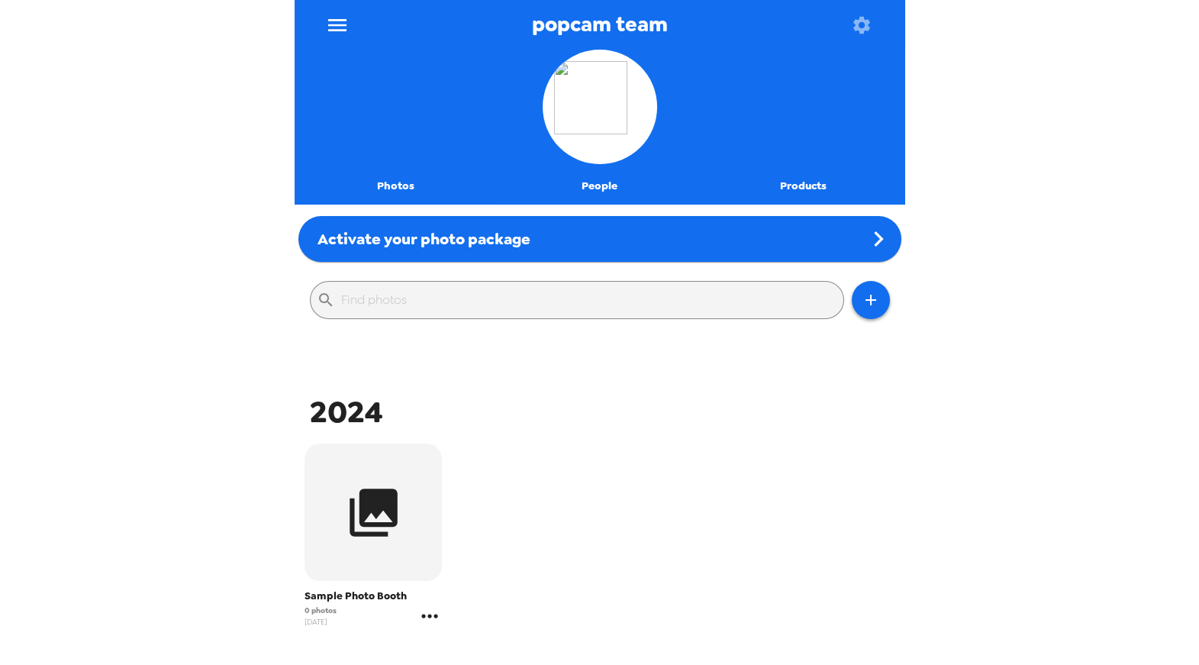
click at [431, 621] on icon "gallery menu" at bounding box center [430, 616] width 24 height 24
click at [480, 550] on span "Edit Shoot" at bounding box center [504, 550] width 95 height 18
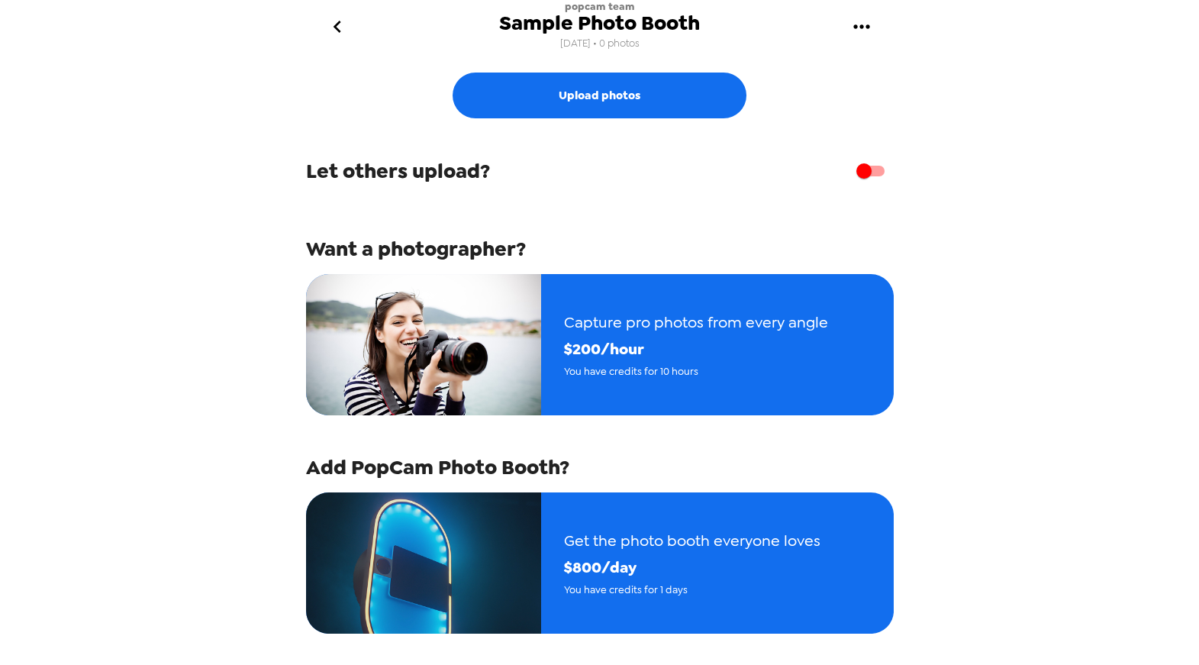
click at [335, 27] on icon "go back" at bounding box center [338, 27] width 8 height 12
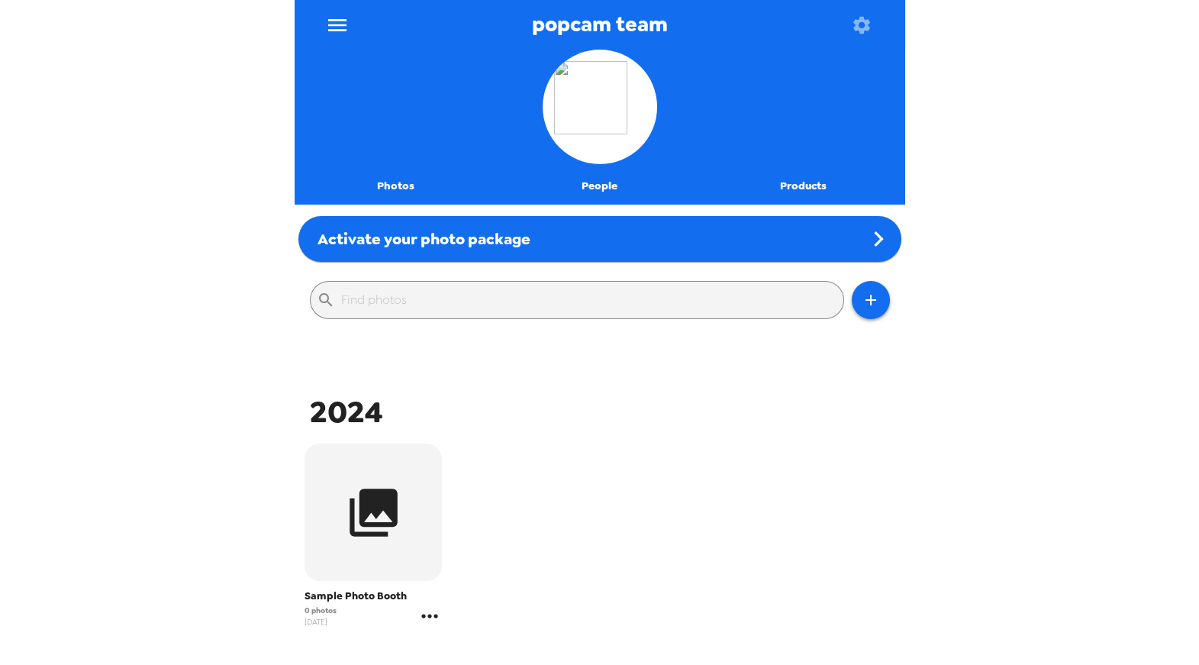
click at [427, 619] on icon "gallery menu" at bounding box center [430, 616] width 24 height 24
click at [673, 515] on div at bounding box center [599, 332] width 1199 height 665
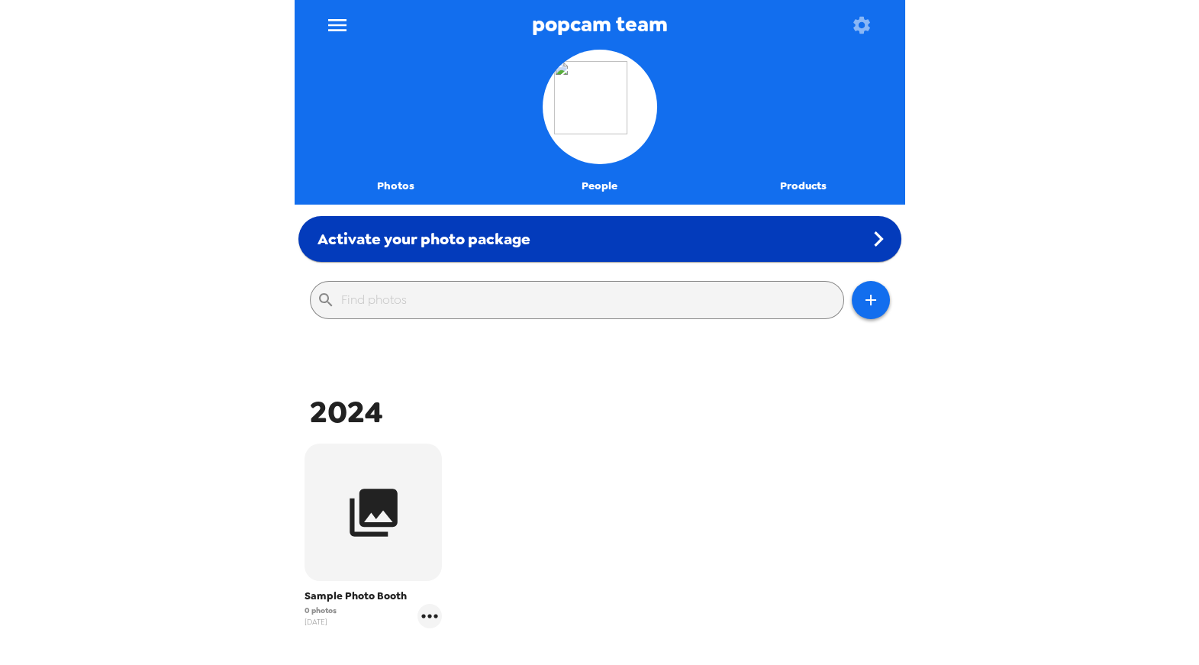
click at [555, 244] on div "Activate your photo package" at bounding box center [599, 239] width 603 height 46
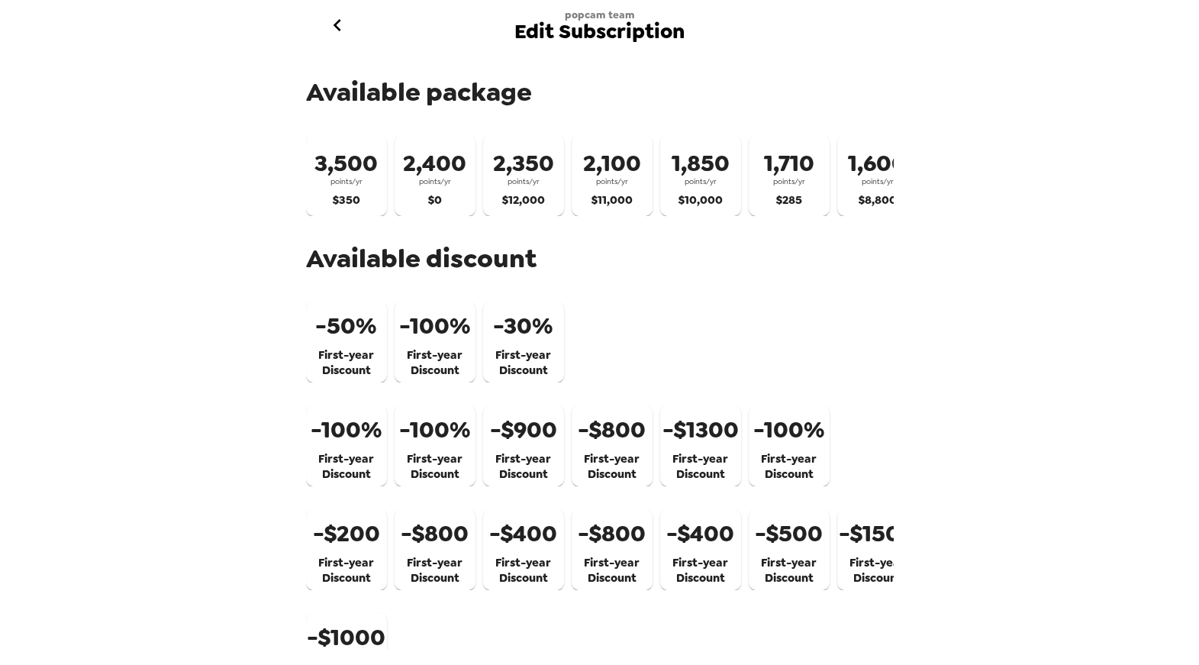
click at [349, 25] on icon "go back" at bounding box center [337, 25] width 24 height 24
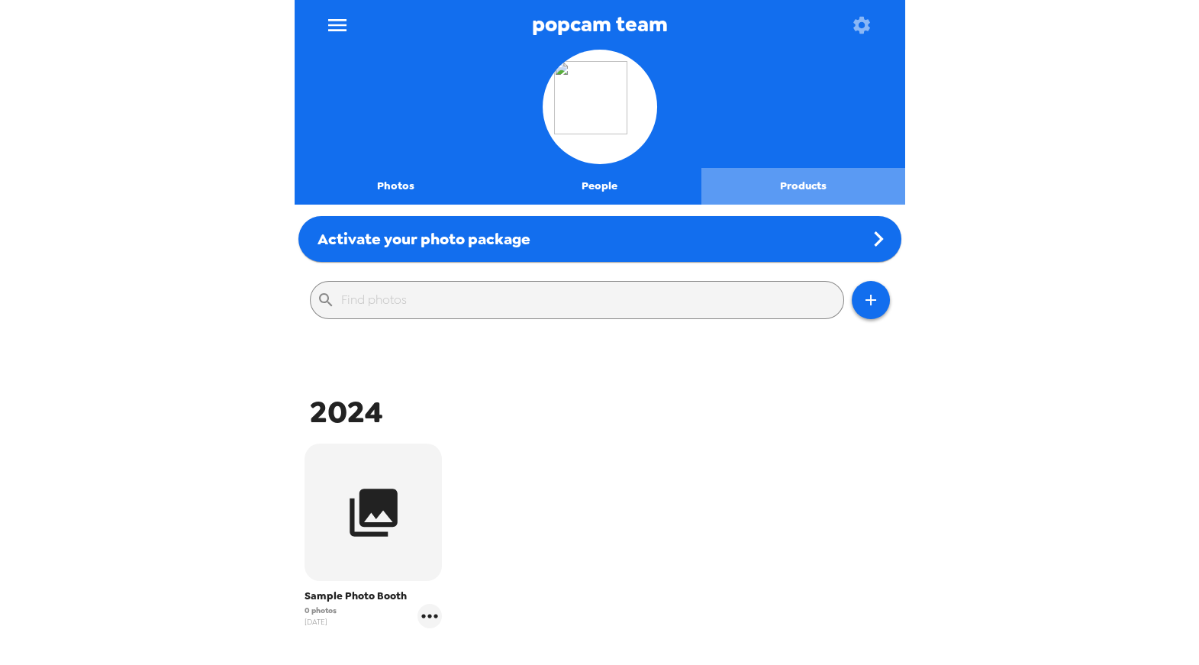
click at [810, 189] on button "Products" at bounding box center [804, 186] width 204 height 37
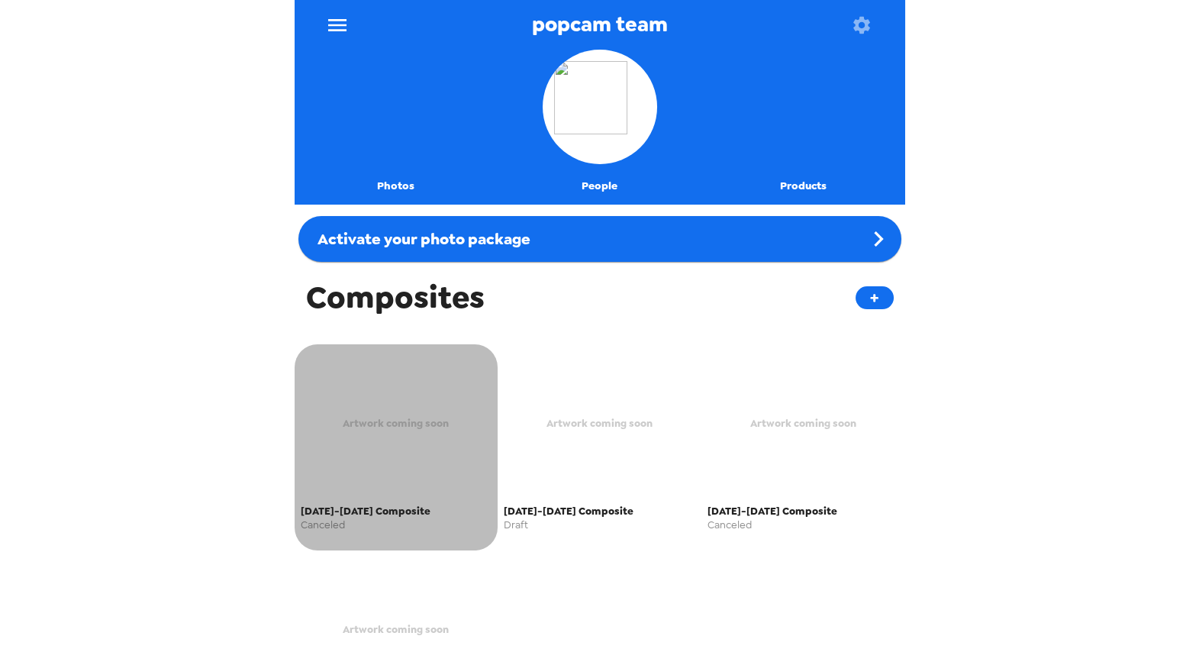
click at [400, 428] on span "Artwork coming soon" at bounding box center [396, 424] width 106 height 18
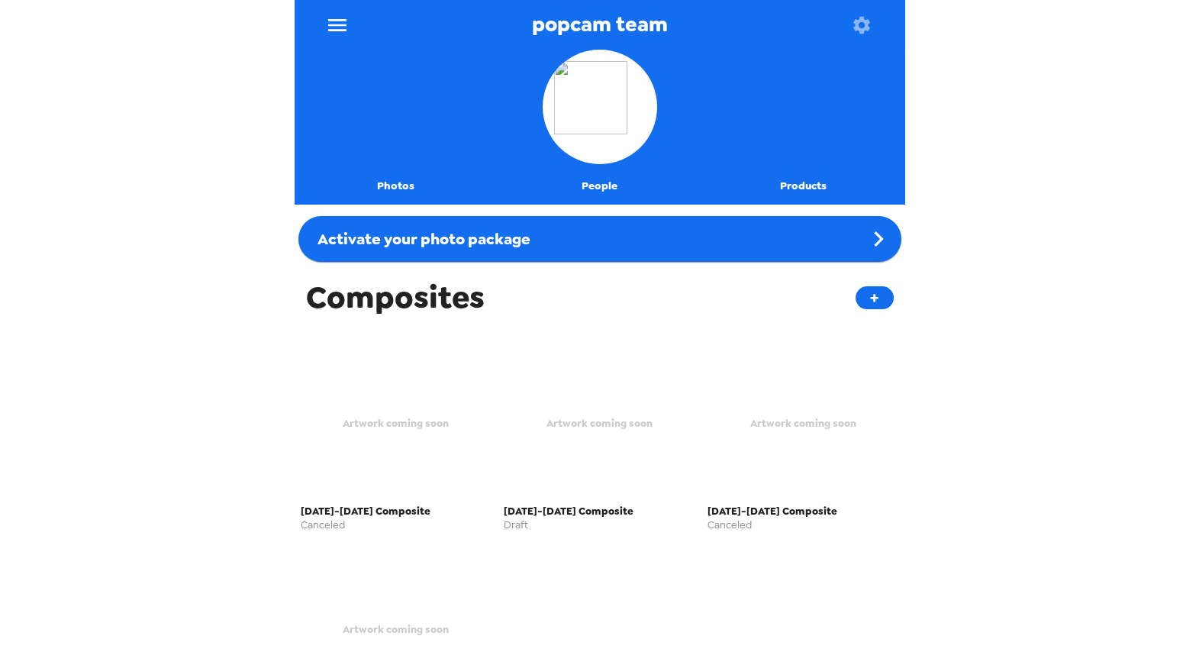
click at [795, 184] on button "Products" at bounding box center [804, 186] width 204 height 37
click at [798, 184] on button "Products" at bounding box center [804, 186] width 204 height 37
click at [873, 303] on button "+" at bounding box center [875, 297] width 38 height 23
click at [399, 192] on button "Photos" at bounding box center [397, 186] width 204 height 37
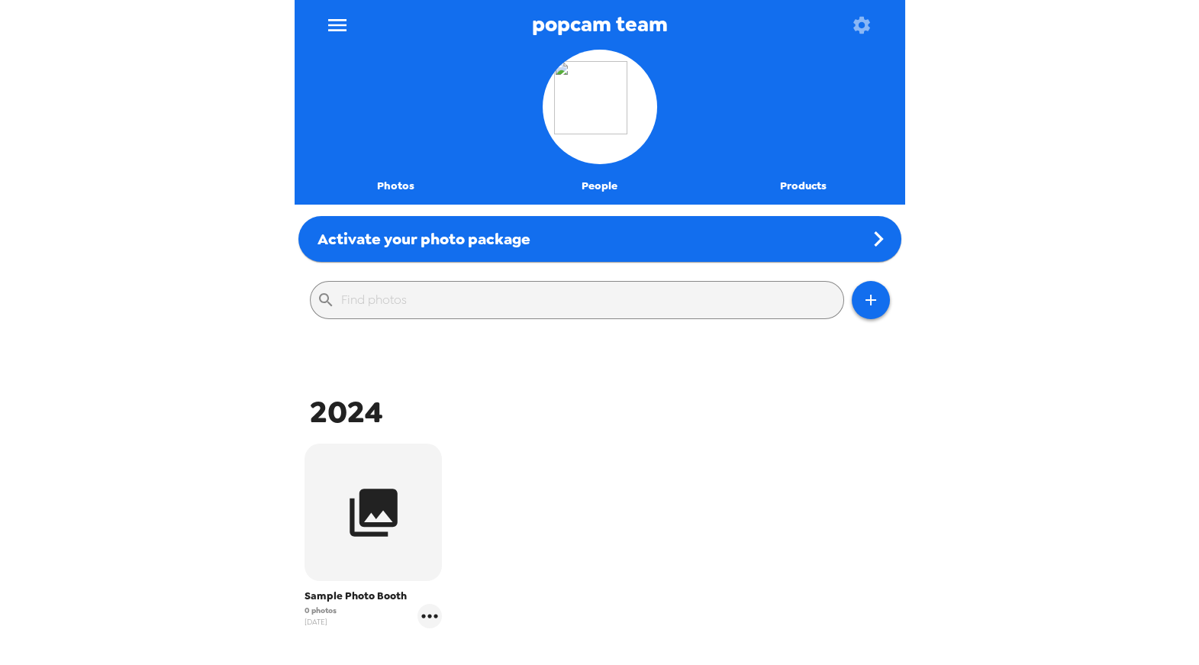
click at [562, 441] on div "Sample Photo Booth 0 photos 2/7/24" at bounding box center [599, 547] width 603 height 215
click at [862, 301] on icon "button" at bounding box center [871, 300] width 18 height 18
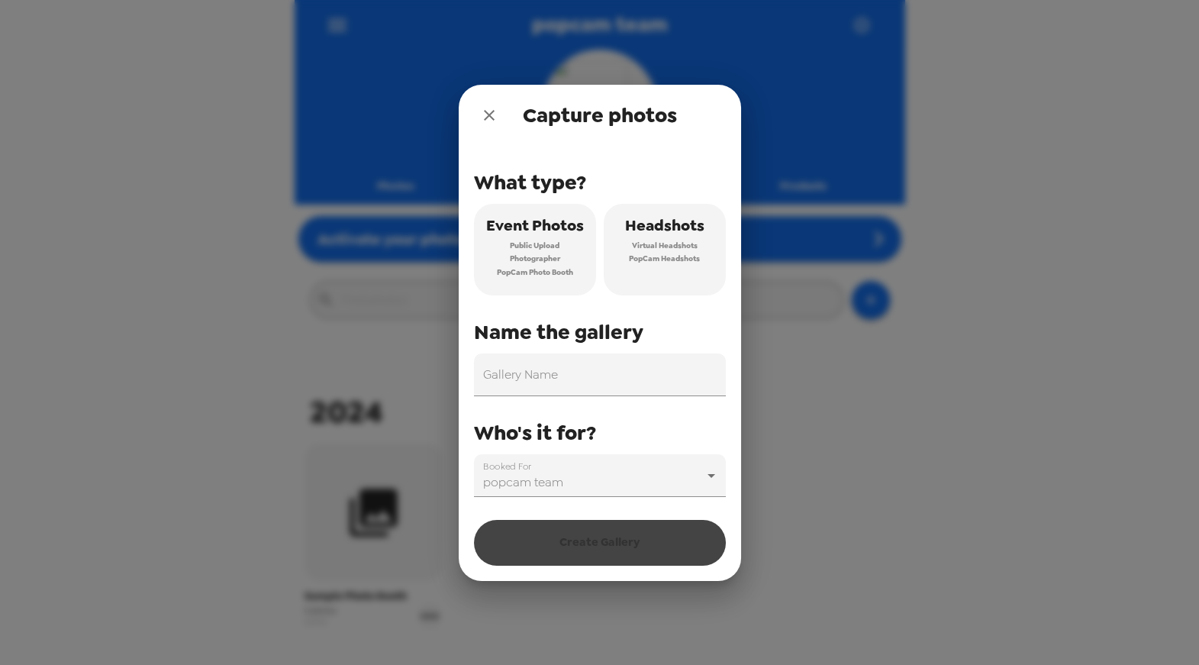
click at [664, 234] on span "Headshots" at bounding box center [664, 225] width 79 height 27
click at [615, 380] on input "Gallery Name" at bounding box center [600, 374] width 252 height 43
click at [886, 400] on div "Capture photos What type? Event Photos Public Upload Photographer PopCam Photo …" at bounding box center [599, 332] width 1199 height 665
click at [485, 121] on icon "close" at bounding box center [489, 115] width 18 height 18
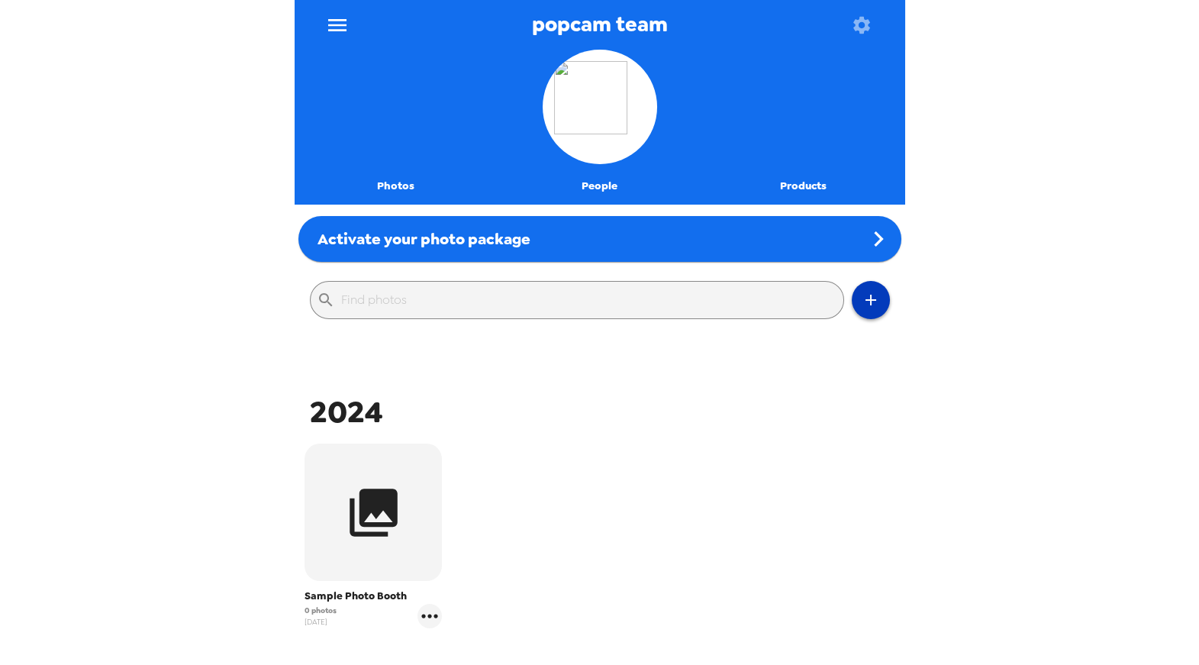
click at [866, 299] on icon "button" at bounding box center [871, 300] width 11 height 11
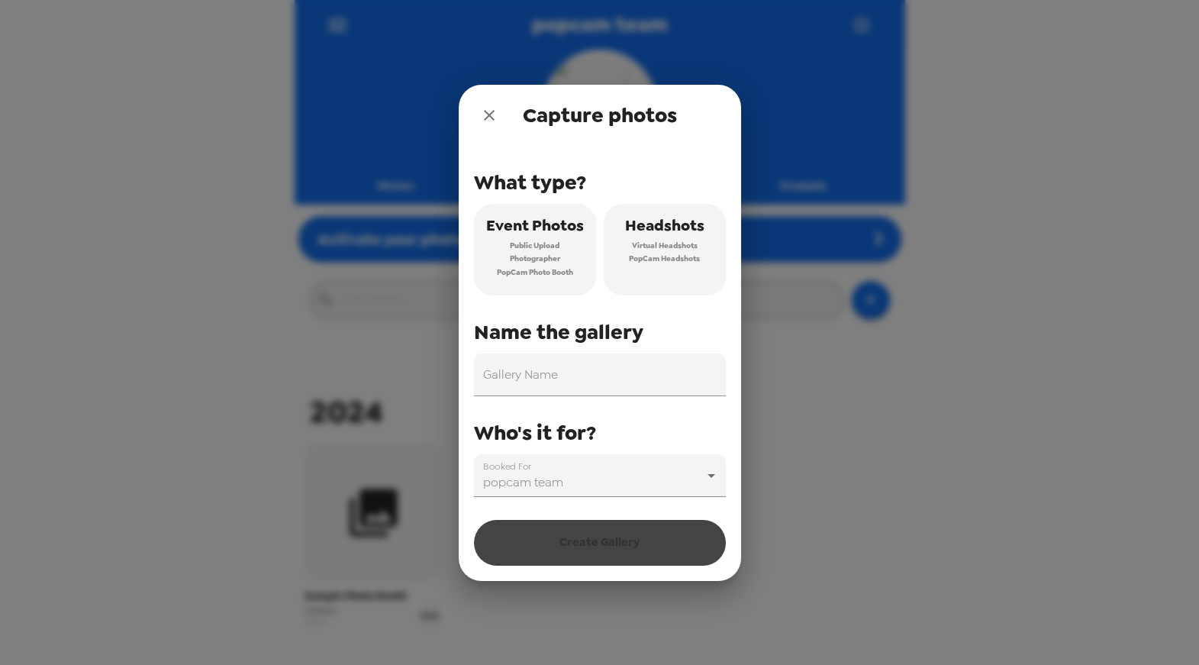
click at [687, 254] on span "PopCam Headshots" at bounding box center [664, 259] width 71 height 14
click at [611, 373] on input "Gallery Name" at bounding box center [600, 374] width 252 height 43
click at [686, 380] on input "Gallery Name" at bounding box center [600, 374] width 252 height 43
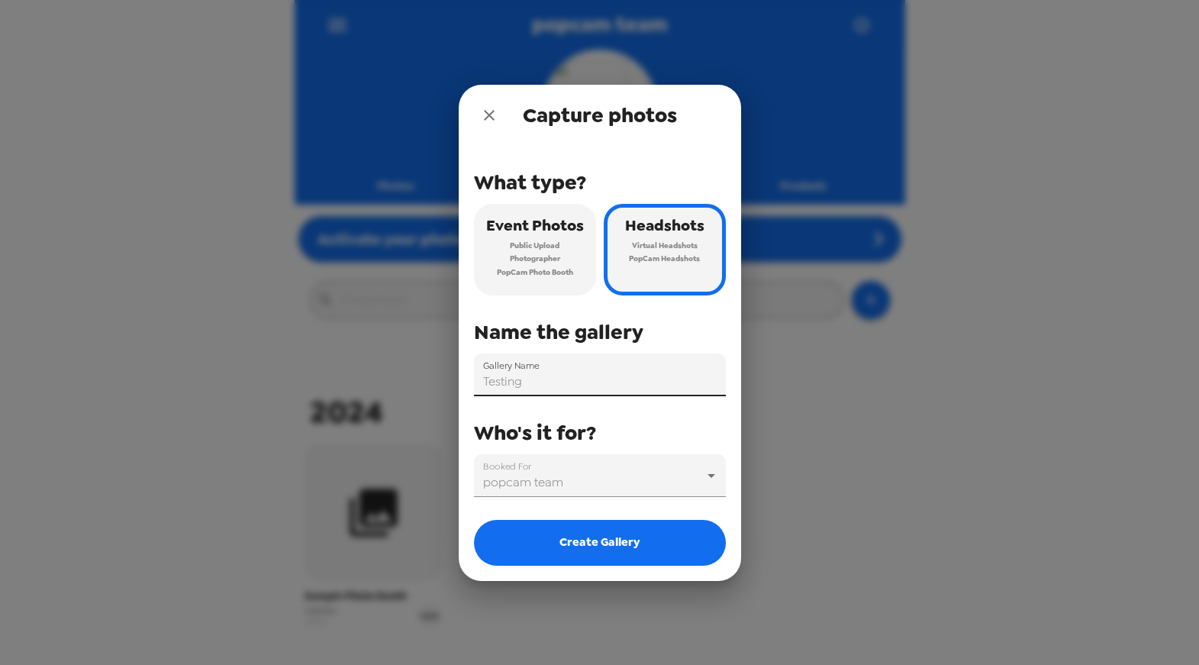
type input "Testing [DATE]"
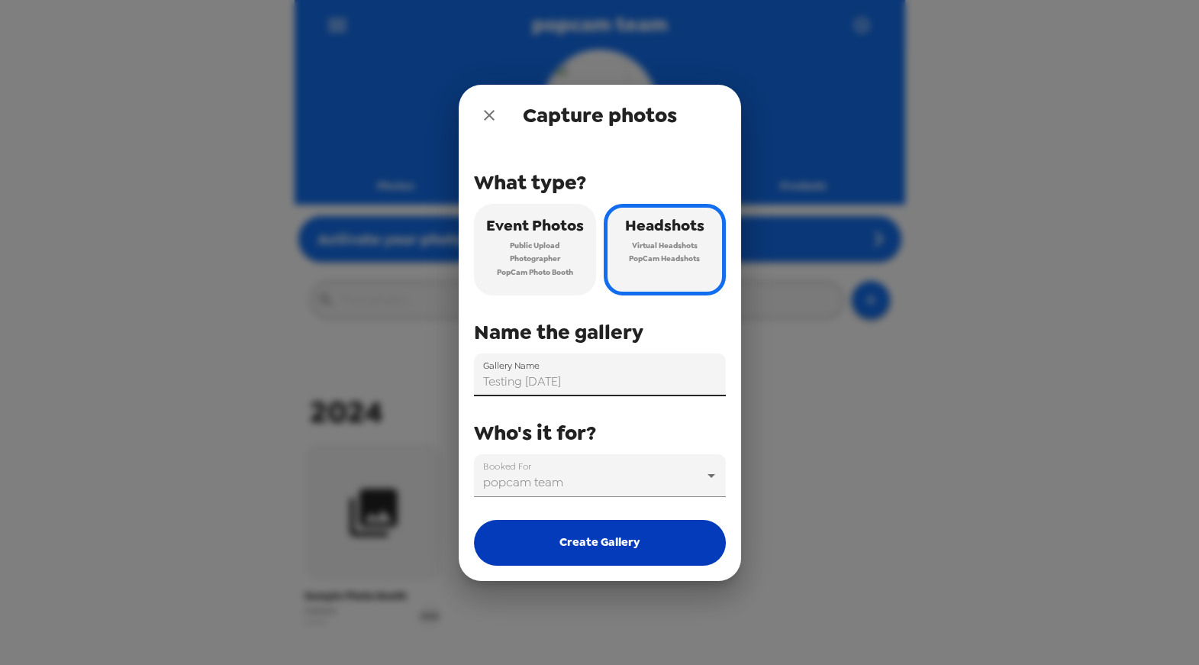
click at [665, 547] on button "Create Gallery" at bounding box center [600, 543] width 252 height 46
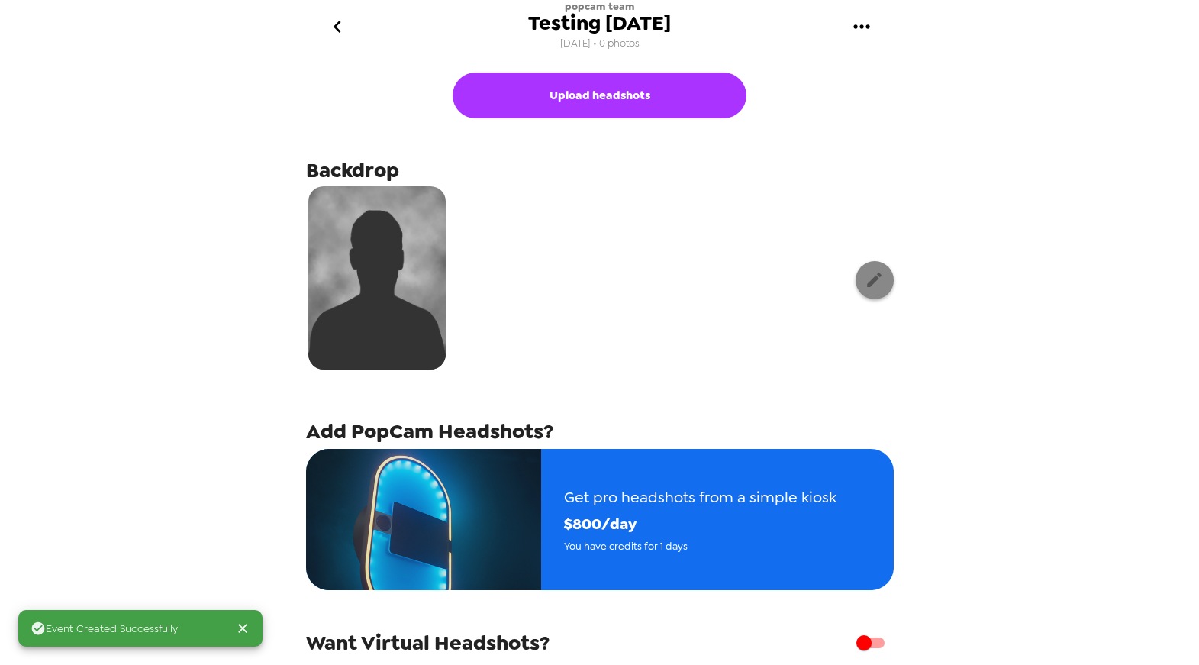
click at [867, 280] on icon "button" at bounding box center [874, 280] width 15 height 15
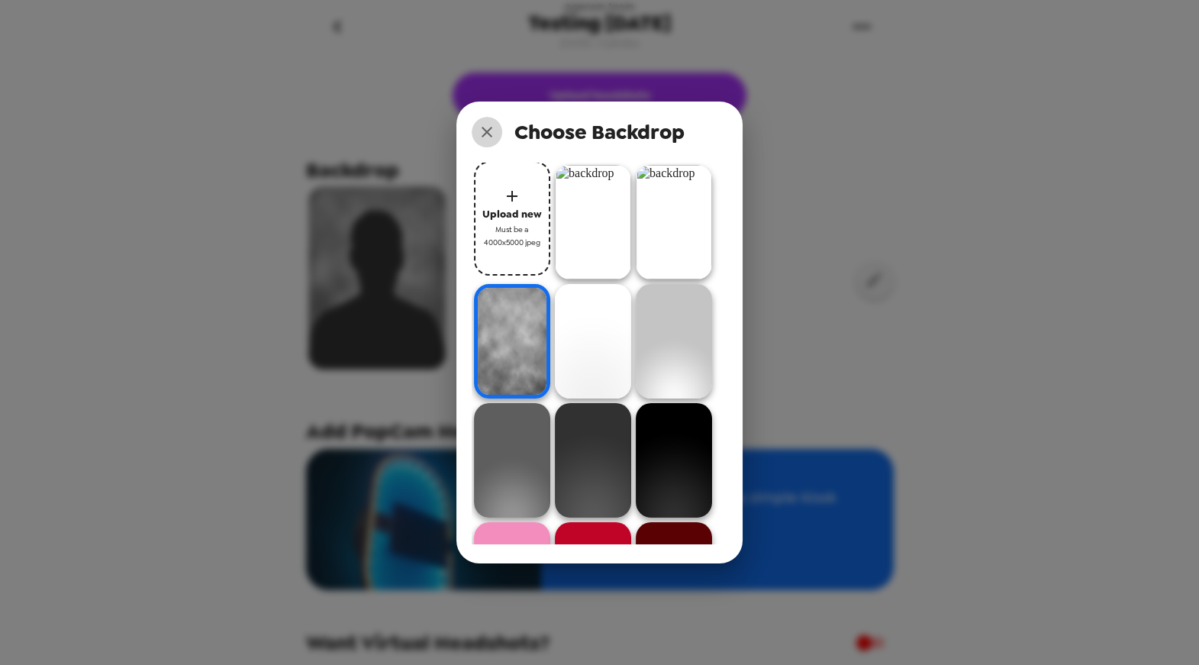
click at [485, 130] on icon "close" at bounding box center [487, 132] width 11 height 11
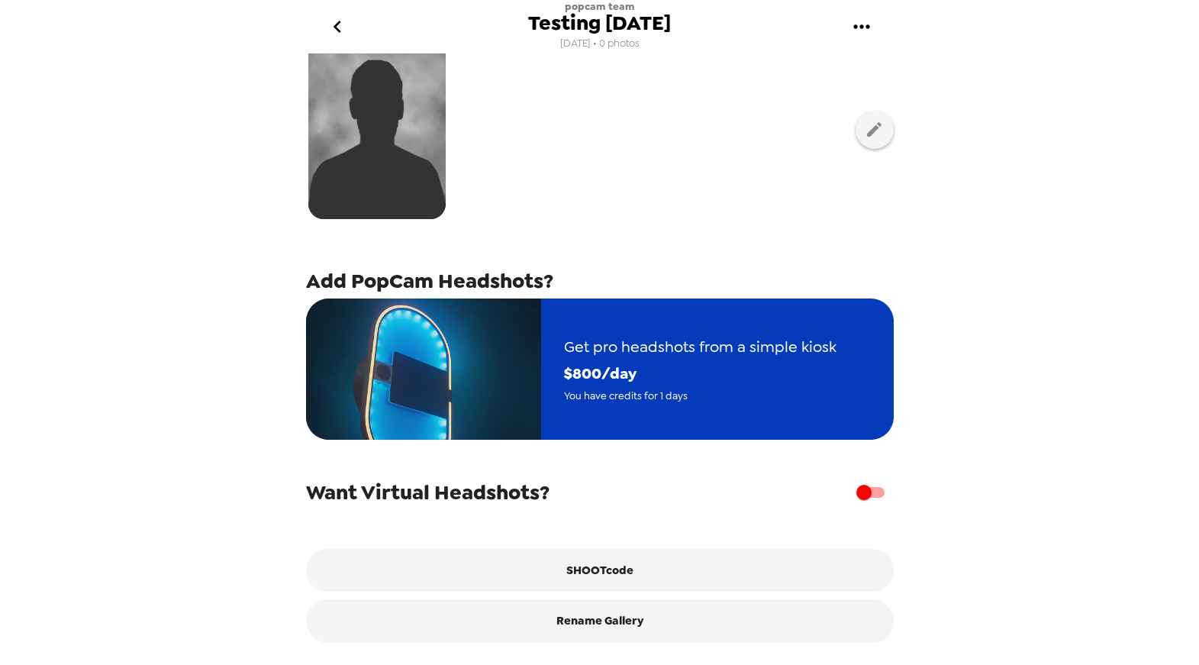
scroll to position [157, 0]
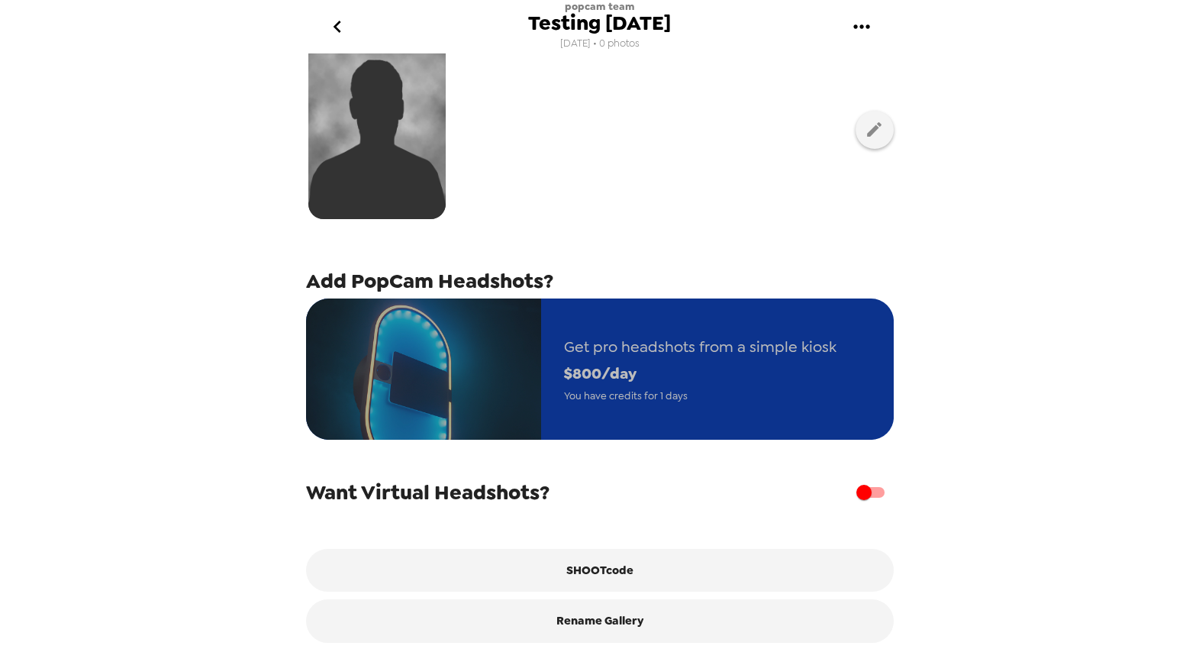
click at [661, 360] on span "$ 800 /day" at bounding box center [700, 373] width 273 height 27
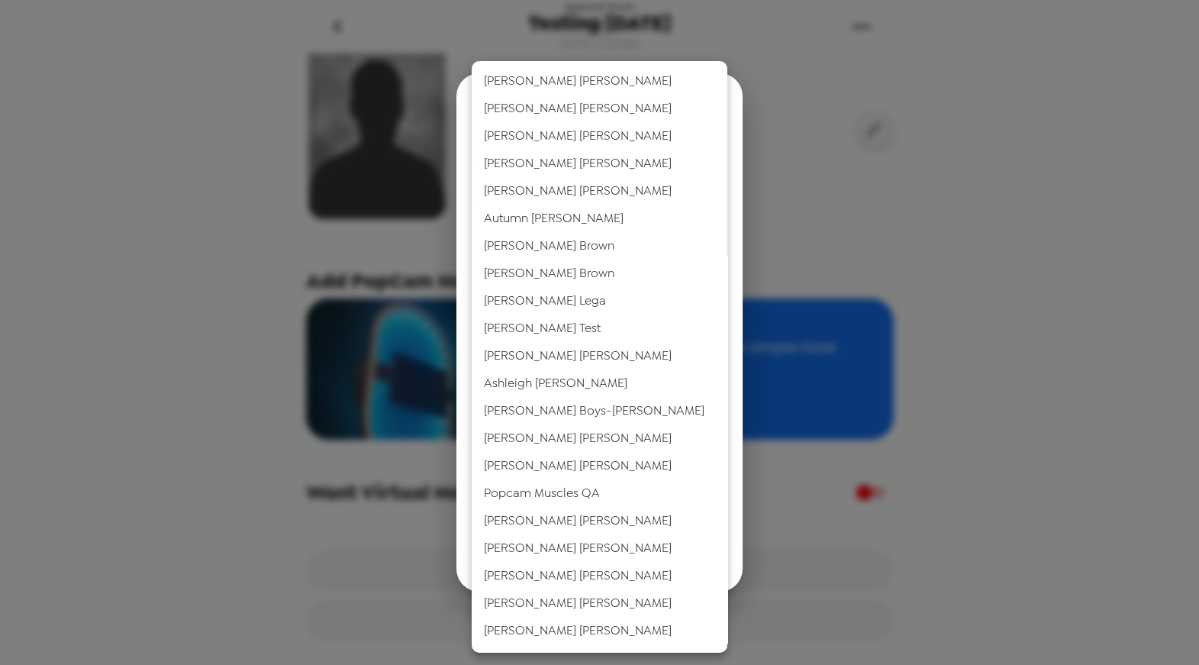
click at [719, 474] on body "popcam team Testing [DATE] [DATE] • 0 photos Upload headshots Backdrop Add PopC…" at bounding box center [599, 332] width 1199 height 665
click at [739, 463] on div at bounding box center [599, 332] width 1199 height 665
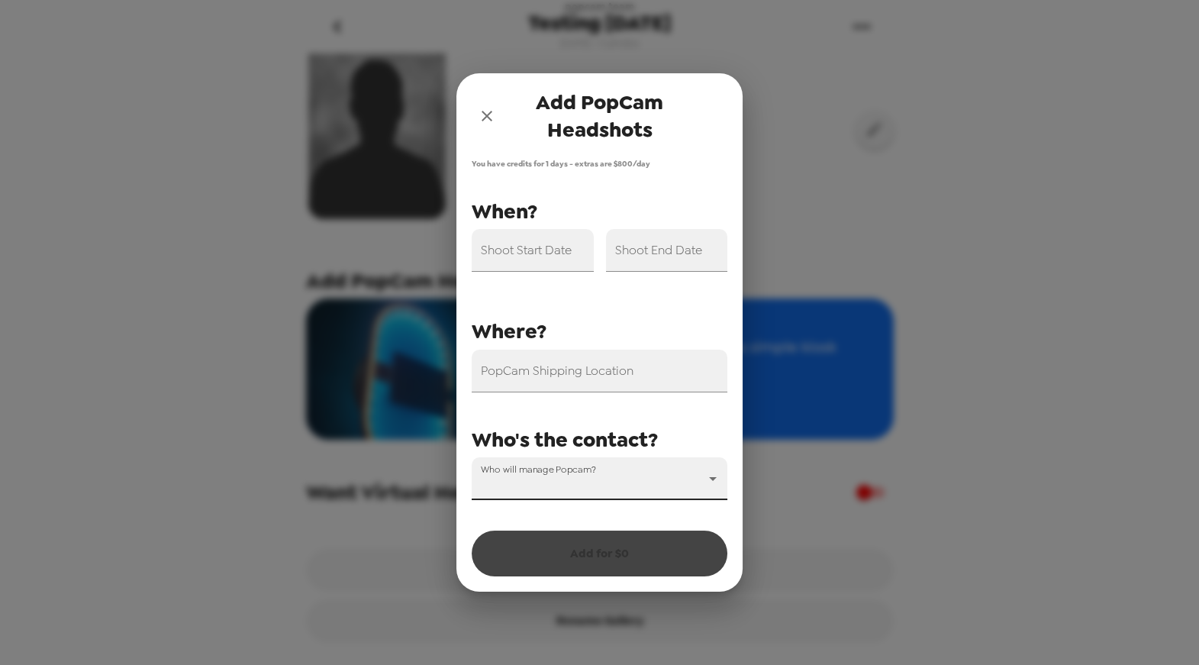
drag, startPoint x: 485, startPoint y: 117, endPoint x: 498, endPoint y: 127, distance: 16.3
click at [484, 117] on icon "close" at bounding box center [487, 116] width 18 height 18
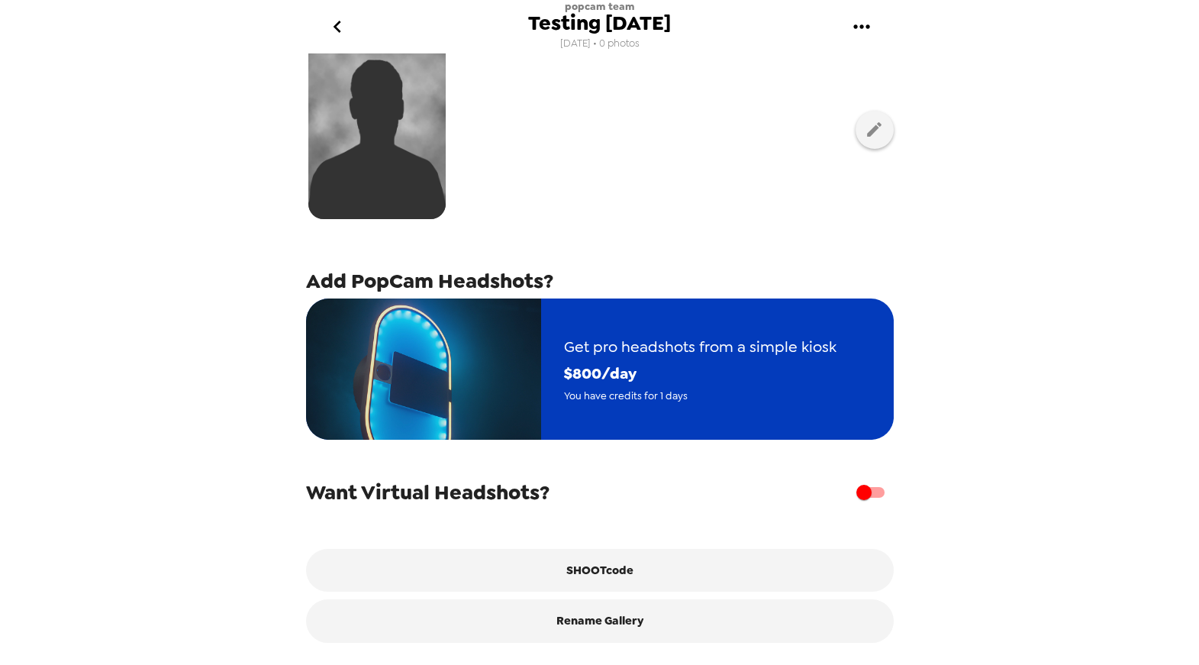
click at [766, 347] on span "Get pro headshots from a simple kiosk" at bounding box center [700, 347] width 273 height 27
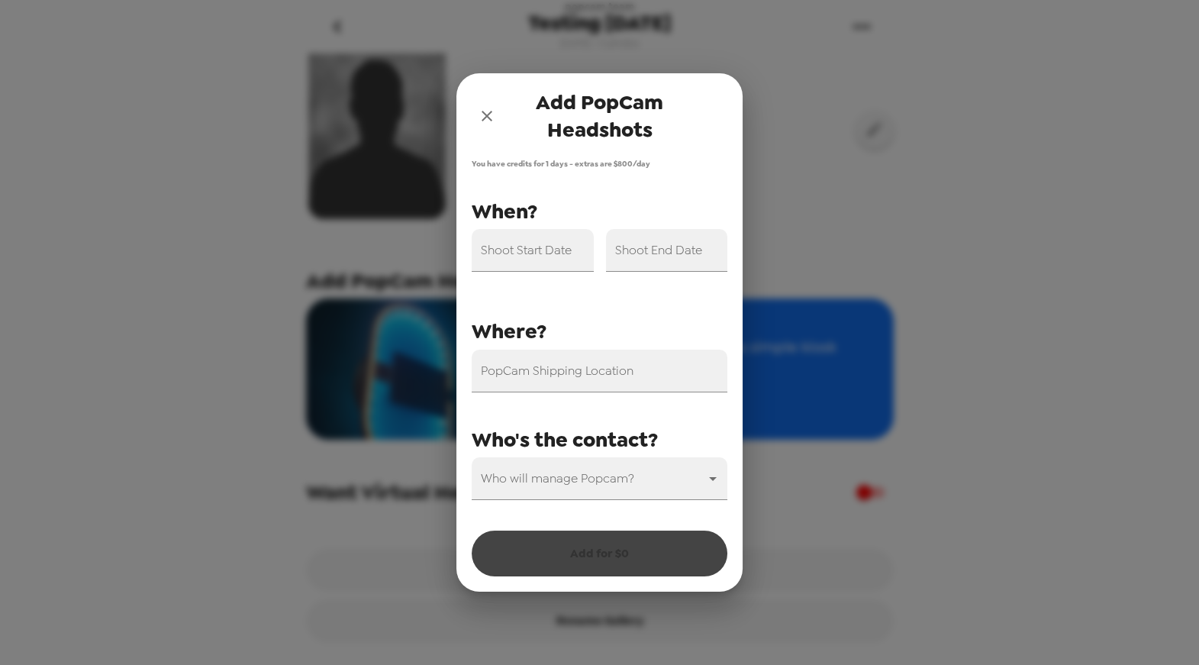
click at [492, 118] on icon "close" at bounding box center [487, 116] width 18 height 18
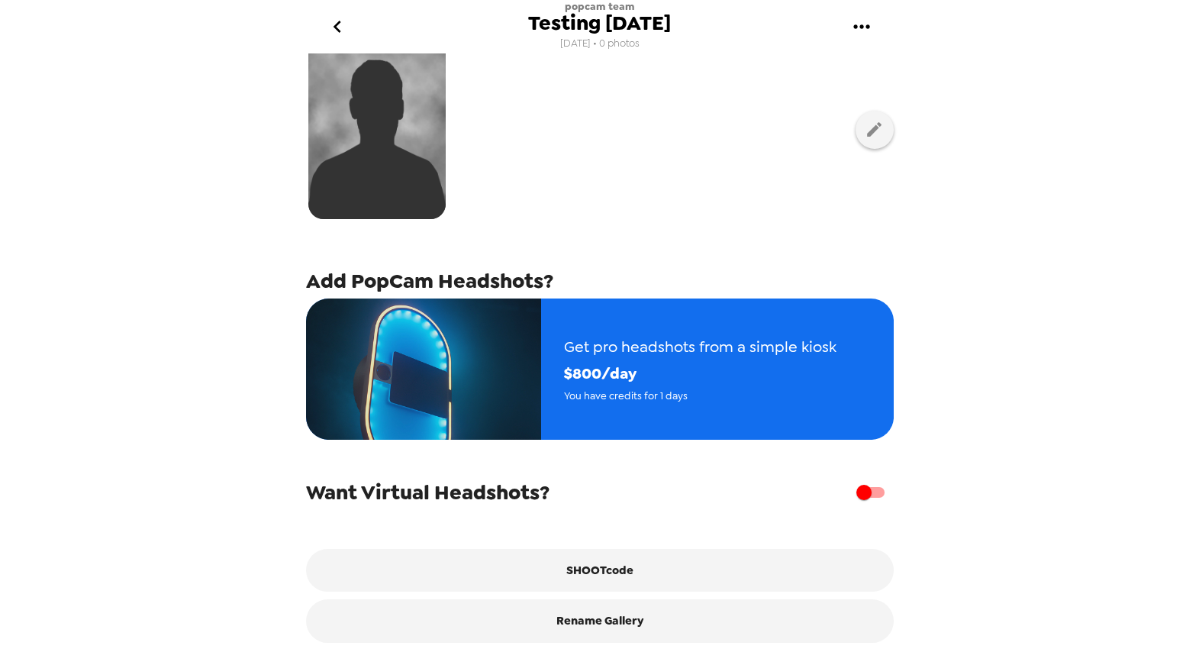
click at [620, 141] on div at bounding box center [600, 130] width 588 height 192
click at [340, 25] on icon "go back" at bounding box center [337, 27] width 24 height 24
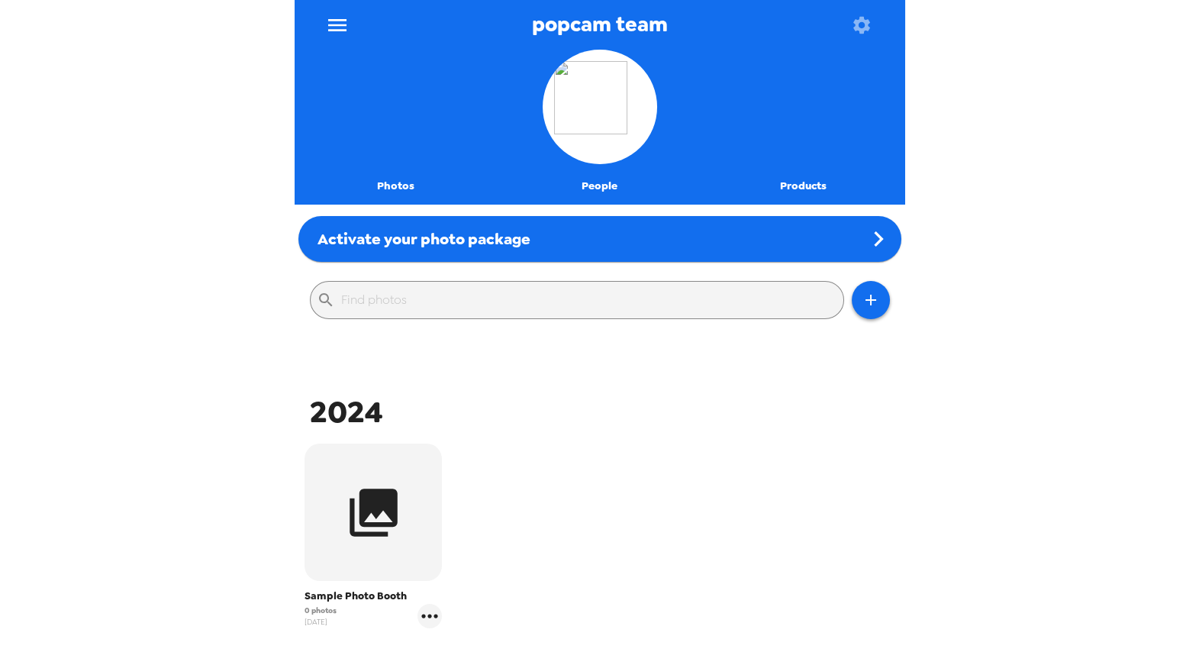
drag, startPoint x: 602, startPoint y: 189, endPoint x: 605, endPoint y: 199, distance: 11.3
click at [602, 189] on button "People" at bounding box center [600, 186] width 204 height 37
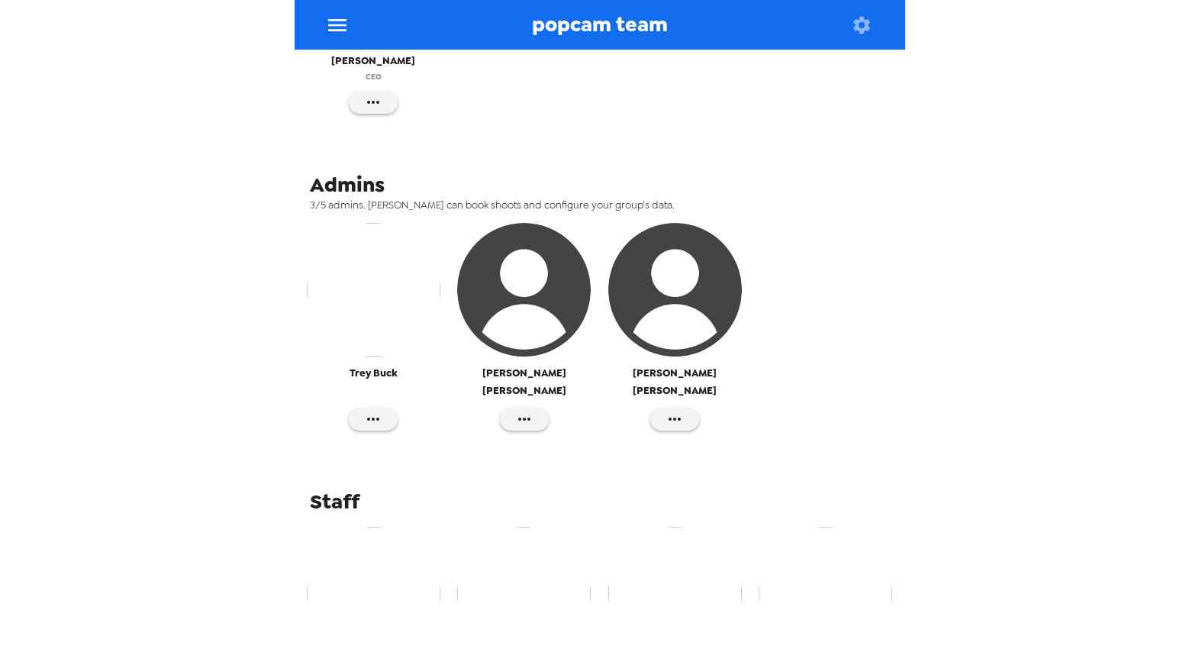
scroll to position [386, 0]
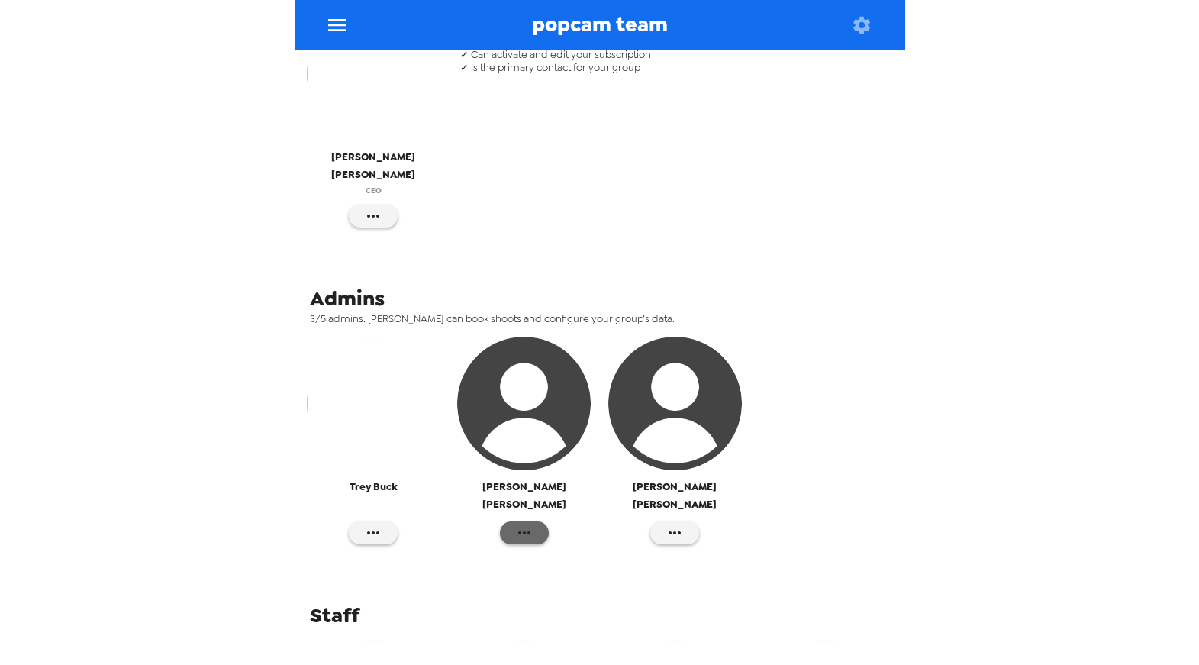
click at [524, 531] on icon "button" at bounding box center [524, 532] width 12 height 3
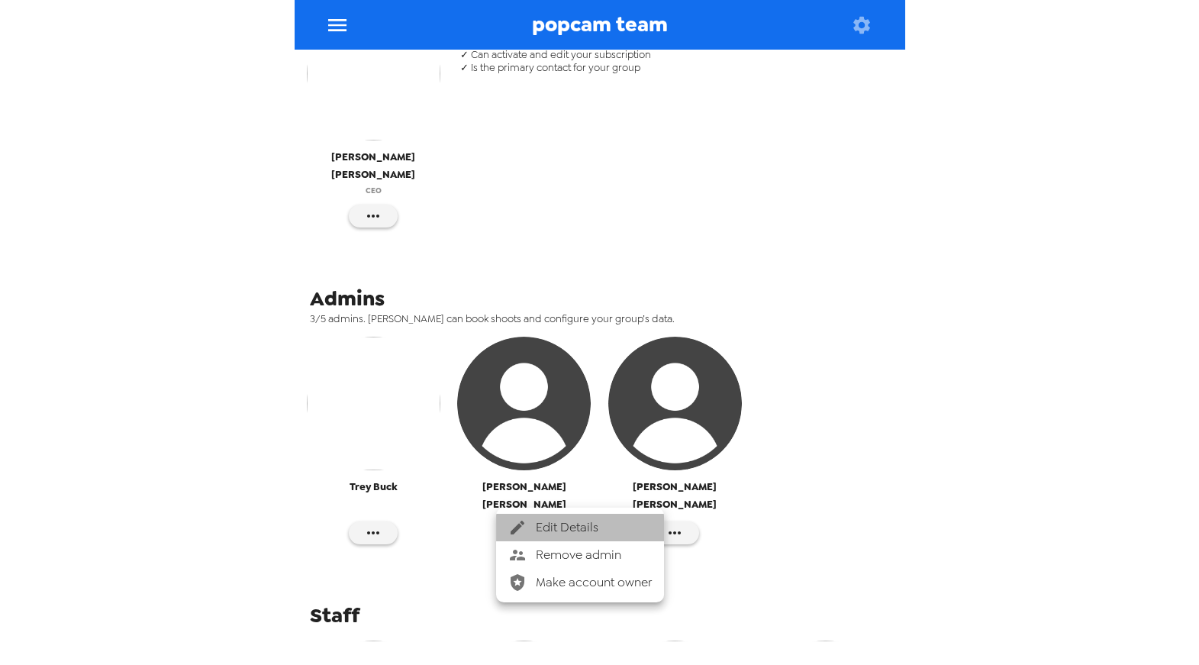
click at [598, 529] on span "Edit Details" at bounding box center [594, 527] width 116 height 18
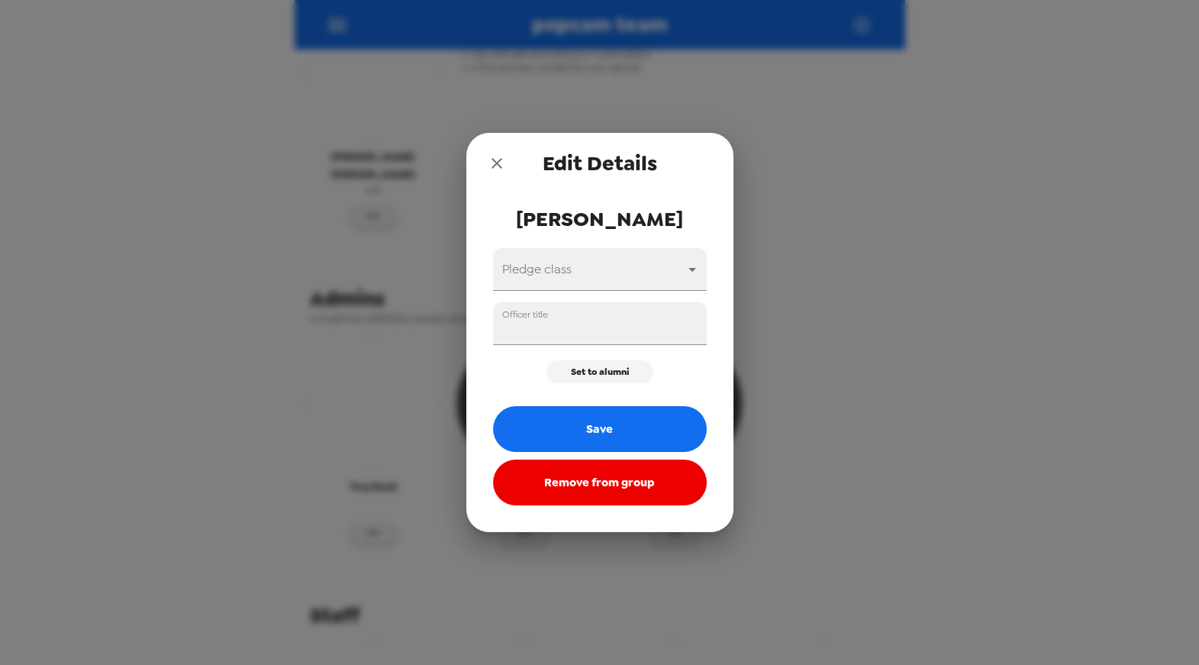
click at [492, 159] on icon "close" at bounding box center [497, 163] width 11 height 11
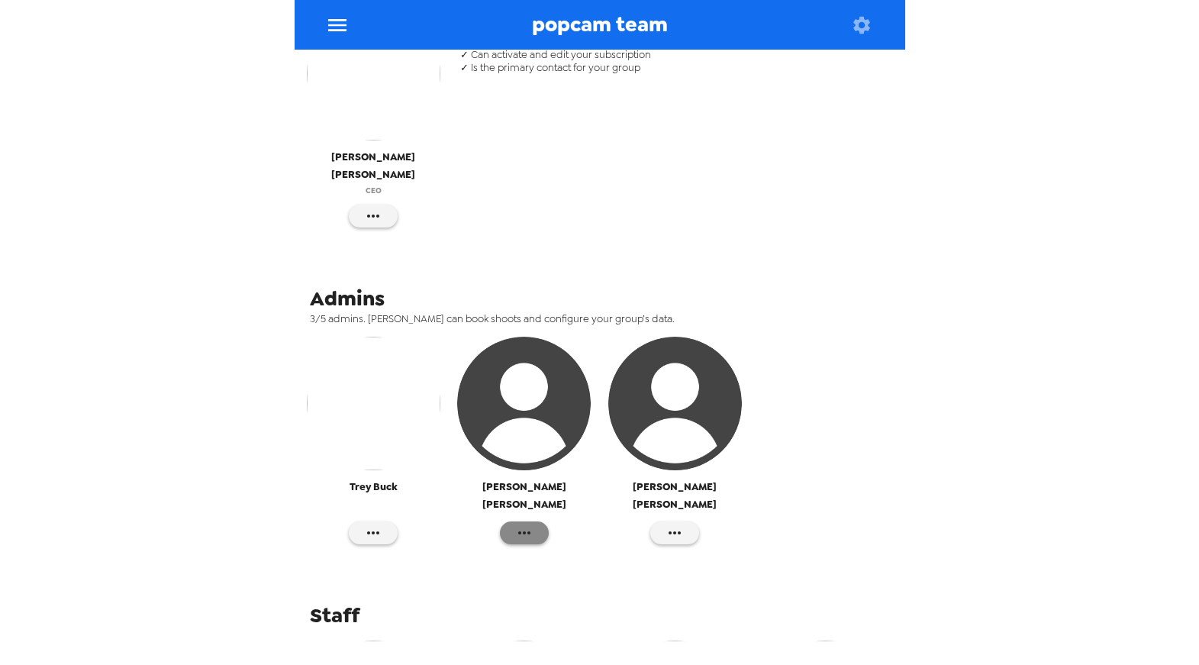
click at [525, 531] on icon "button" at bounding box center [524, 532] width 12 height 3
click at [608, 528] on span "Edit Details" at bounding box center [594, 527] width 116 height 18
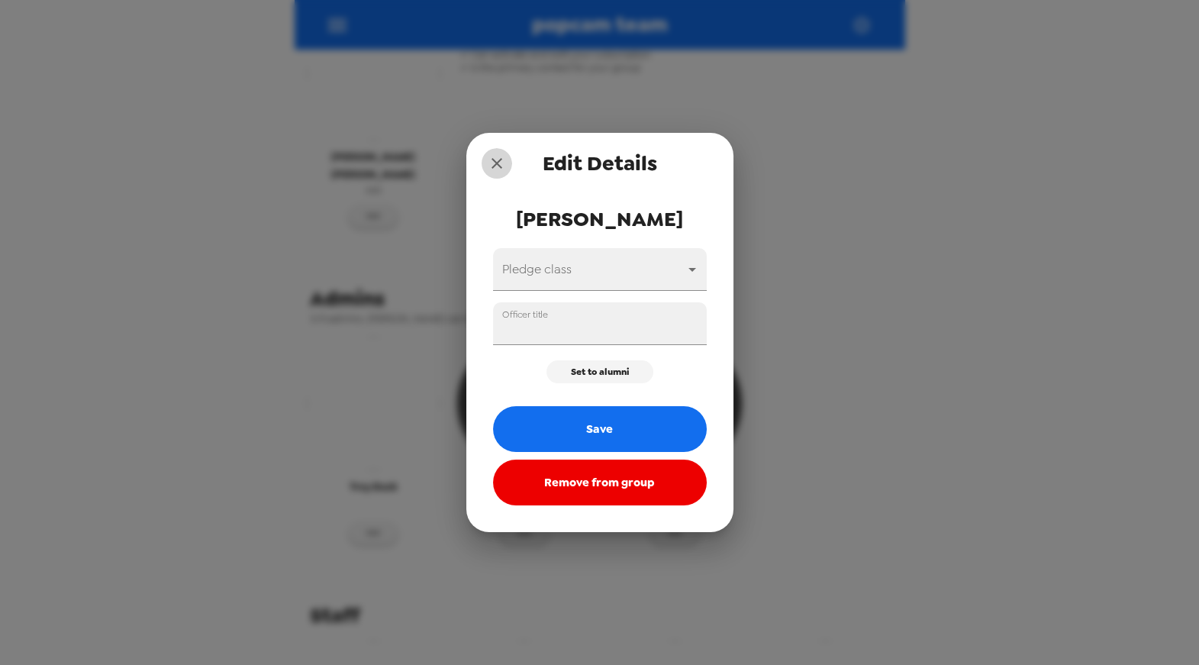
drag, startPoint x: 497, startPoint y: 157, endPoint x: 703, endPoint y: 224, distance: 216.5
click at [498, 158] on icon "close" at bounding box center [497, 163] width 18 height 18
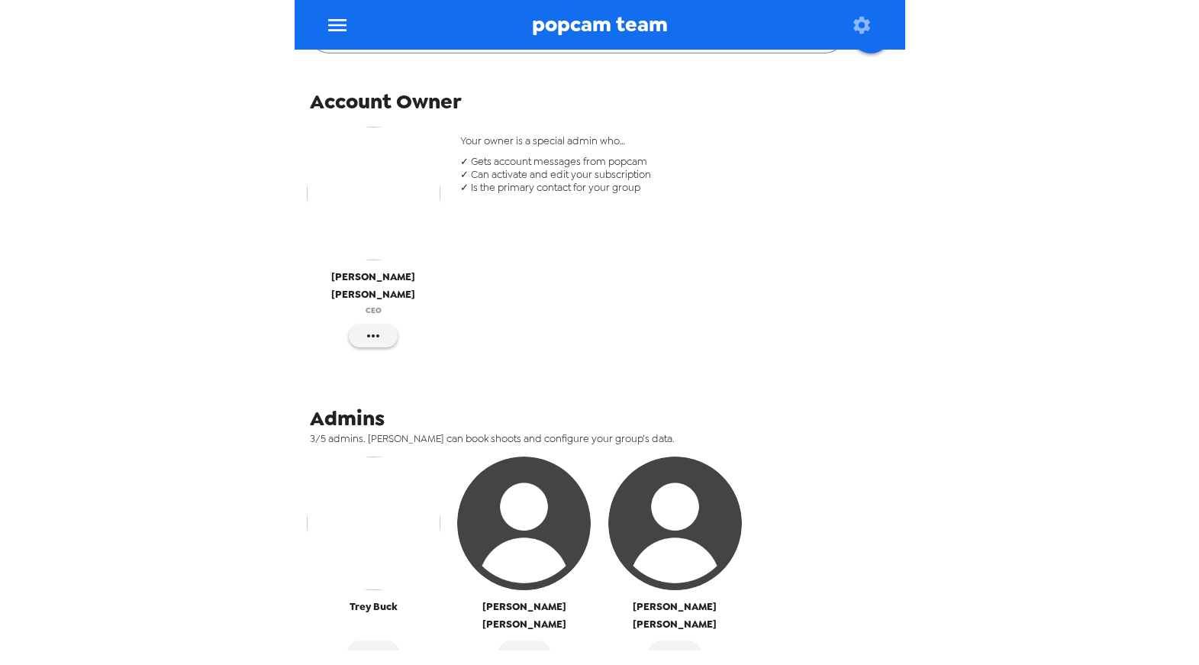
scroll to position [0, 0]
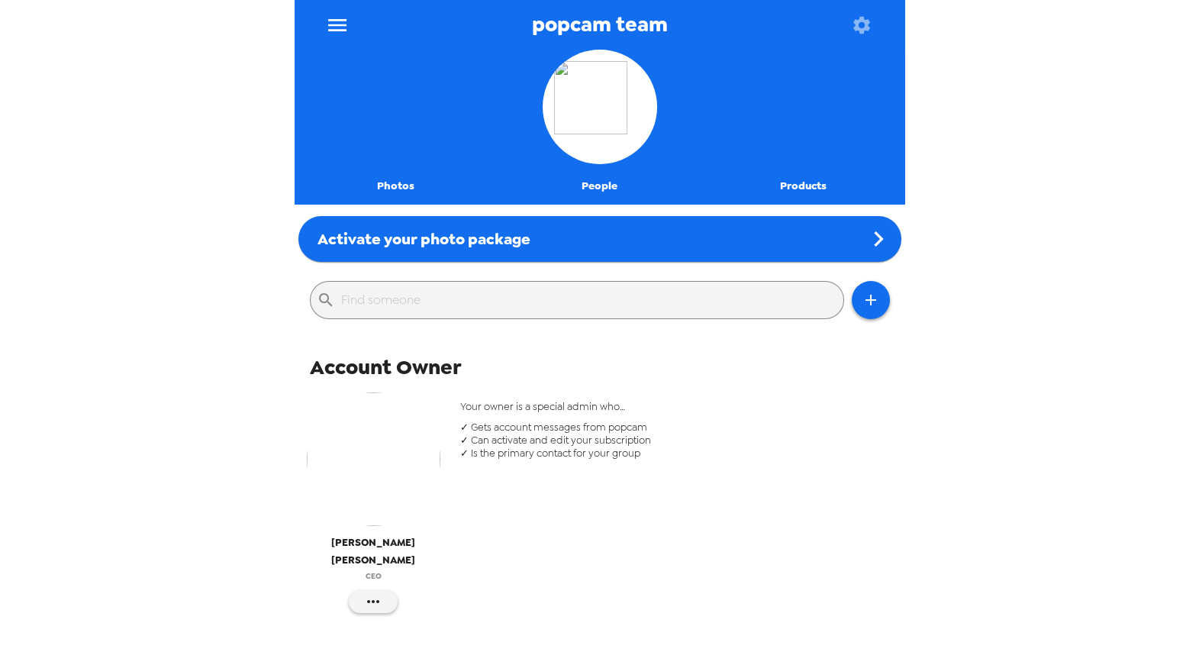
click at [608, 185] on button "People" at bounding box center [600, 186] width 204 height 37
click at [862, 295] on icon "button" at bounding box center [871, 300] width 18 height 18
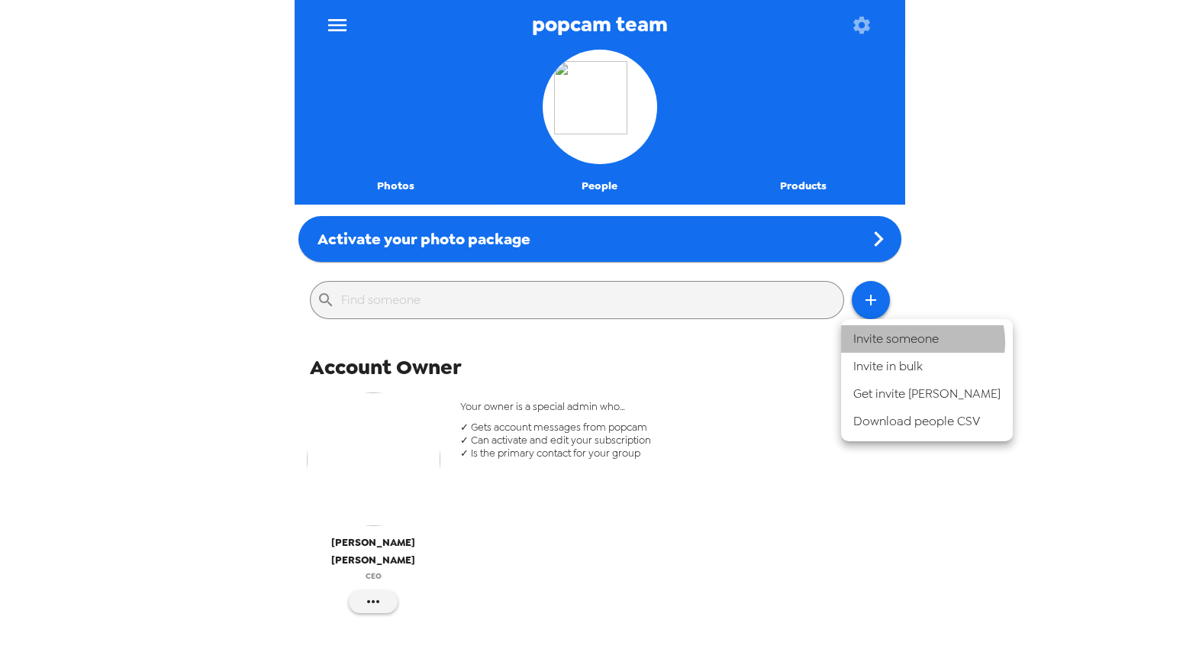
click at [921, 342] on li "Invite someone" at bounding box center [927, 338] width 172 height 27
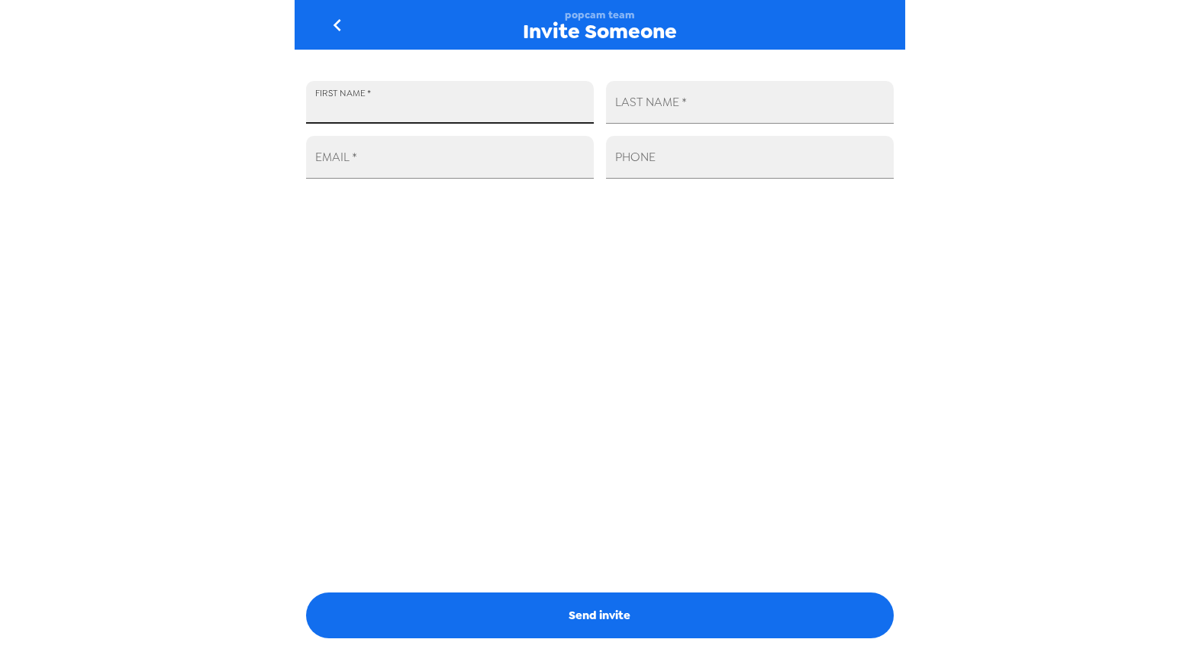
click at [458, 106] on input "FIRST NAME   *" at bounding box center [450, 102] width 288 height 43
type input "[PERSON_NAME]"
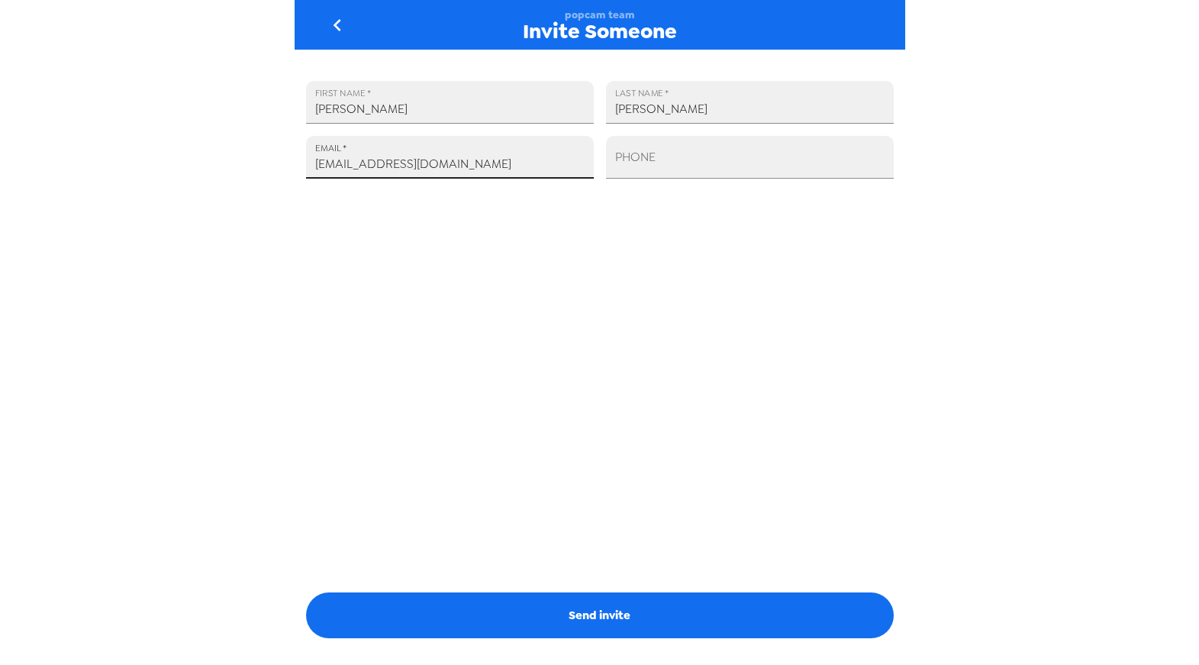
type input "[EMAIL_ADDRESS][DOMAIN_NAME]"
click at [656, 607] on button "Send invite" at bounding box center [600, 615] width 588 height 46
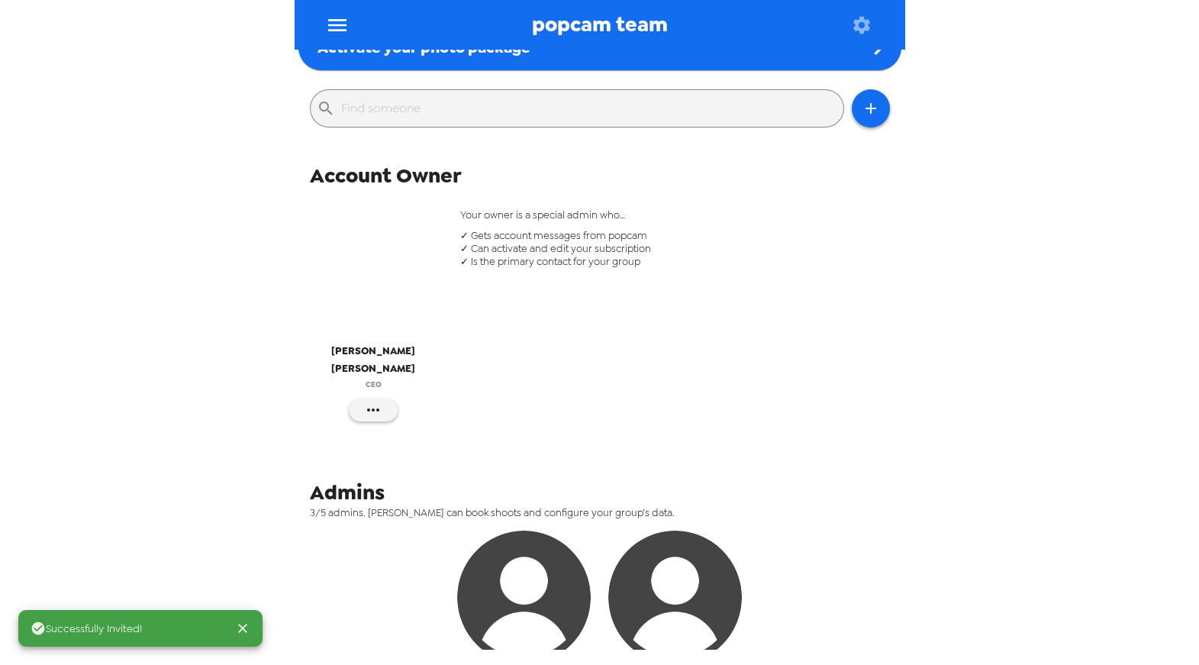
scroll to position [488, 0]
